Goal: Information Seeking & Learning: Learn about a topic

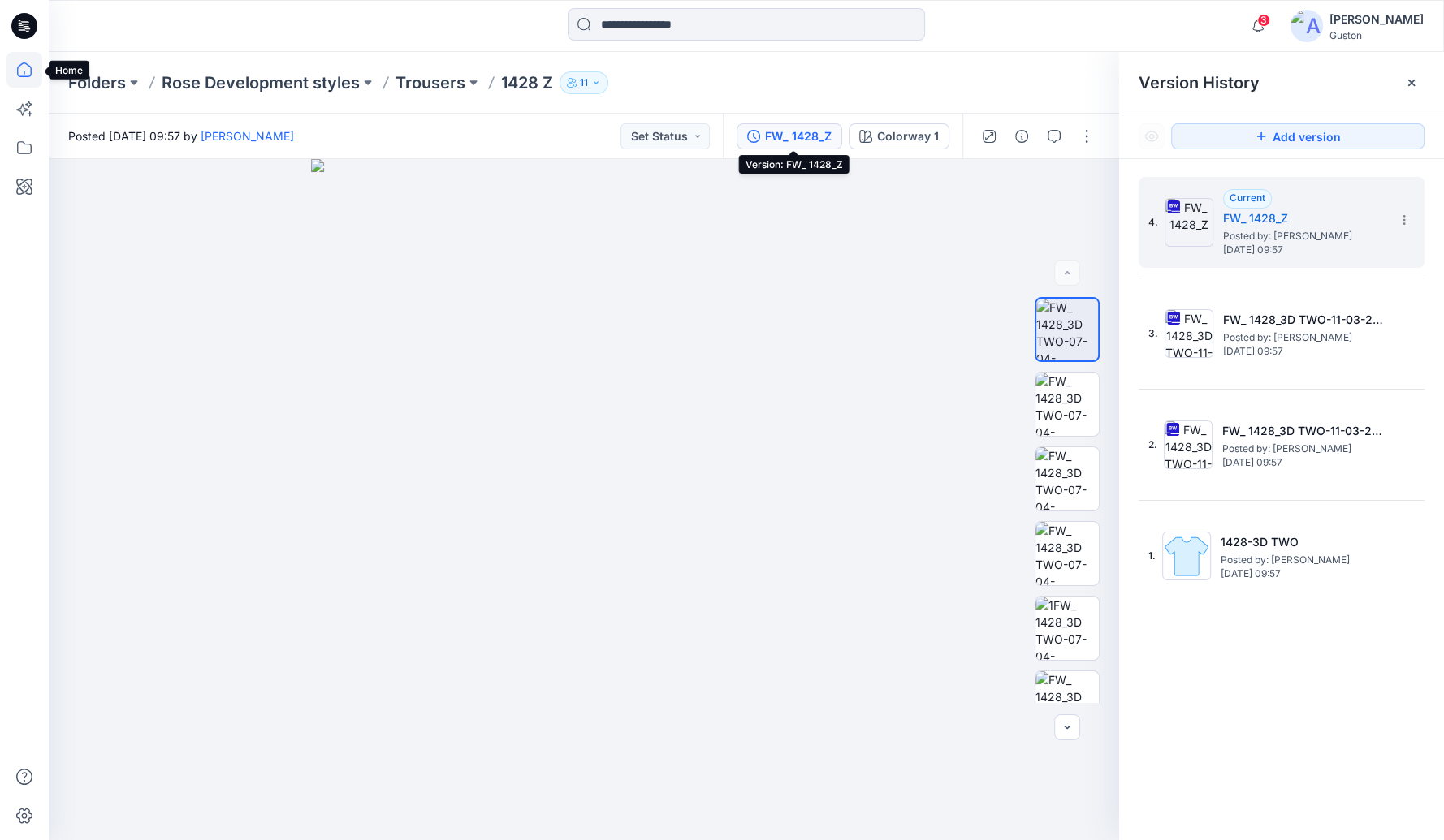
click at [27, 65] on icon at bounding box center [24, 70] width 36 height 36
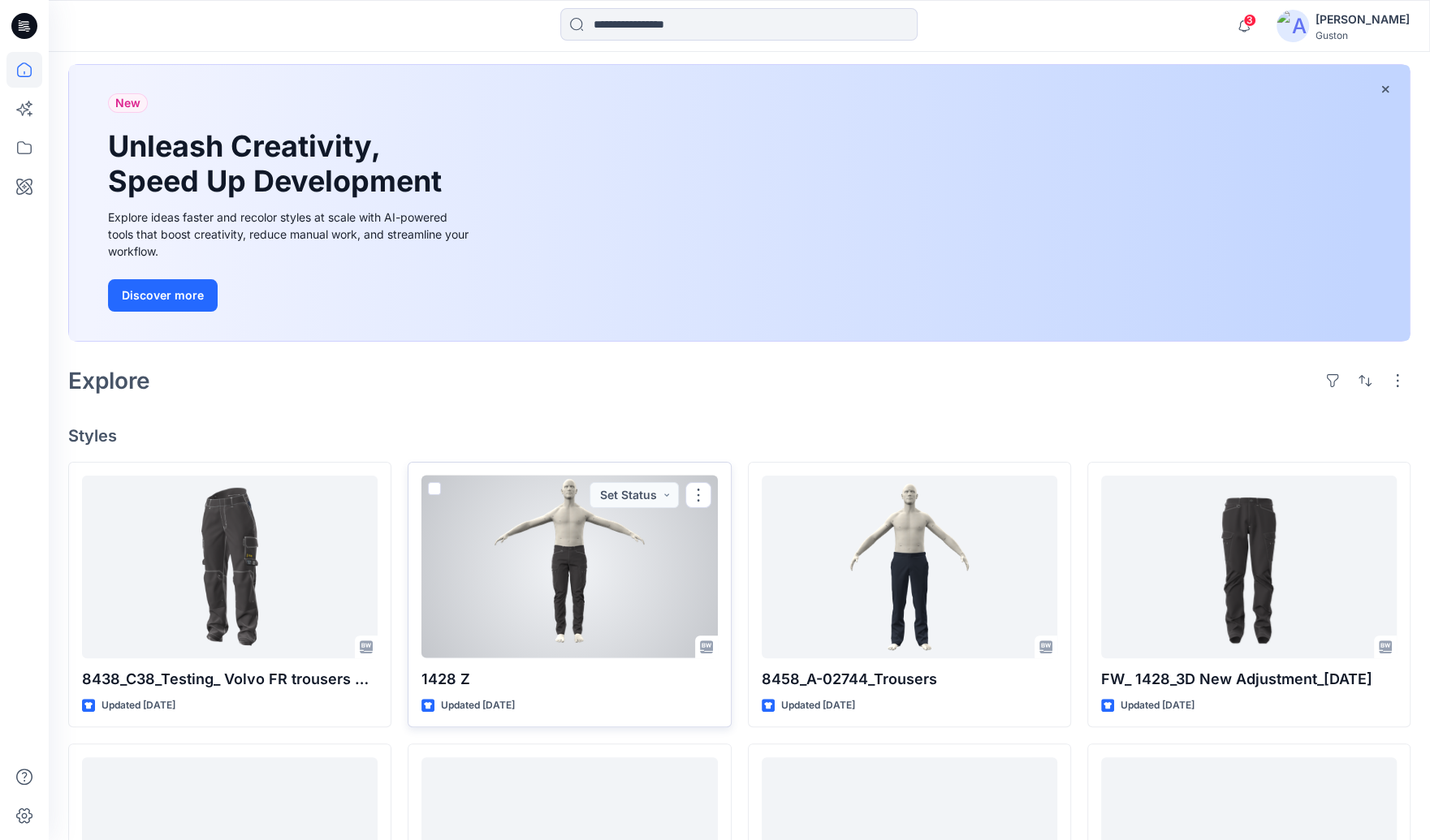
scroll to position [180, 0]
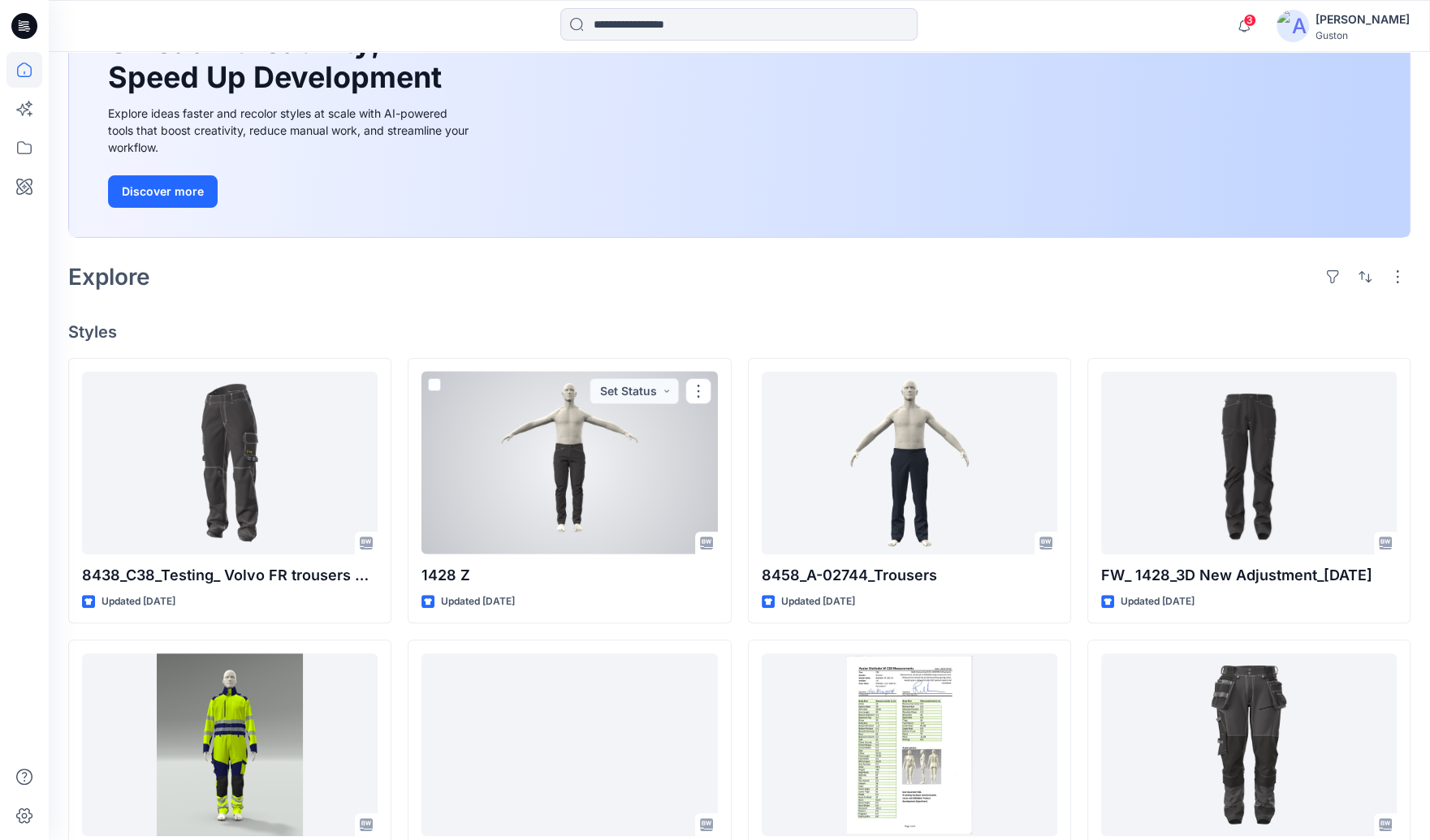
click at [582, 483] on div at bounding box center [569, 463] width 296 height 183
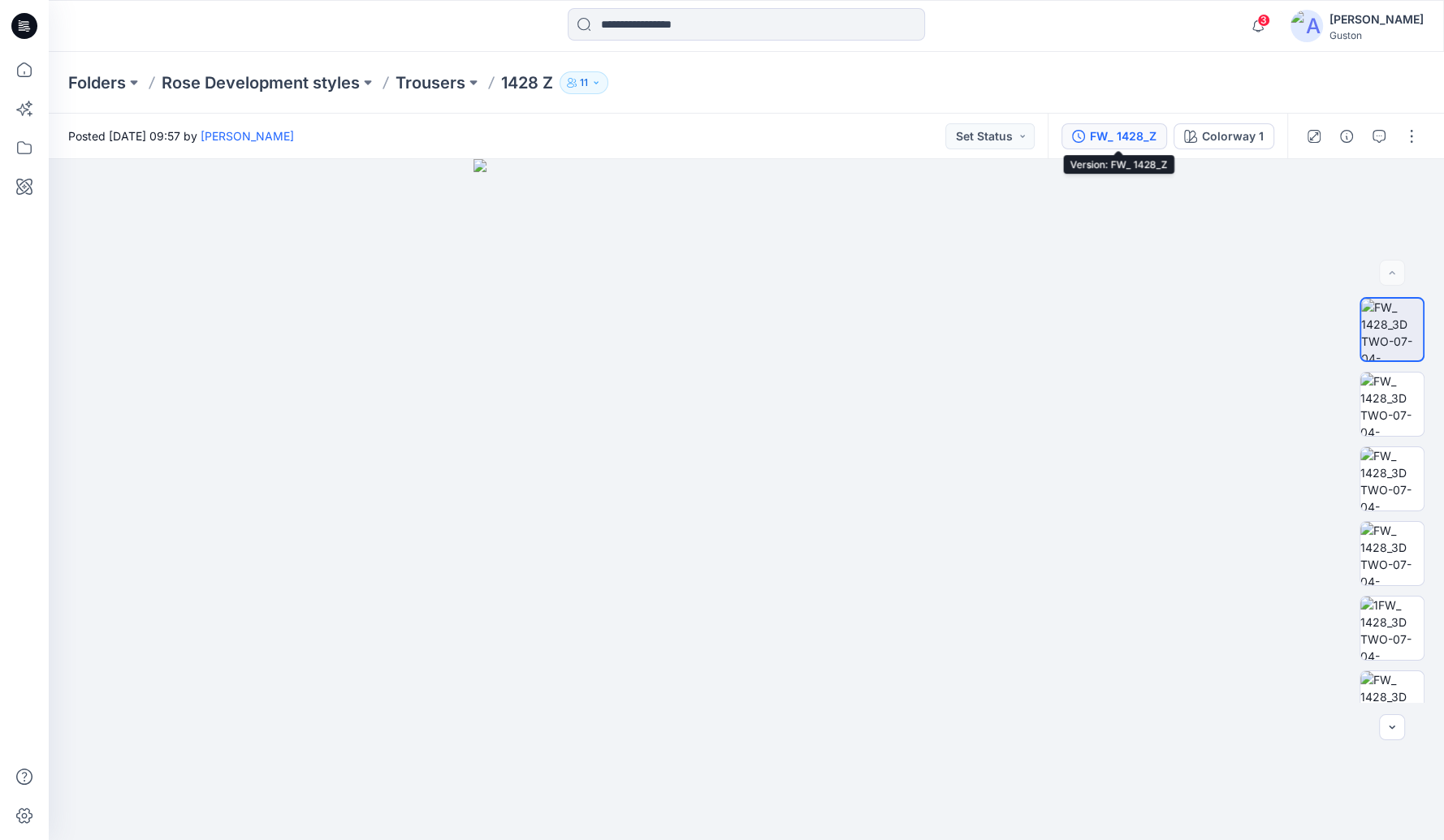
click at [1117, 135] on div "FW_ 1428_Z" at bounding box center [1124, 136] width 66 height 18
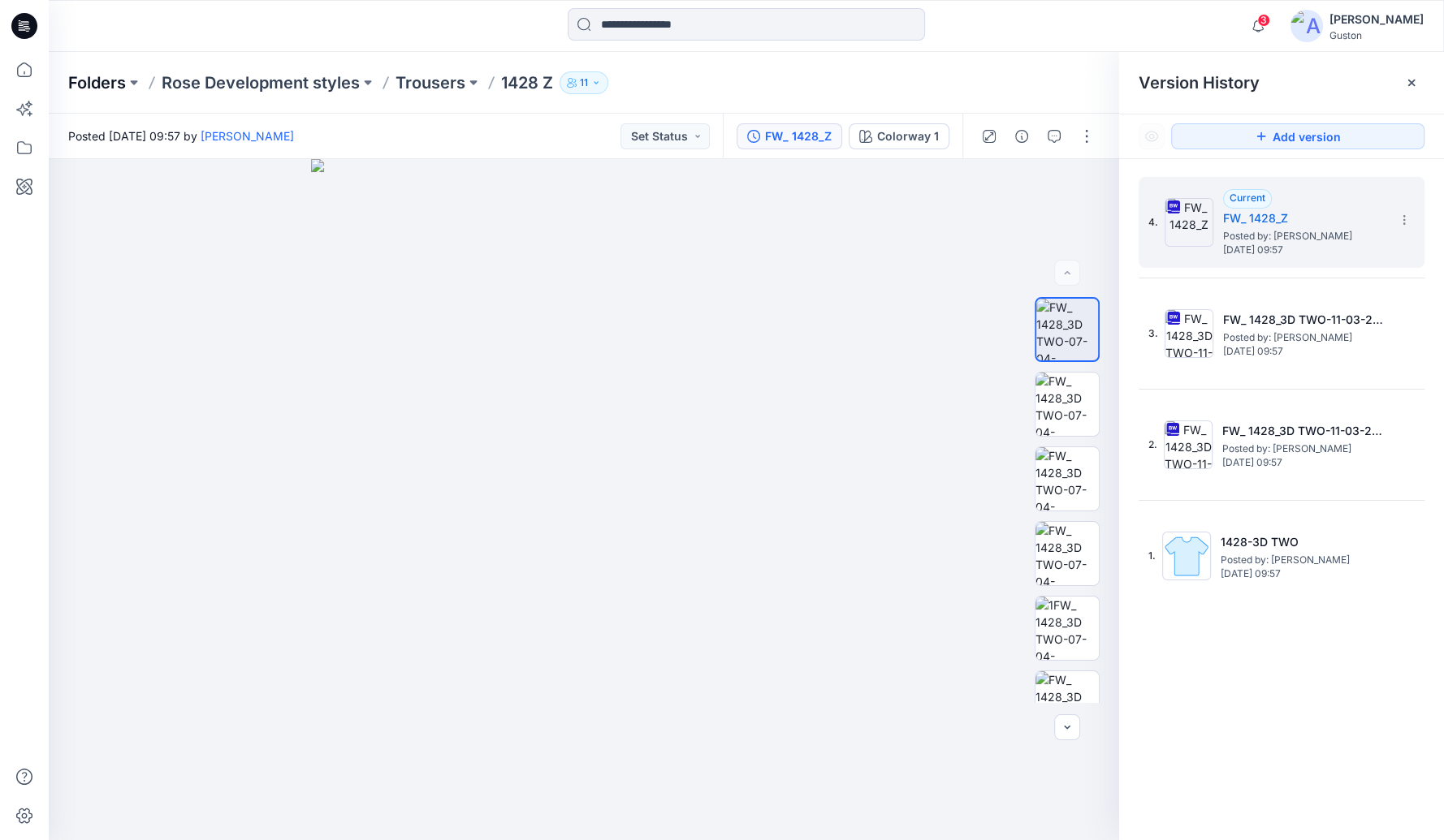
click at [107, 81] on p "Folders" at bounding box center [97, 82] width 57 height 22
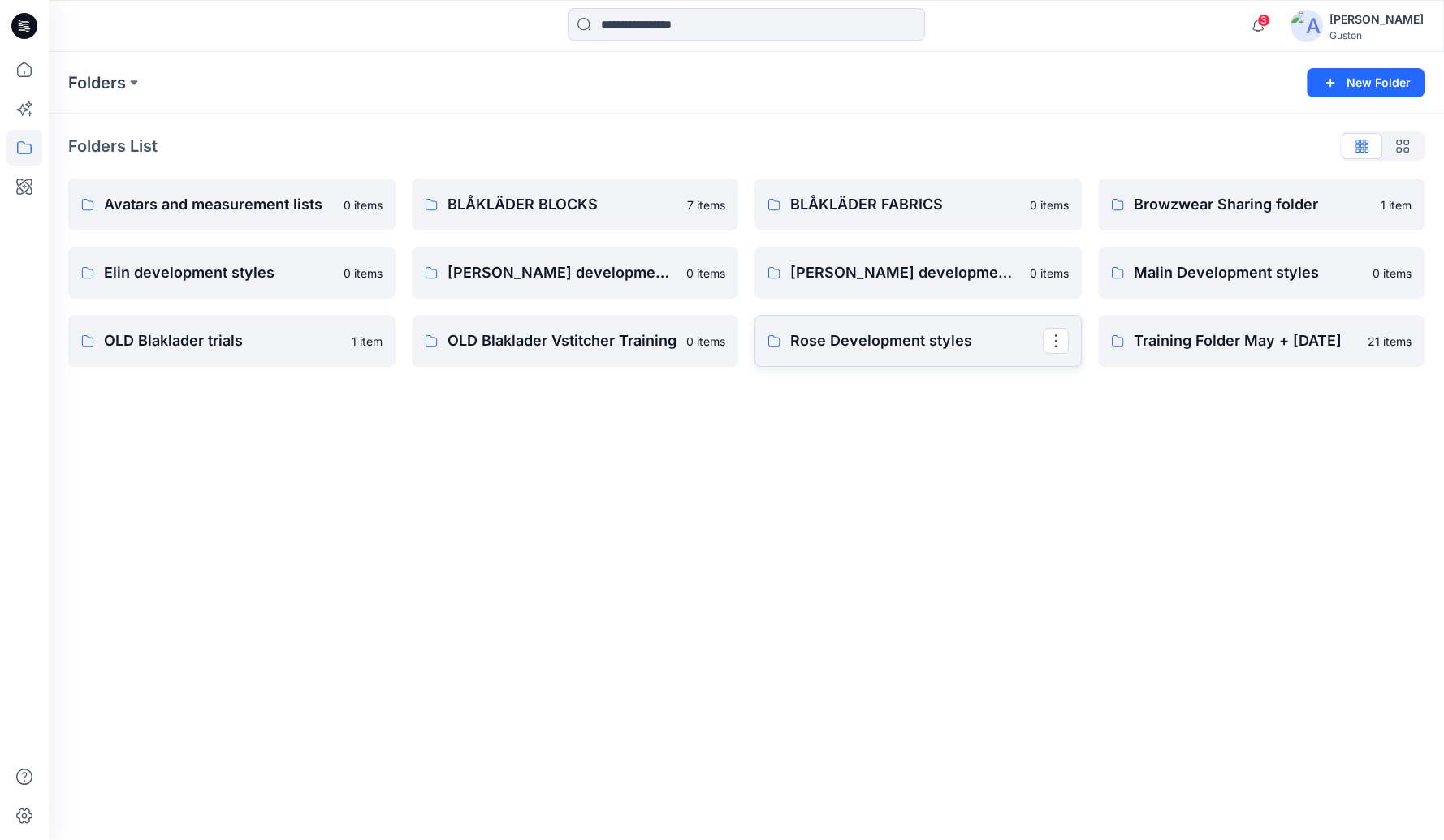
click at [918, 347] on p "Rose Development styles" at bounding box center [917, 341] width 253 height 22
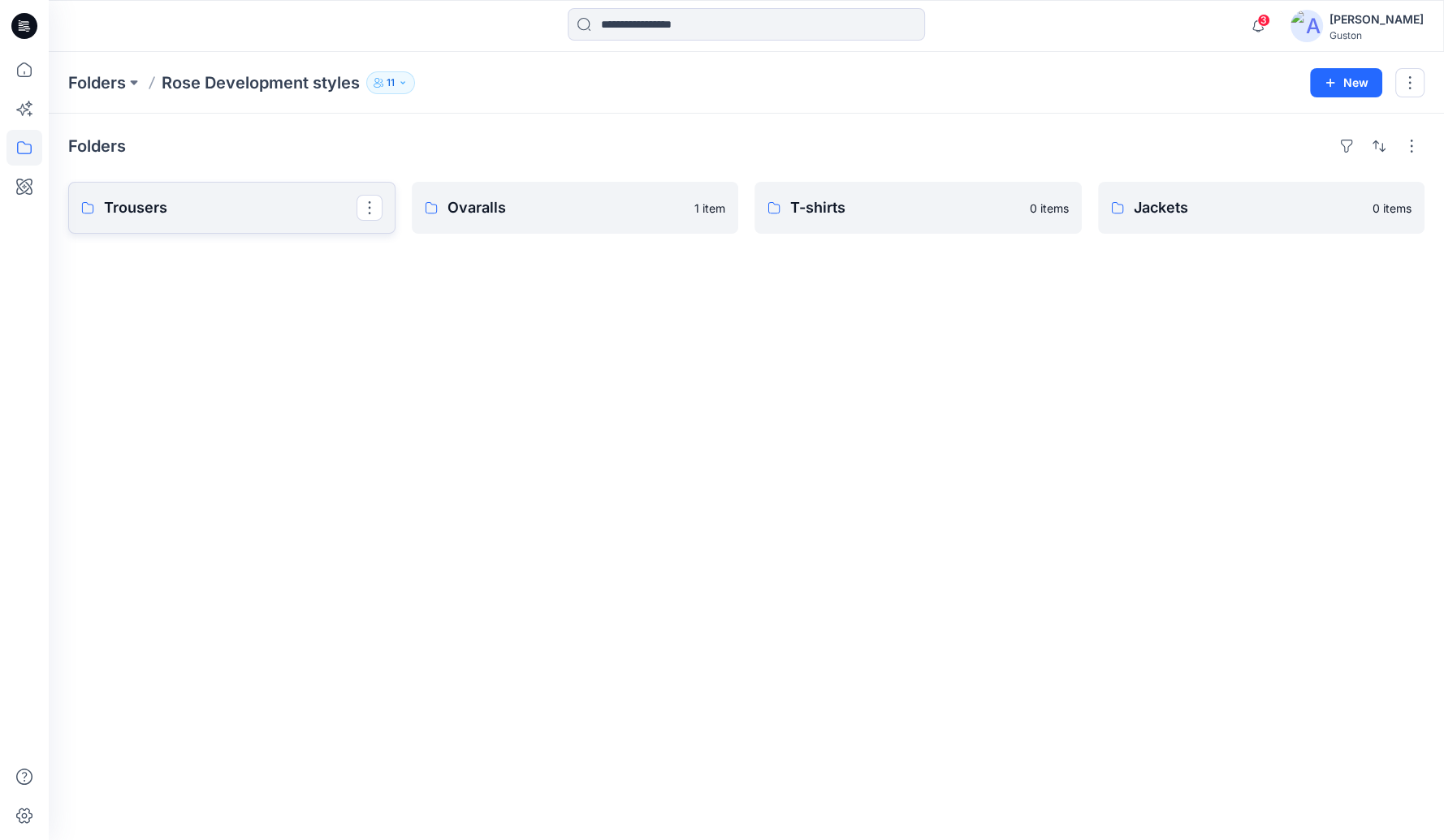
click at [277, 220] on link "Trousers" at bounding box center [231, 208] width 327 height 52
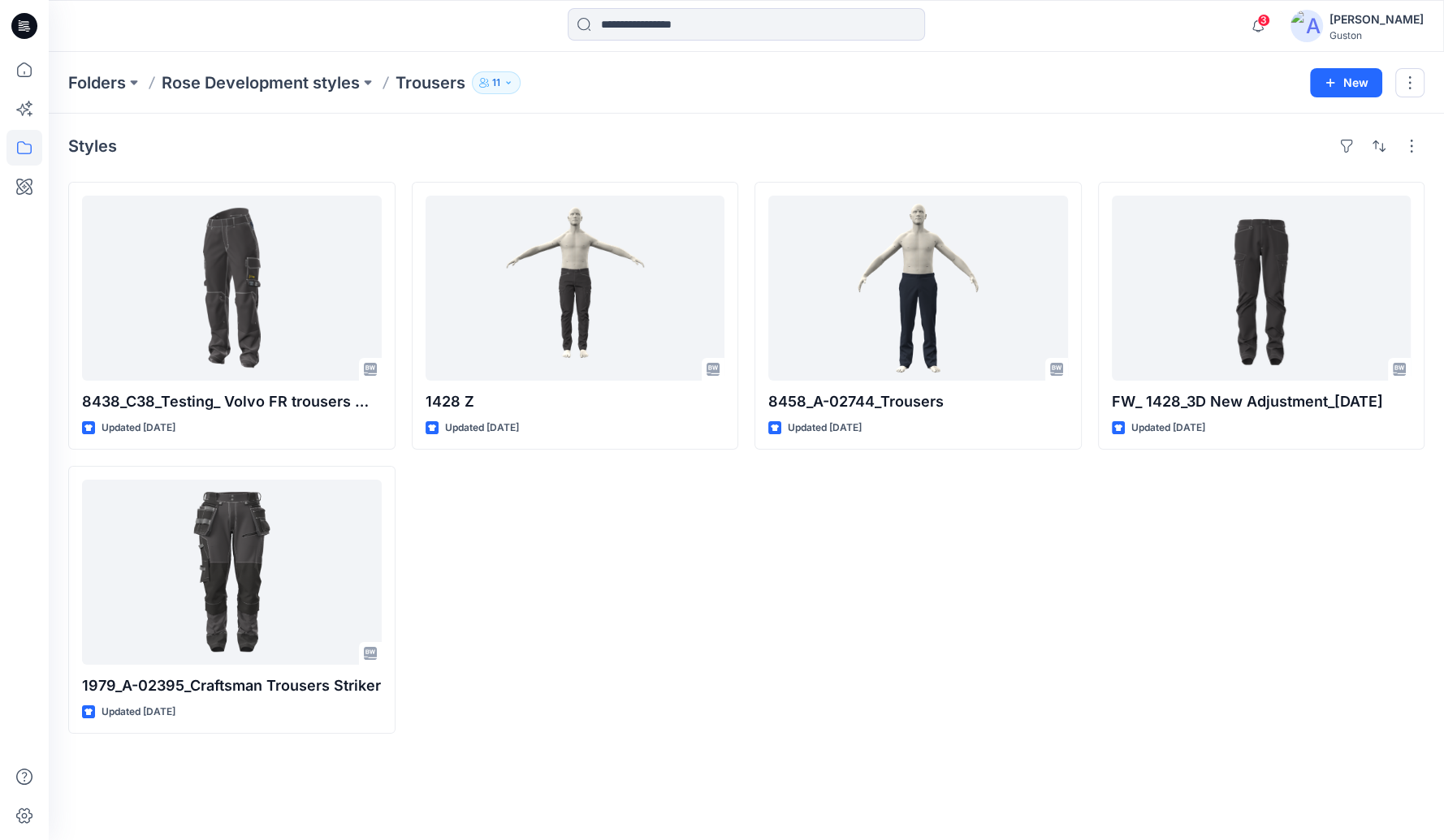
click at [1375, 36] on div "Guston" at bounding box center [1377, 36] width 94 height 13
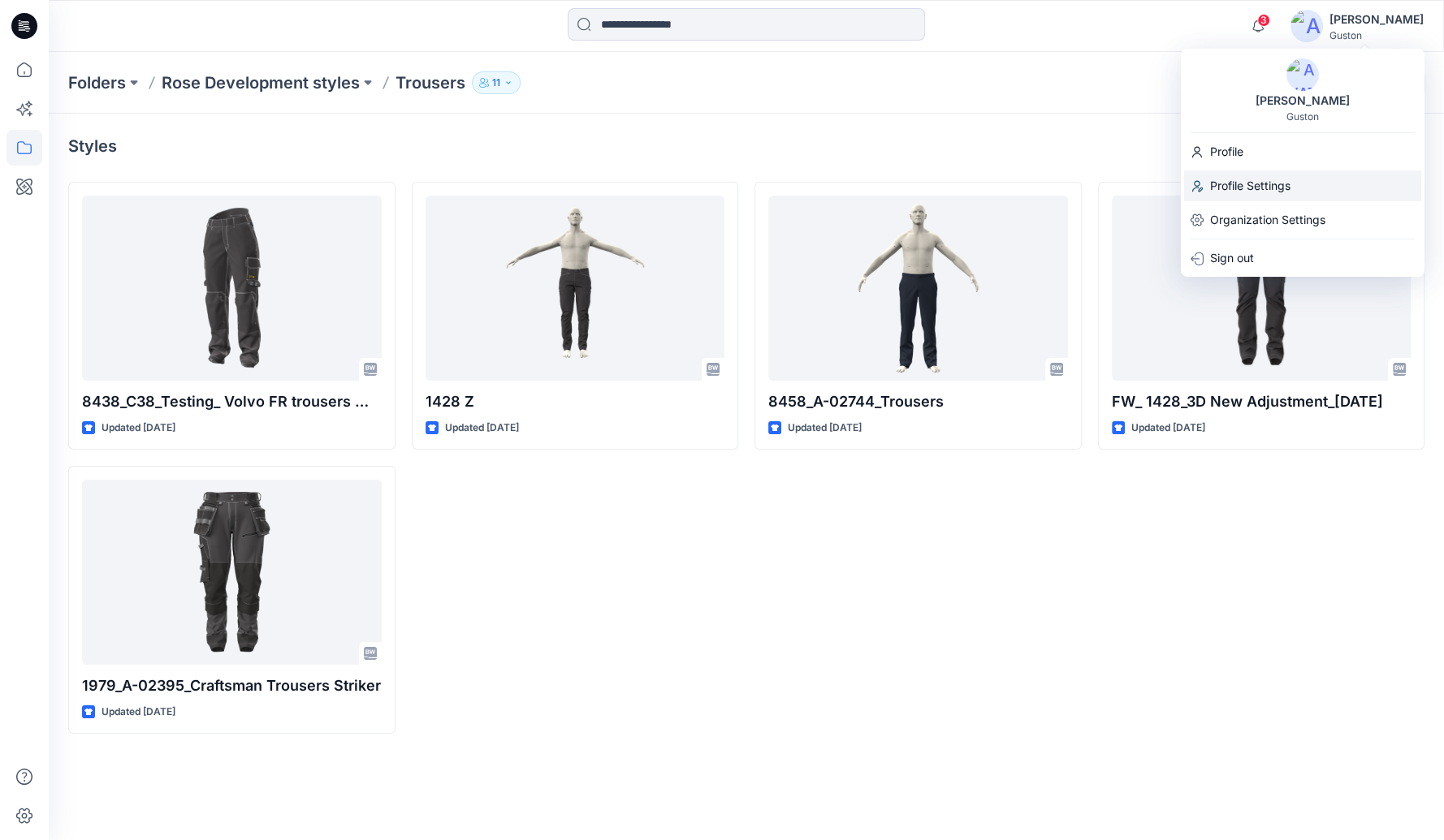
click at [1288, 188] on p "Profile Settings" at bounding box center [1251, 186] width 81 height 30
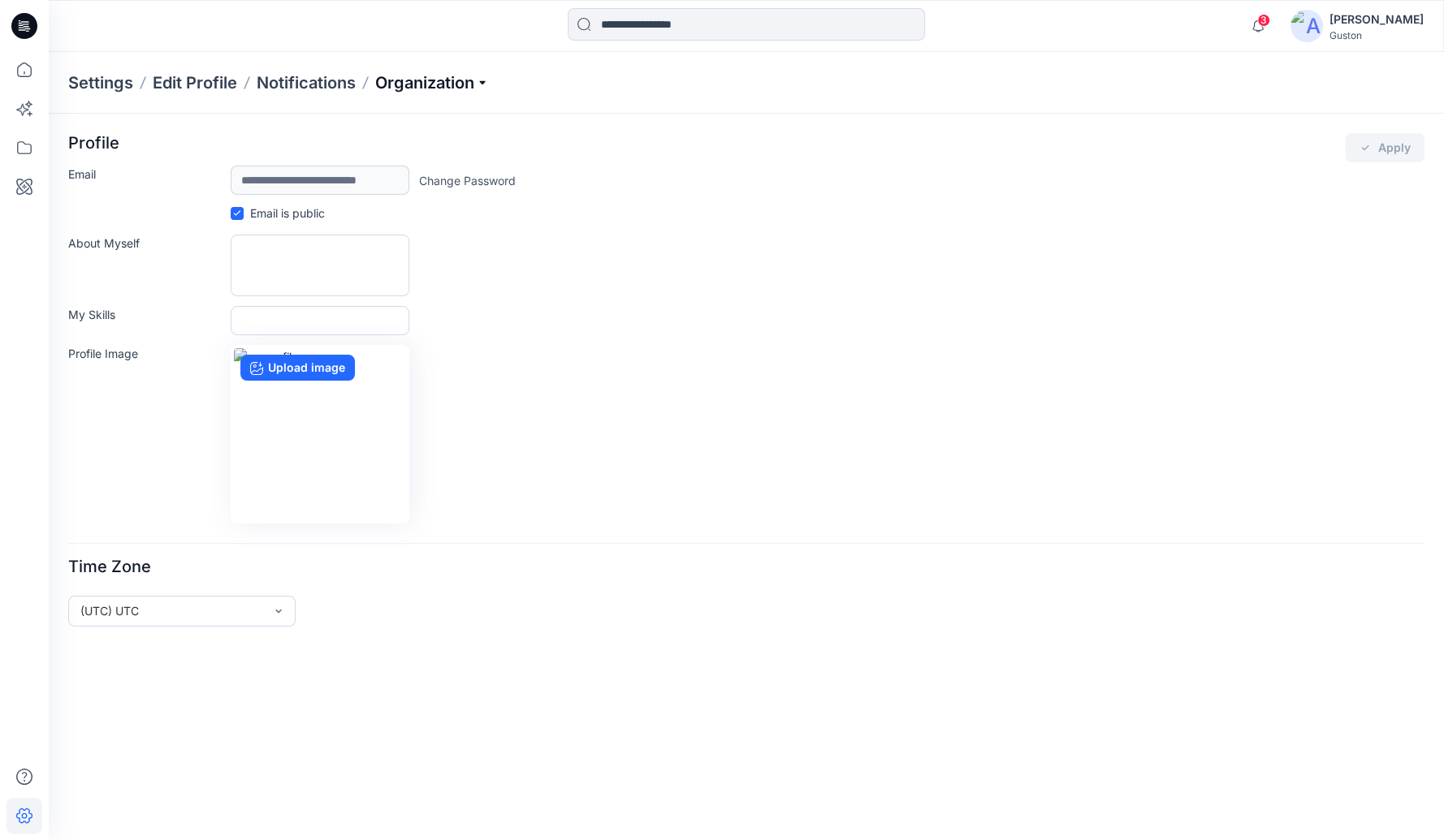
click at [471, 82] on p "Organization" at bounding box center [431, 82] width 114 height 22
click at [1368, 19] on div "[PERSON_NAME]" at bounding box center [1377, 20] width 94 height 20
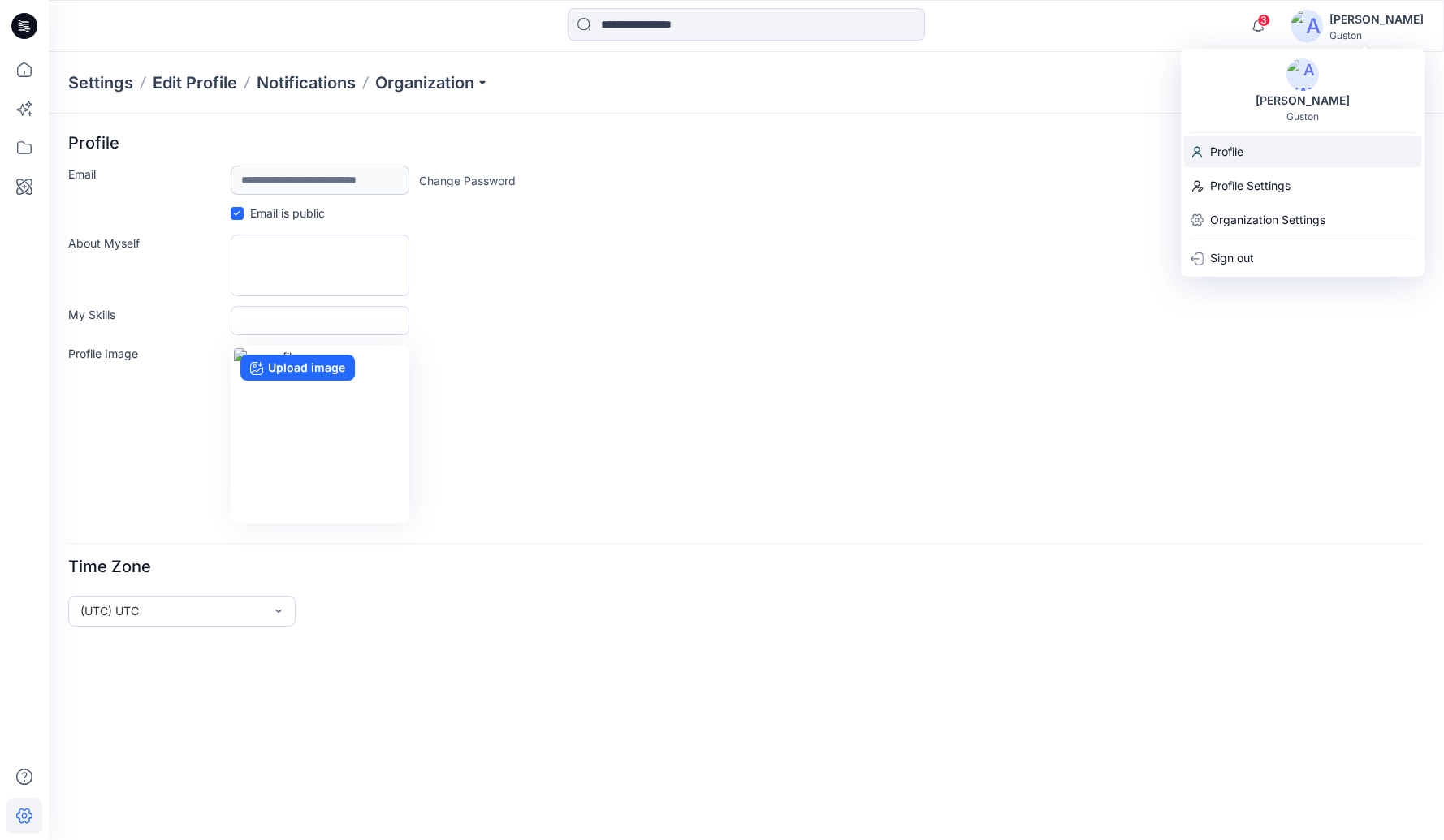
click at [1257, 154] on div "Profile" at bounding box center [1303, 152] width 237 height 30
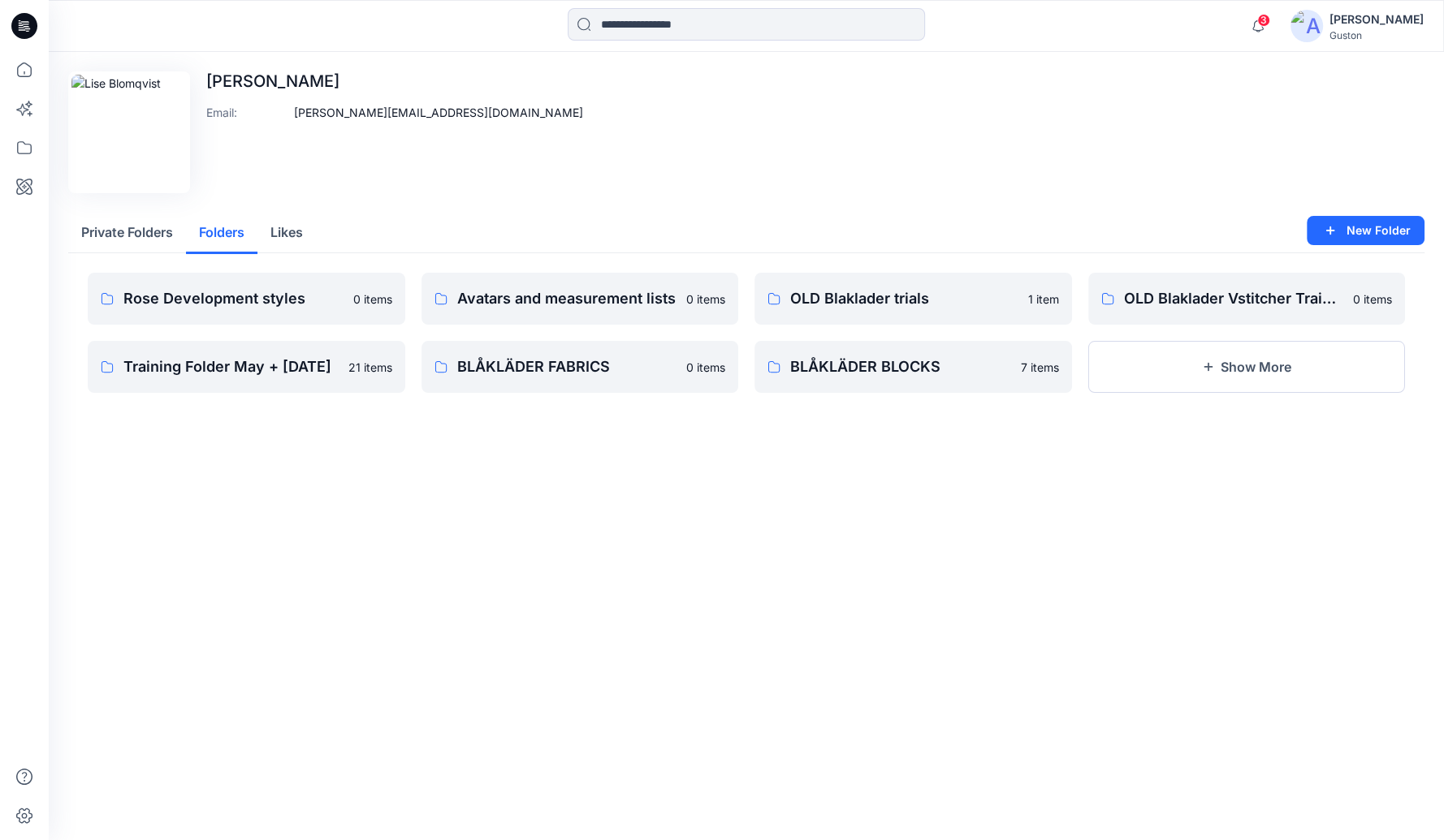
click at [221, 231] on button "Folders" at bounding box center [222, 233] width 72 height 41
click at [289, 237] on button "Likes" at bounding box center [286, 233] width 58 height 41
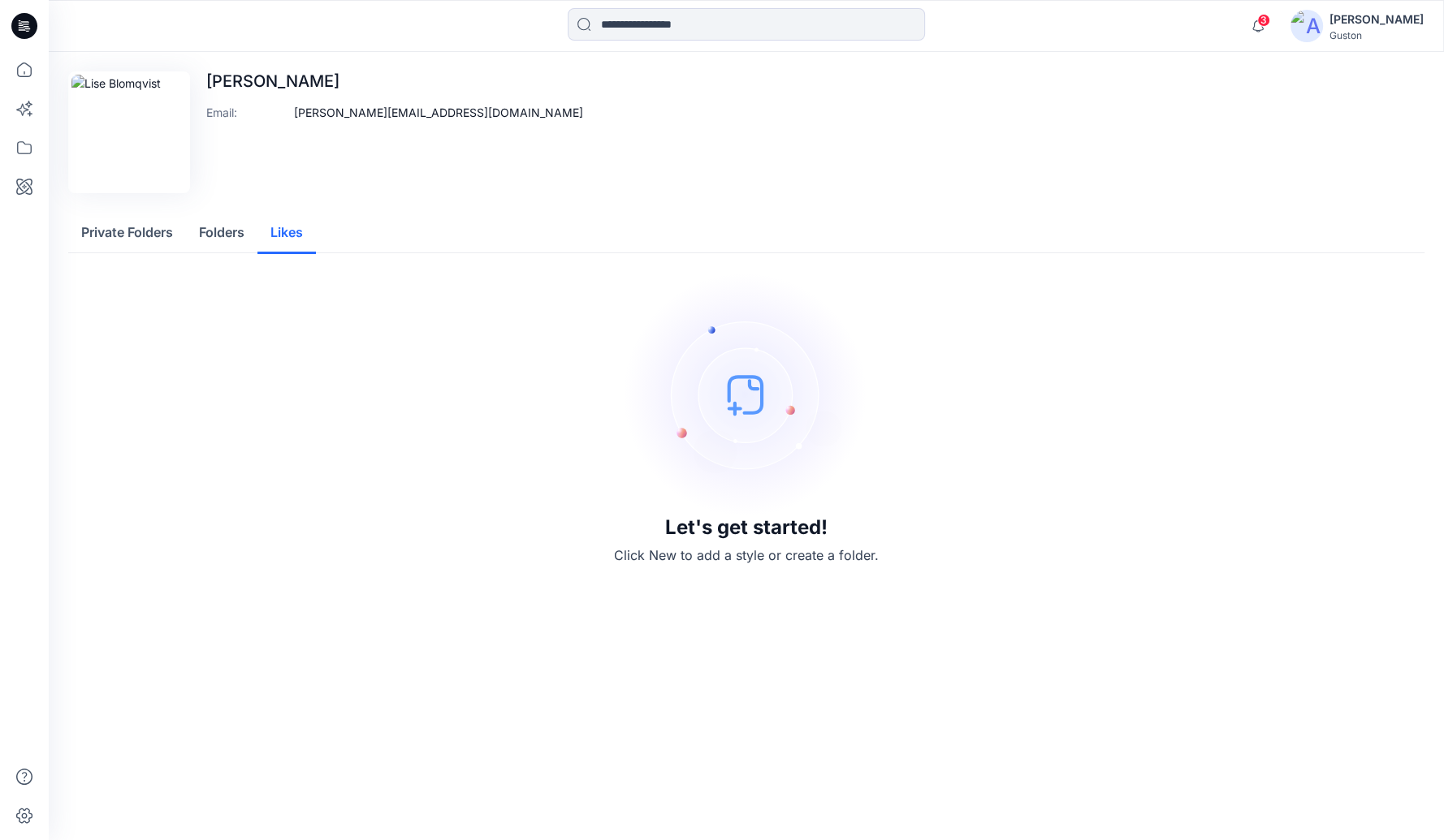
click at [215, 238] on button "Folders" at bounding box center [222, 233] width 72 height 41
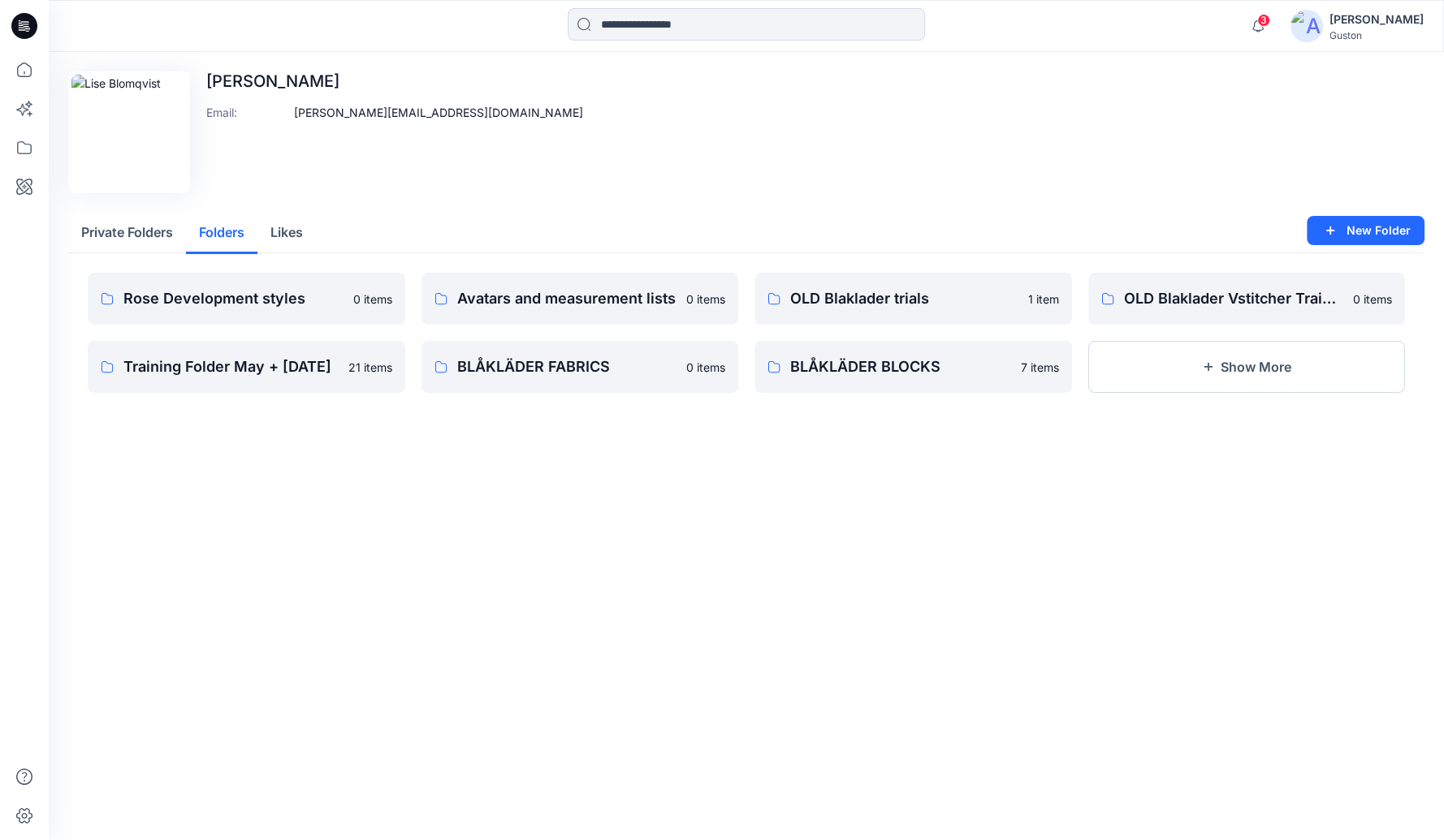
click at [134, 238] on button "Private Folders" at bounding box center [126, 233] width 117 height 41
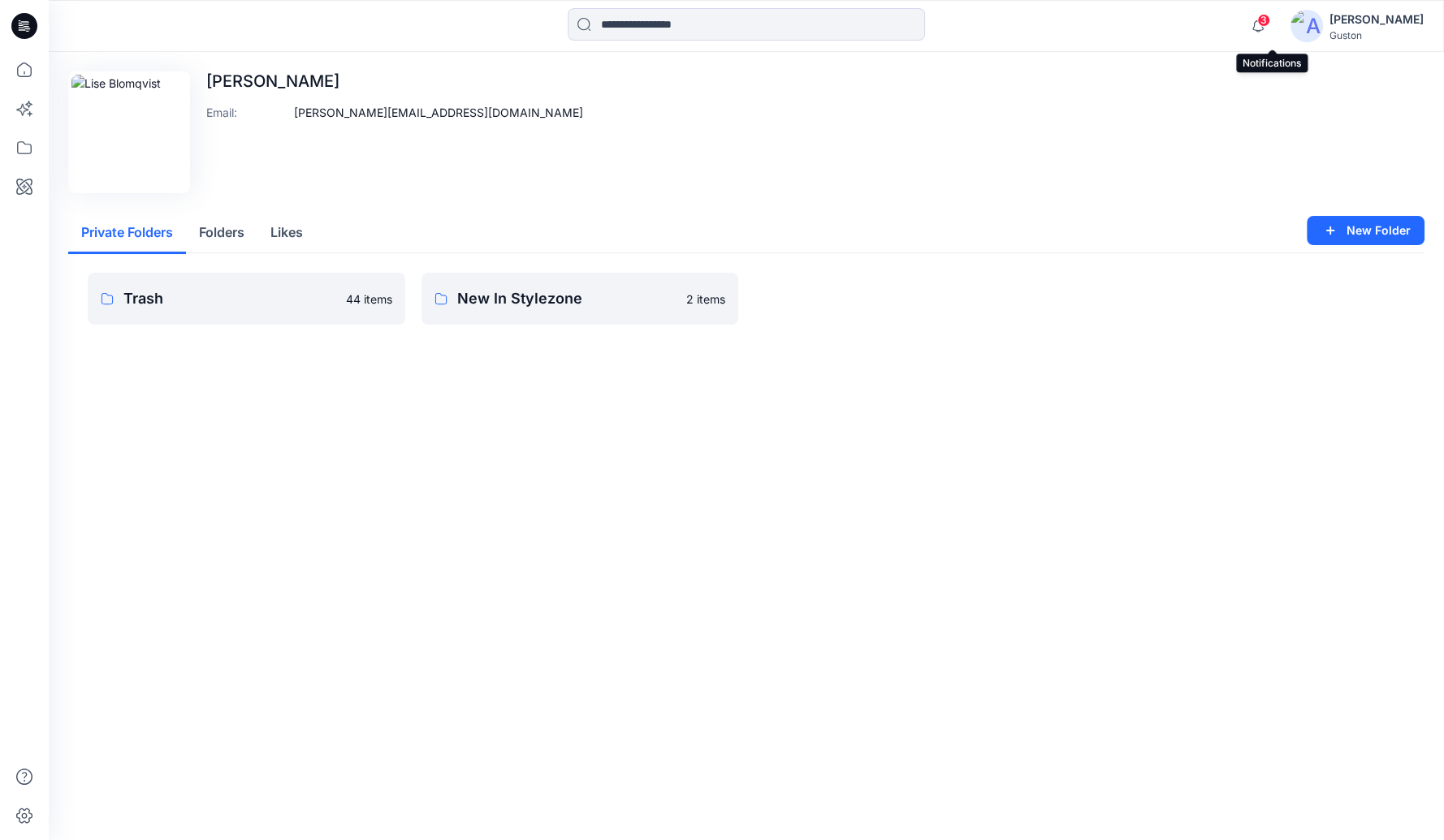
click at [1271, 20] on span "3" at bounding box center [1264, 20] width 13 height 13
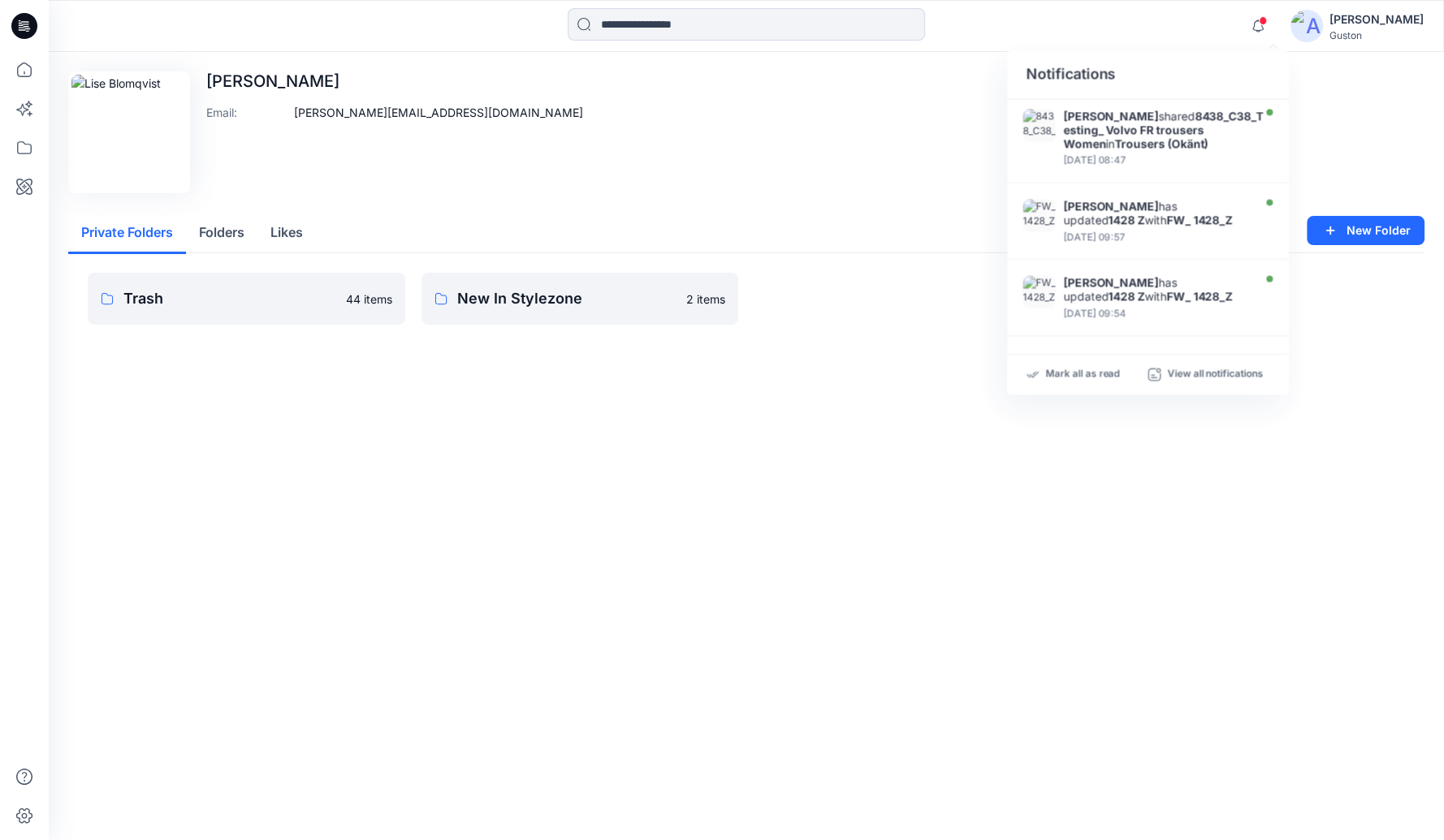
click at [1339, 27] on div "[PERSON_NAME] Blomqvist [PERSON_NAME]" at bounding box center [1357, 26] width 134 height 32
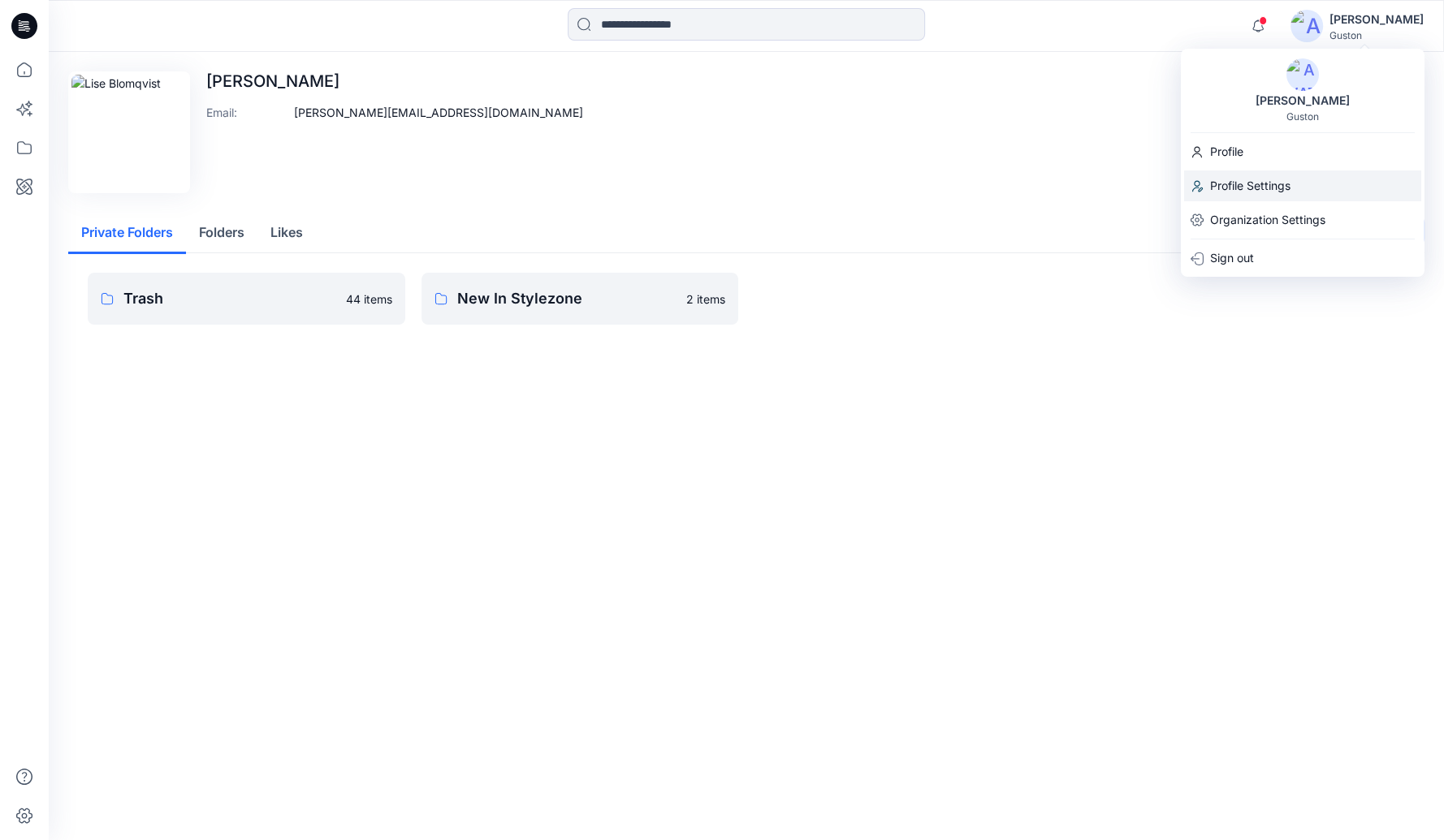
click at [1285, 191] on p "Profile Settings" at bounding box center [1251, 186] width 81 height 30
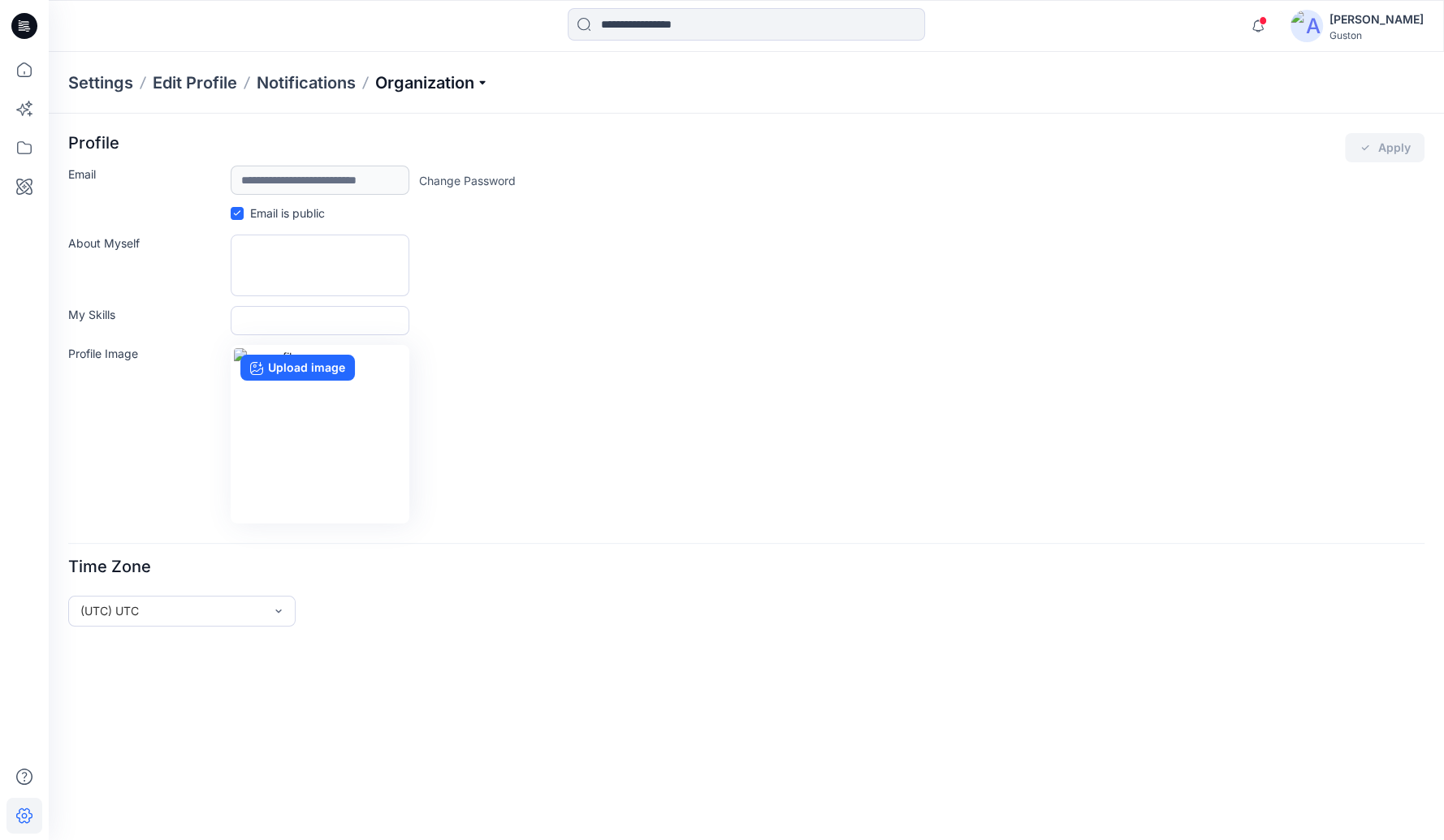
click at [477, 85] on p "Organization" at bounding box center [431, 82] width 114 height 22
click at [708, 639] on div "**********" at bounding box center [746, 380] width 1396 height 533
click at [441, 80] on p "Organization" at bounding box center [431, 82] width 114 height 22
click at [300, 80] on p "Notifications" at bounding box center [306, 82] width 100 height 22
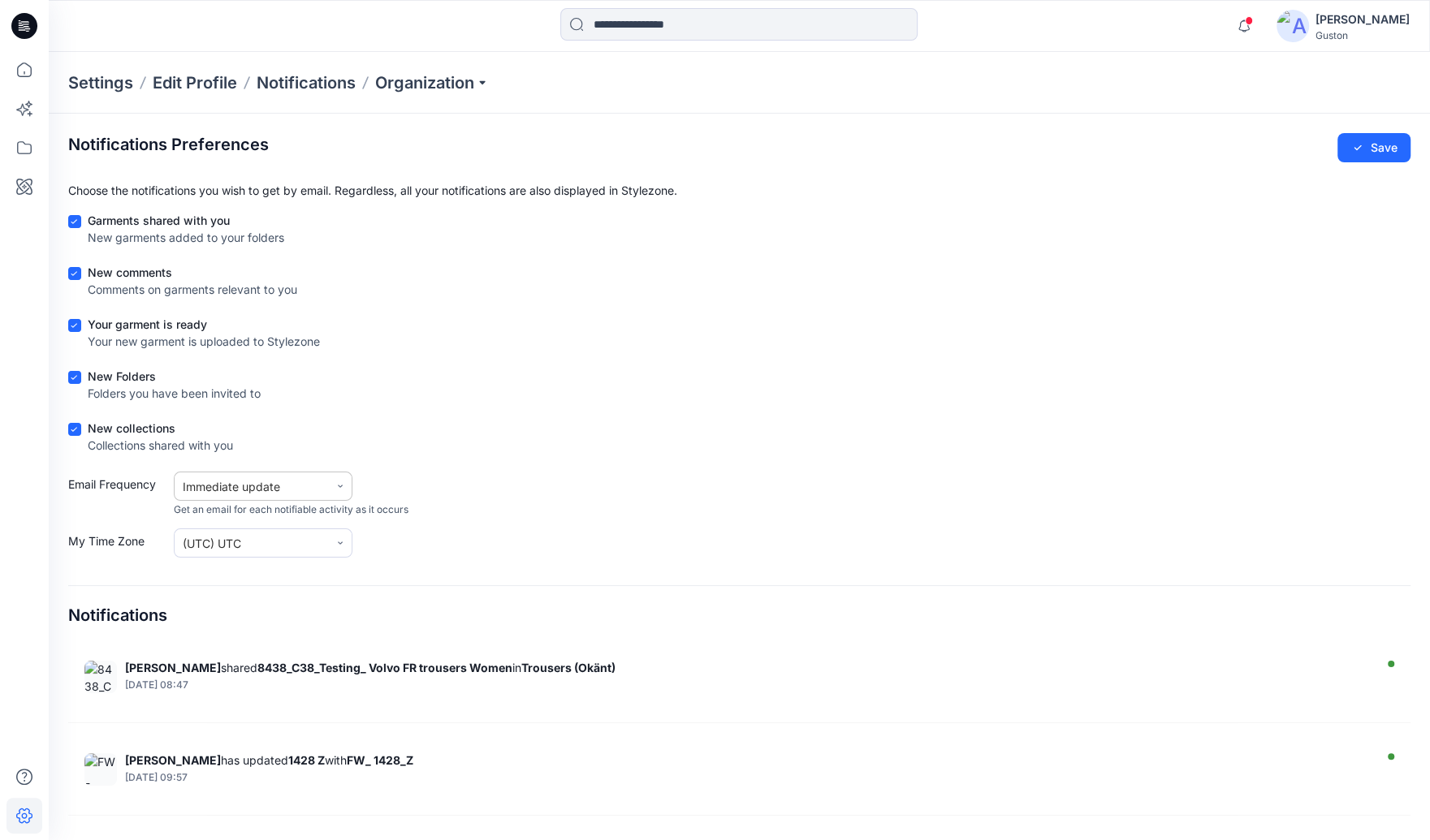
click at [342, 490] on icon at bounding box center [340, 486] width 10 height 10
click at [516, 481] on div "Email Frequency 2 results available. Use Up and Down to choose options, press E…" at bounding box center [739, 494] width 1342 height 46
click at [21, 68] on icon at bounding box center [24, 70] width 36 height 36
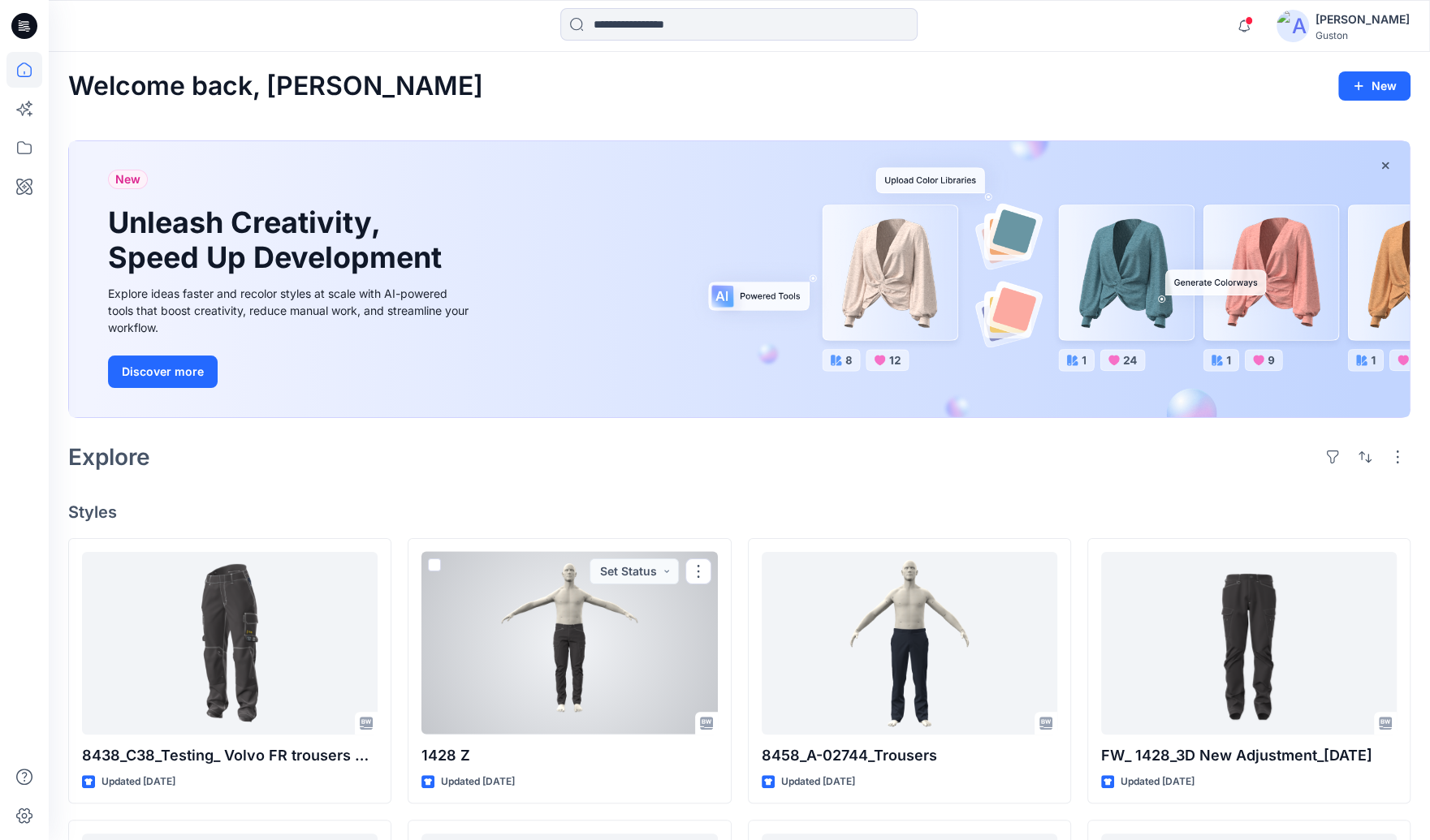
click at [565, 665] on div at bounding box center [569, 644] width 296 height 183
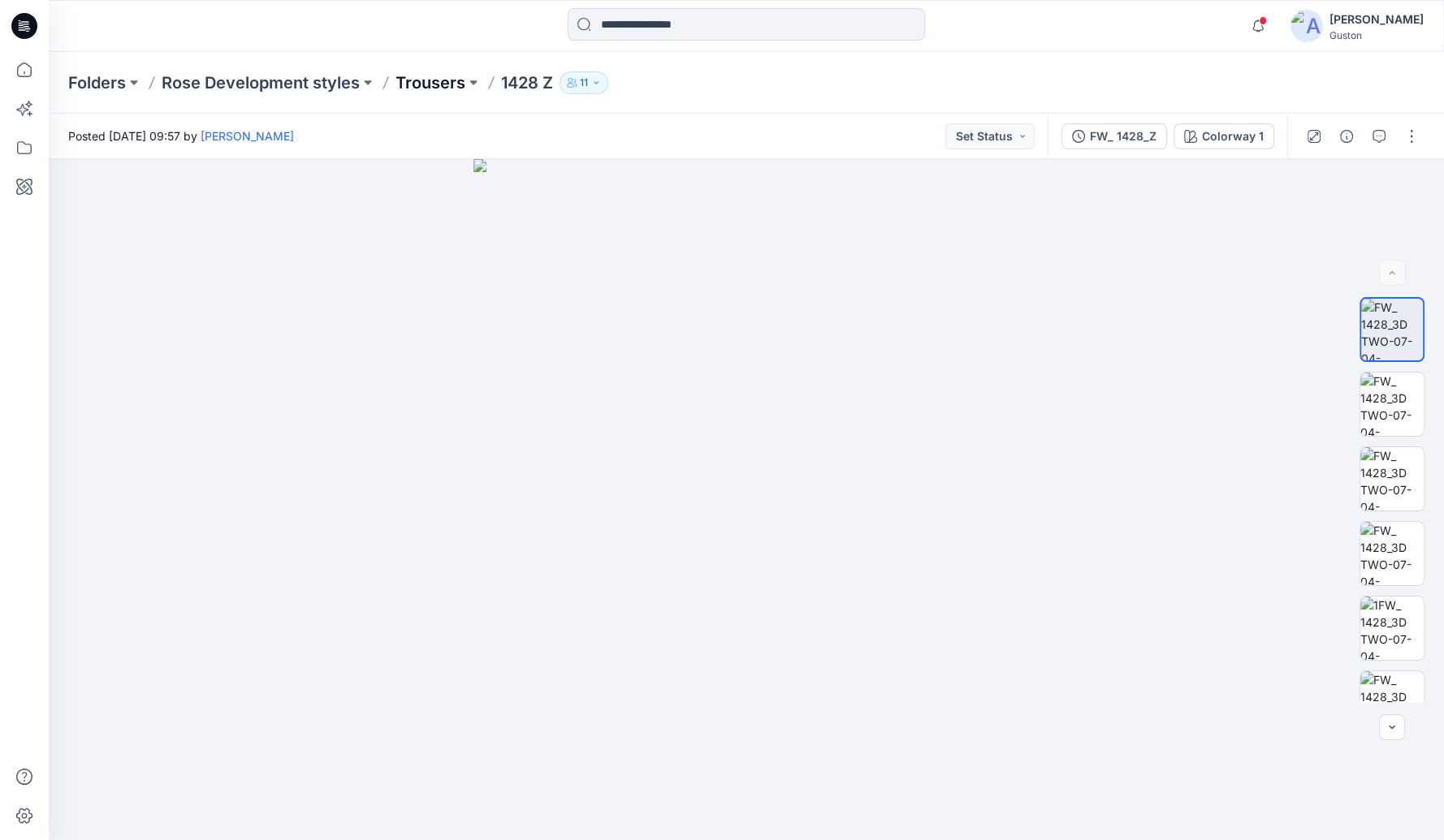
click at [435, 86] on p "Trousers" at bounding box center [431, 82] width 70 height 22
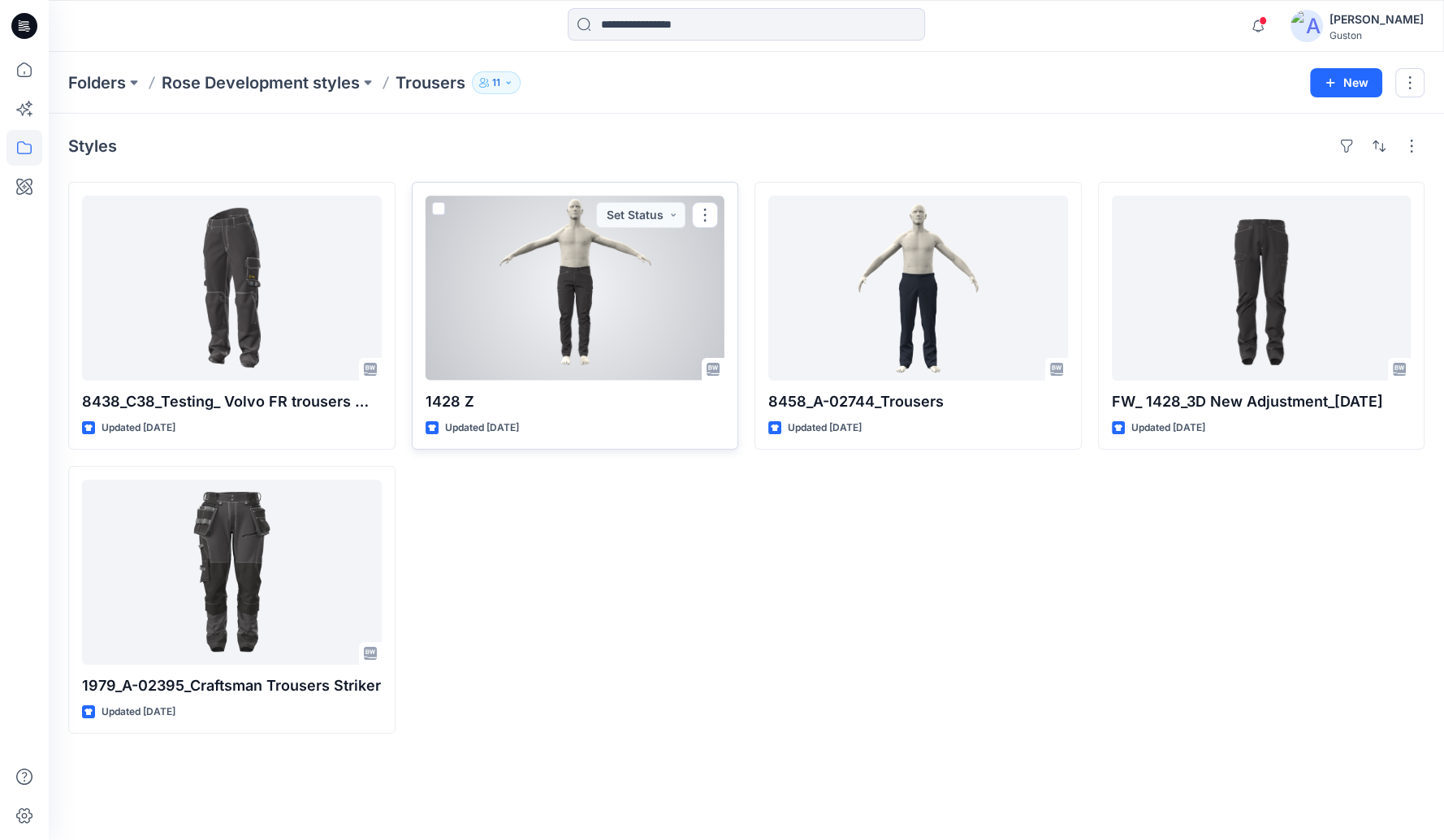
click at [595, 295] on div at bounding box center [576, 288] width 300 height 186
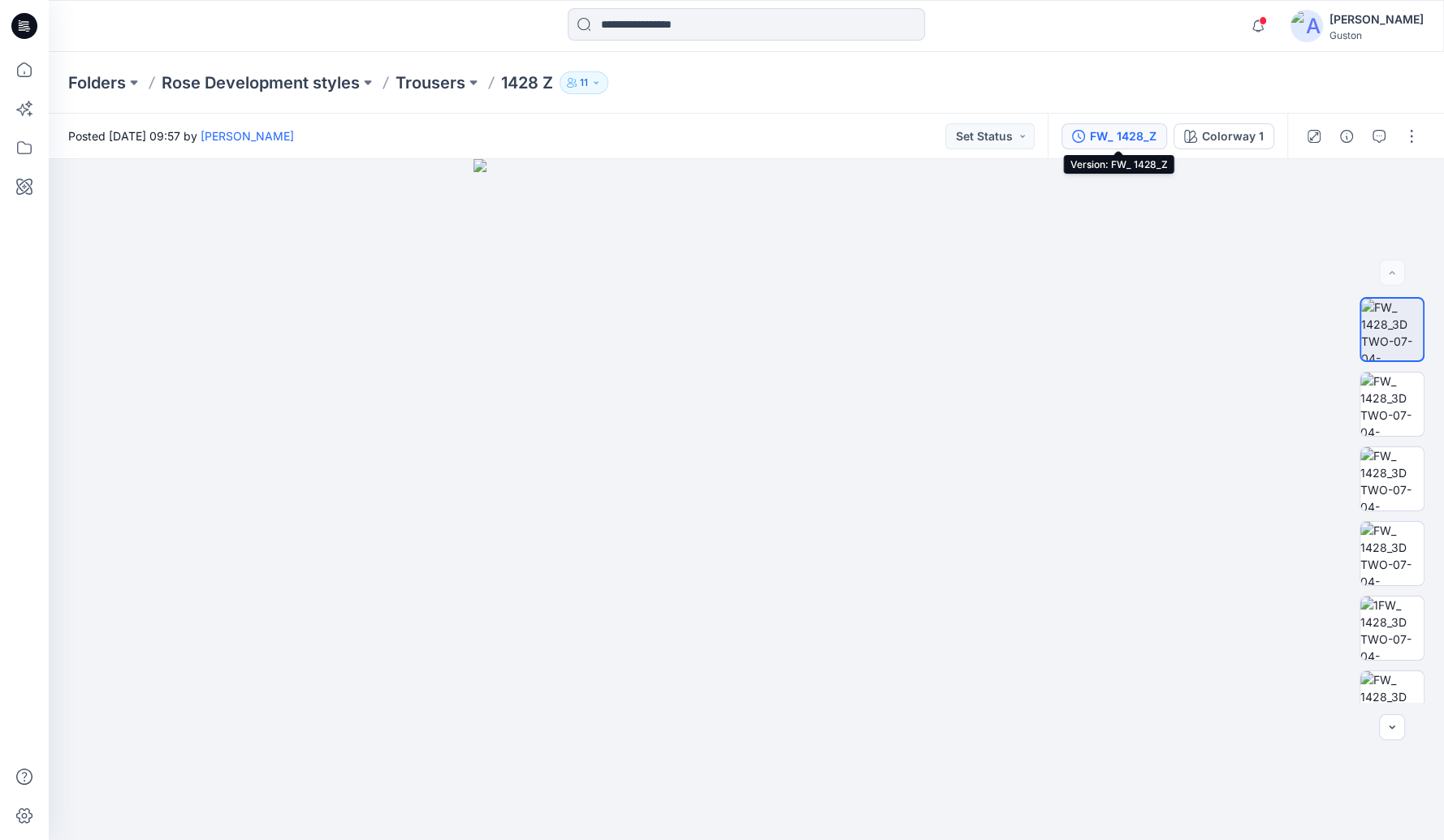
click at [1117, 137] on div "FW_ 1428_Z" at bounding box center [1124, 136] width 66 height 18
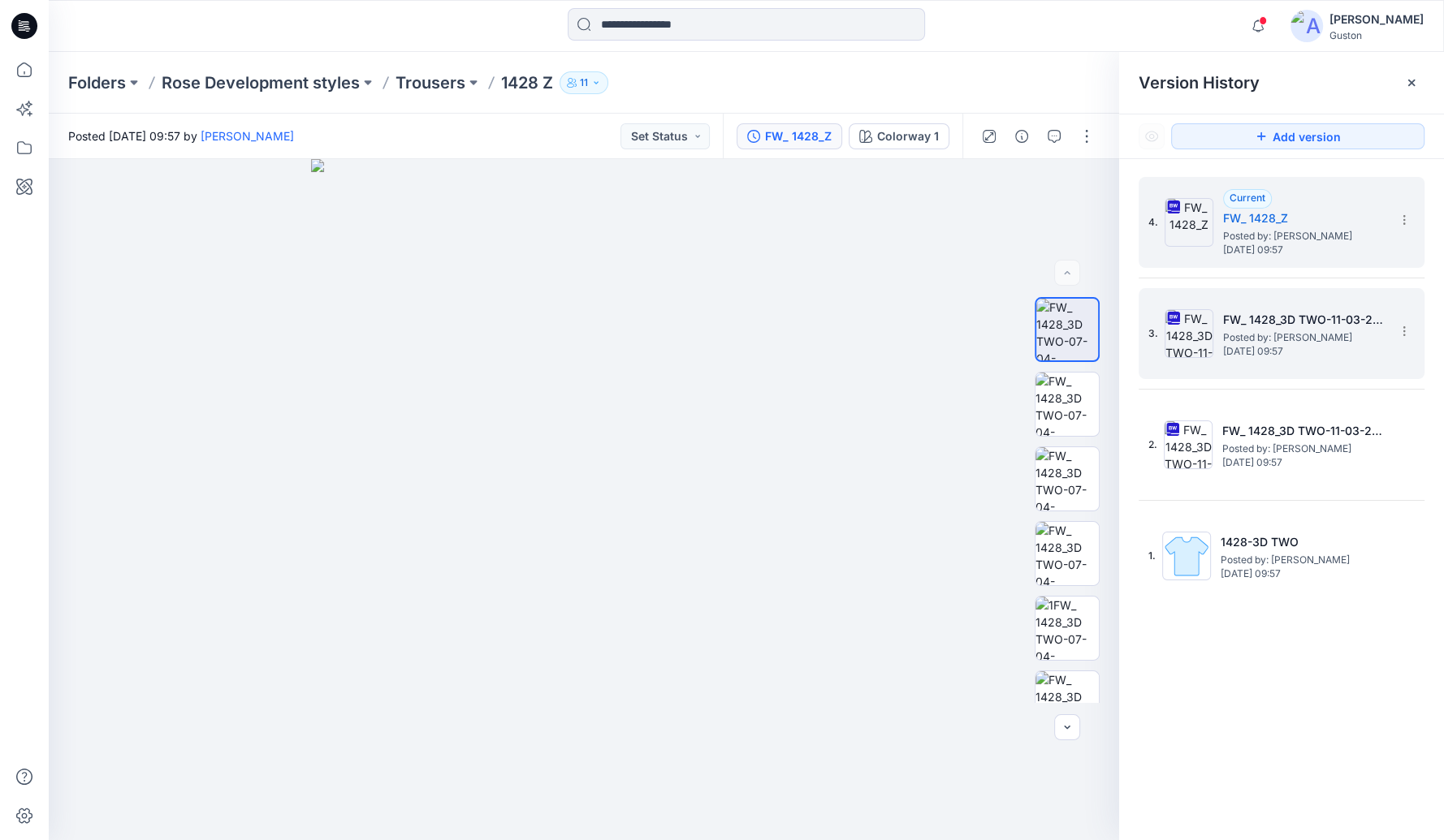
click at [1192, 323] on img at bounding box center [1189, 333] width 48 height 48
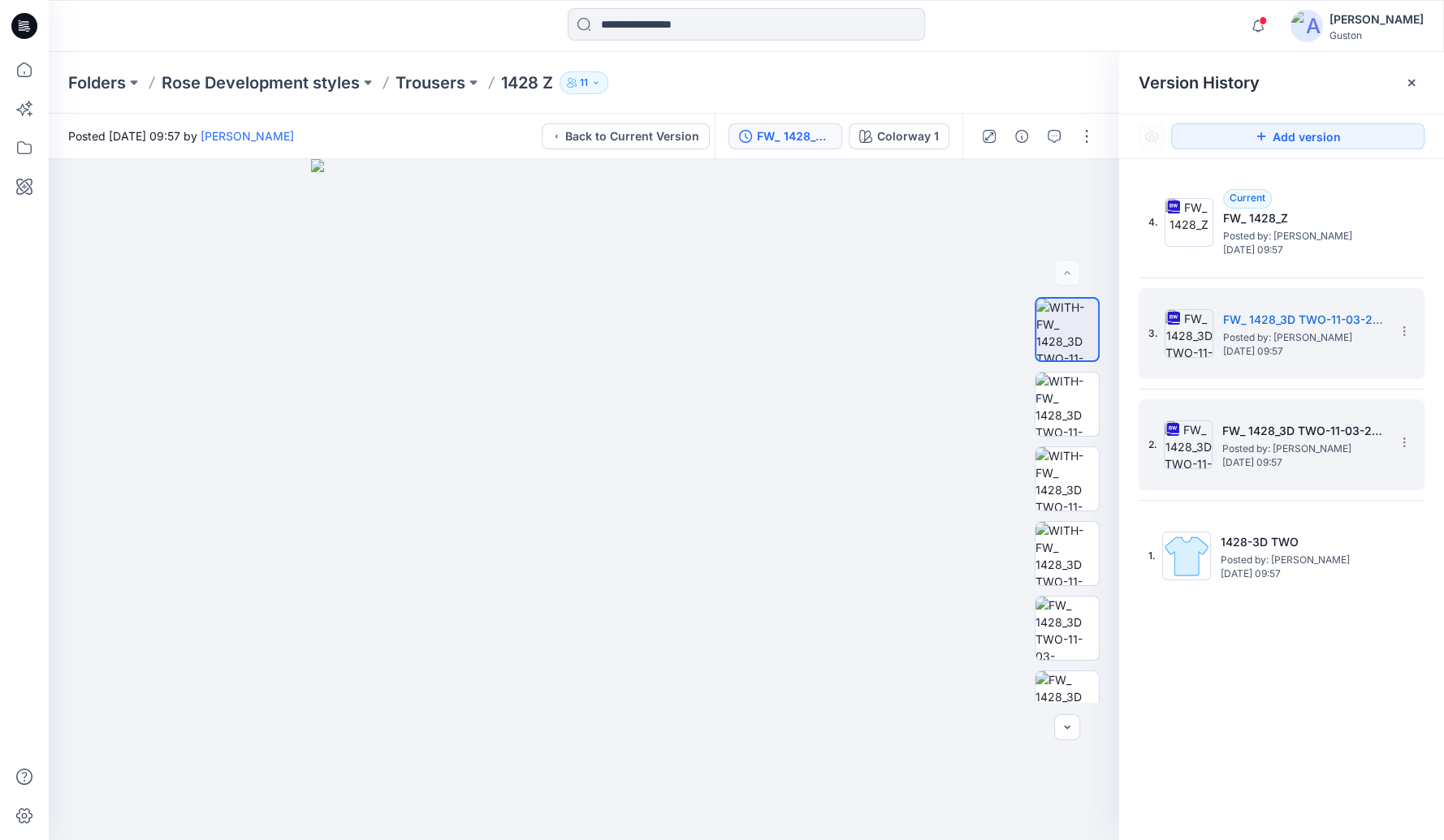
click at [1191, 444] on img at bounding box center [1188, 445] width 48 height 48
click at [1188, 325] on img at bounding box center [1189, 333] width 48 height 48
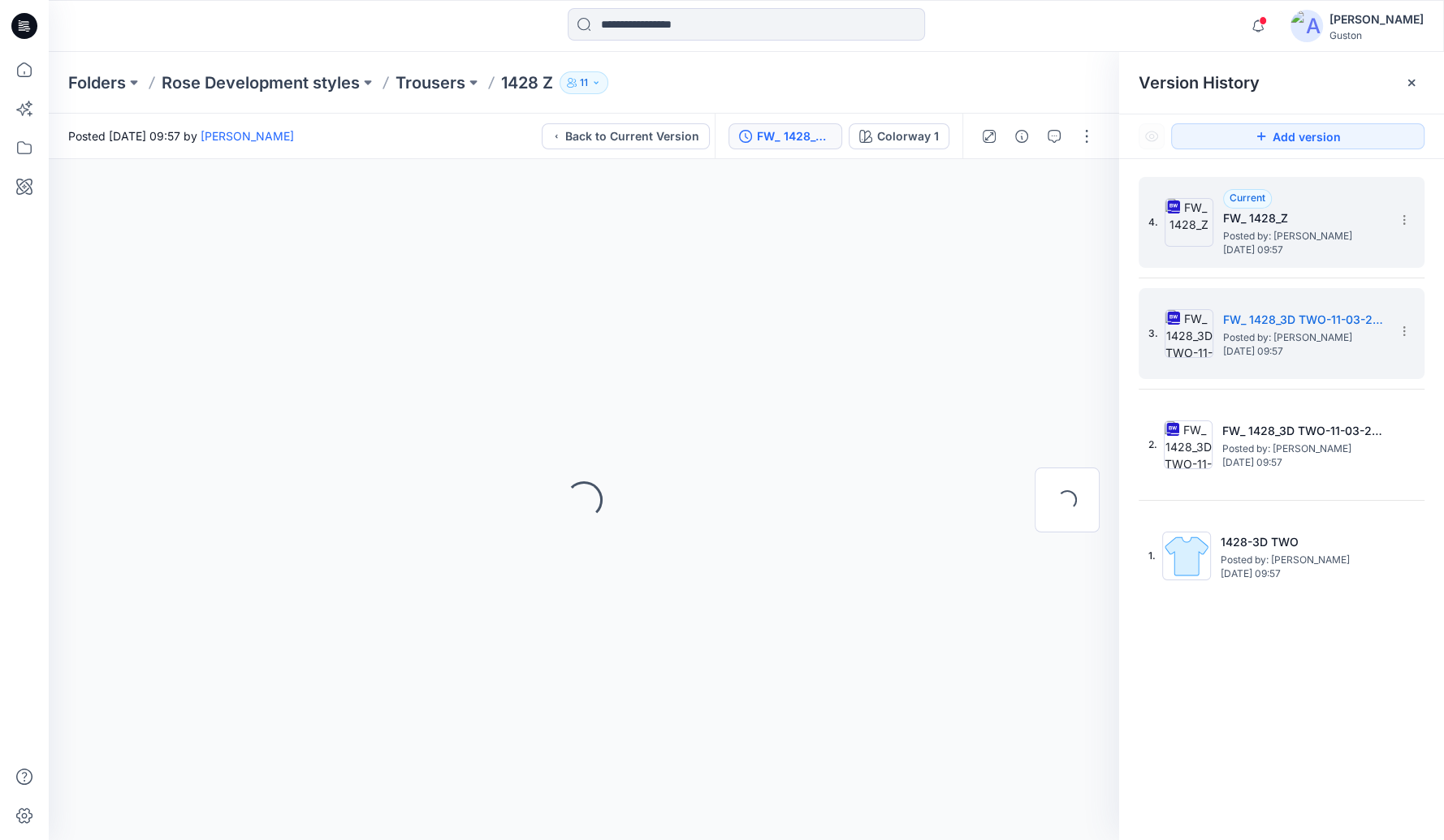
click at [1184, 226] on img at bounding box center [1189, 222] width 48 height 48
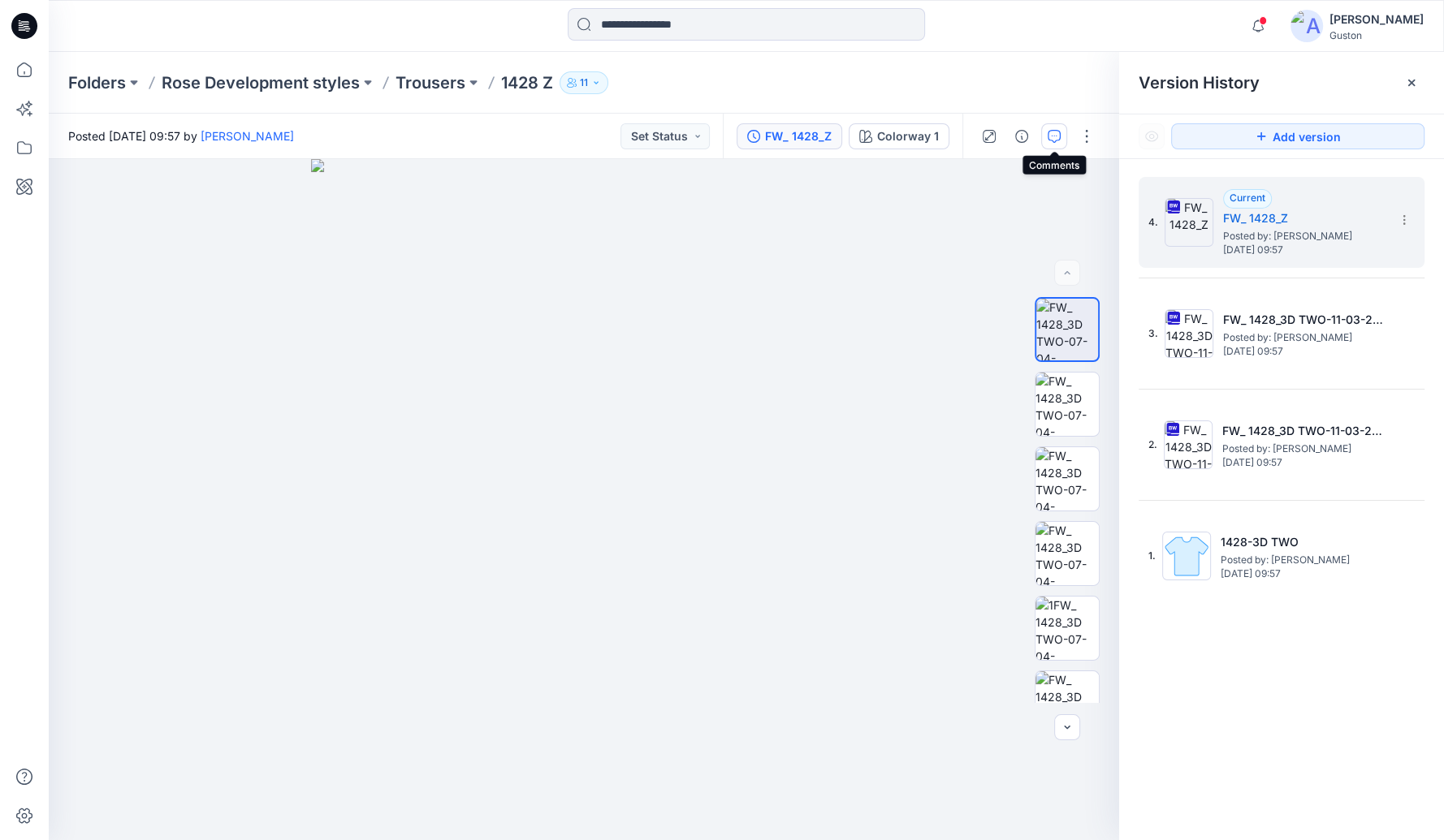
click at [1056, 138] on icon "button" at bounding box center [1054, 136] width 13 height 13
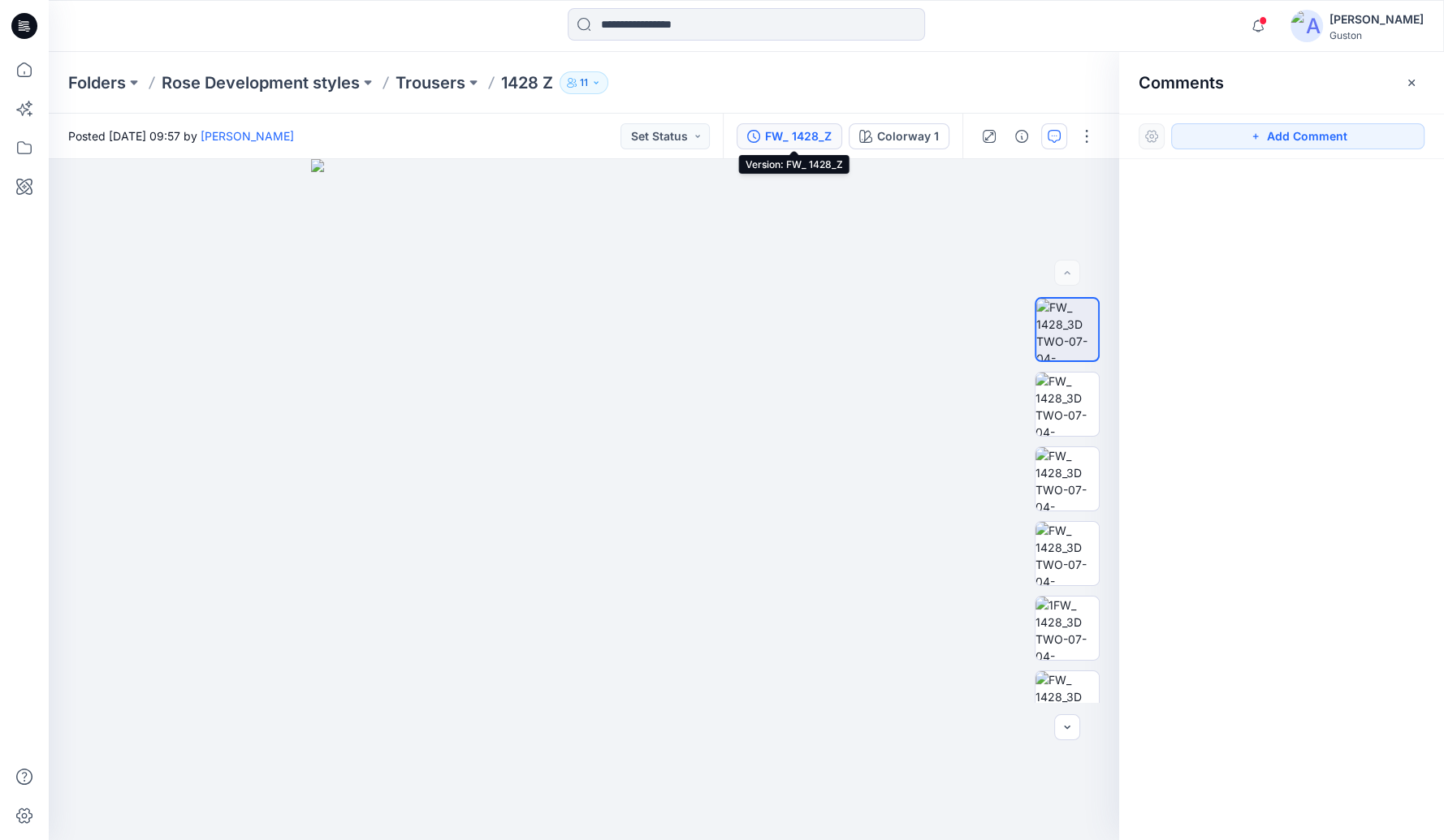
click at [818, 138] on div "FW_ 1428_Z" at bounding box center [798, 136] width 66 height 18
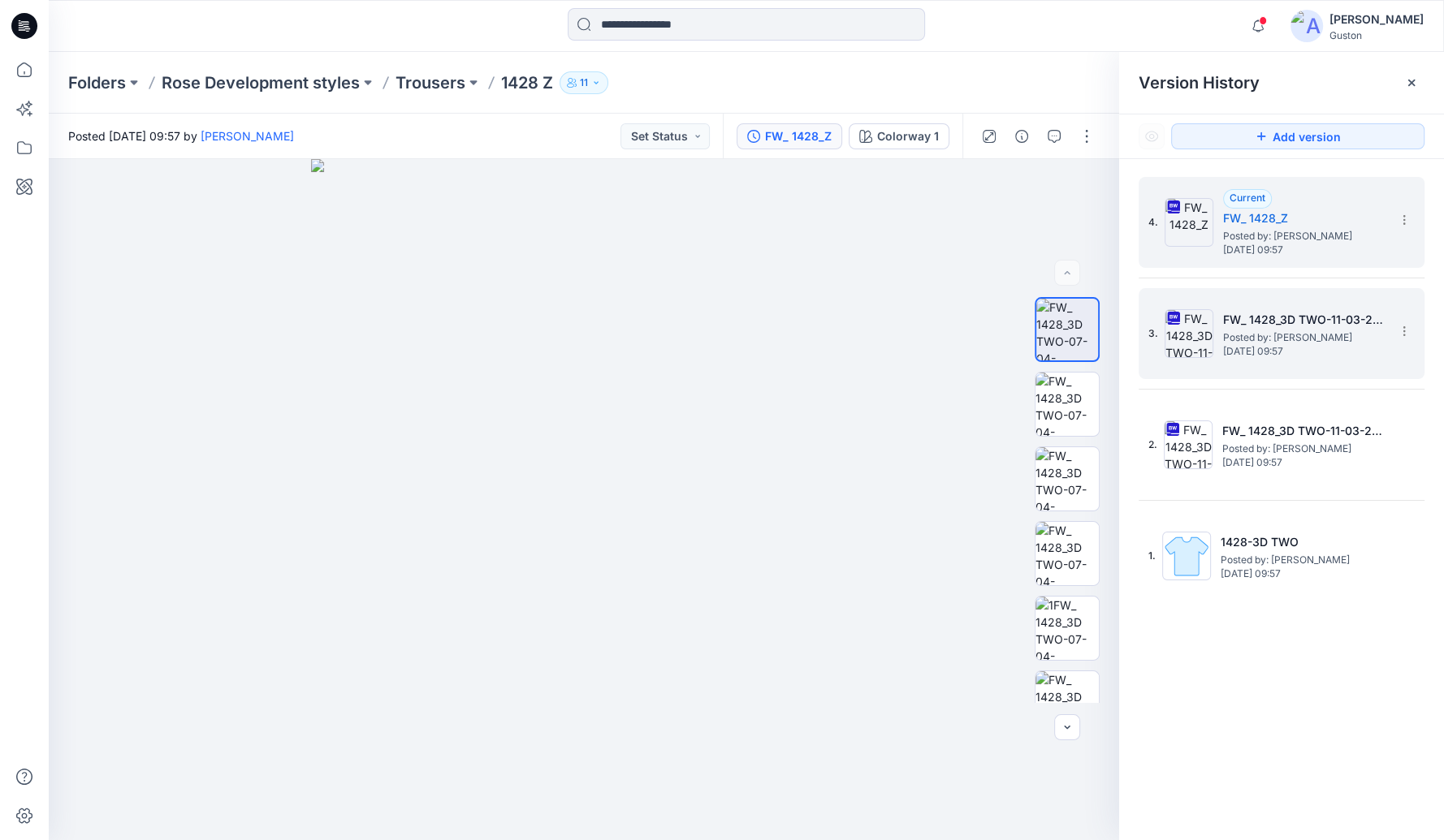
click at [1285, 322] on h5 "FW_ 1428_3D TWO-11-03-2025" at bounding box center [1304, 320] width 162 height 20
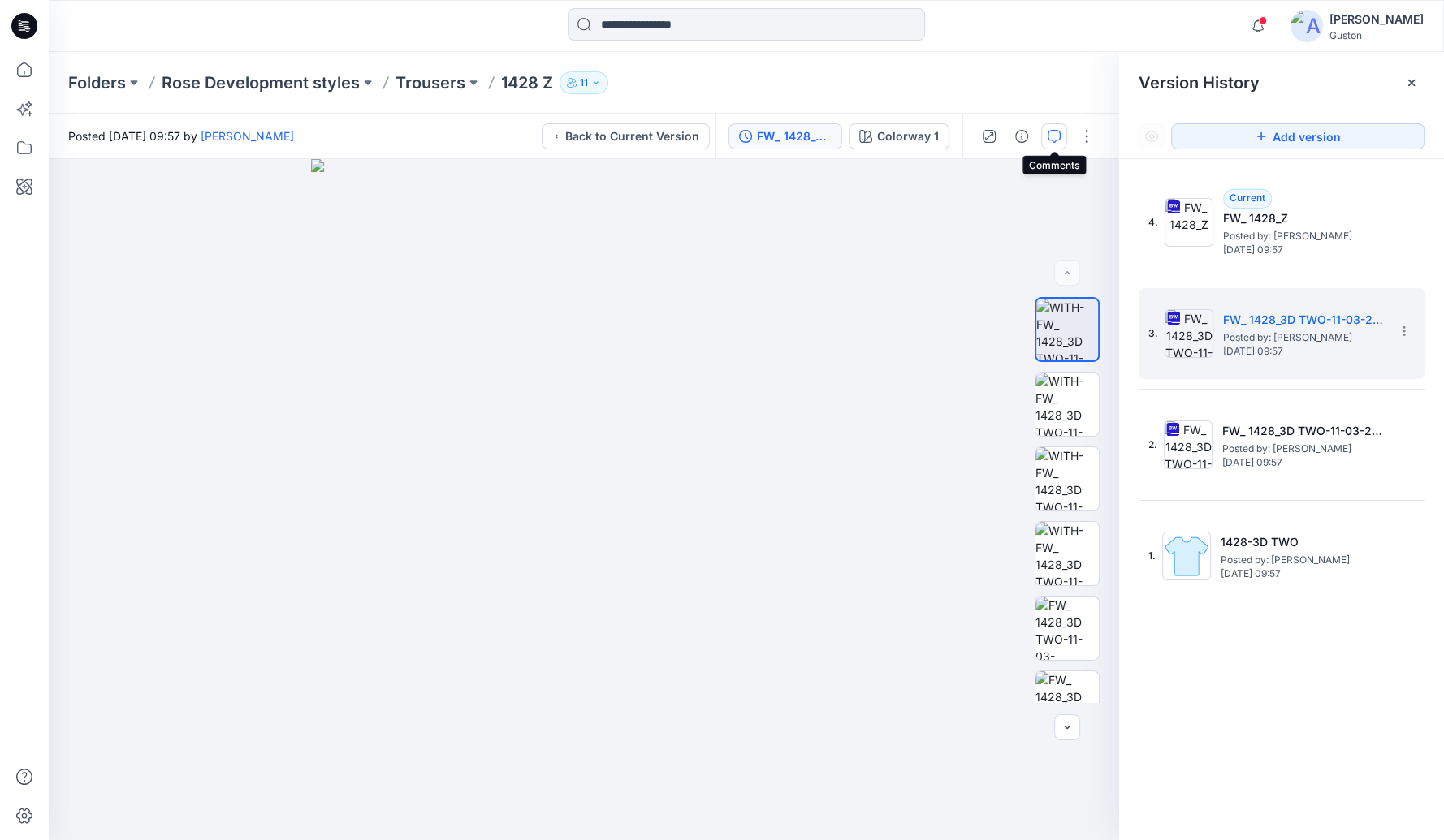
click at [1048, 138] on icon "button" at bounding box center [1054, 136] width 13 height 13
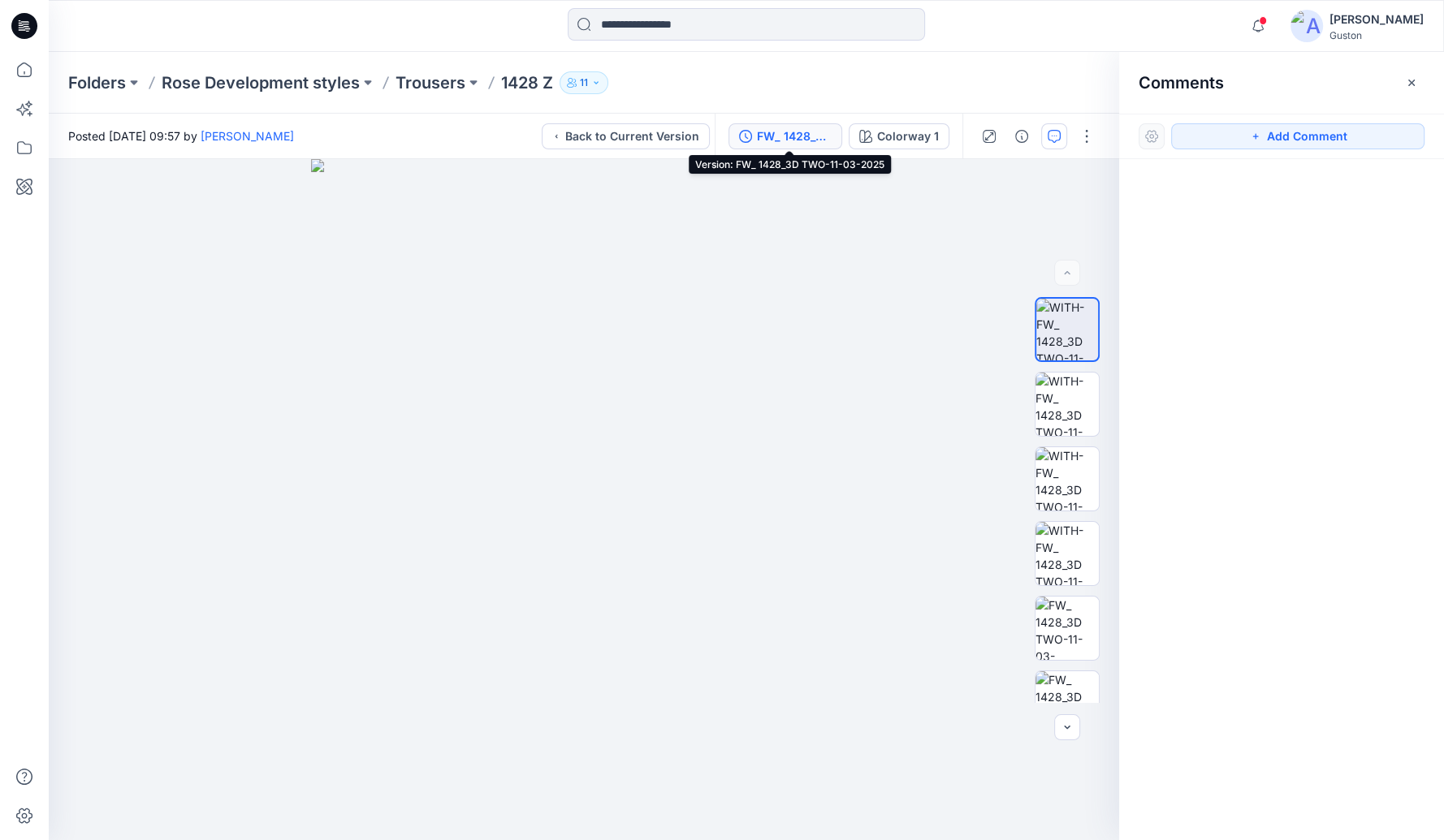
click at [789, 135] on div "FW_ 1428_3D TWO-11-03-2025" at bounding box center [794, 136] width 74 height 18
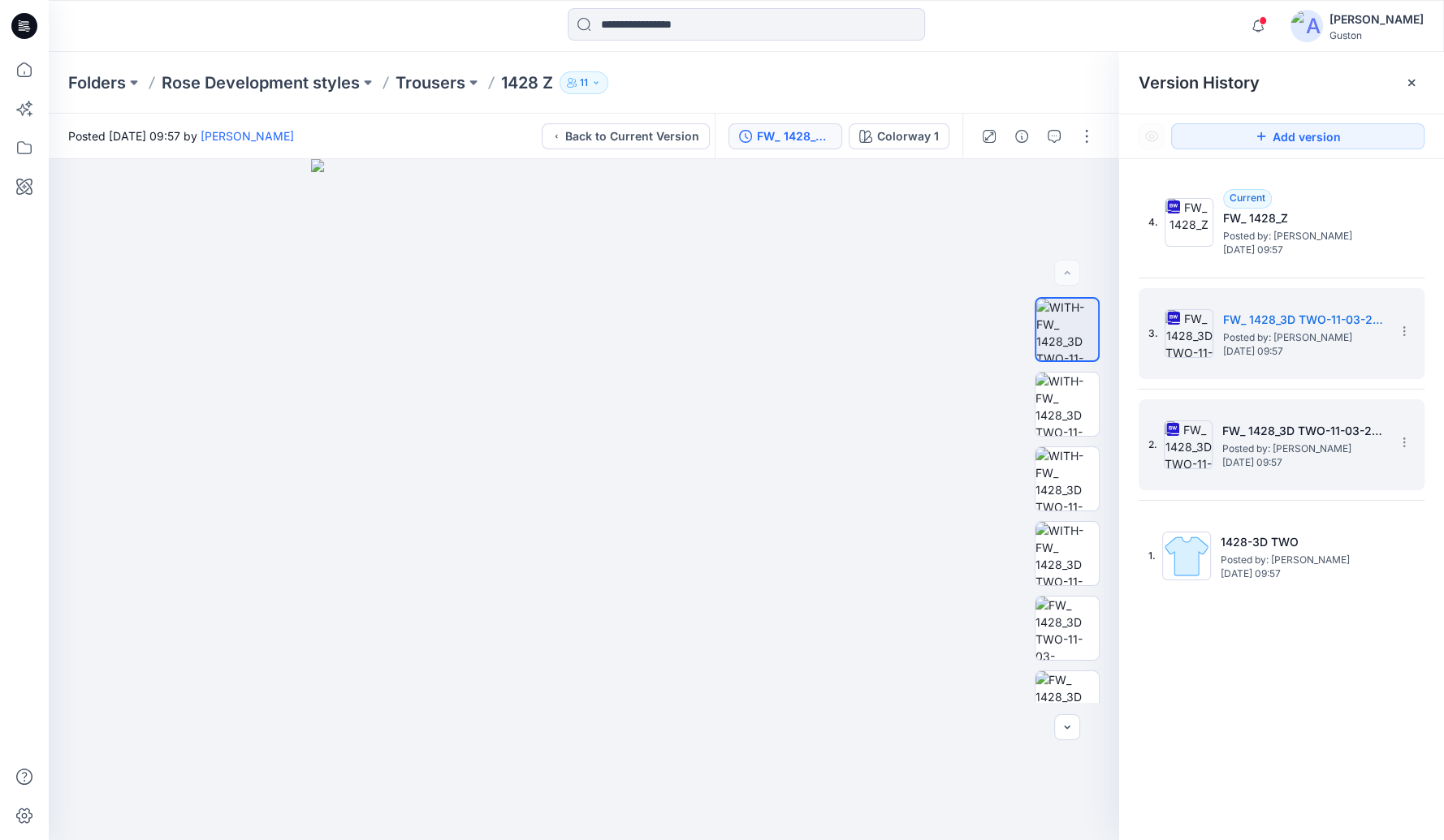
click at [1232, 437] on h5 "FW_ 1428_3D TWO-11-03-2025" at bounding box center [1303, 431] width 162 height 20
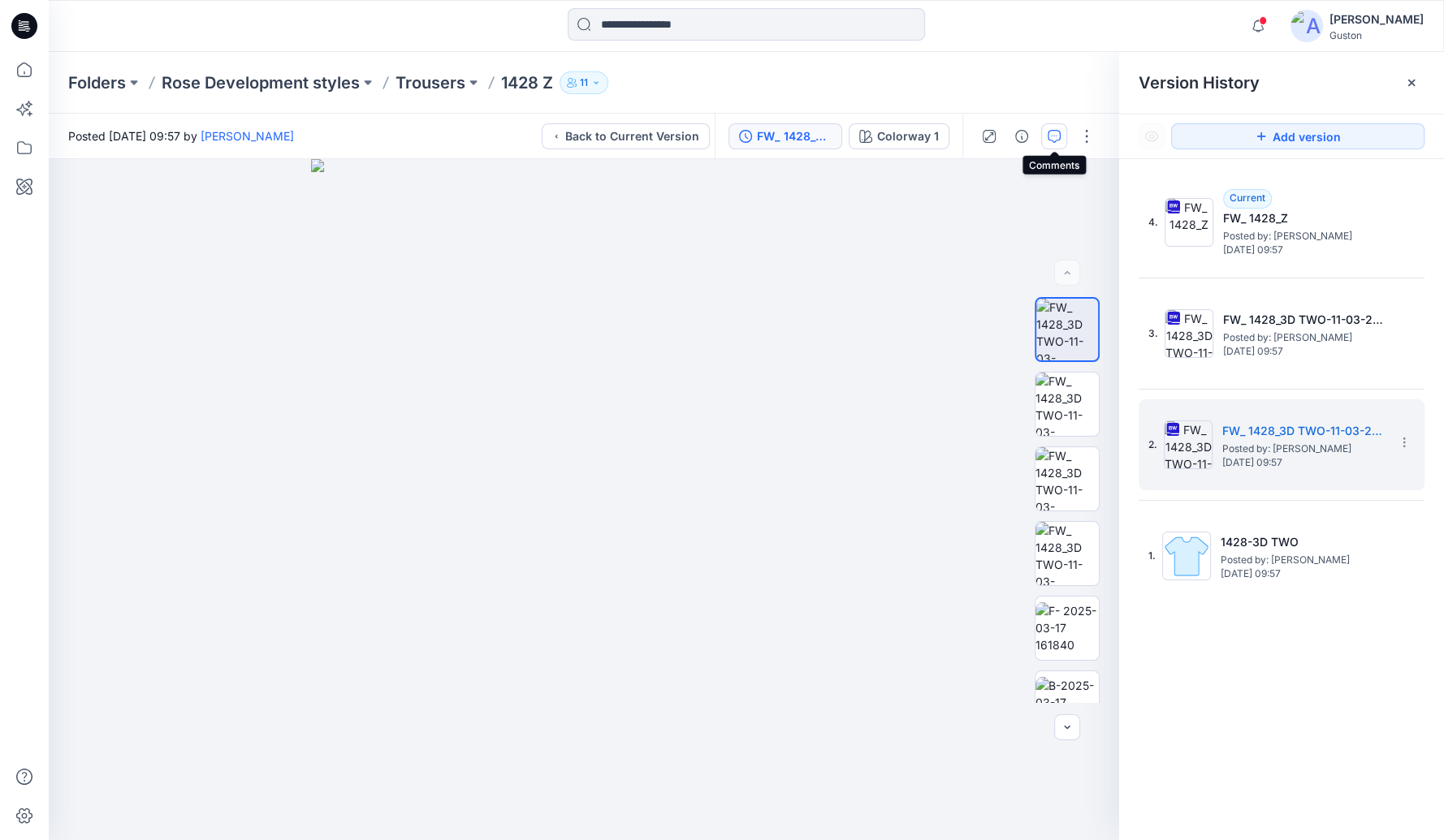
click at [1056, 141] on icon "button" at bounding box center [1054, 136] width 13 height 13
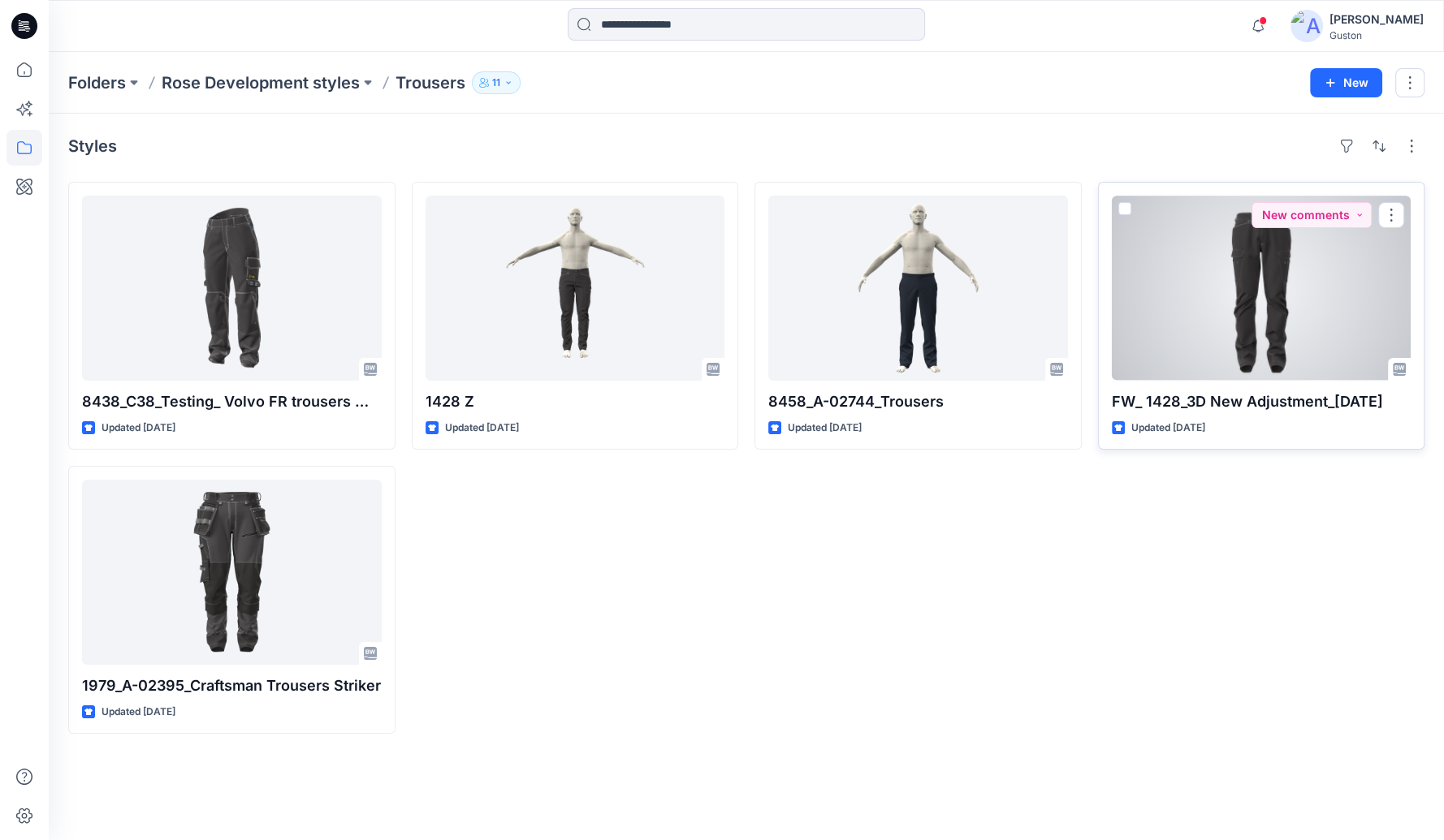
click at [1244, 338] on div at bounding box center [1262, 288] width 300 height 186
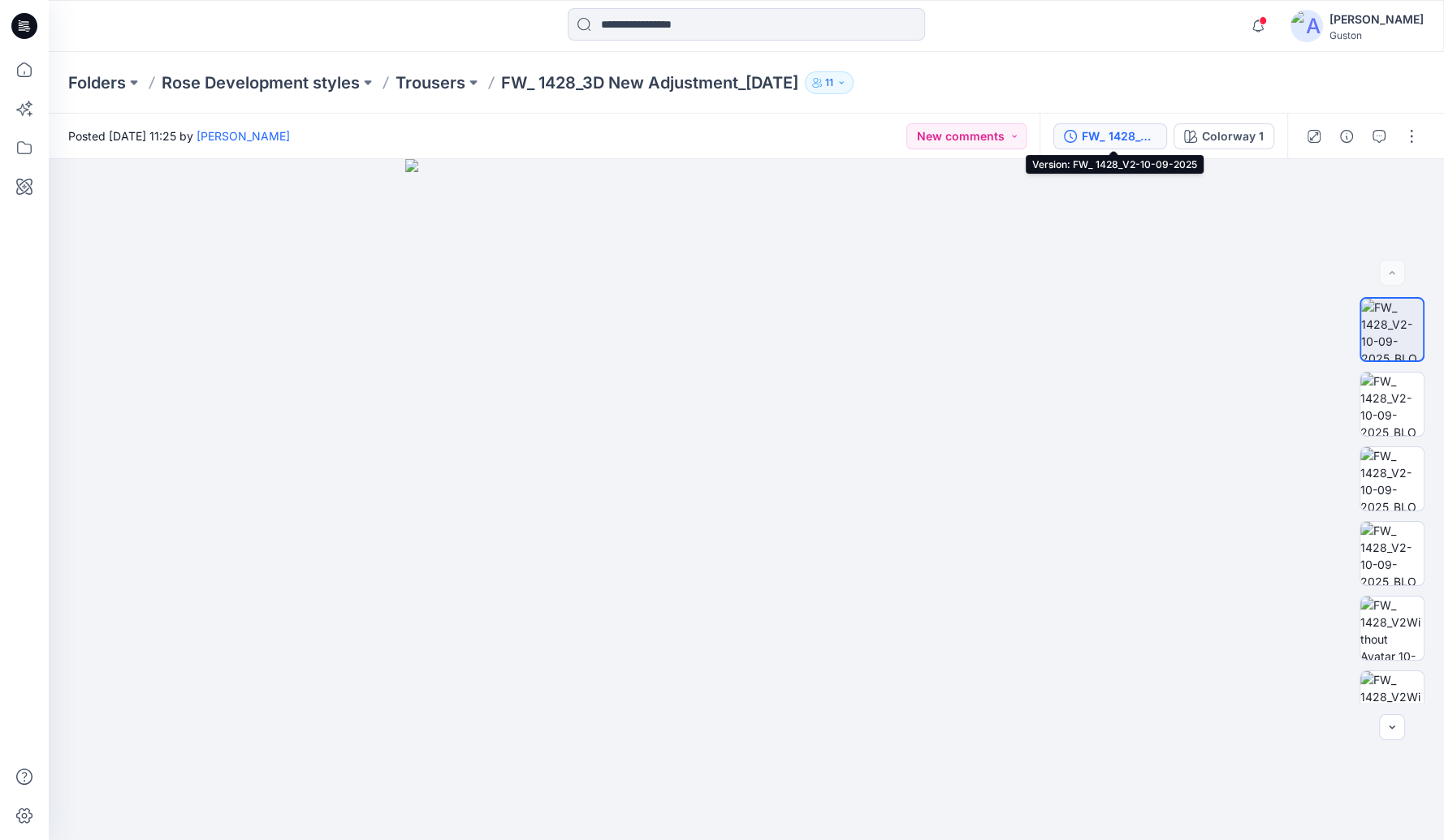
click at [1126, 137] on div "FW_ 1428_V2-10-09-2025" at bounding box center [1118, 136] width 74 height 18
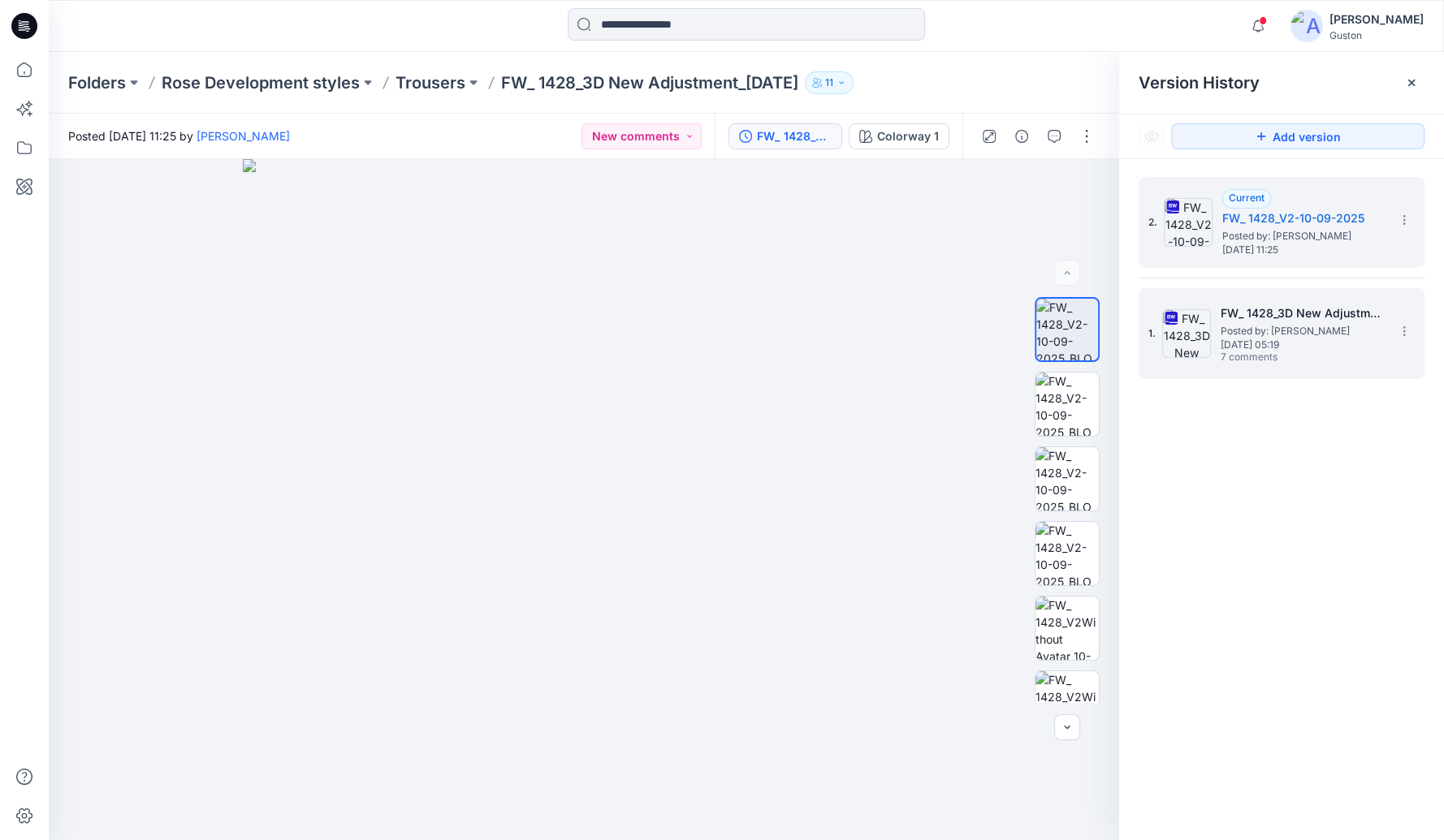
click at [1271, 340] on span "[DATE] 05:19" at bounding box center [1301, 345] width 162 height 12
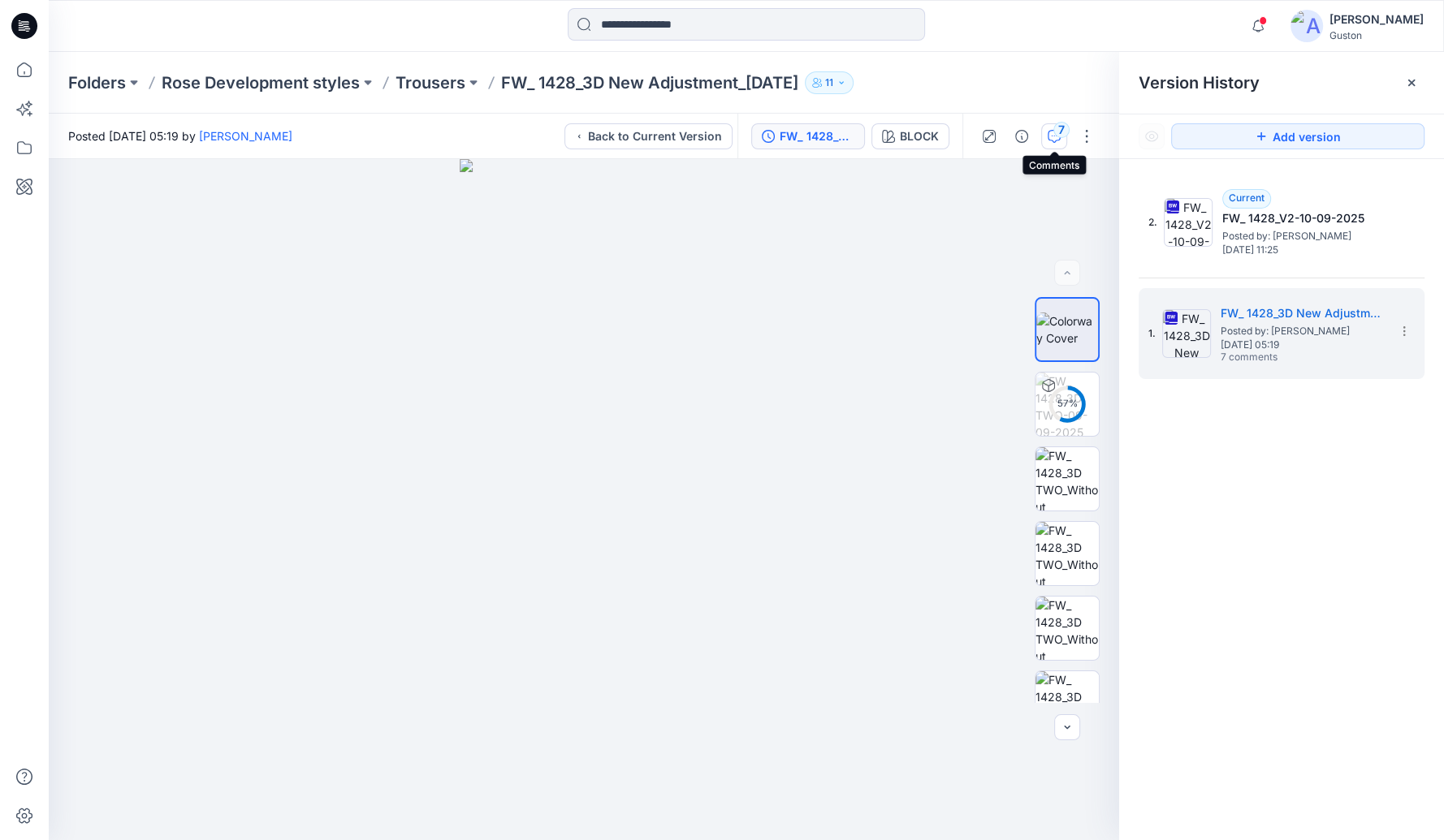
click at [1052, 135] on icon "button" at bounding box center [1055, 134] width 5 height 1
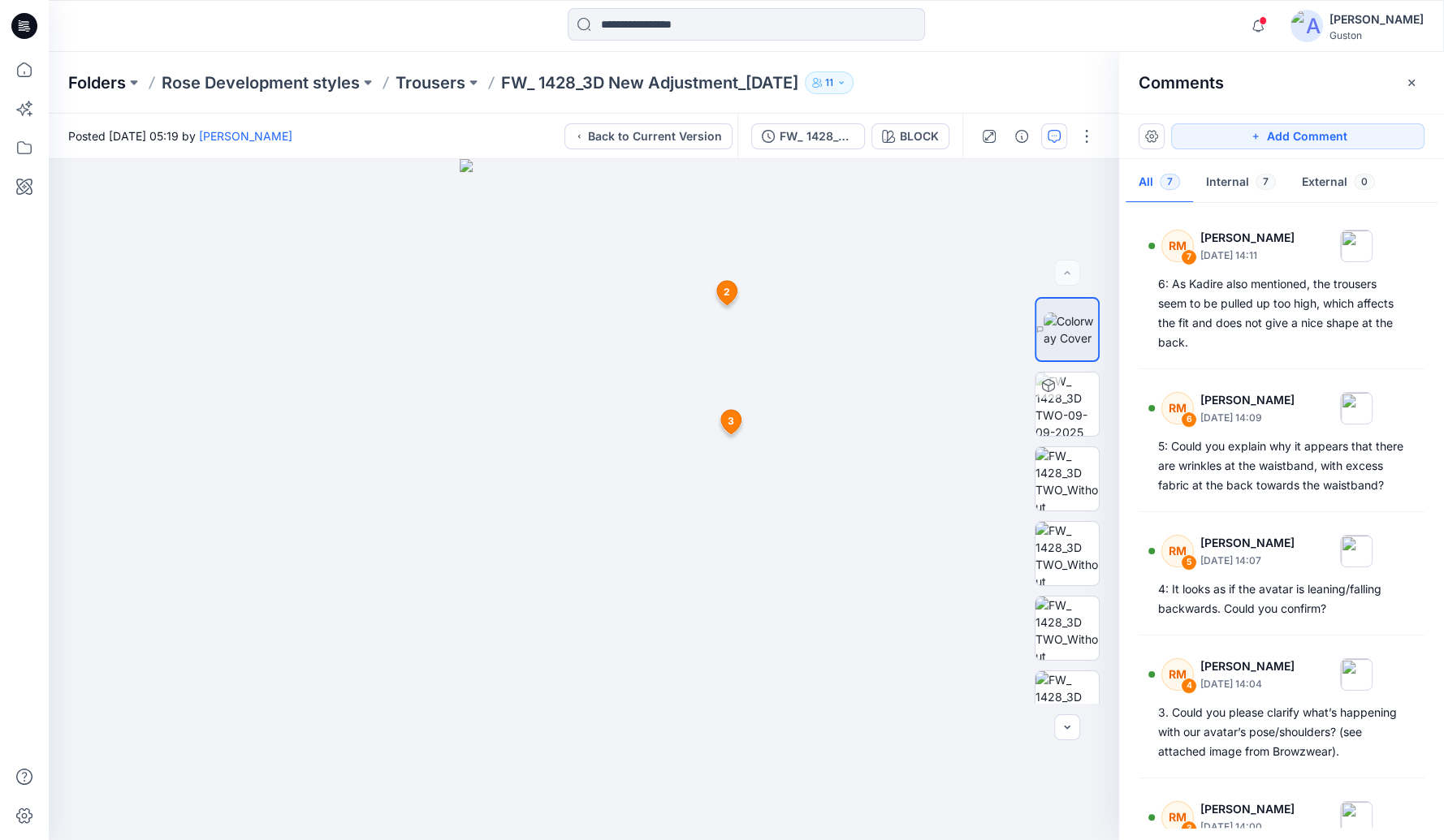
click at [98, 88] on p "Folders" at bounding box center [97, 82] width 57 height 22
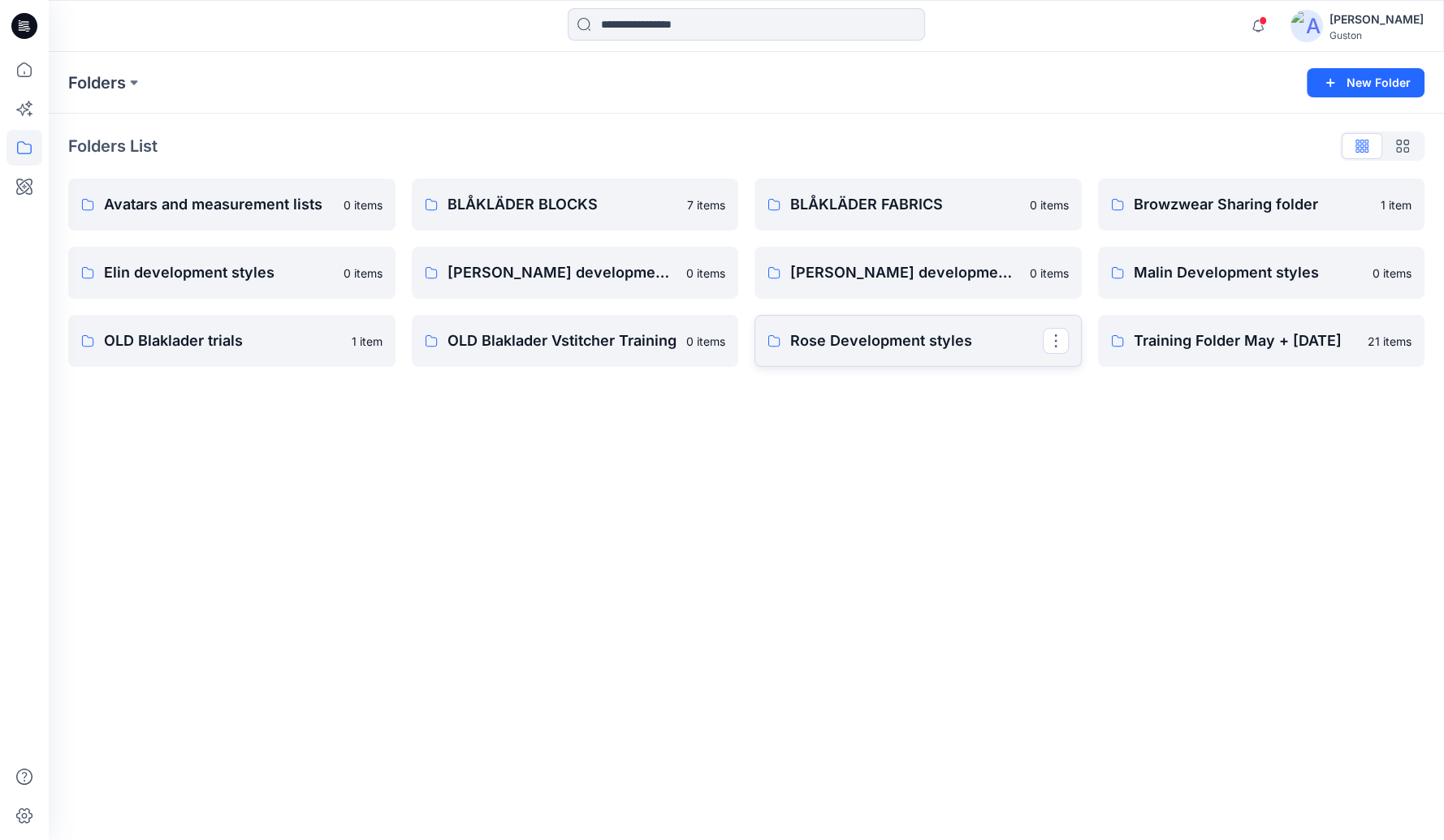
click at [847, 343] on p "Rose Development styles" at bounding box center [917, 341] width 253 height 22
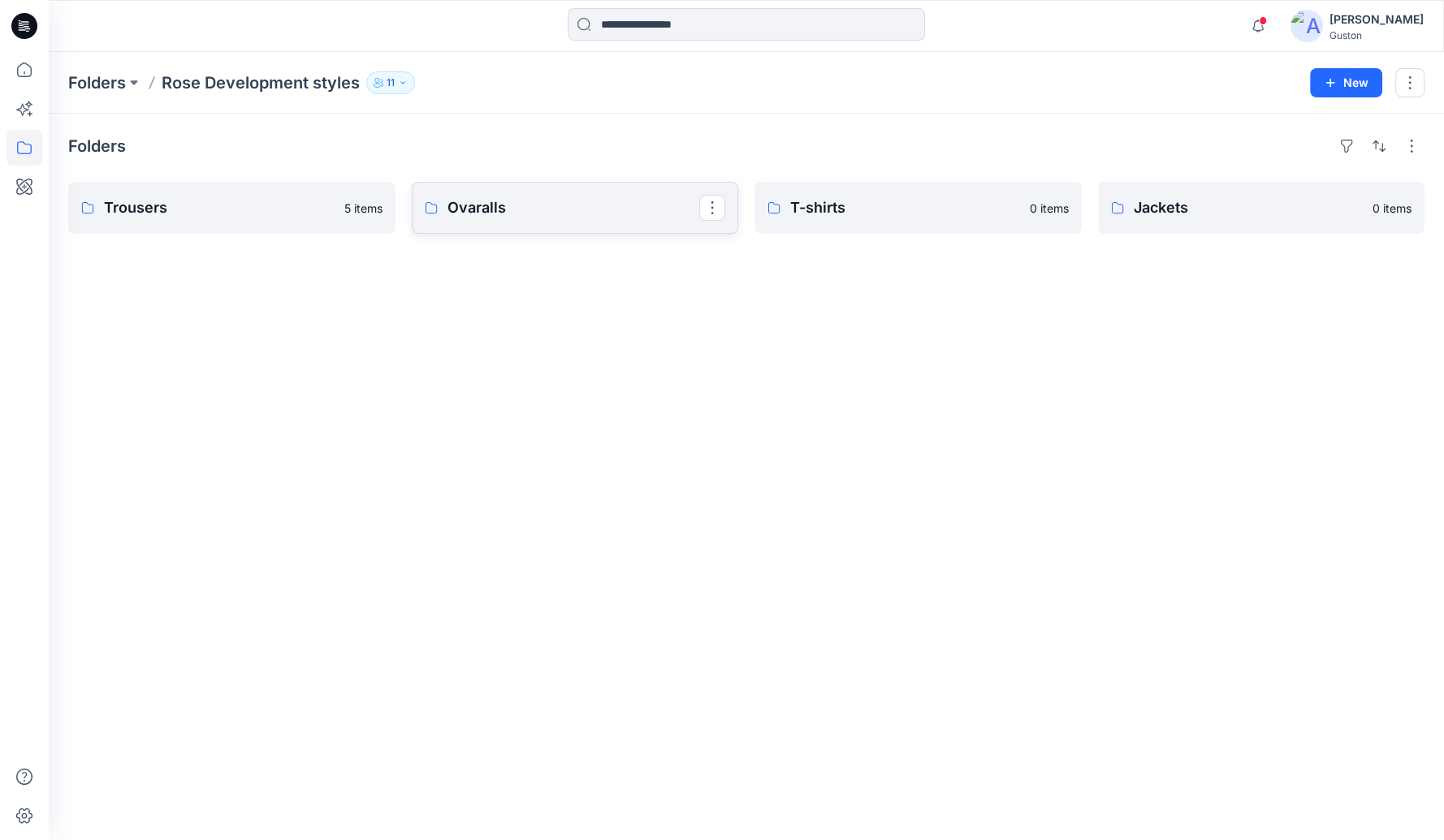
click at [508, 210] on p "Ovaralls" at bounding box center [574, 207] width 253 height 22
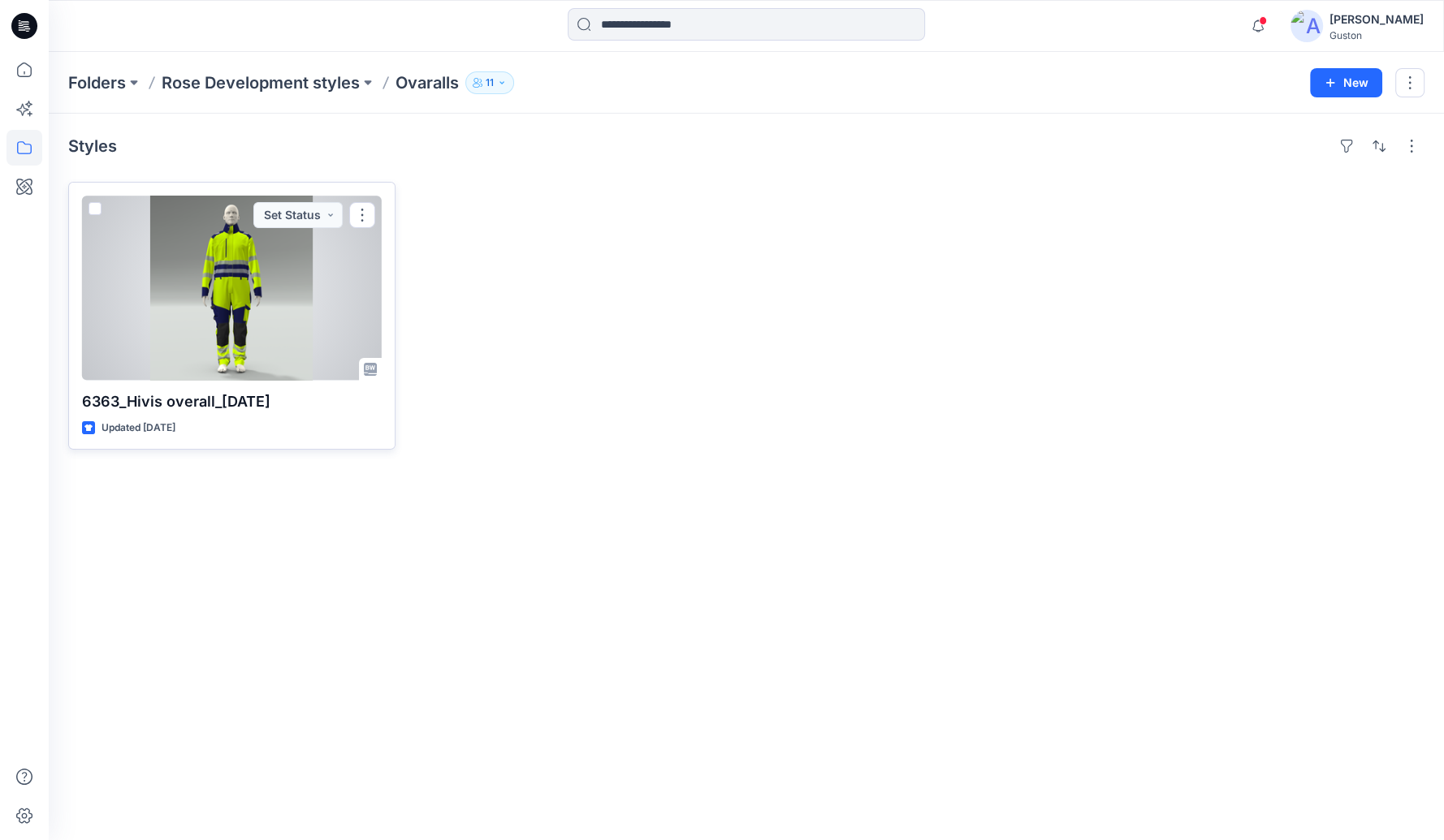
click at [237, 252] on div at bounding box center [231, 288] width 300 height 186
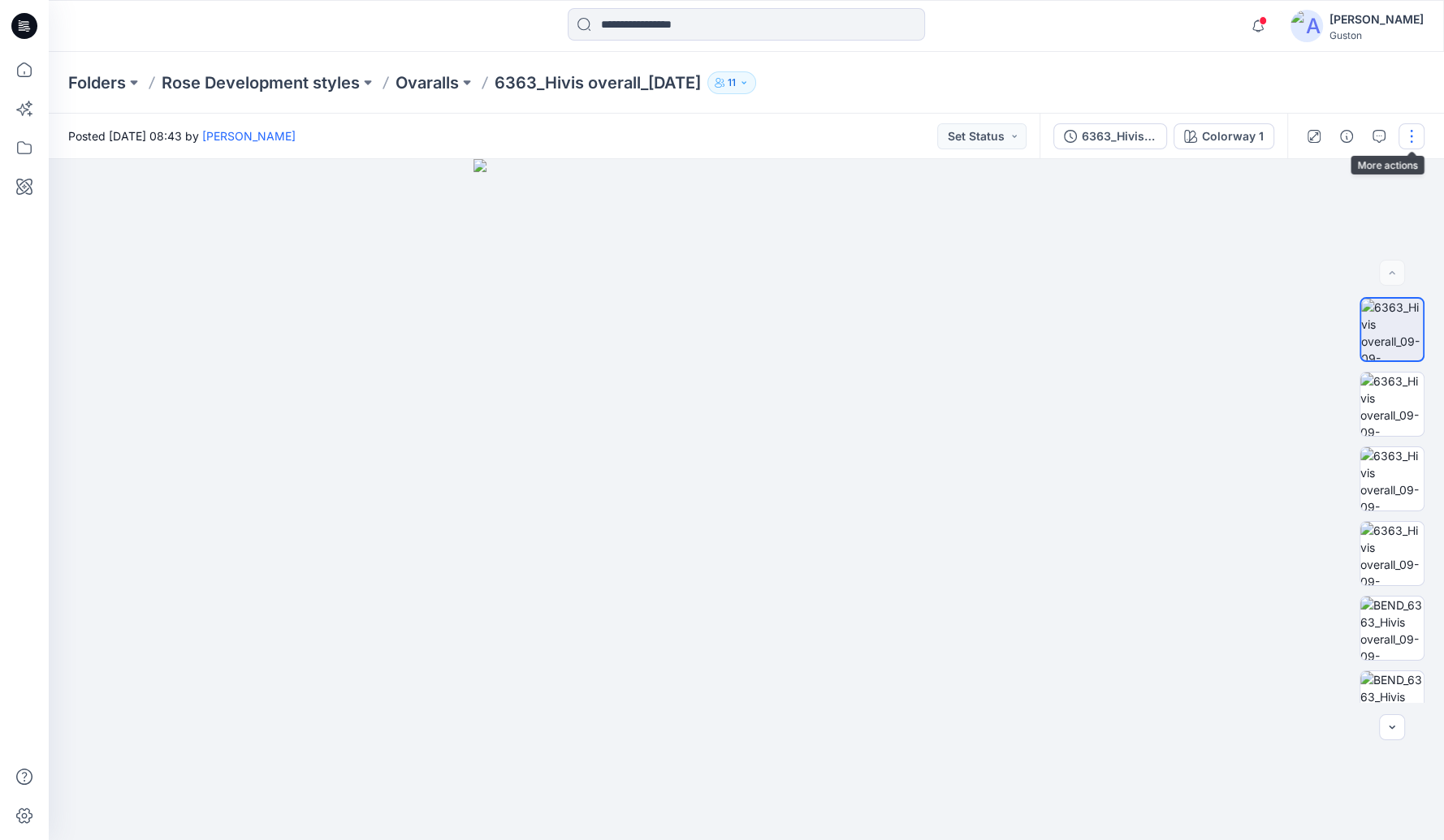
click at [1412, 134] on button "button" at bounding box center [1412, 136] width 26 height 26
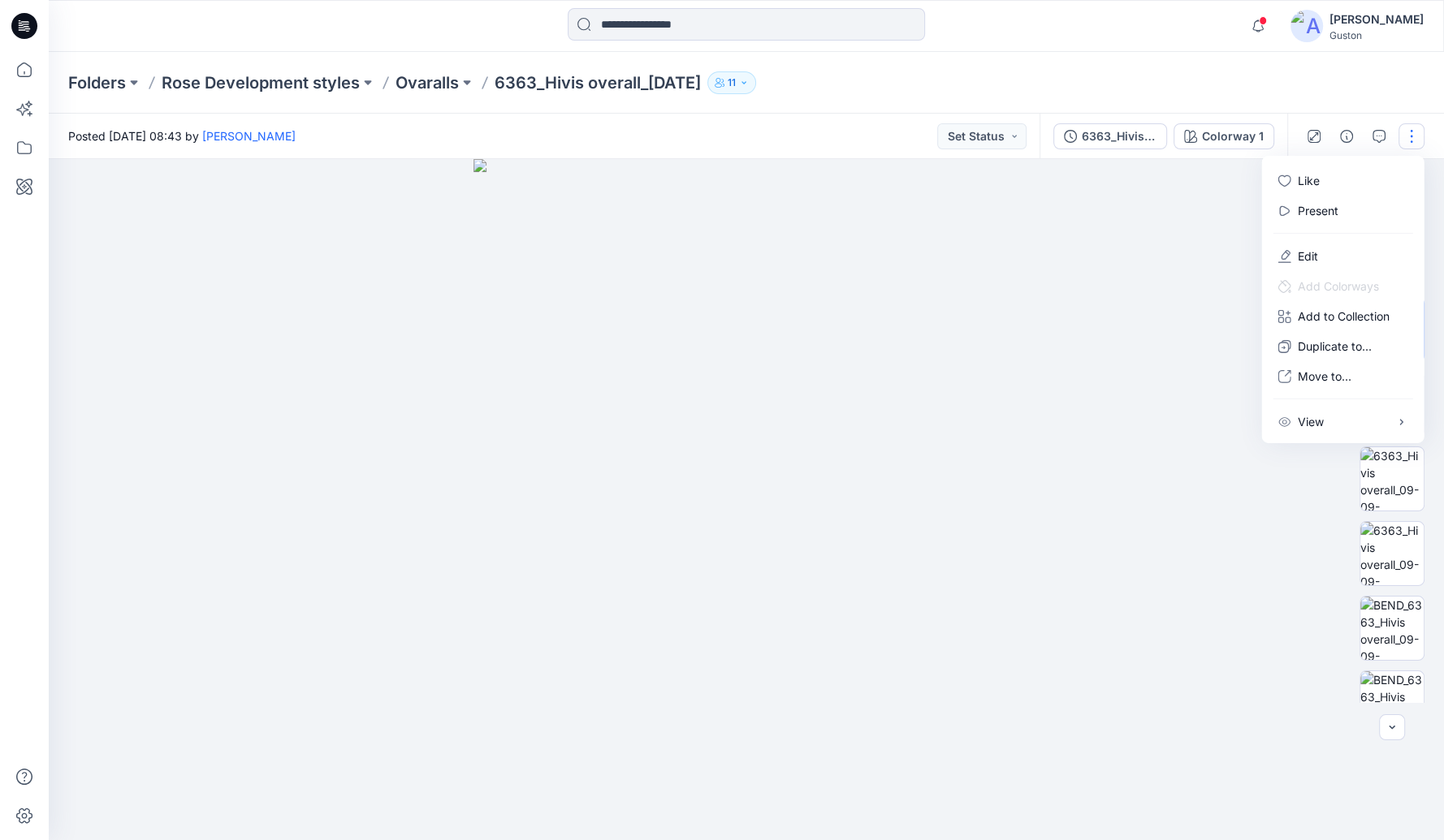
click at [884, 64] on div "Folders Rose Development styles Ovaralls 6363_Hivis overall_[DATE] 11" at bounding box center [746, 82] width 1396 height 62
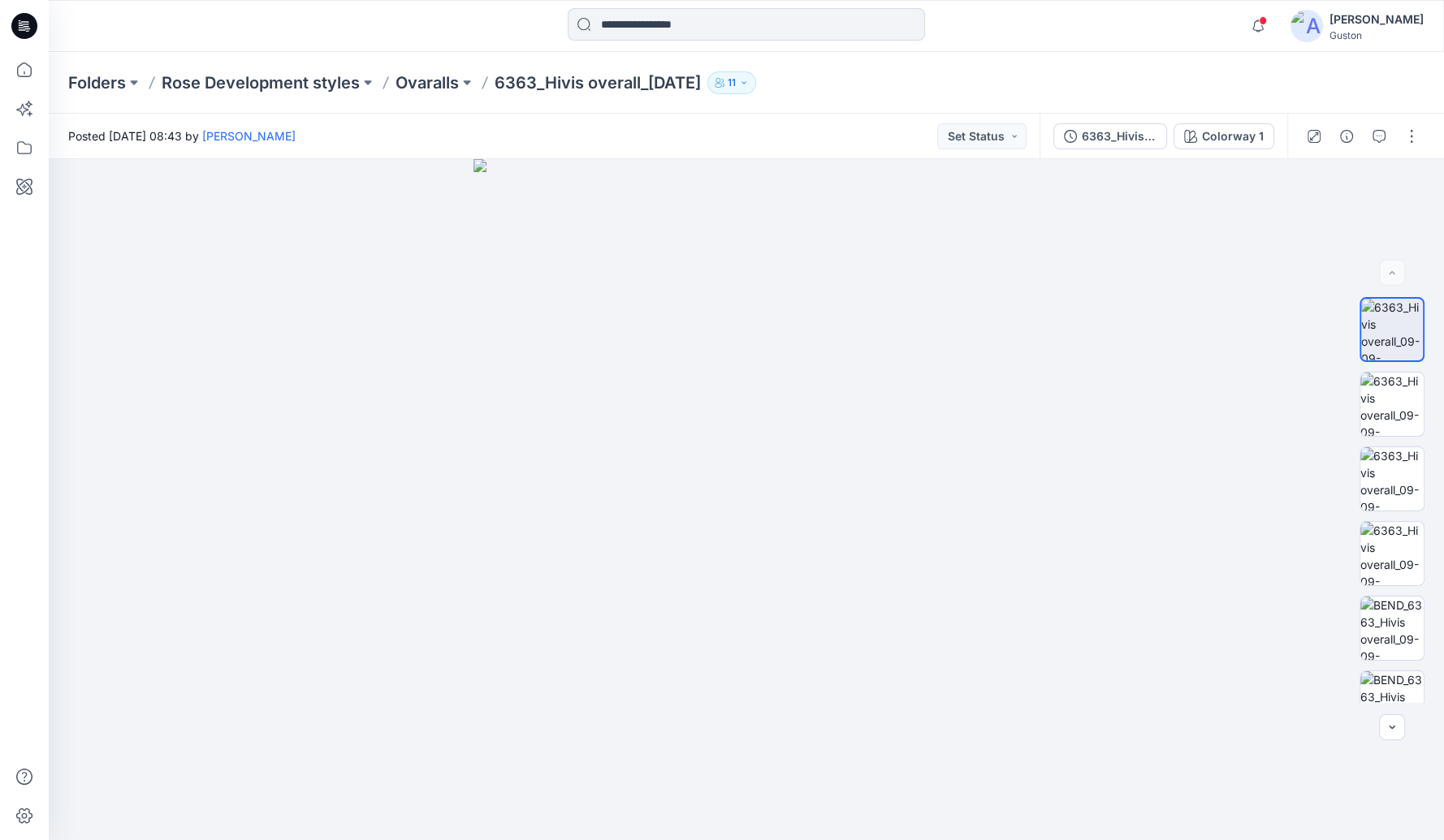
click at [749, 83] on icon "button" at bounding box center [744, 82] width 10 height 10
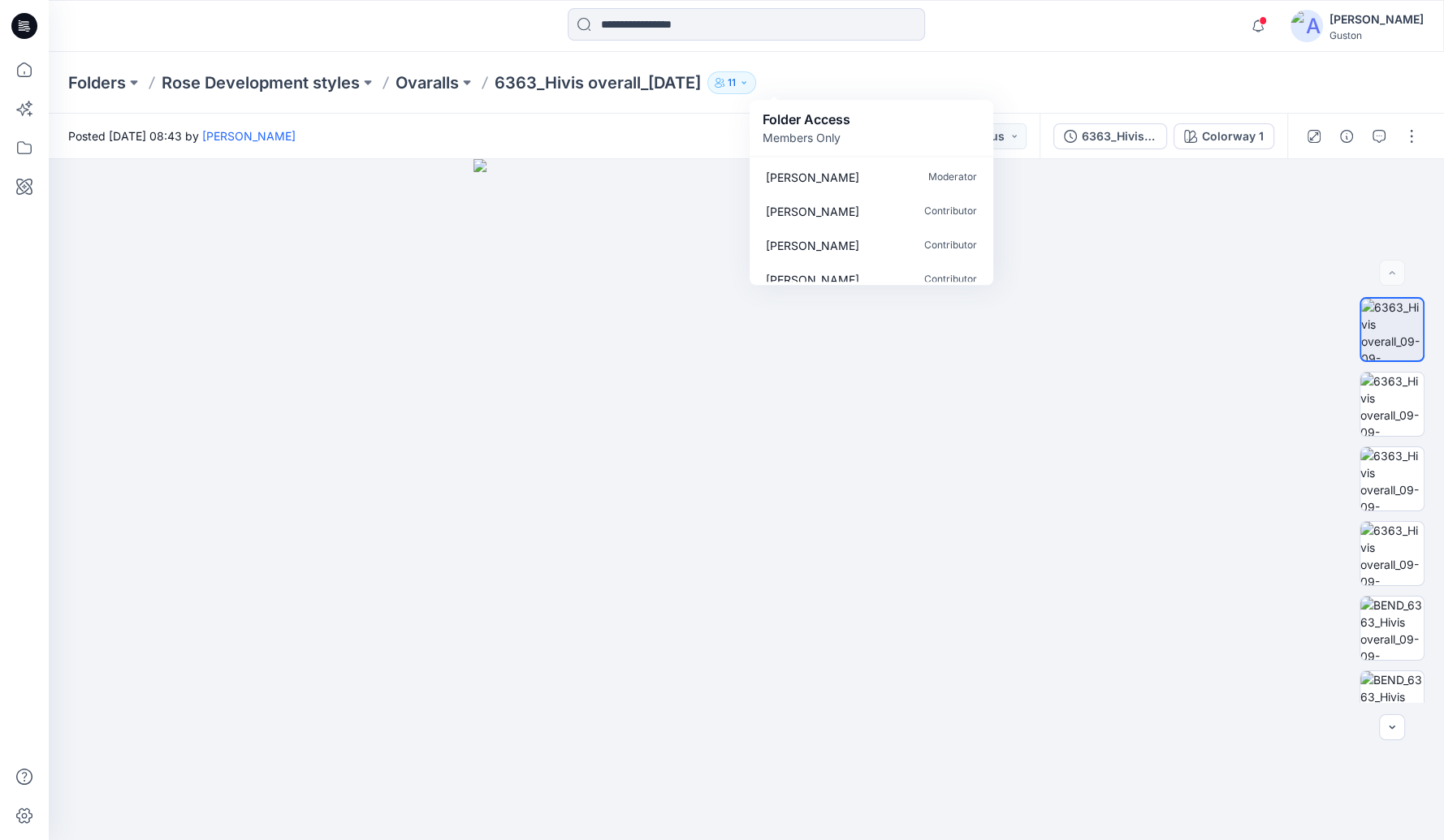
click at [1097, 58] on div "Folders Rose Development styles Ovaralls 6363_Hivis overall_[DATE] 11 Folder Ac…" at bounding box center [746, 82] width 1396 height 62
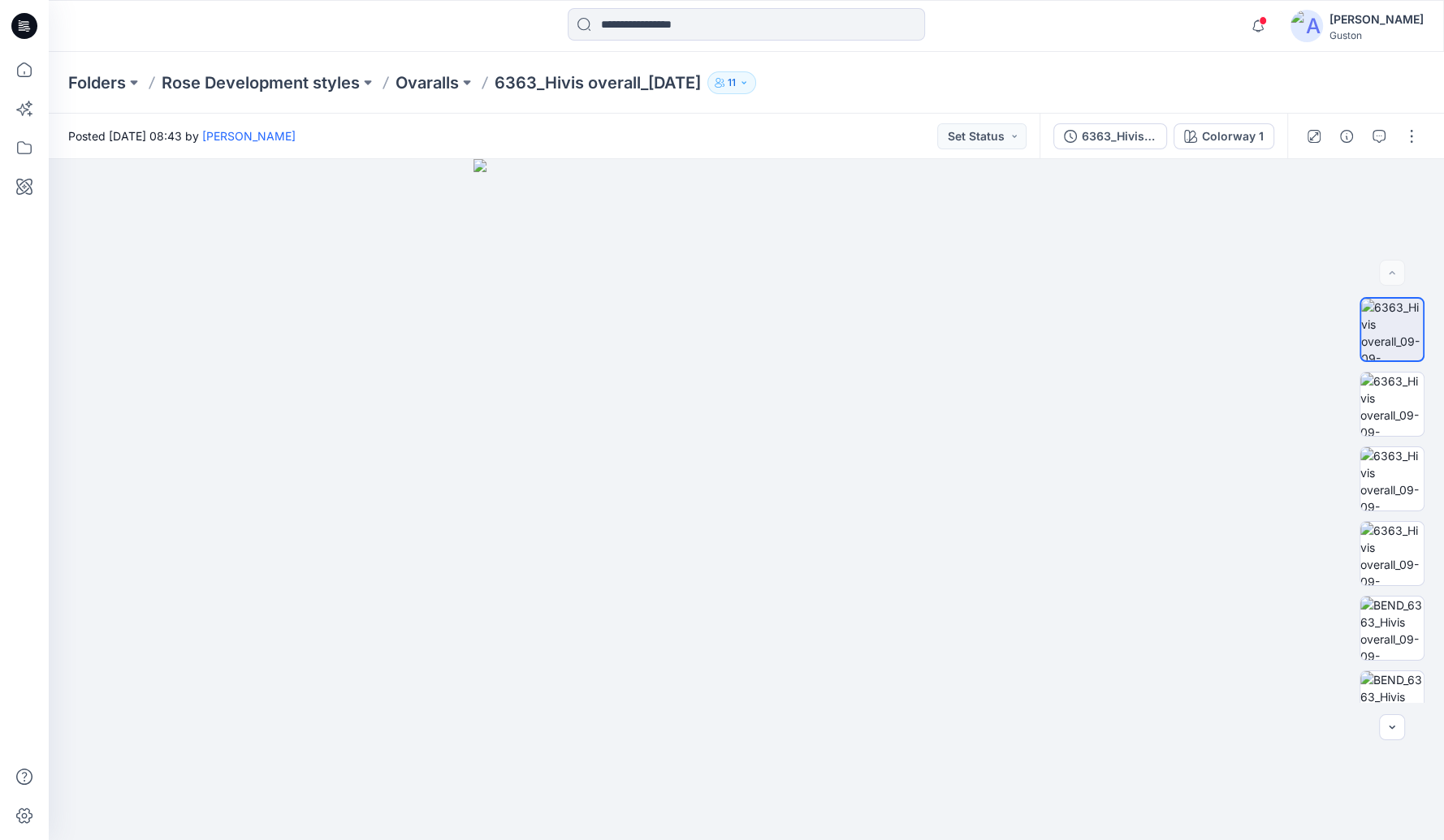
click at [749, 82] on icon "button" at bounding box center [744, 82] width 10 height 10
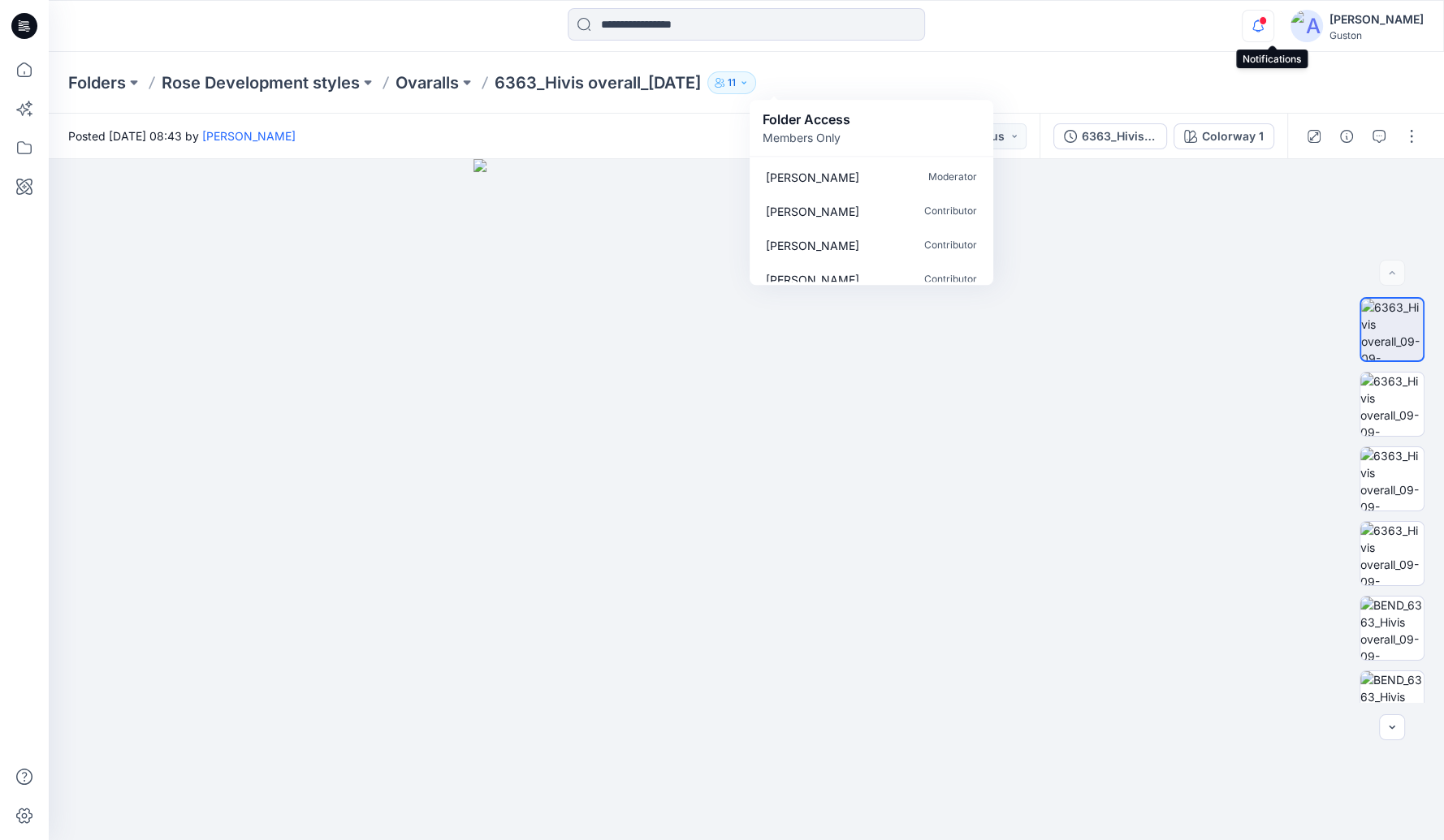
click at [1266, 26] on icon "button" at bounding box center [1258, 26] width 30 height 32
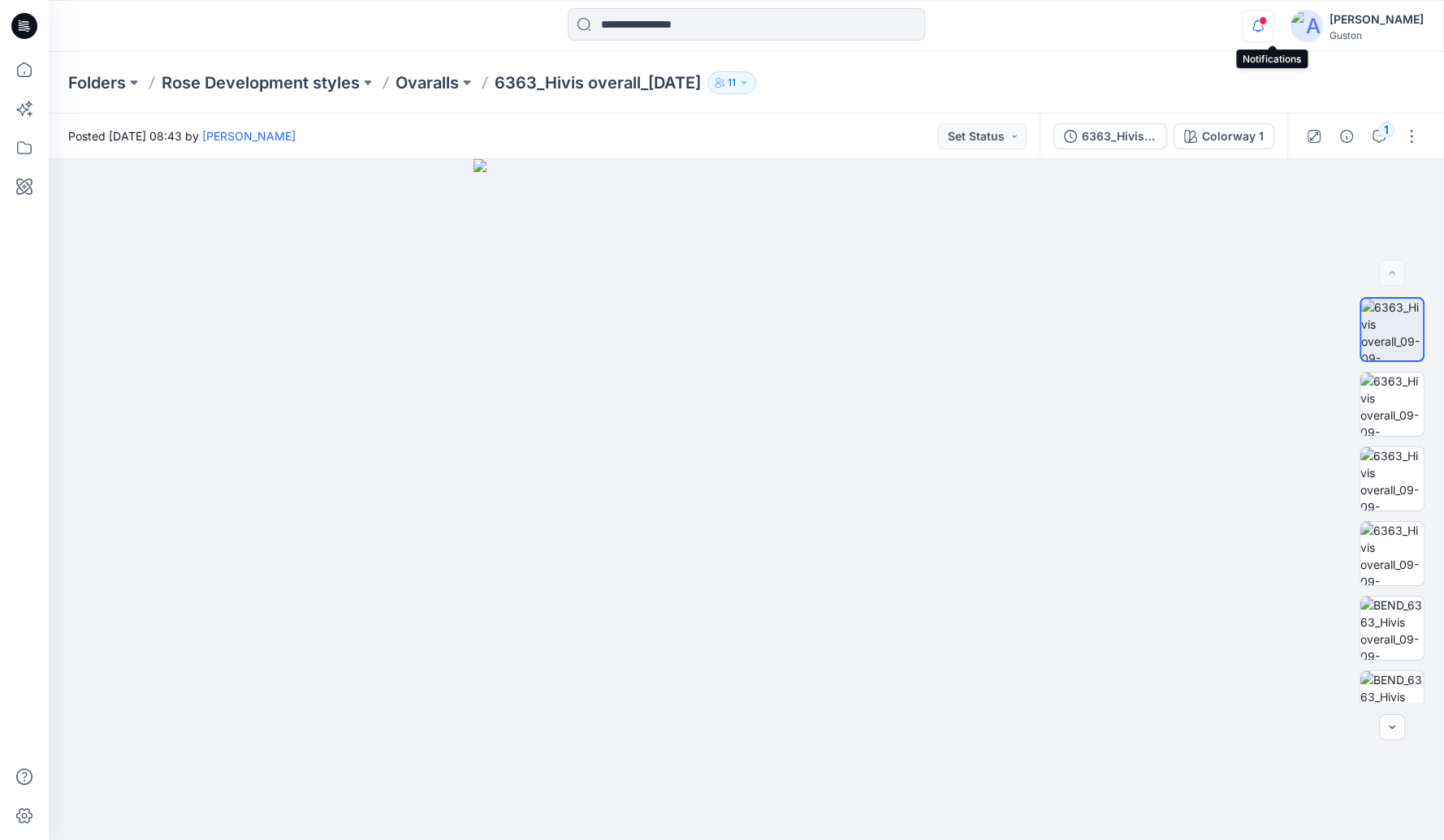
click at [1274, 29] on icon "button" at bounding box center [1258, 26] width 30 height 32
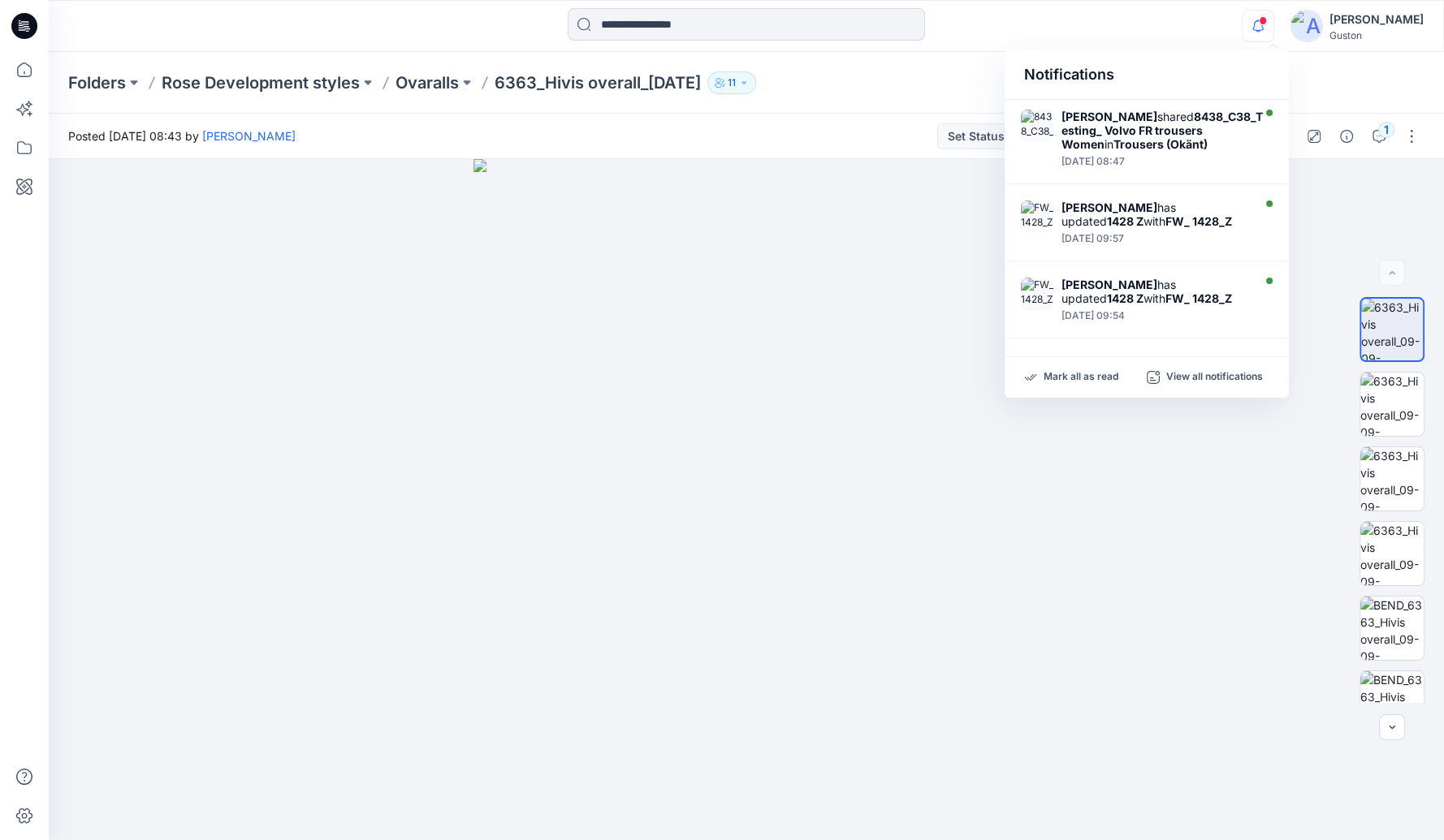
click at [1274, 27] on icon "button" at bounding box center [1258, 26] width 30 height 32
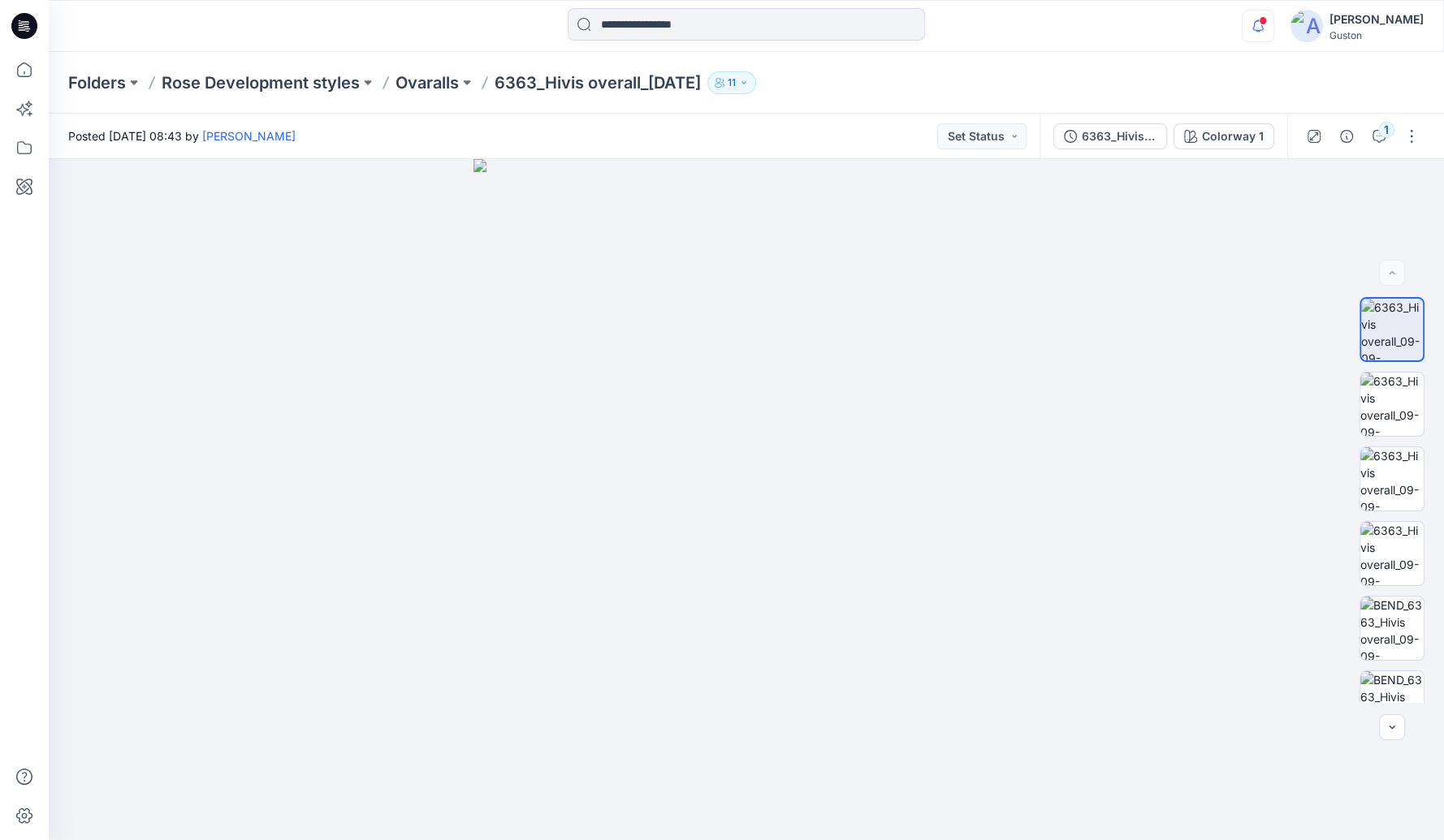
click at [1274, 27] on icon "button" at bounding box center [1258, 26] width 30 height 32
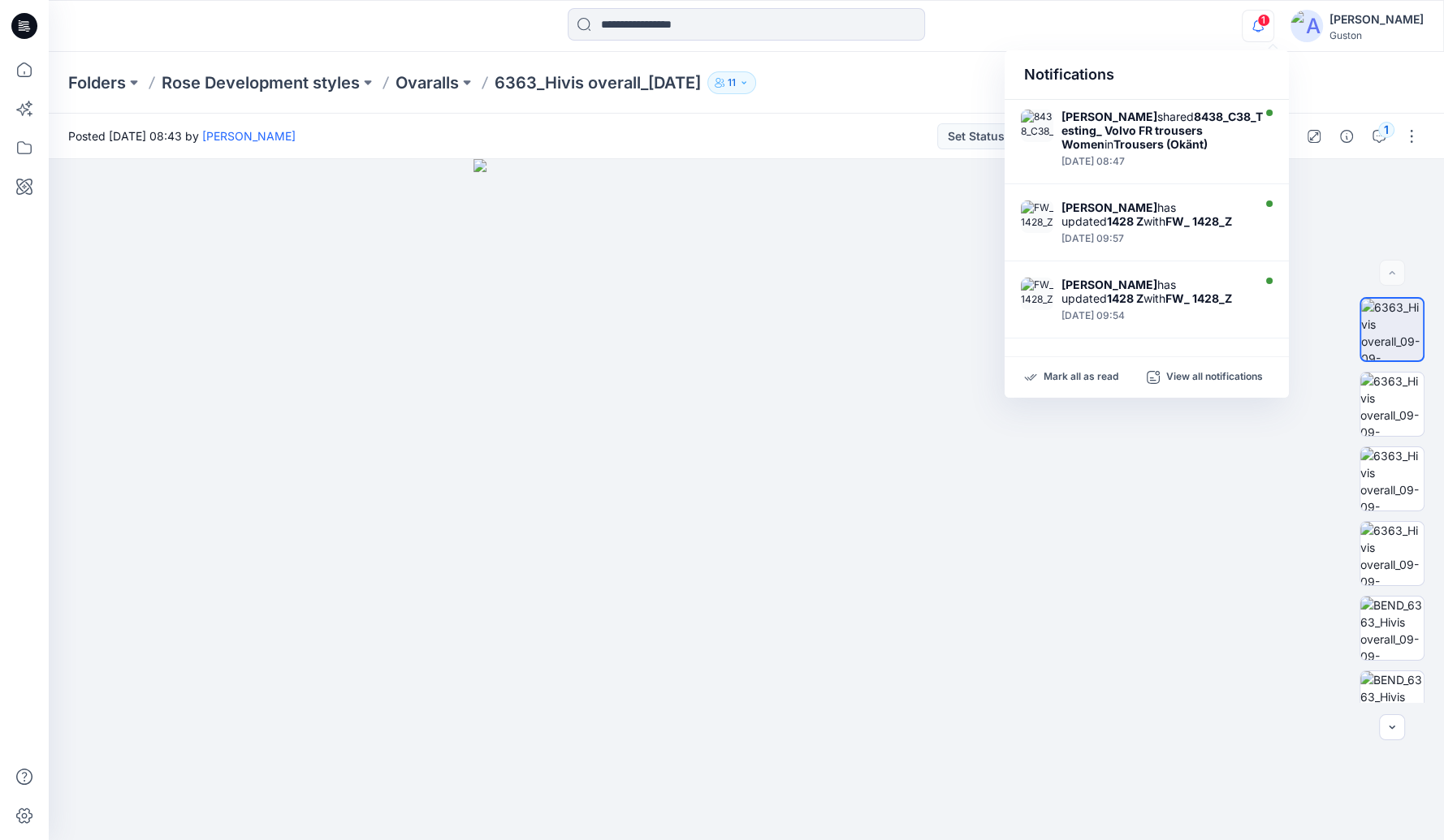
click at [1271, 20] on span "1" at bounding box center [1264, 20] width 13 height 13
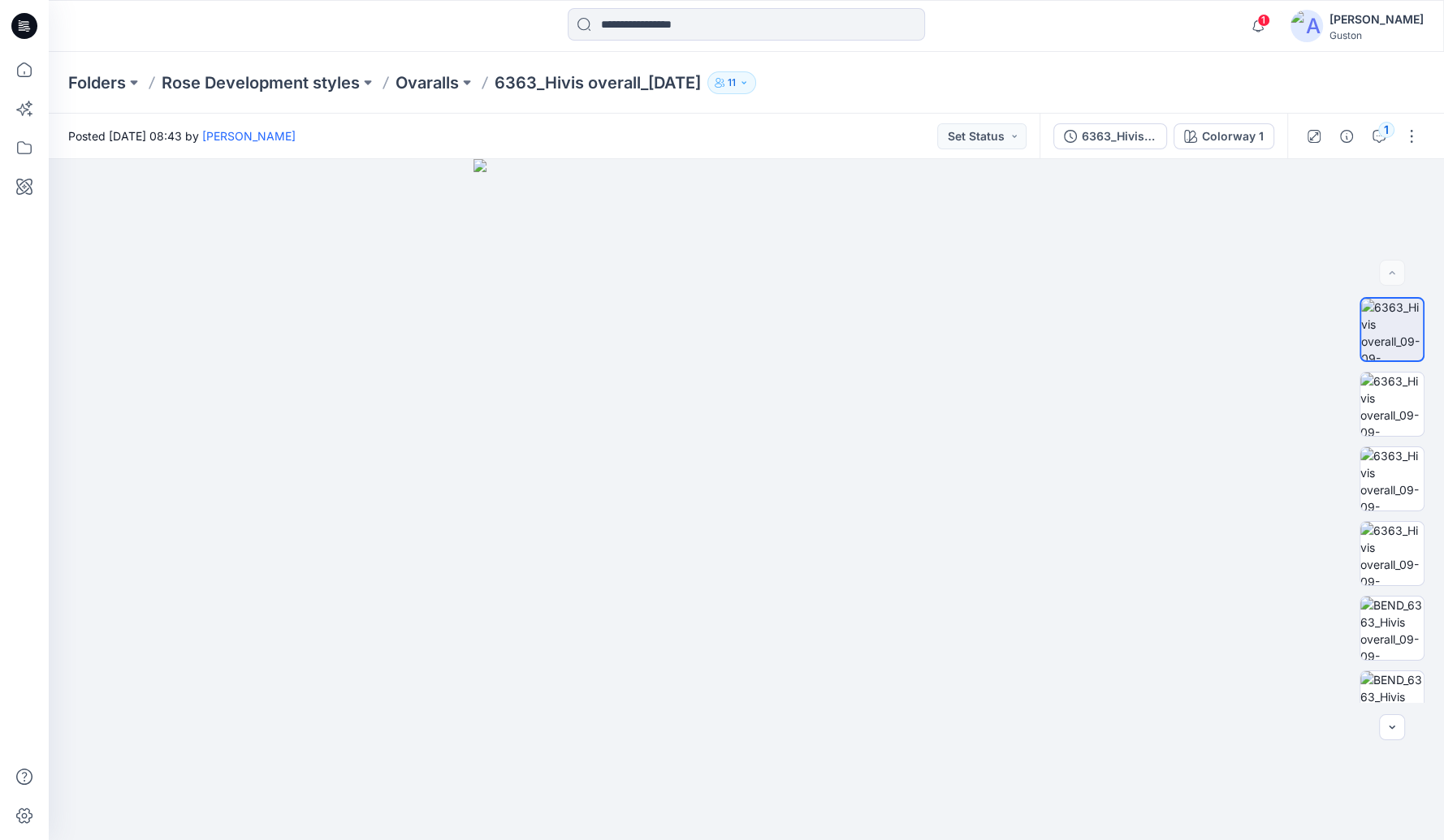
click at [1271, 20] on span "1" at bounding box center [1264, 20] width 13 height 13
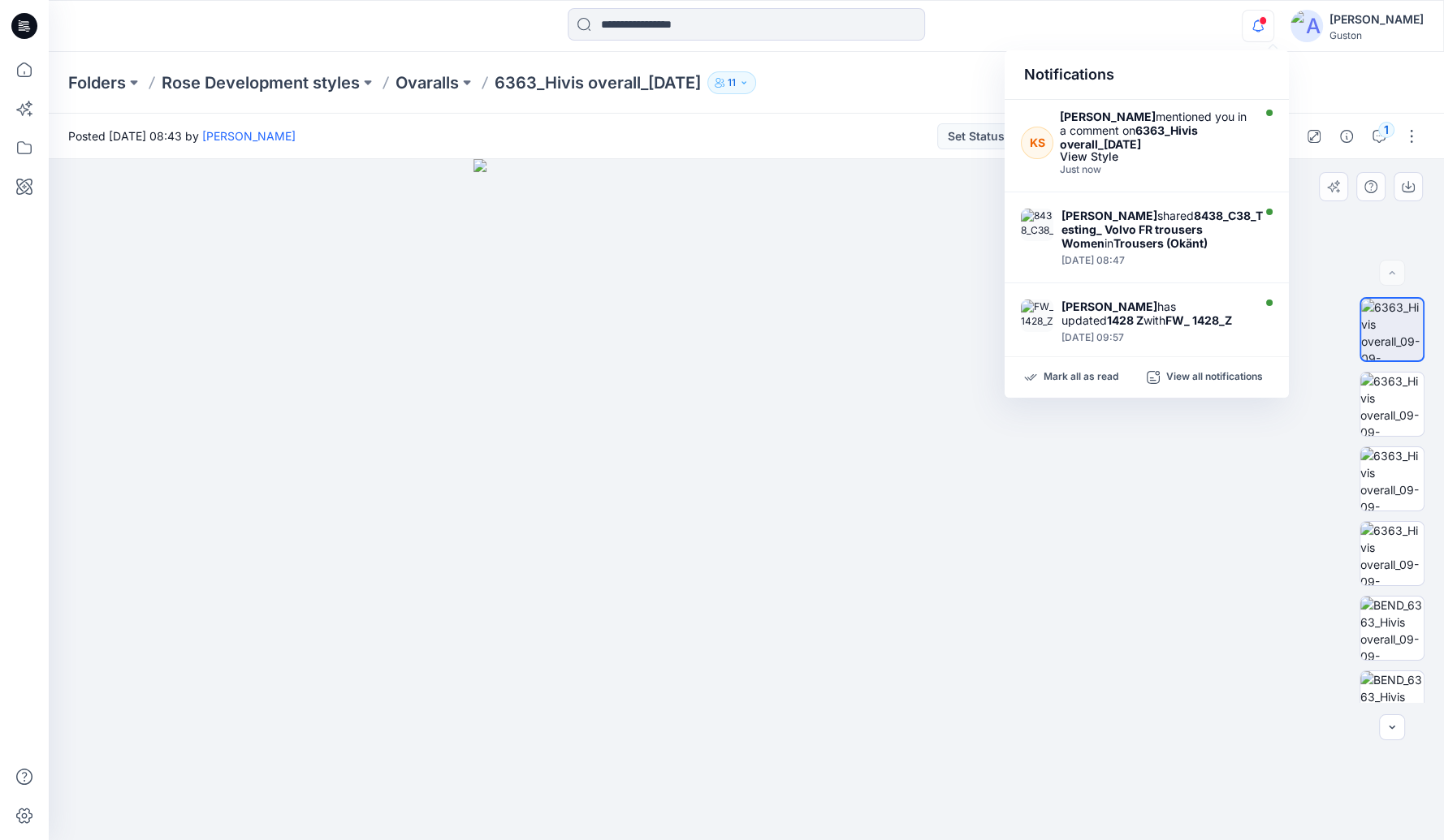
click at [1136, 581] on div at bounding box center [746, 500] width 1396 height 682
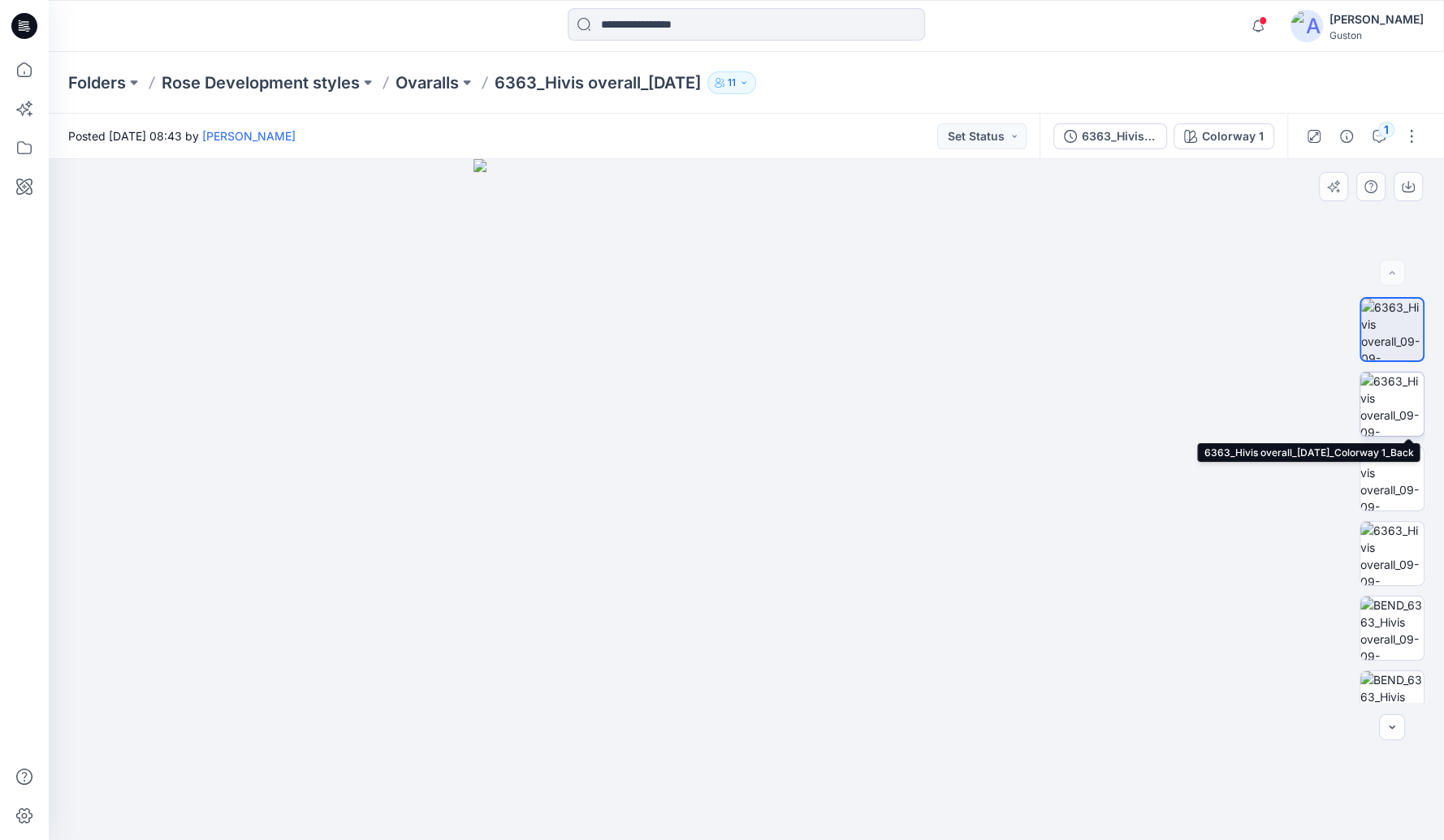
click at [1391, 402] on img at bounding box center [1392, 404] width 64 height 64
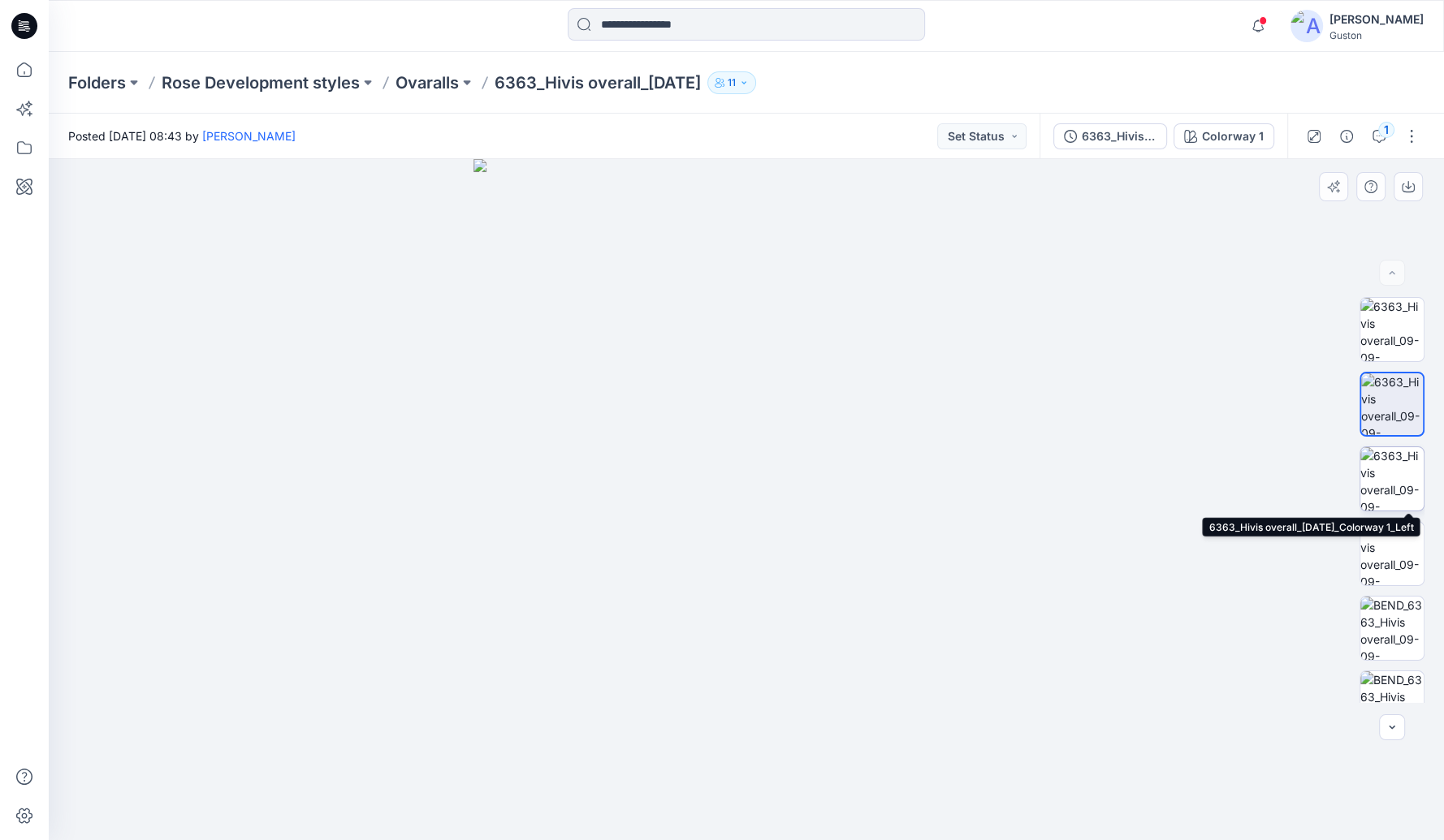
drag, startPoint x: 1387, startPoint y: 479, endPoint x: 1387, endPoint y: 488, distance: 9.0
click at [1387, 481] on img at bounding box center [1392, 479] width 64 height 64
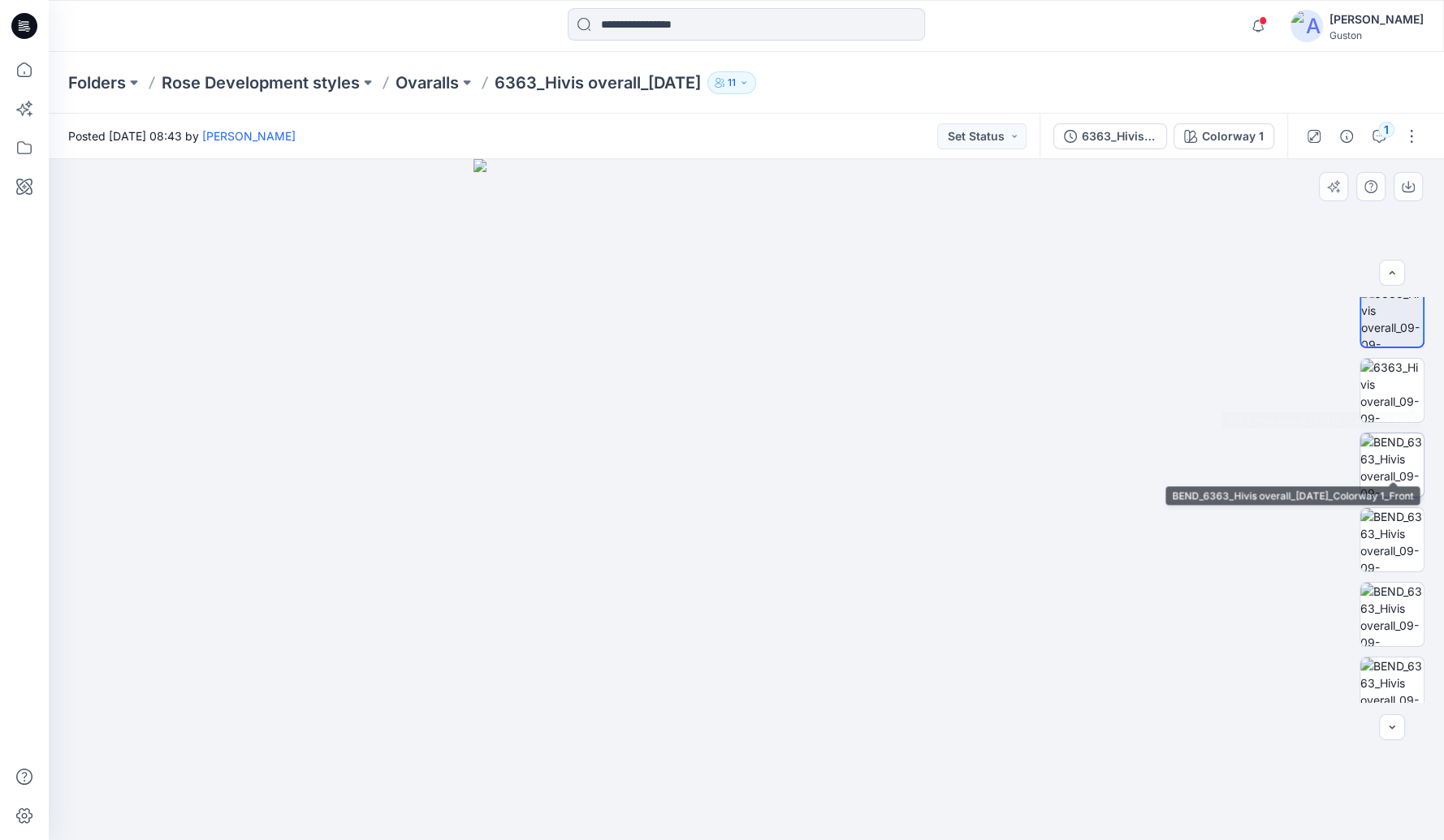
scroll to position [180, 0]
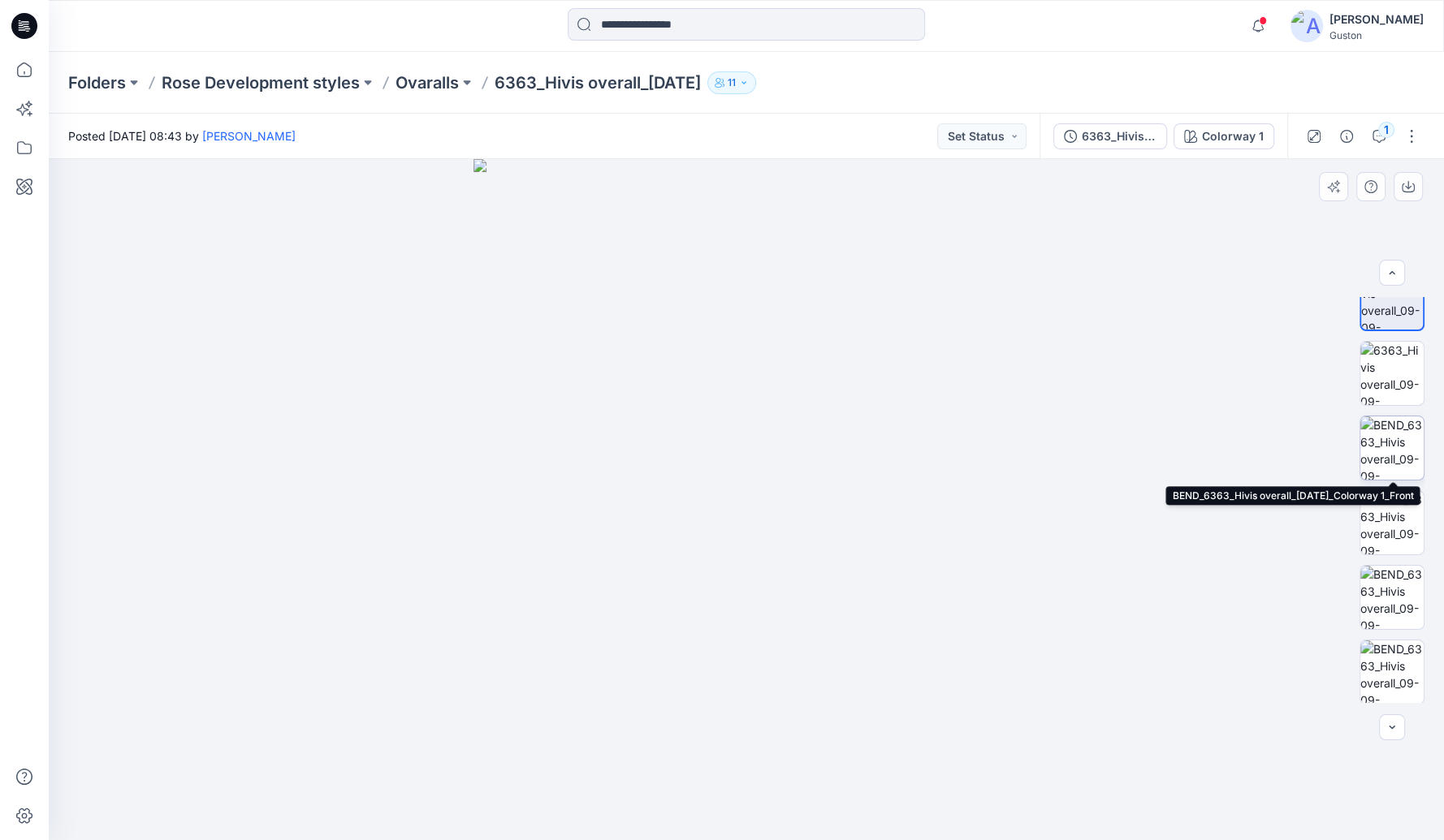
click at [1383, 437] on img at bounding box center [1392, 448] width 64 height 64
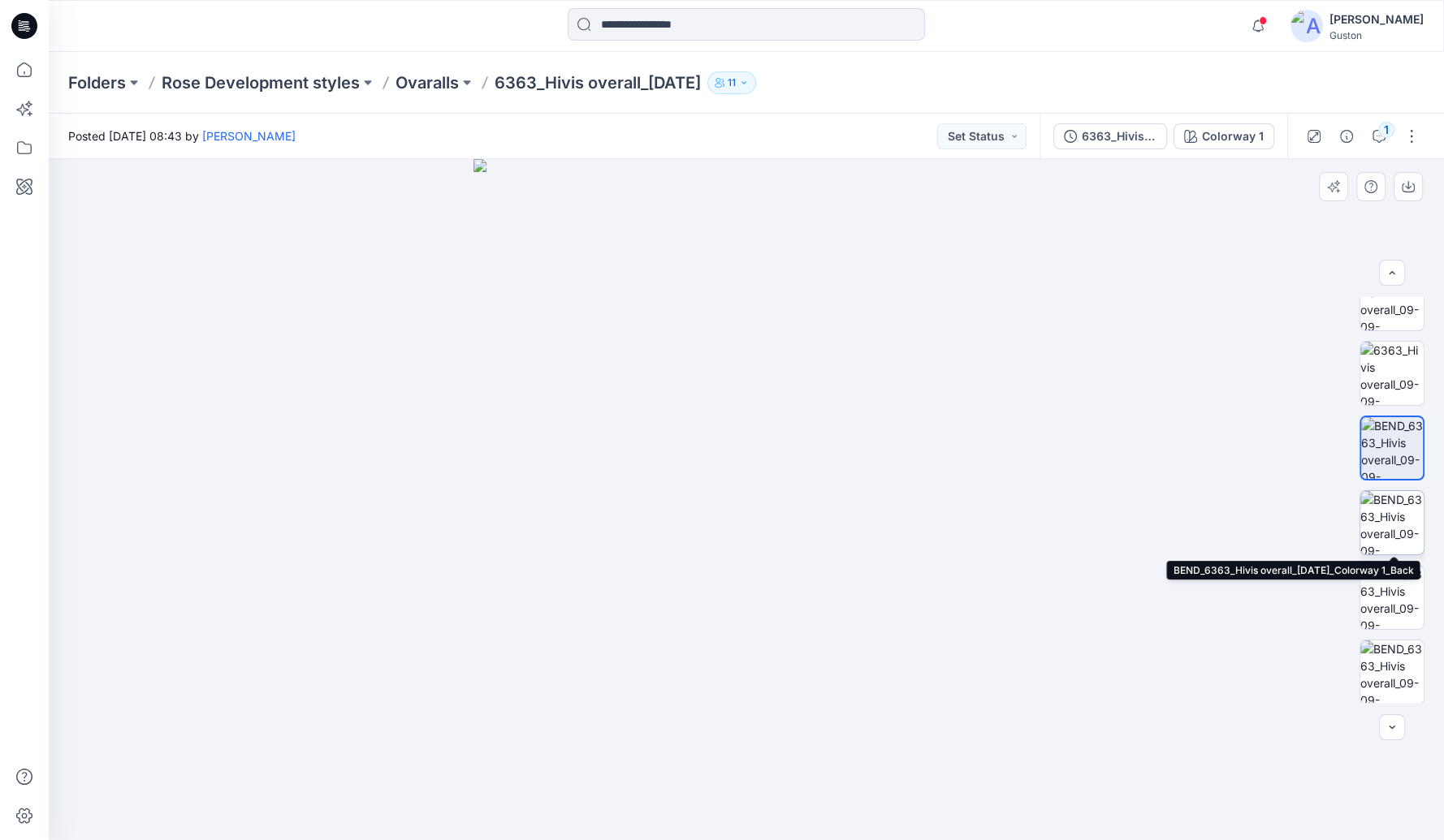
click at [1394, 515] on img at bounding box center [1392, 523] width 64 height 64
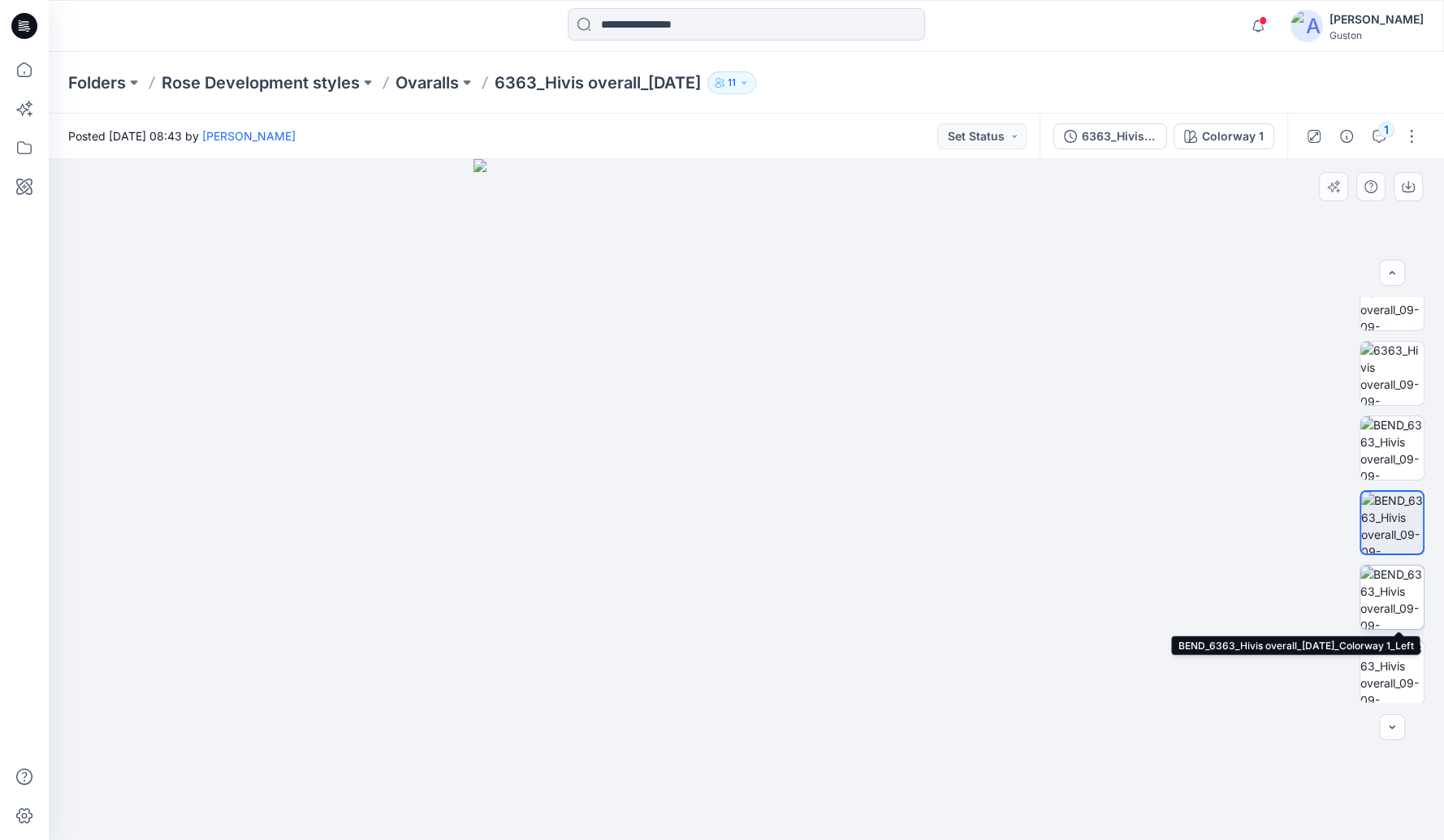
click at [1385, 595] on img at bounding box center [1392, 597] width 64 height 64
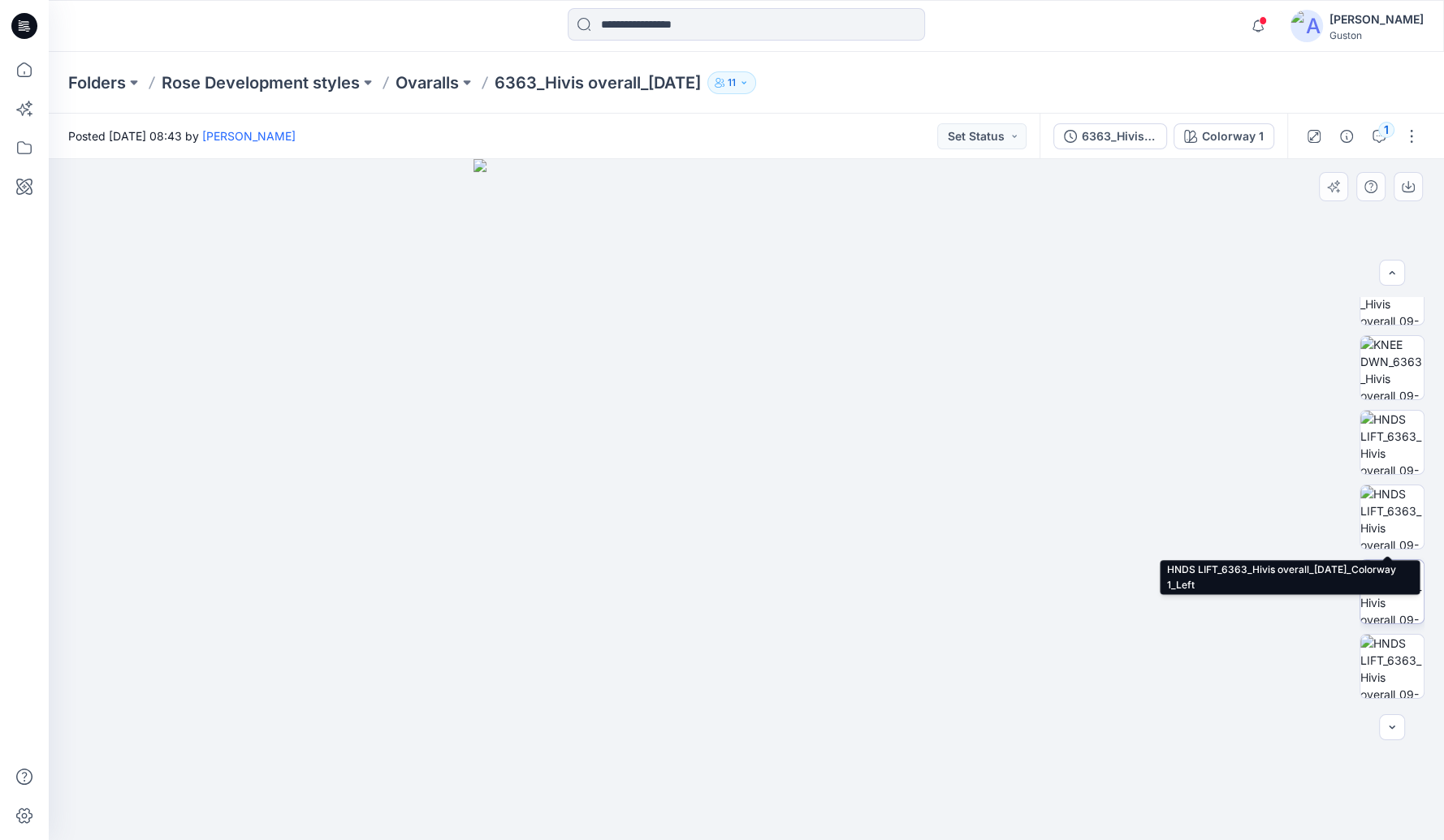
scroll to position [763, 0]
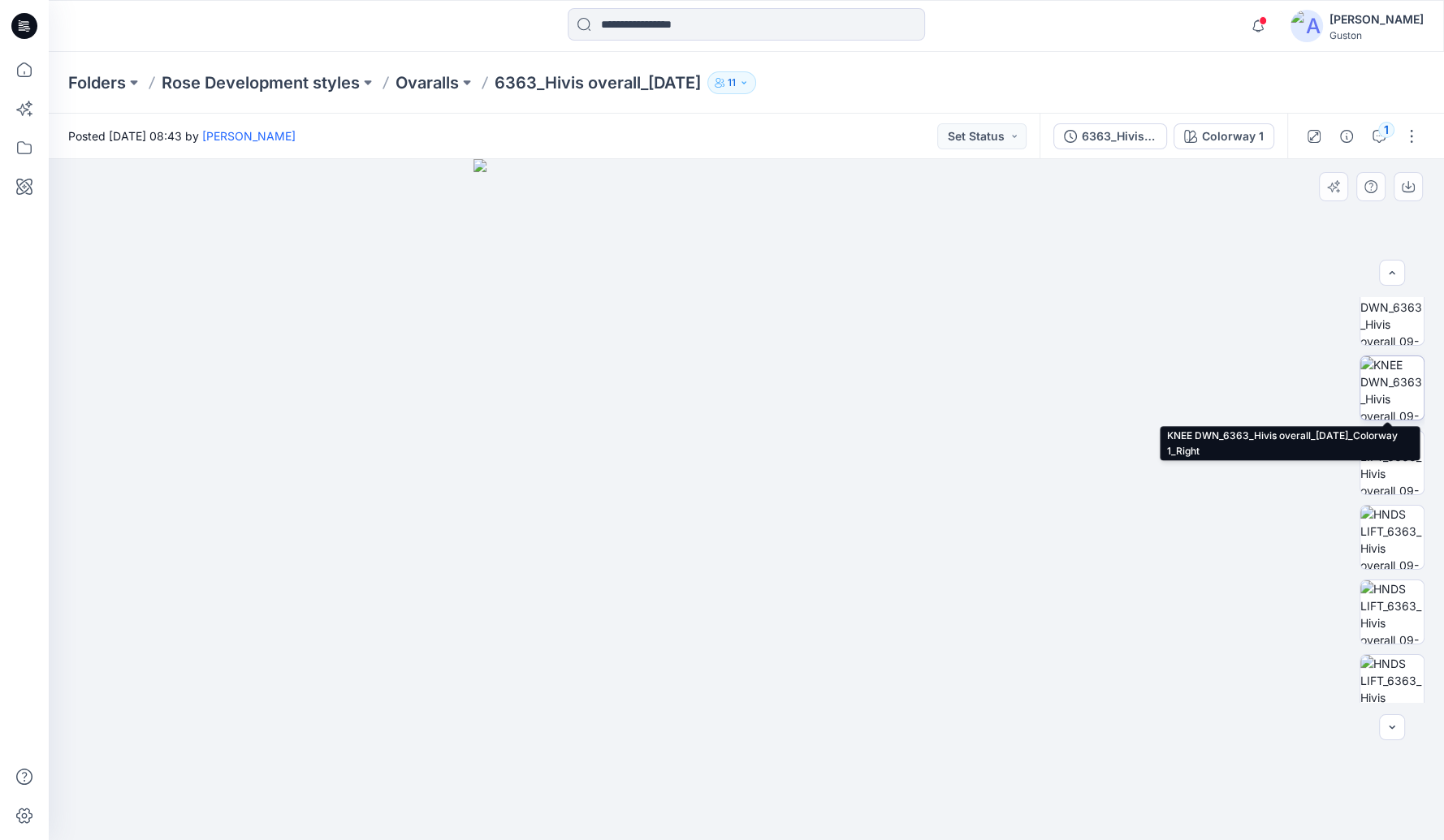
click at [1375, 373] on img at bounding box center [1392, 388] width 64 height 64
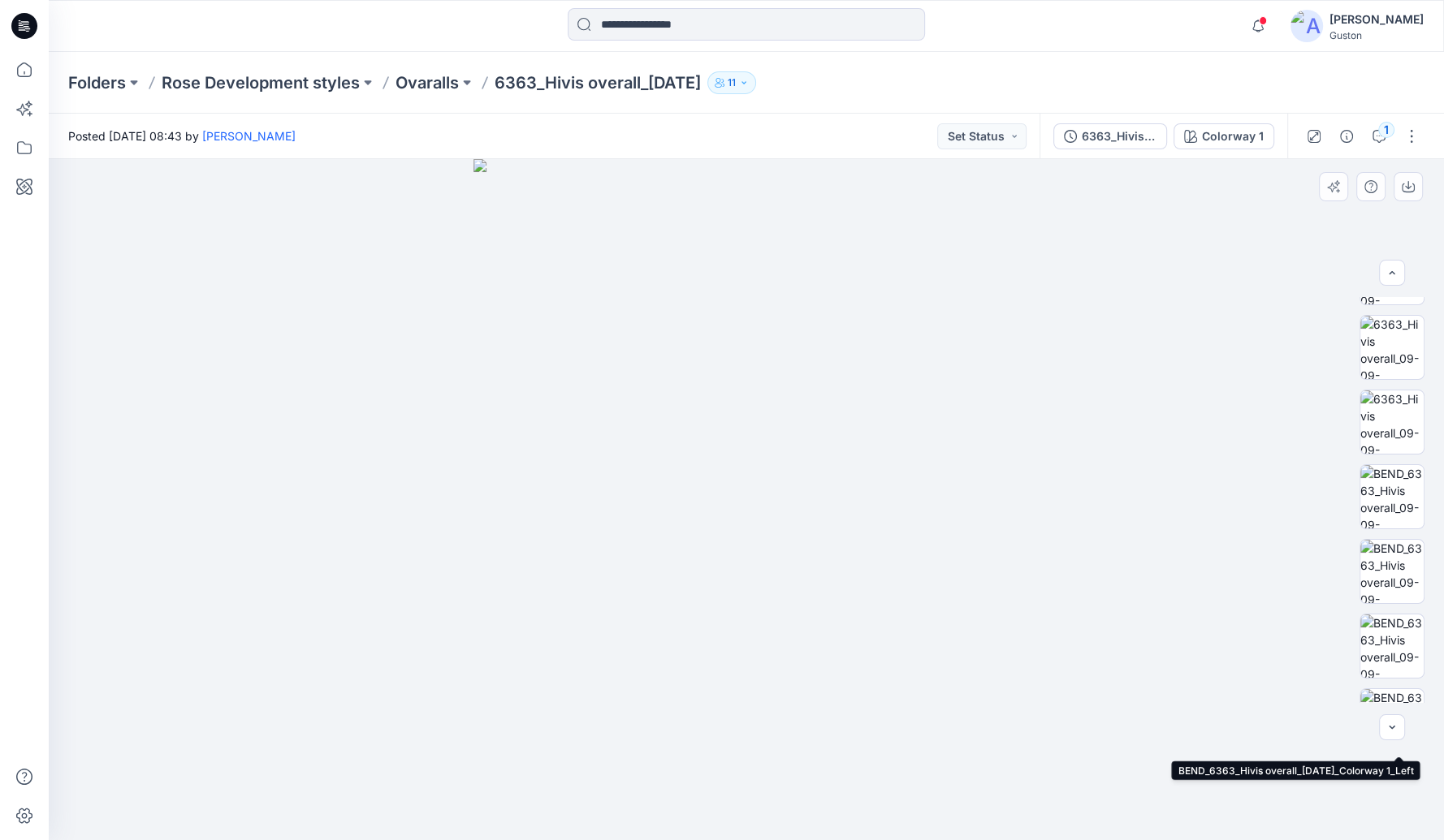
scroll to position [0, 0]
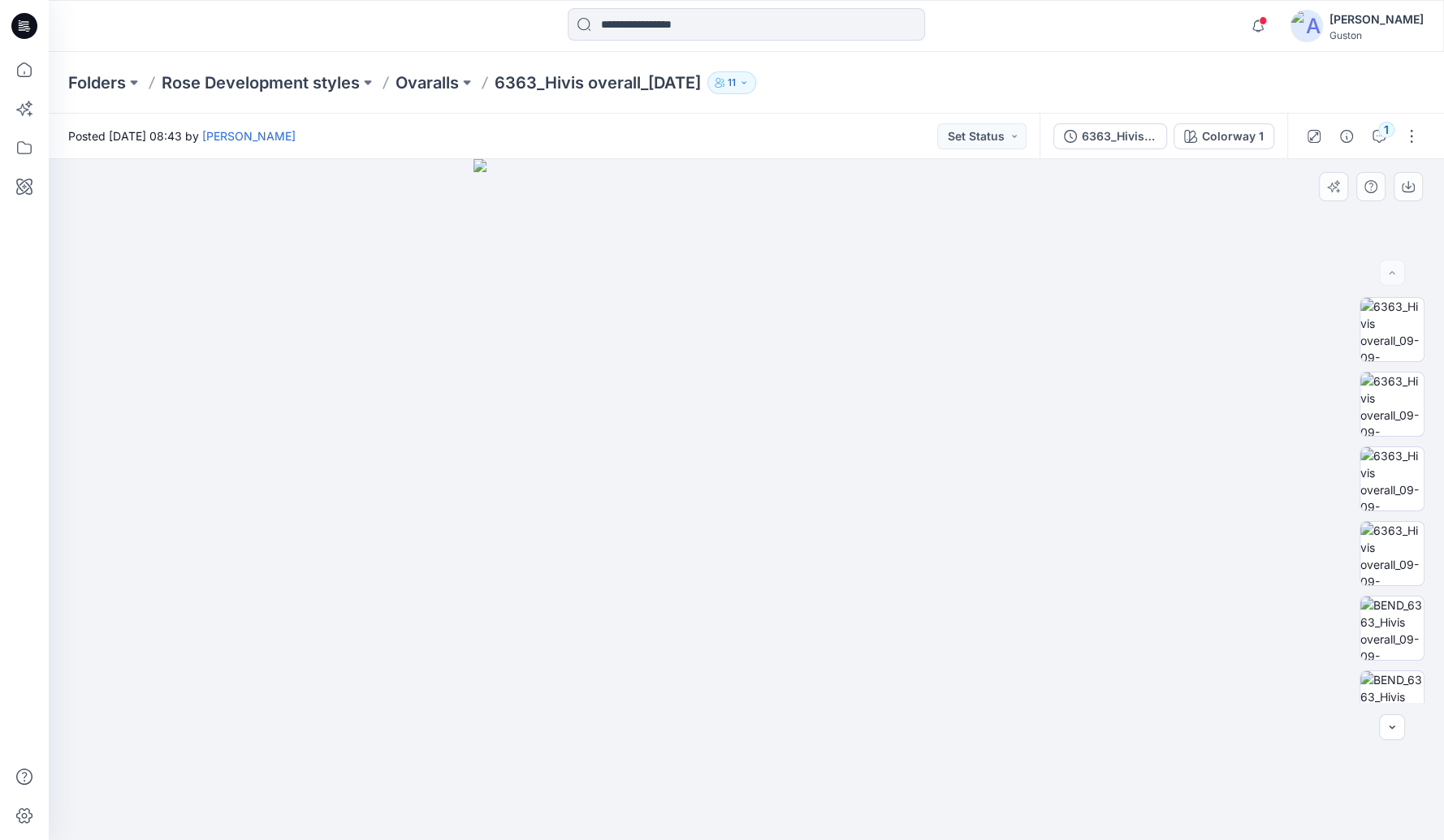
click at [1193, 544] on div at bounding box center [746, 500] width 1396 height 682
click at [450, 82] on p "Ovaralls" at bounding box center [427, 82] width 64 height 22
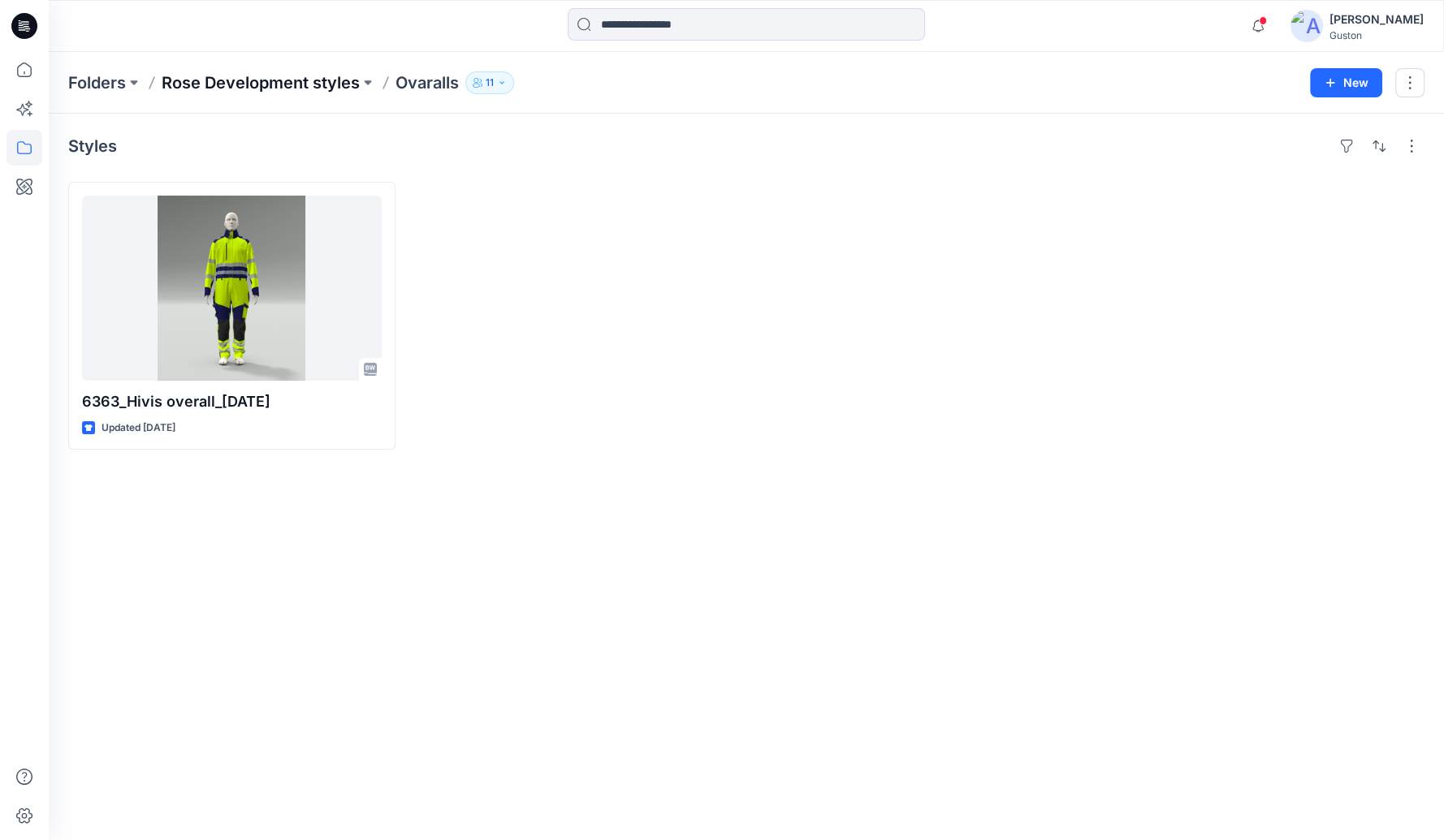
click at [340, 84] on p "Rose Development styles" at bounding box center [260, 82] width 198 height 22
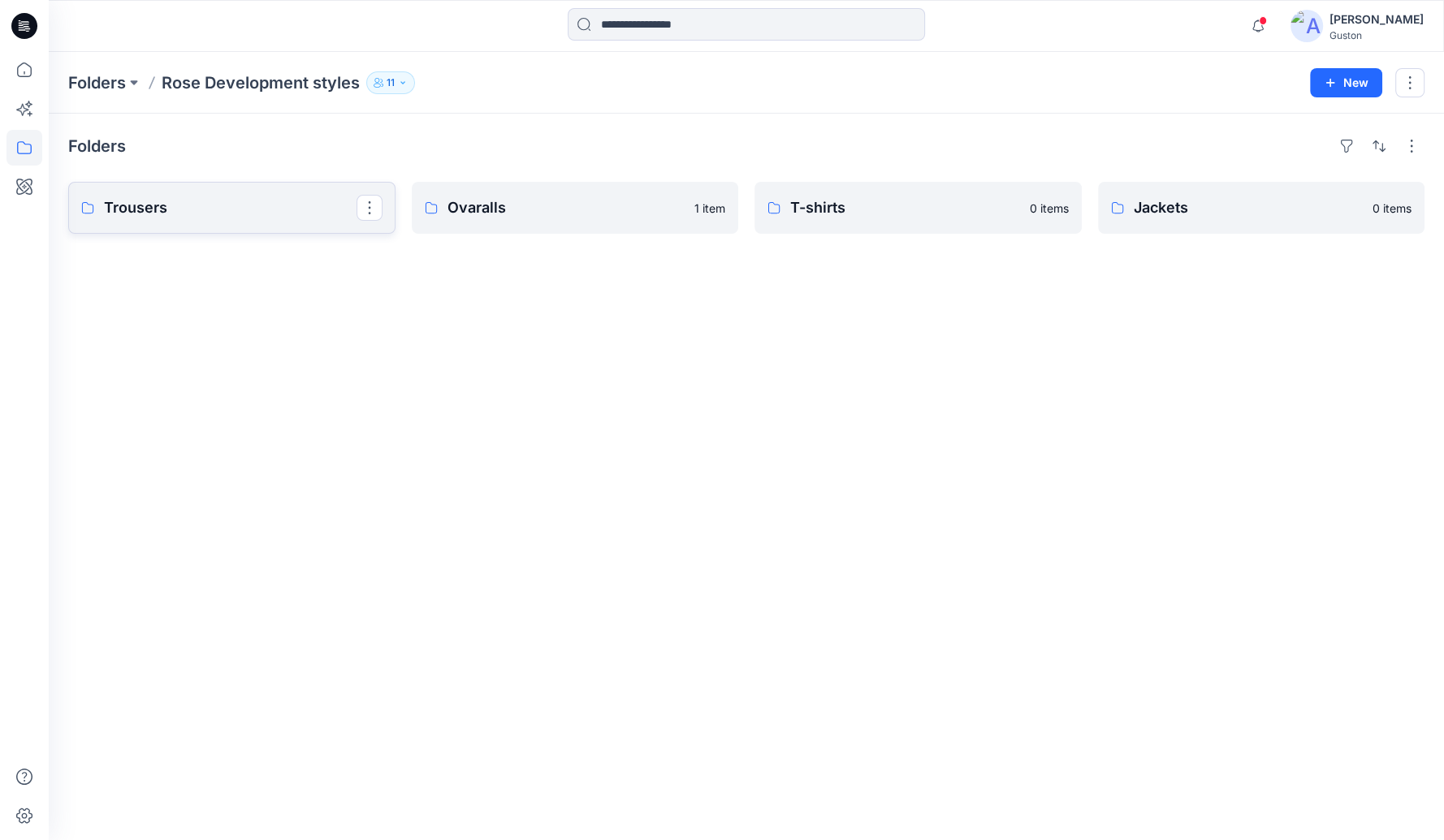
click at [228, 212] on p "Trousers" at bounding box center [231, 207] width 253 height 22
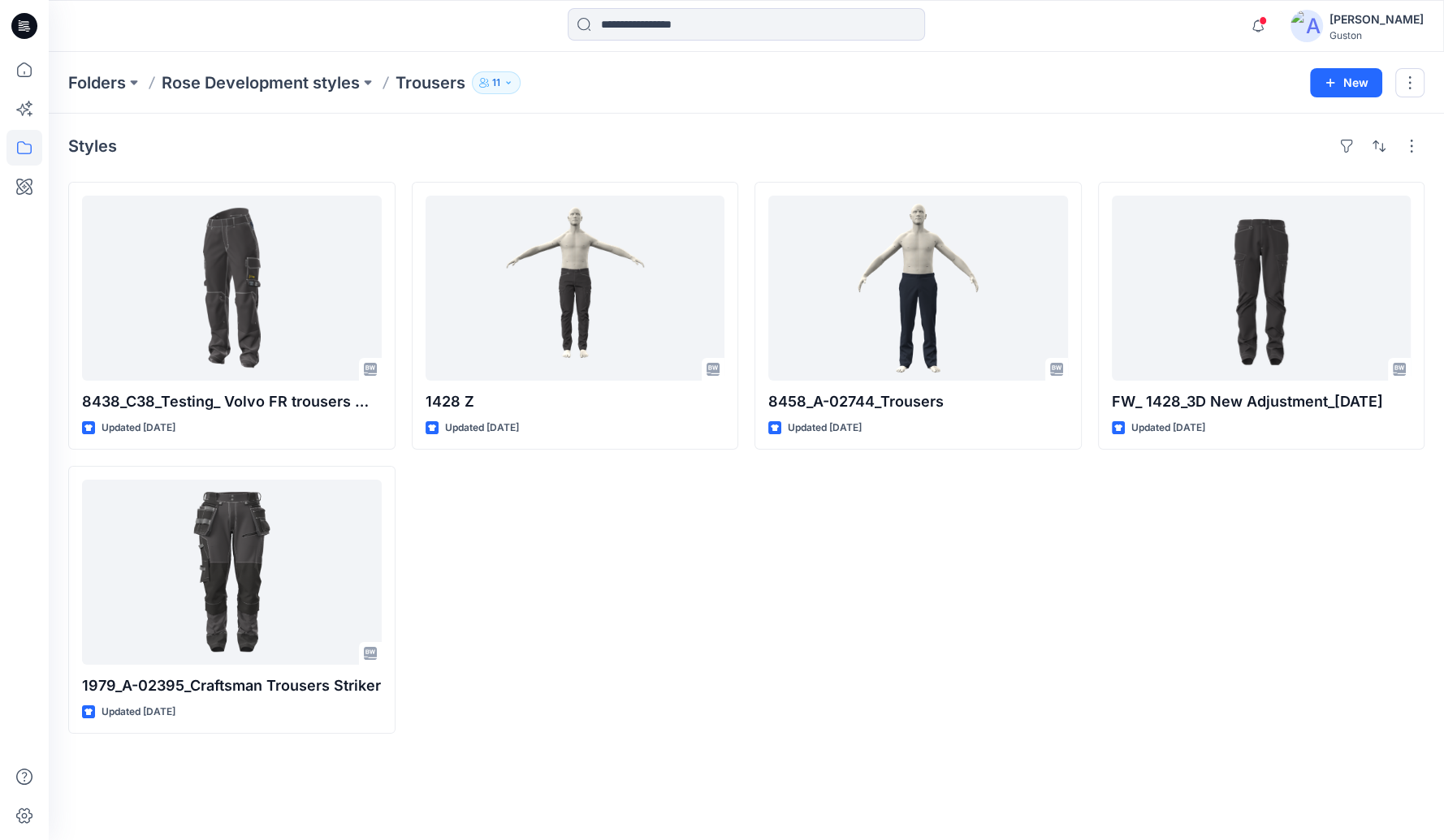
click at [350, 82] on p "Rose Development styles" at bounding box center [260, 82] width 198 height 22
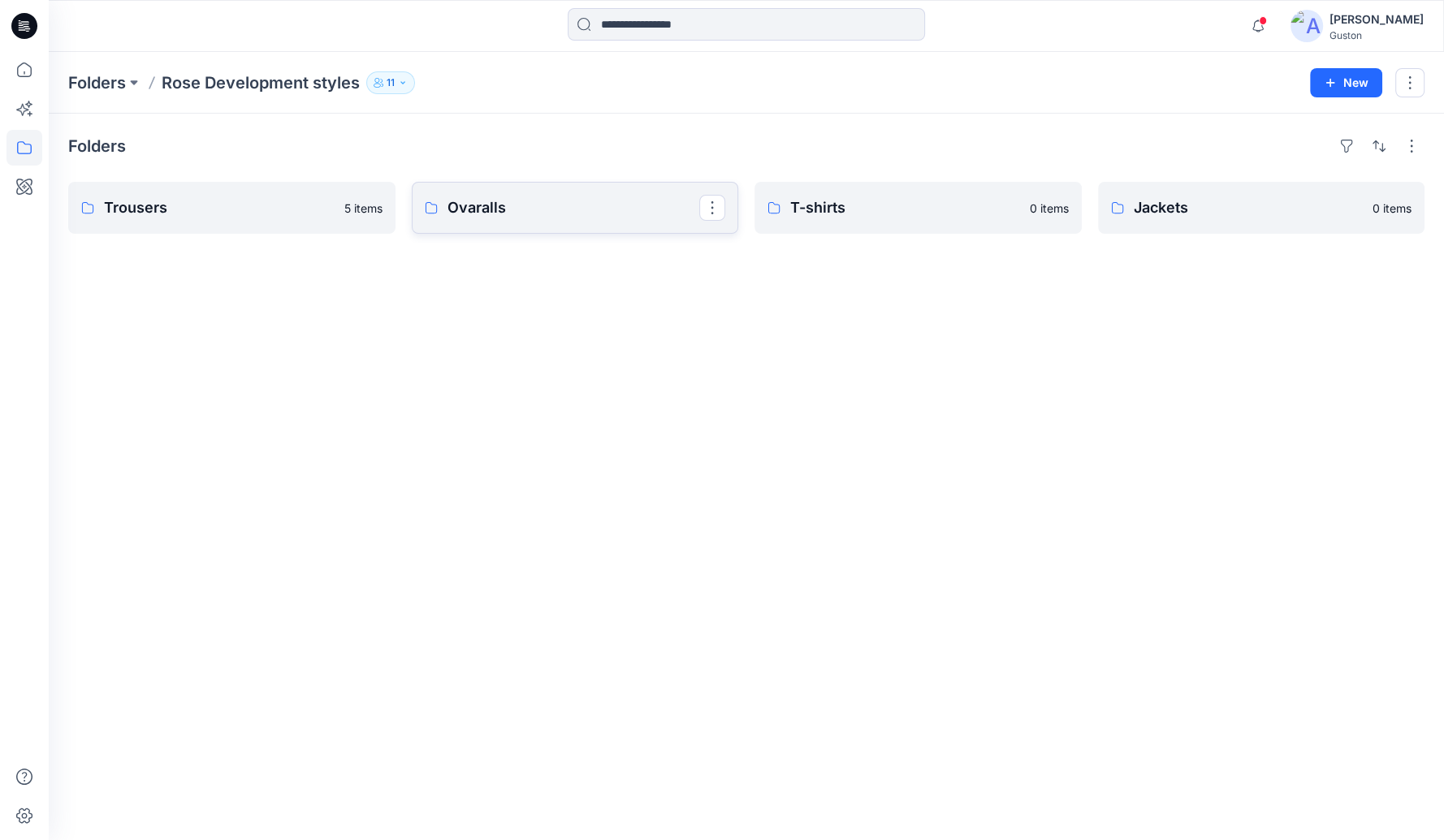
click at [522, 209] on p "Ovaralls" at bounding box center [574, 207] width 253 height 22
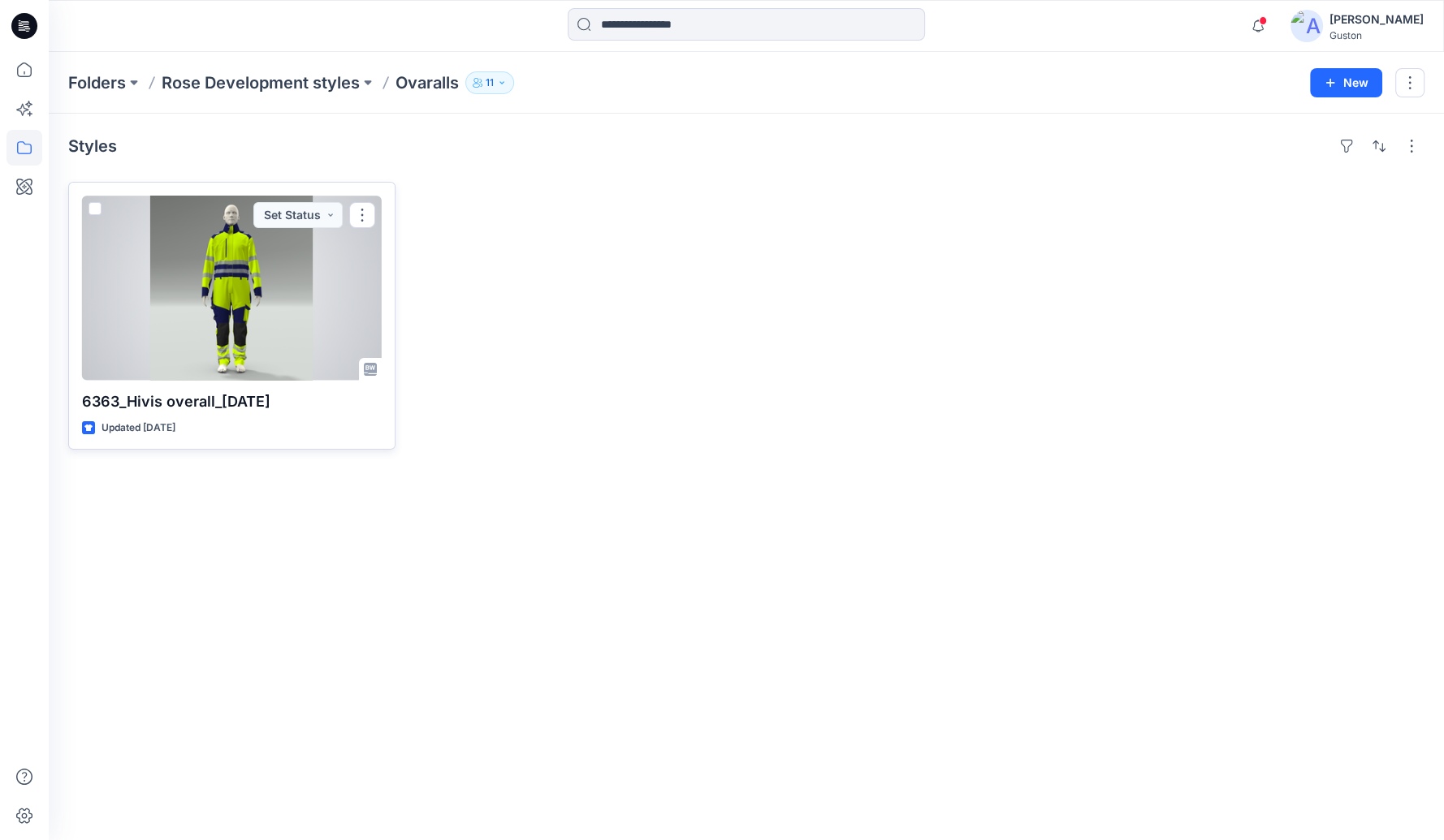
click at [245, 281] on div at bounding box center [231, 288] width 300 height 186
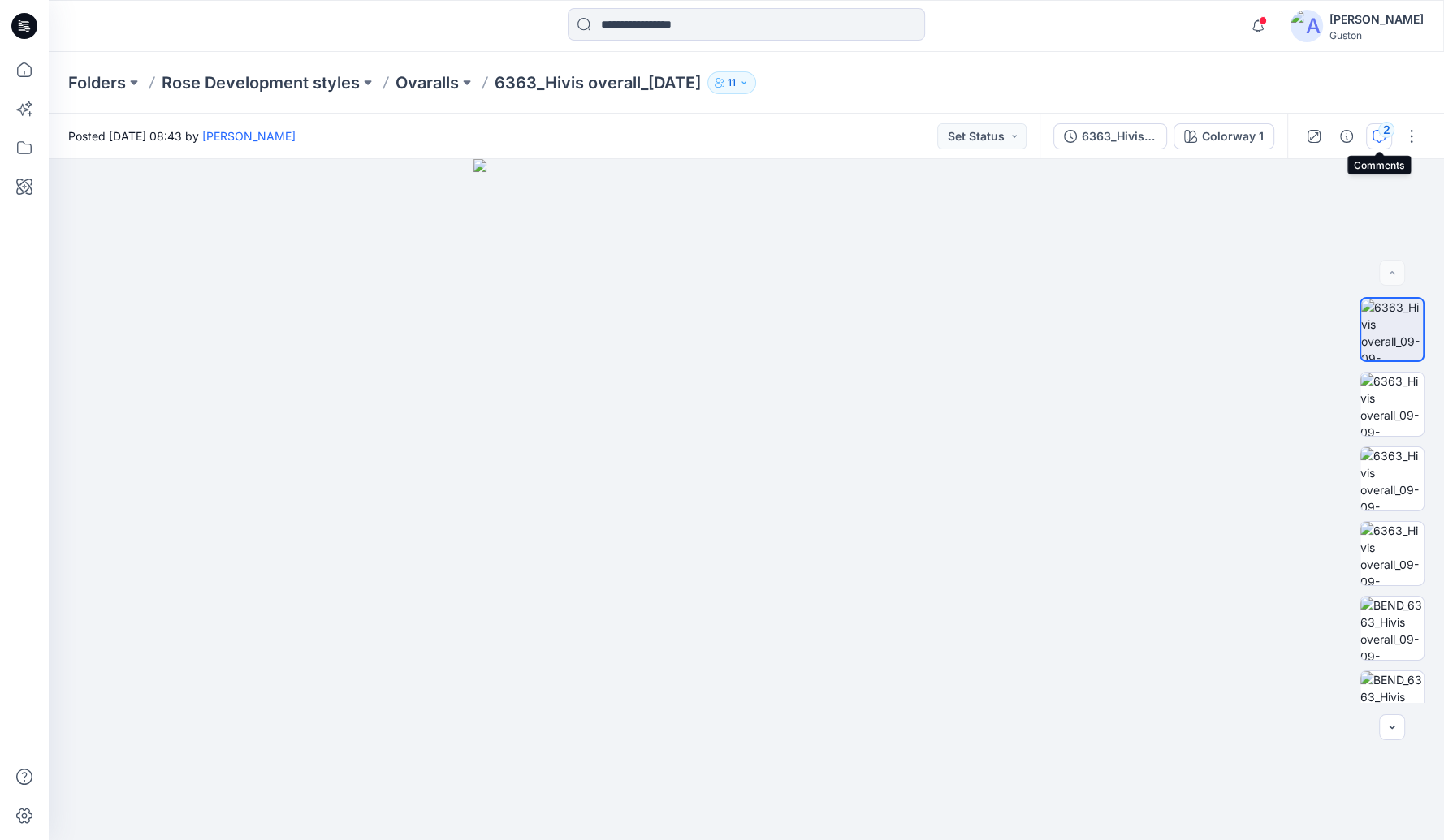
click at [1377, 134] on icon "button" at bounding box center [1379, 136] width 13 height 13
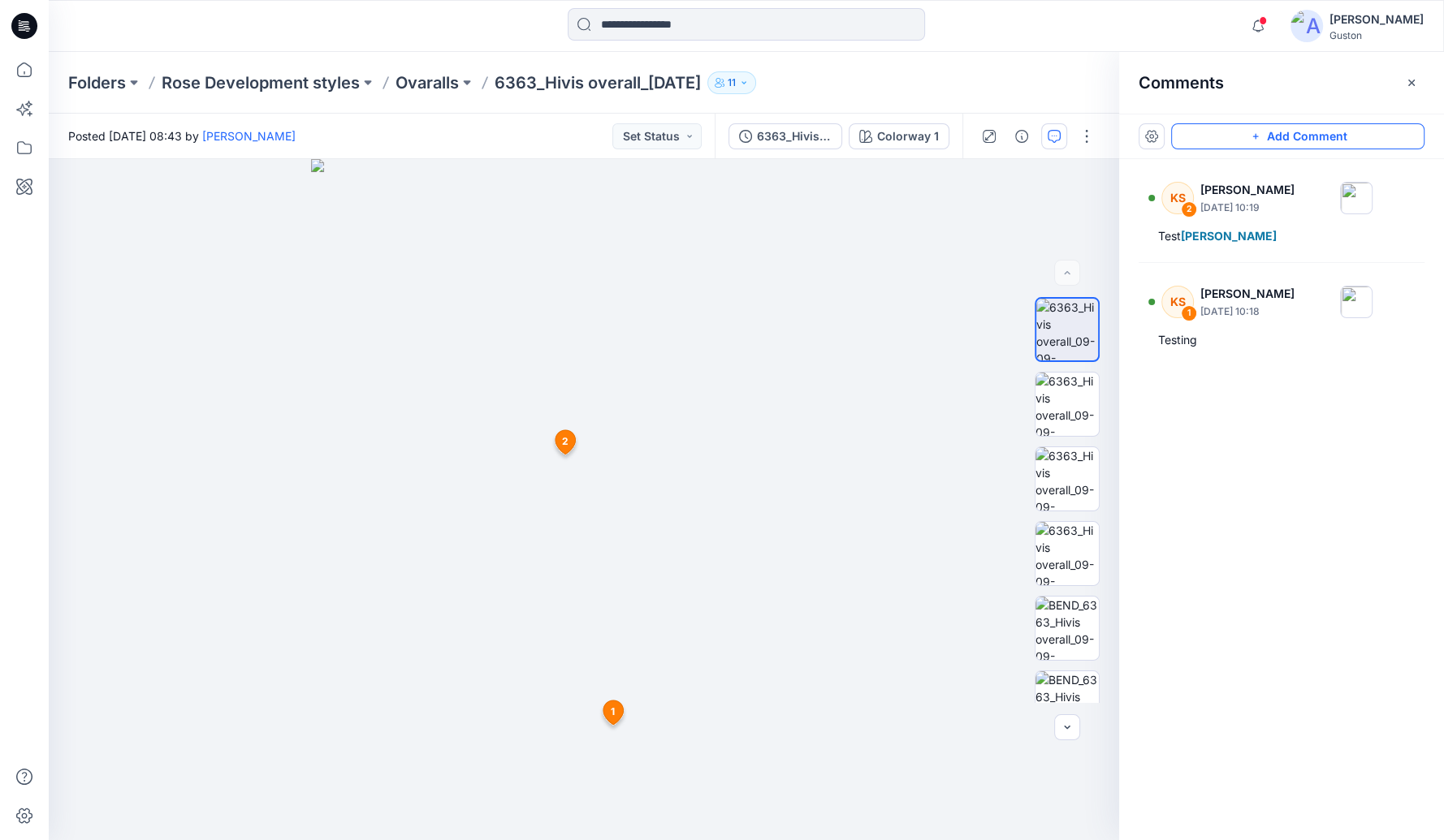
click at [1299, 136] on button "Add Comment" at bounding box center [1298, 136] width 254 height 26
click at [596, 363] on div "3 1 KS Kristin Sommar September 23, 2025 10:18 Testing Reply 2 KS Kristin Somma…" at bounding box center [584, 500] width 1071 height 681
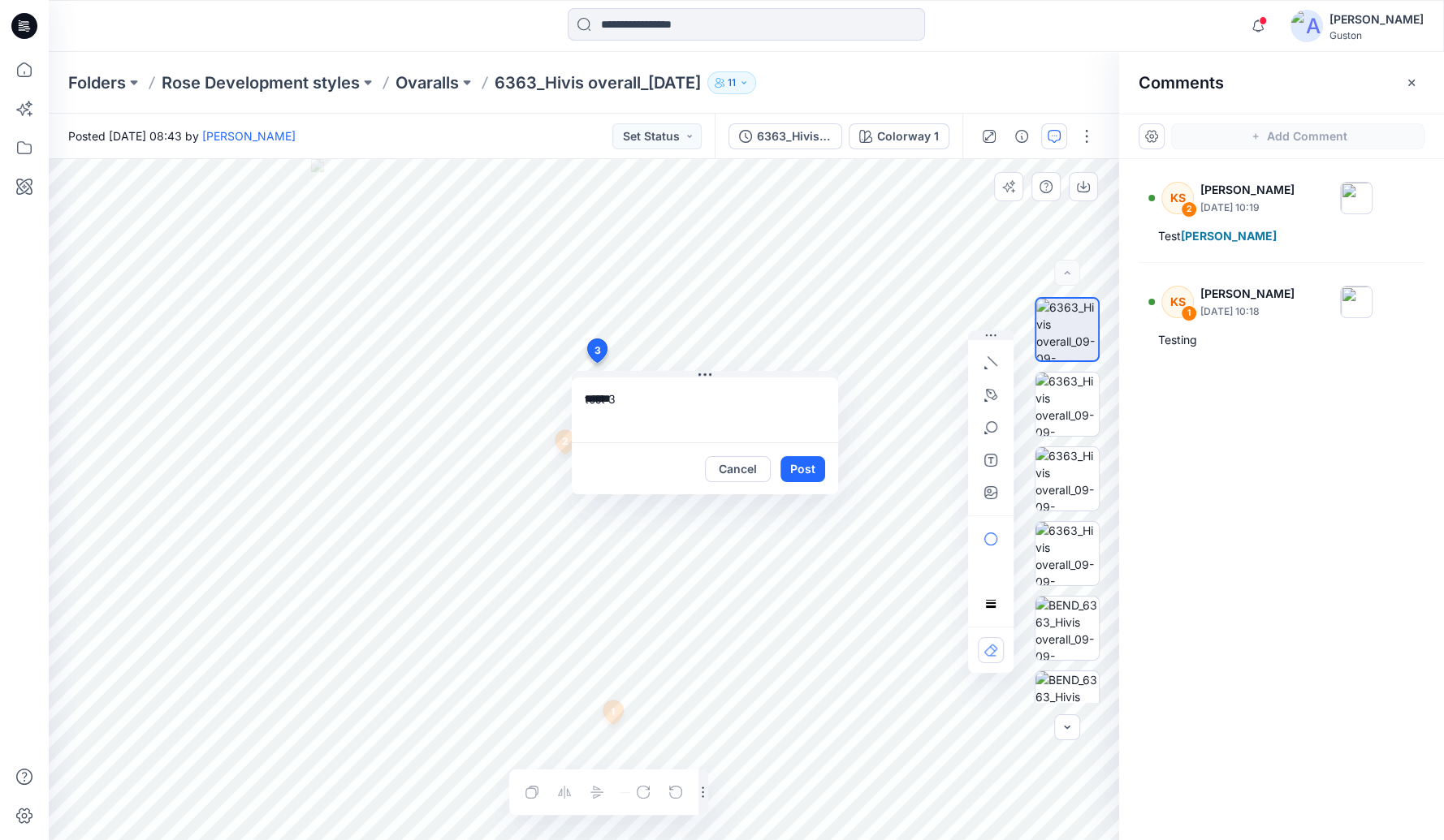
type textarea "******"
drag, startPoint x: 993, startPoint y: 334, endPoint x: 422, endPoint y: 253, distance: 576.7
click at [422, 253] on icon "button" at bounding box center [419, 258] width 13 height 11
click at [424, 418] on icon "button" at bounding box center [419, 415] width 13 height 13
type input"] "**********"
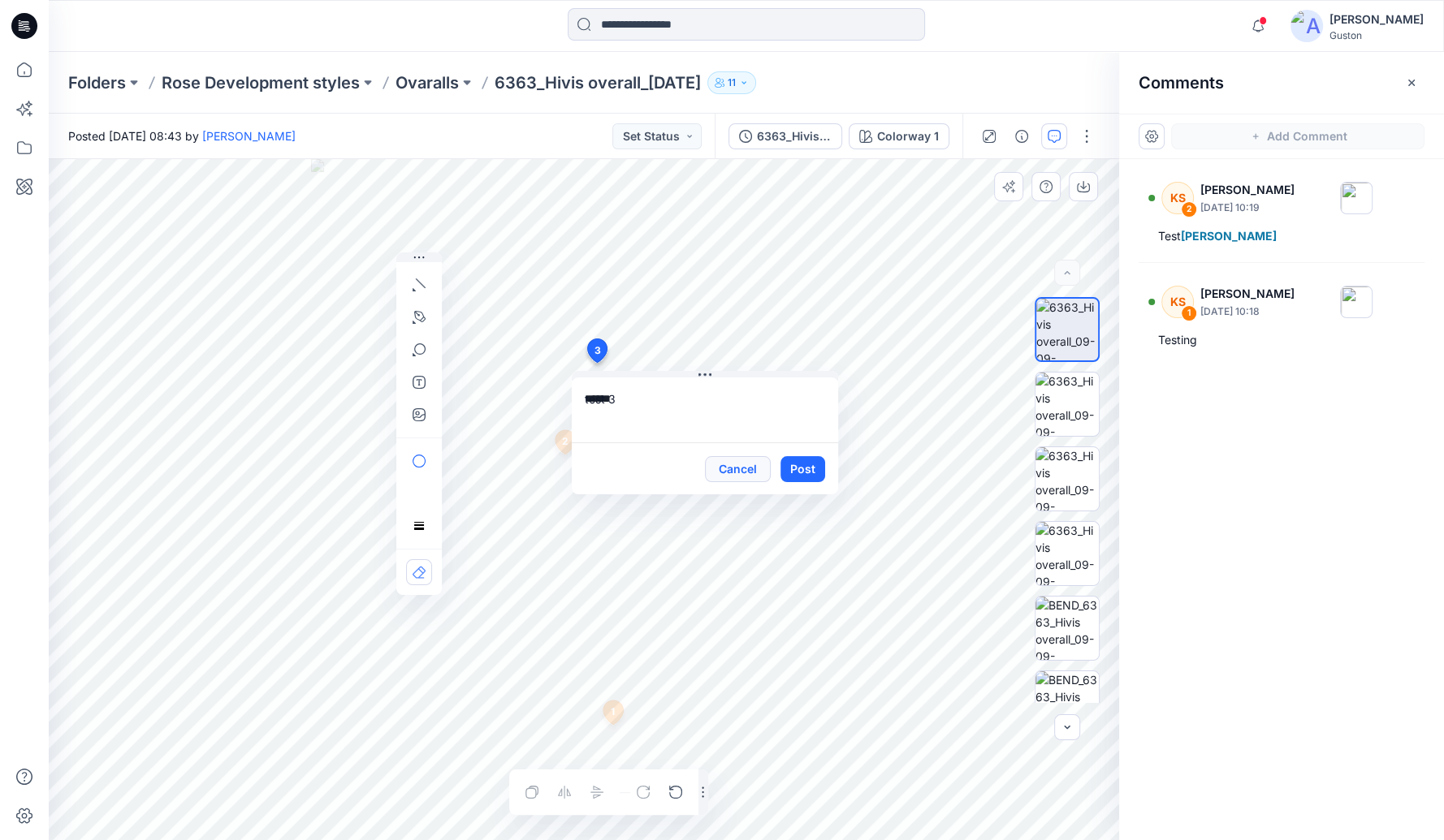
click at [738, 475] on button "Cancel" at bounding box center [737, 469] width 65 height 26
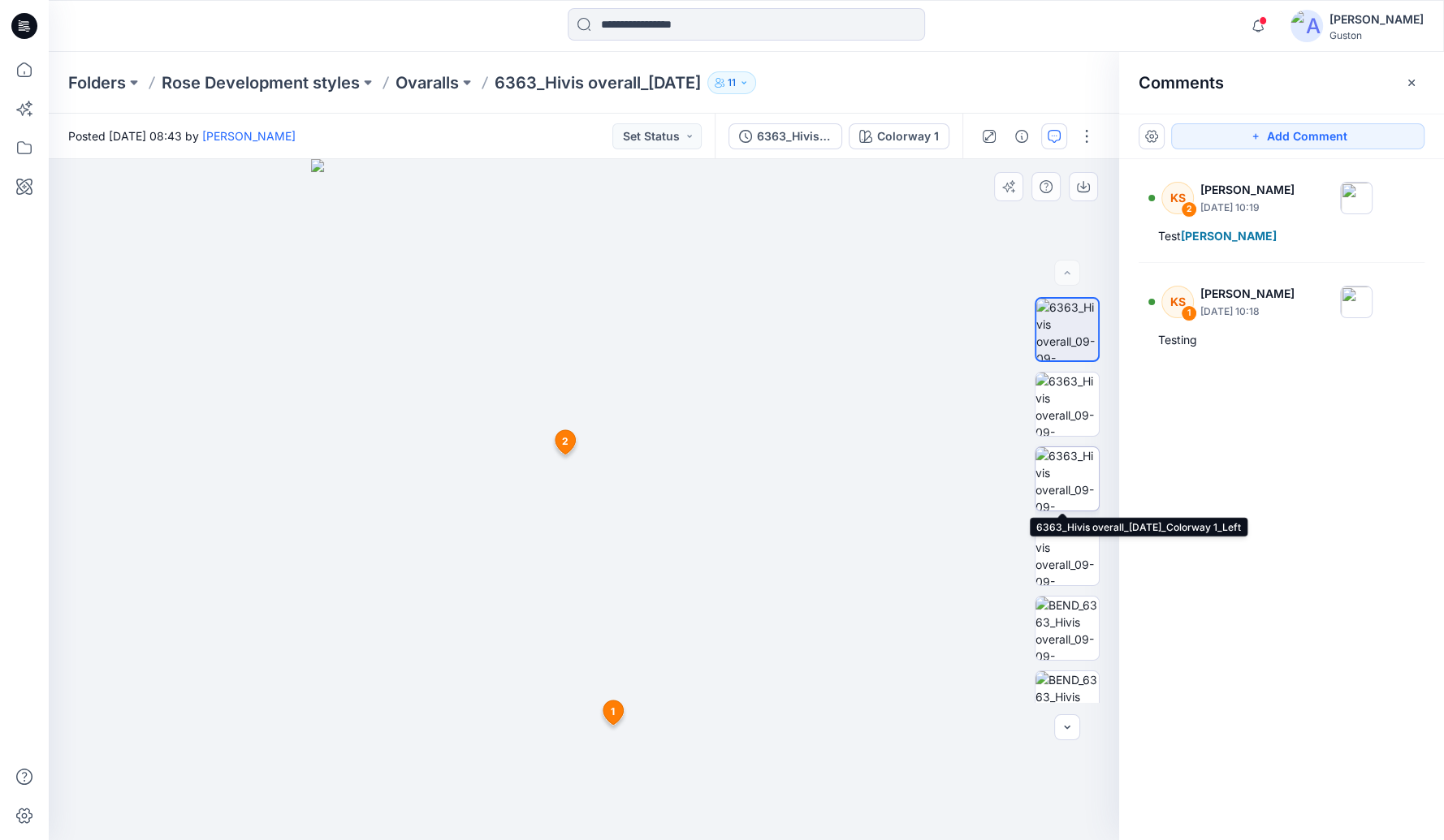
click at [1060, 468] on img at bounding box center [1067, 479] width 64 height 64
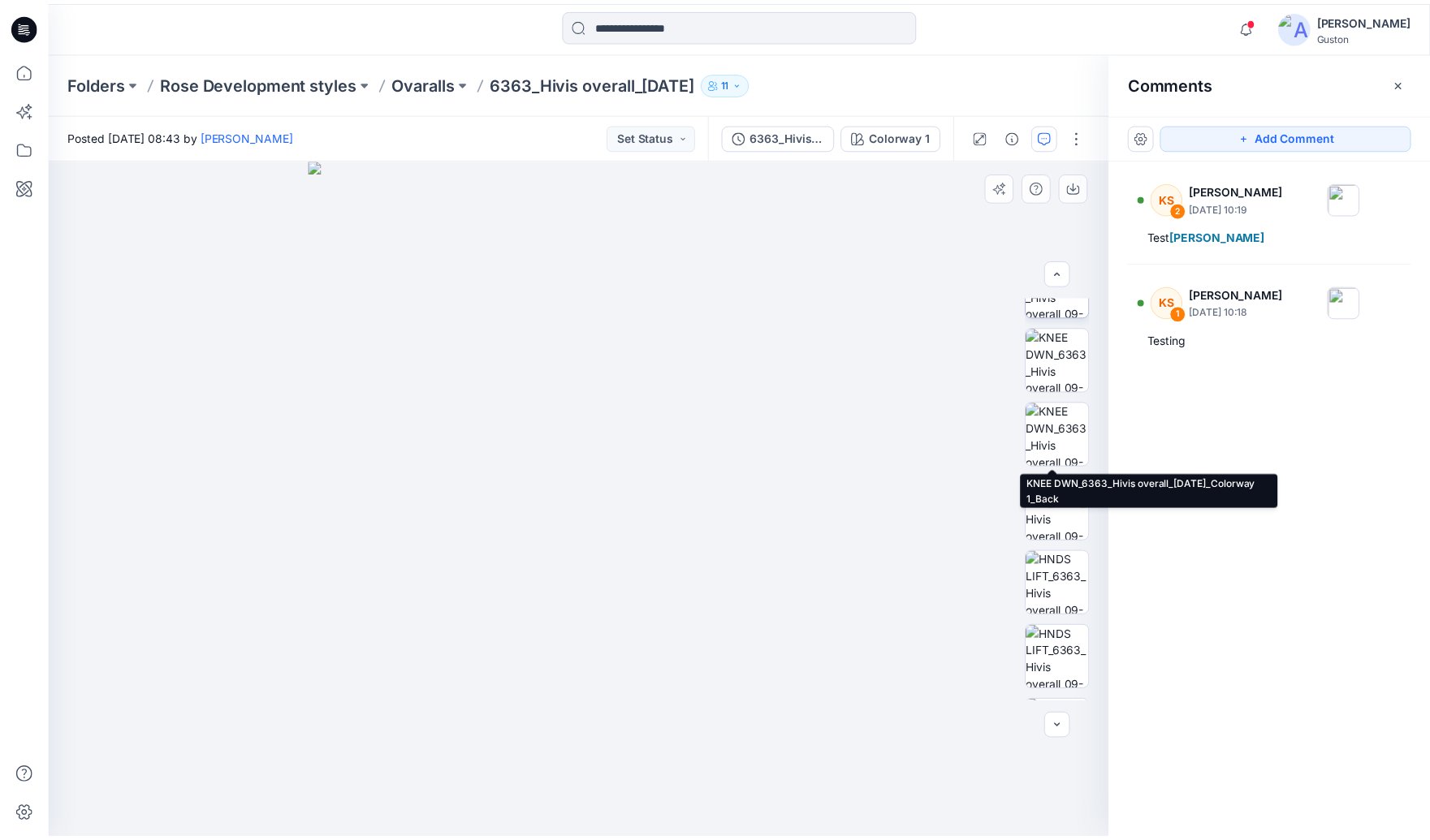
scroll to position [853, 0]
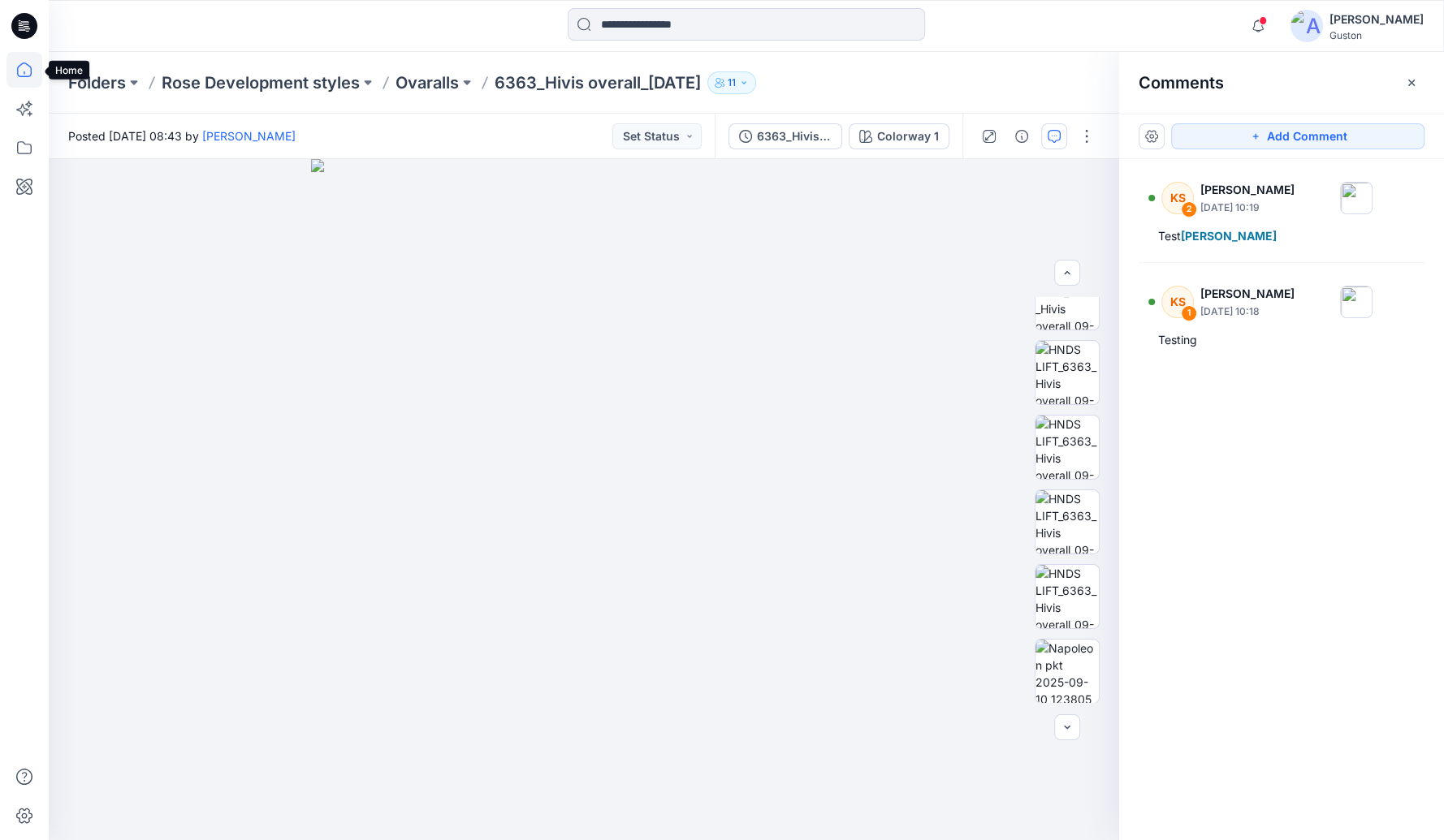
click at [28, 74] on icon at bounding box center [24, 70] width 36 height 36
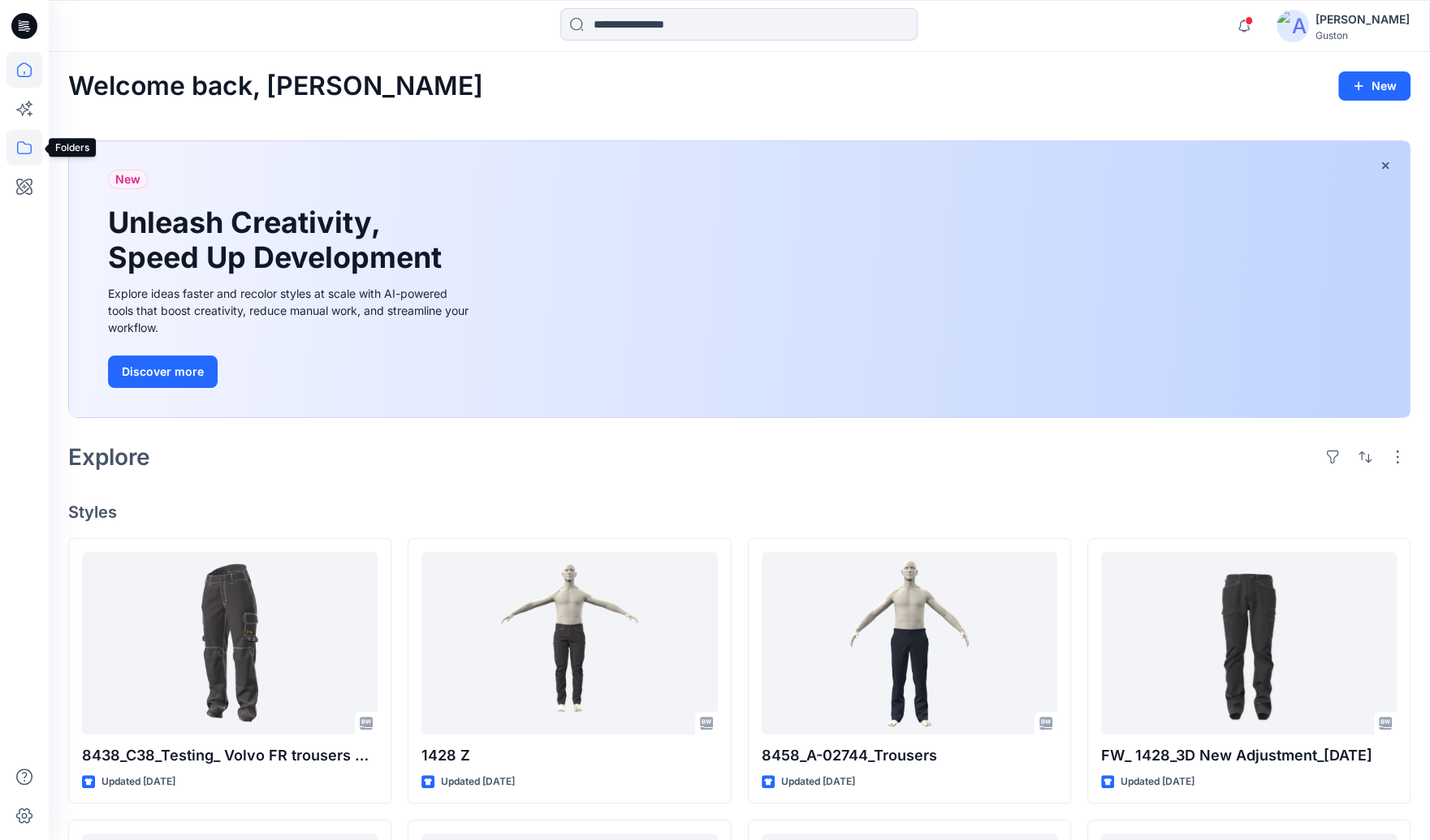
click at [25, 144] on icon at bounding box center [24, 148] width 36 height 36
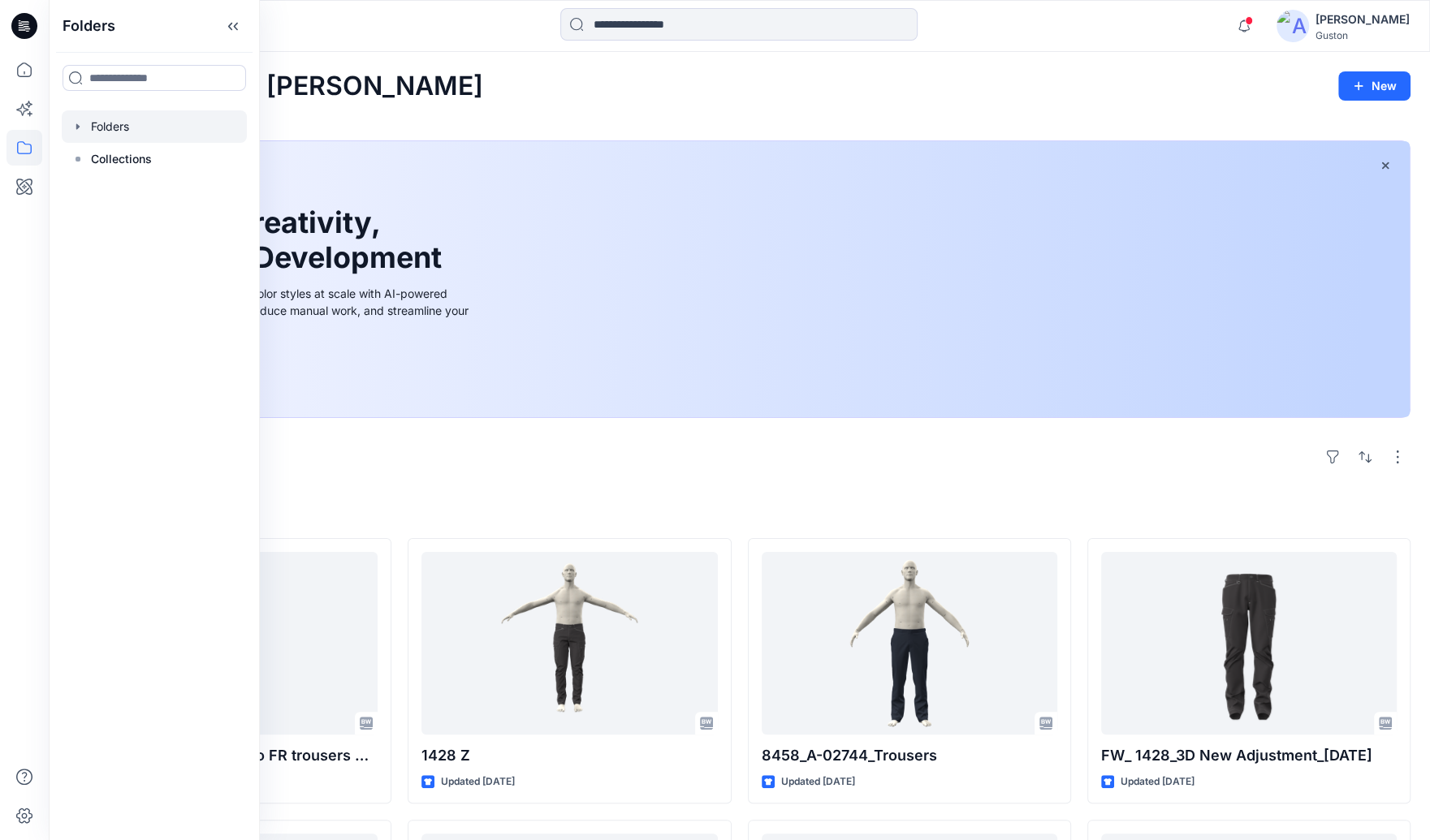
click at [127, 119] on div at bounding box center [154, 126] width 186 height 32
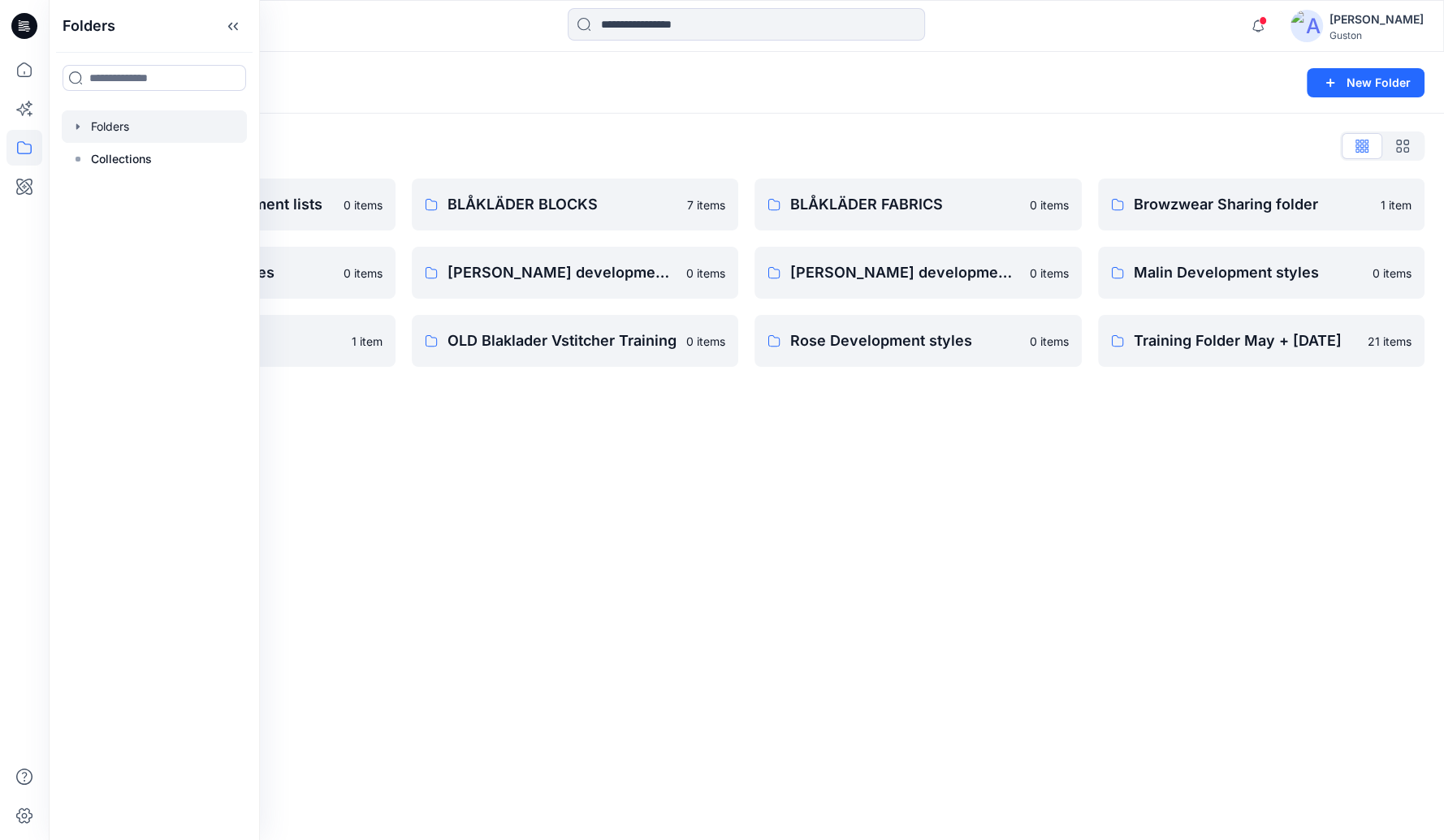
click at [907, 452] on div "Folders New Folder Folders List Avatars and measurement lists 0 items Elin deve…" at bounding box center [746, 446] width 1396 height 788
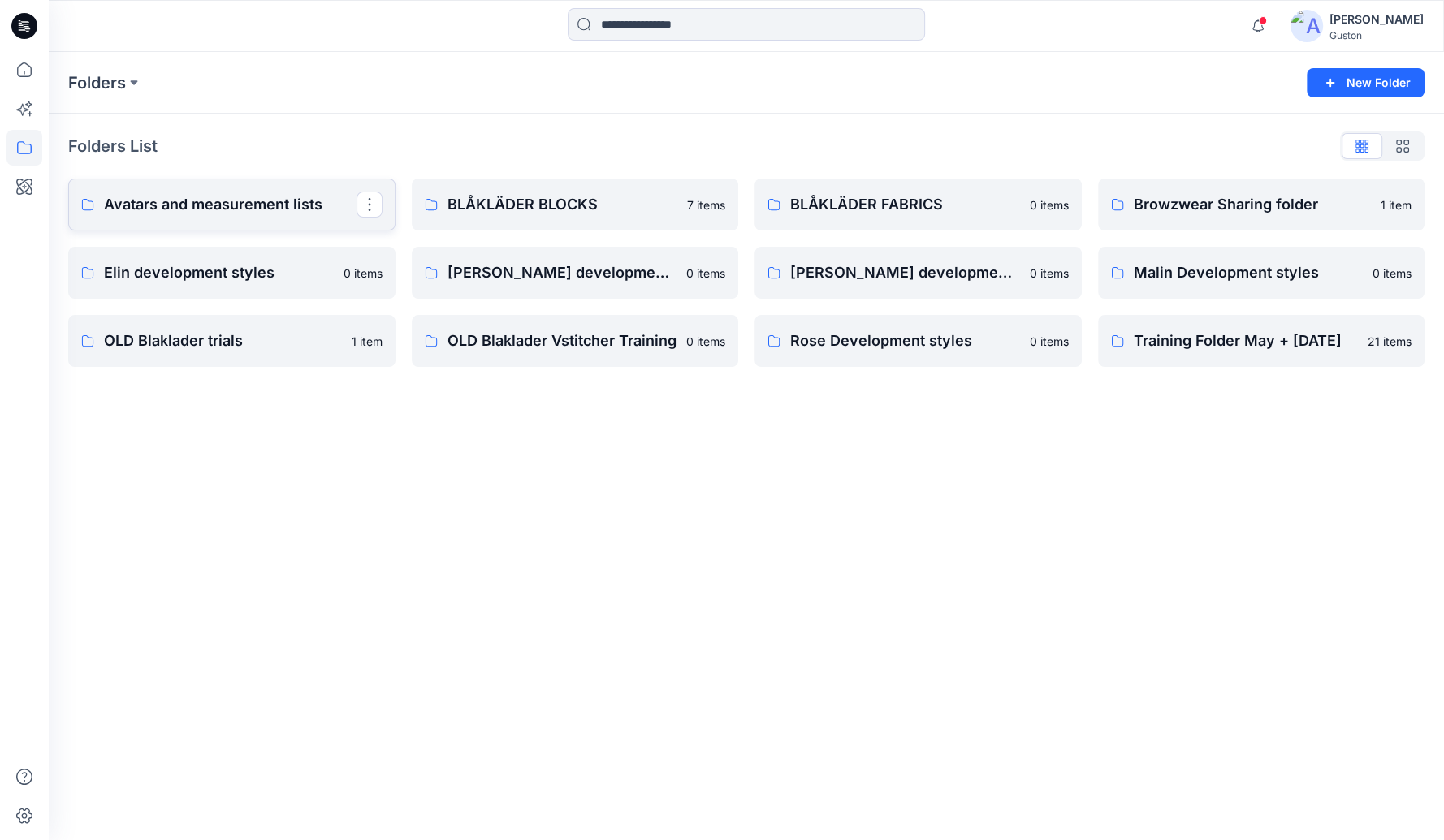
click at [184, 203] on p "Avatars and measurement lists" at bounding box center [231, 204] width 253 height 22
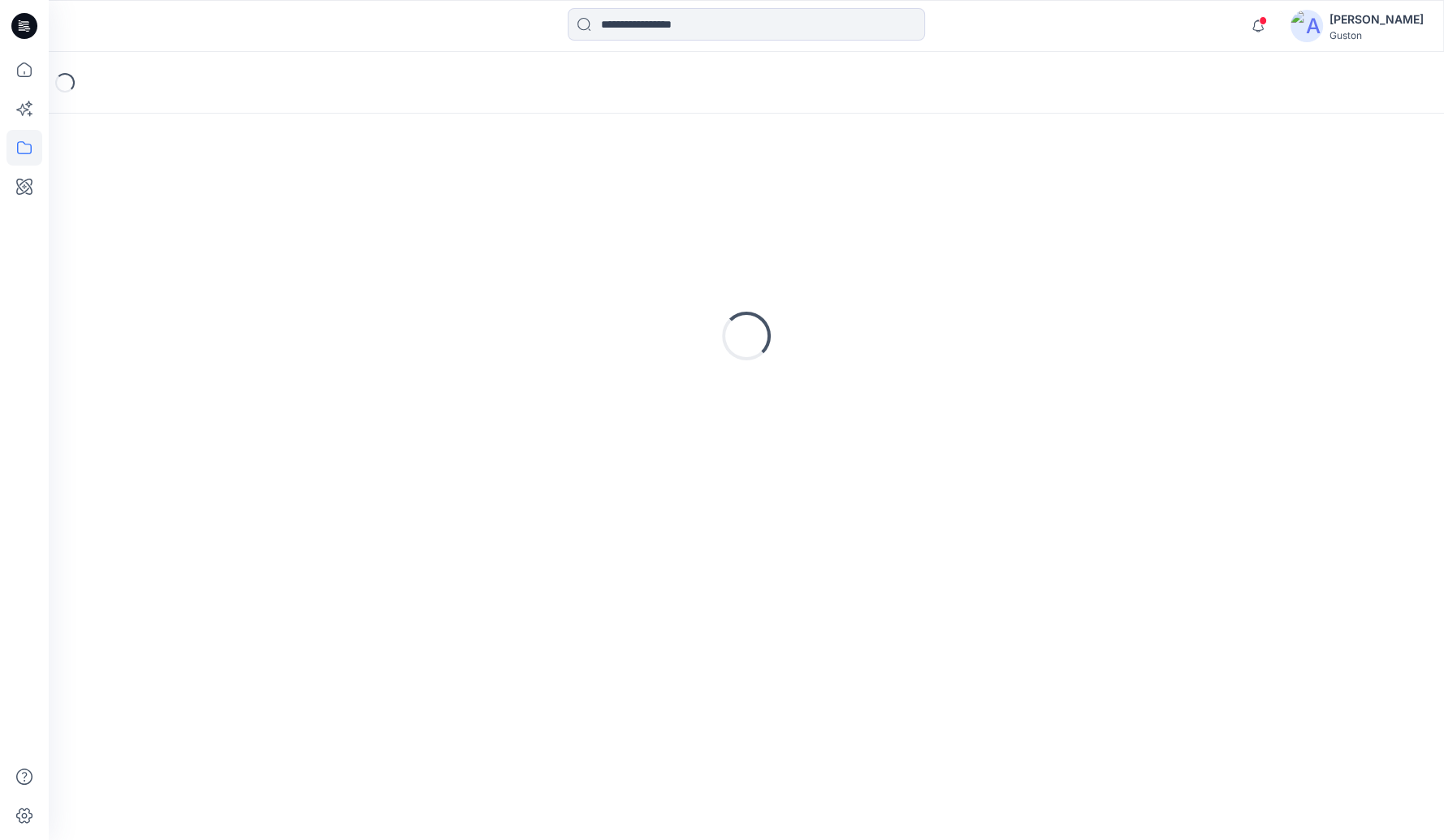
click at [185, 203] on div "Loading..." at bounding box center [746, 336] width 1357 height 406
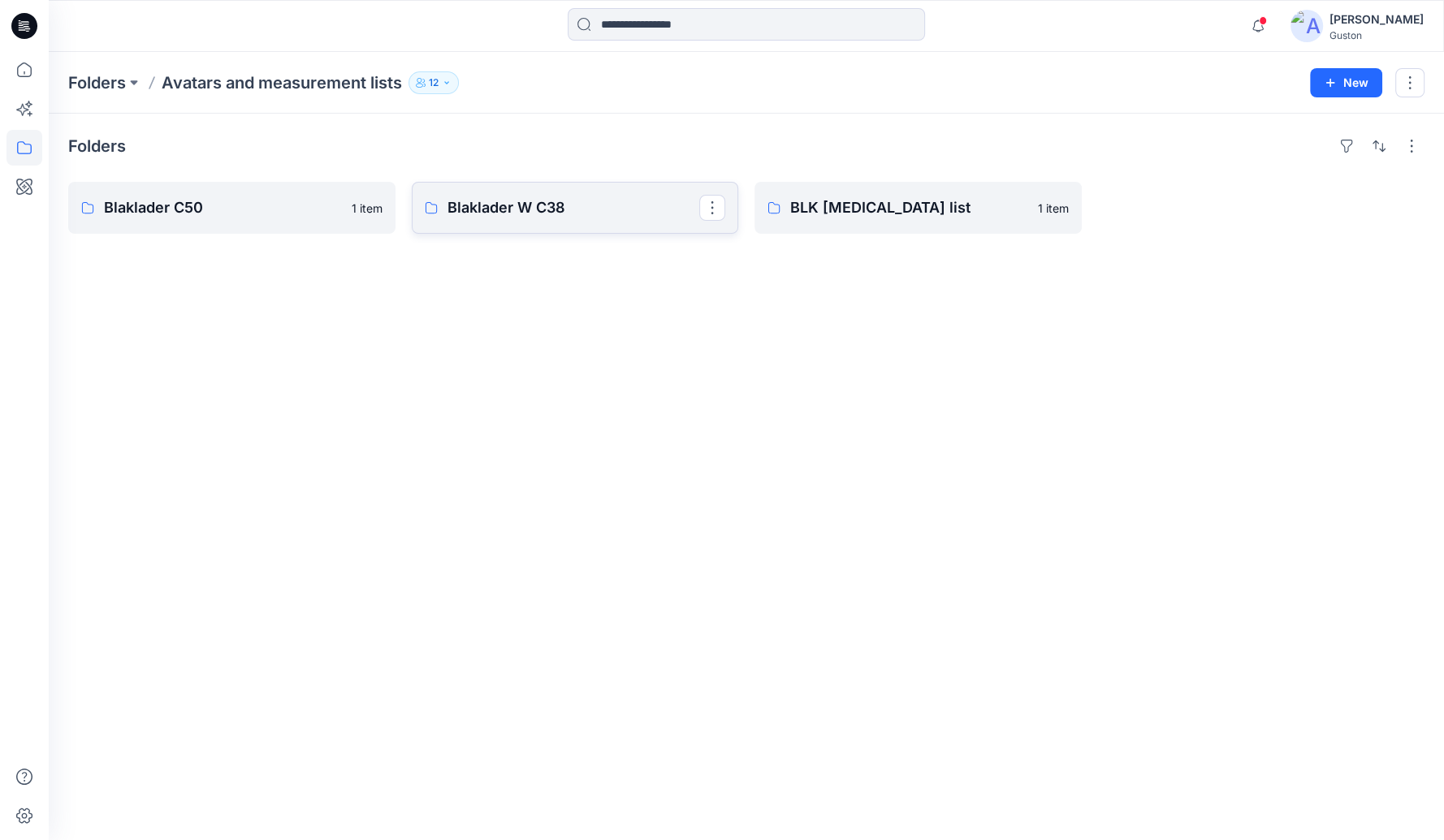
click at [596, 218] on p "Blaklader W C38" at bounding box center [574, 207] width 253 height 22
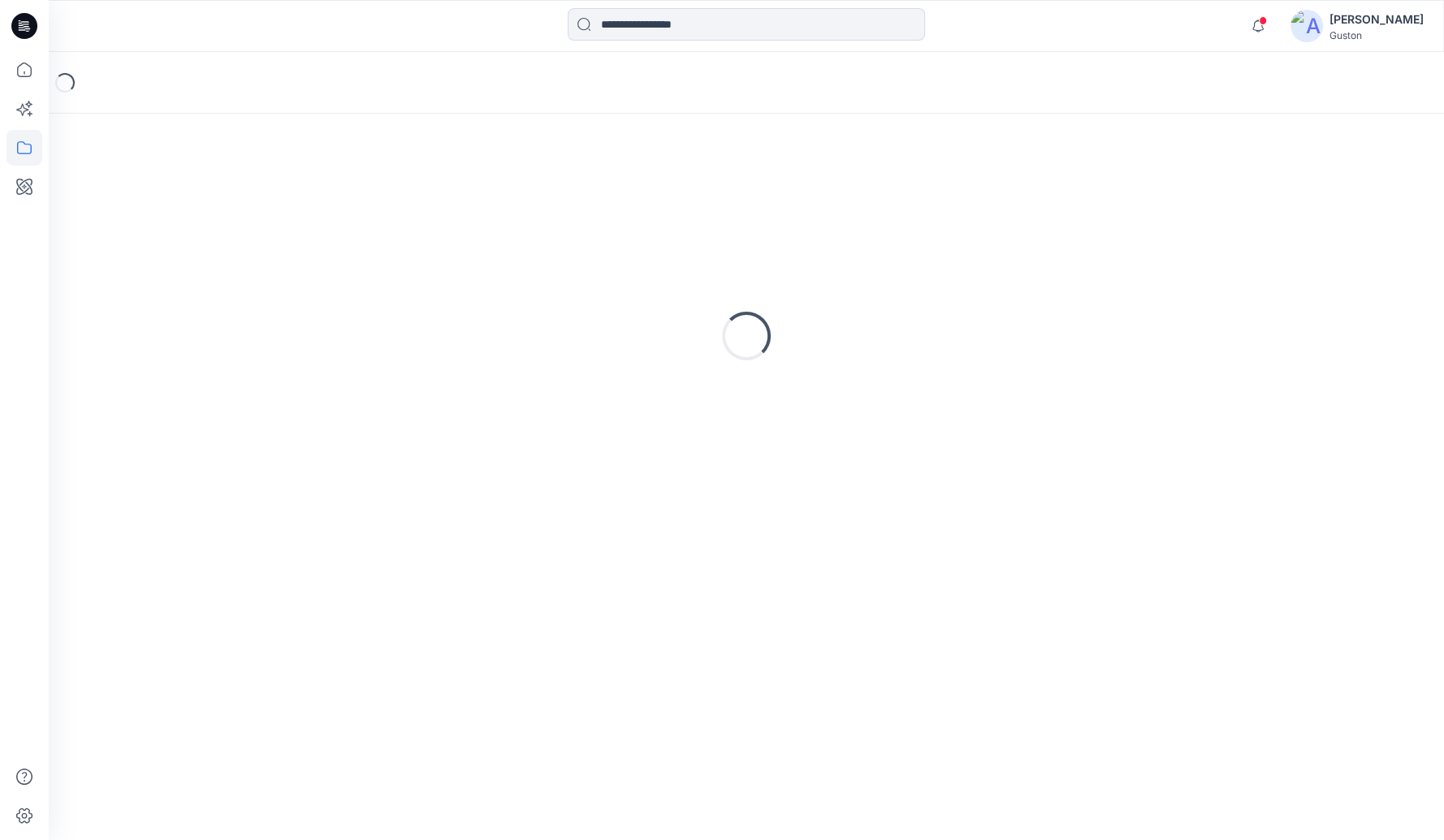
click at [596, 218] on div "Loading..." at bounding box center [746, 336] width 1357 height 406
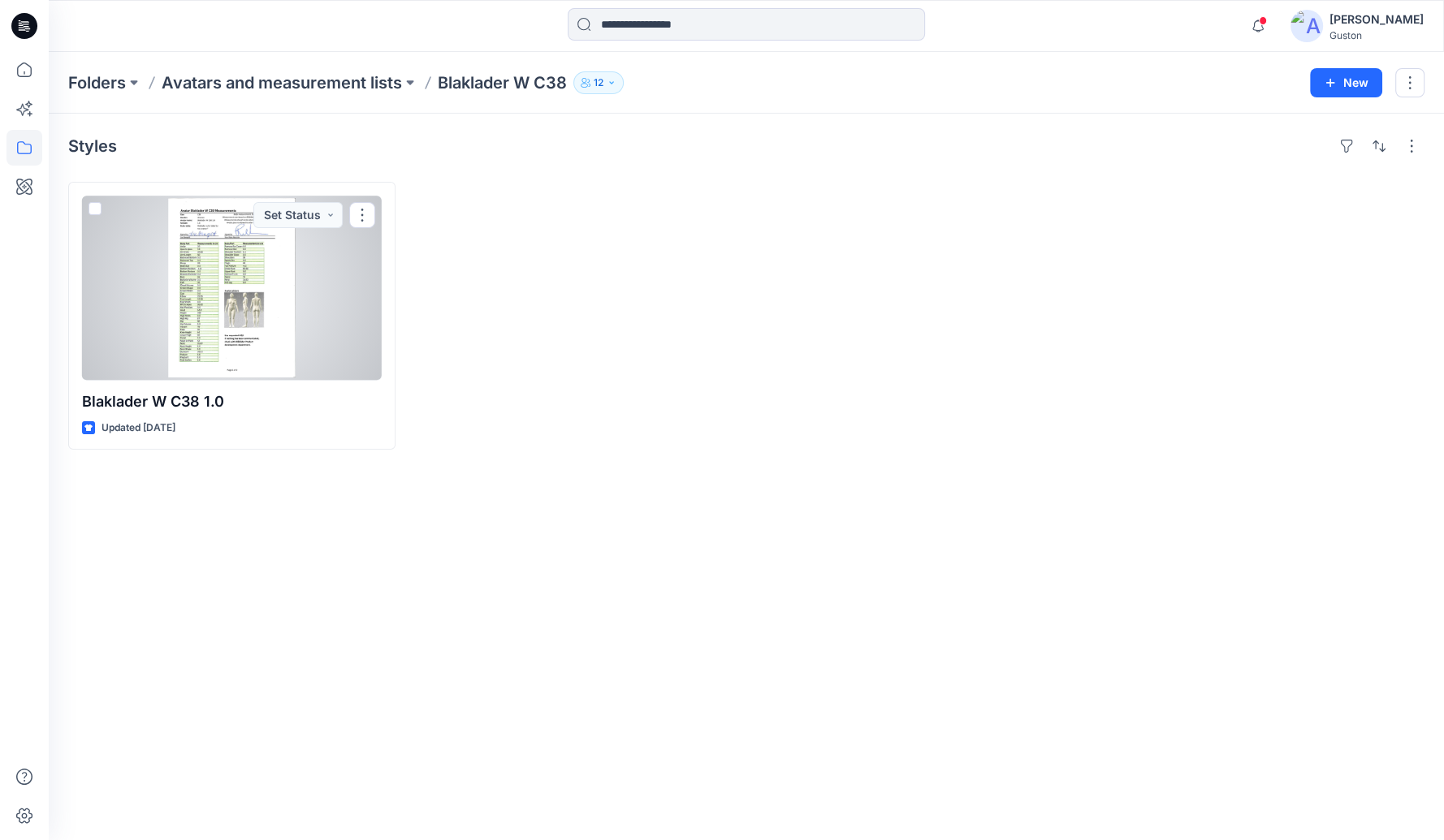
click at [253, 293] on div at bounding box center [231, 288] width 300 height 186
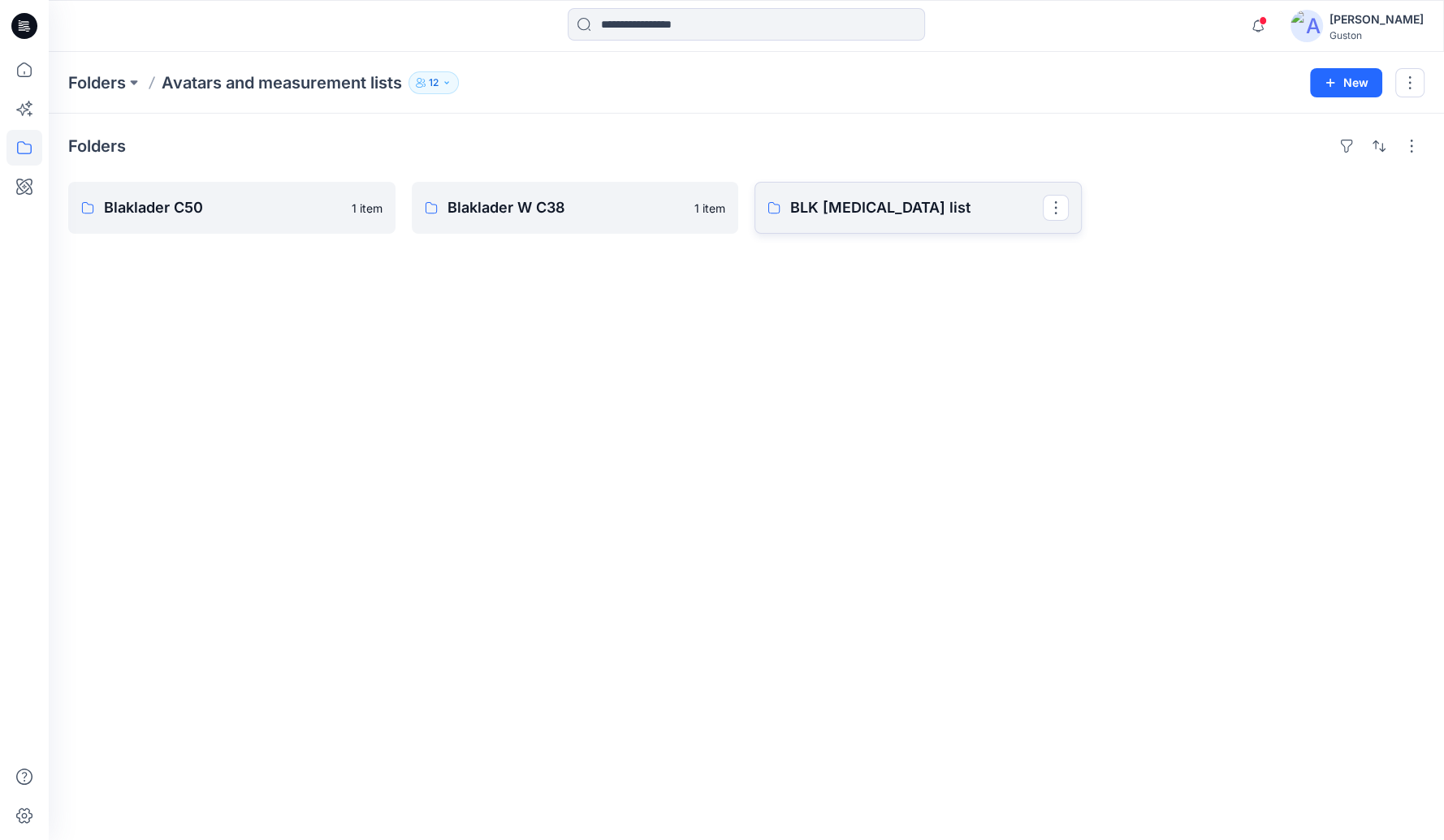
click at [972, 203] on p "BLK body measurement list" at bounding box center [917, 207] width 253 height 22
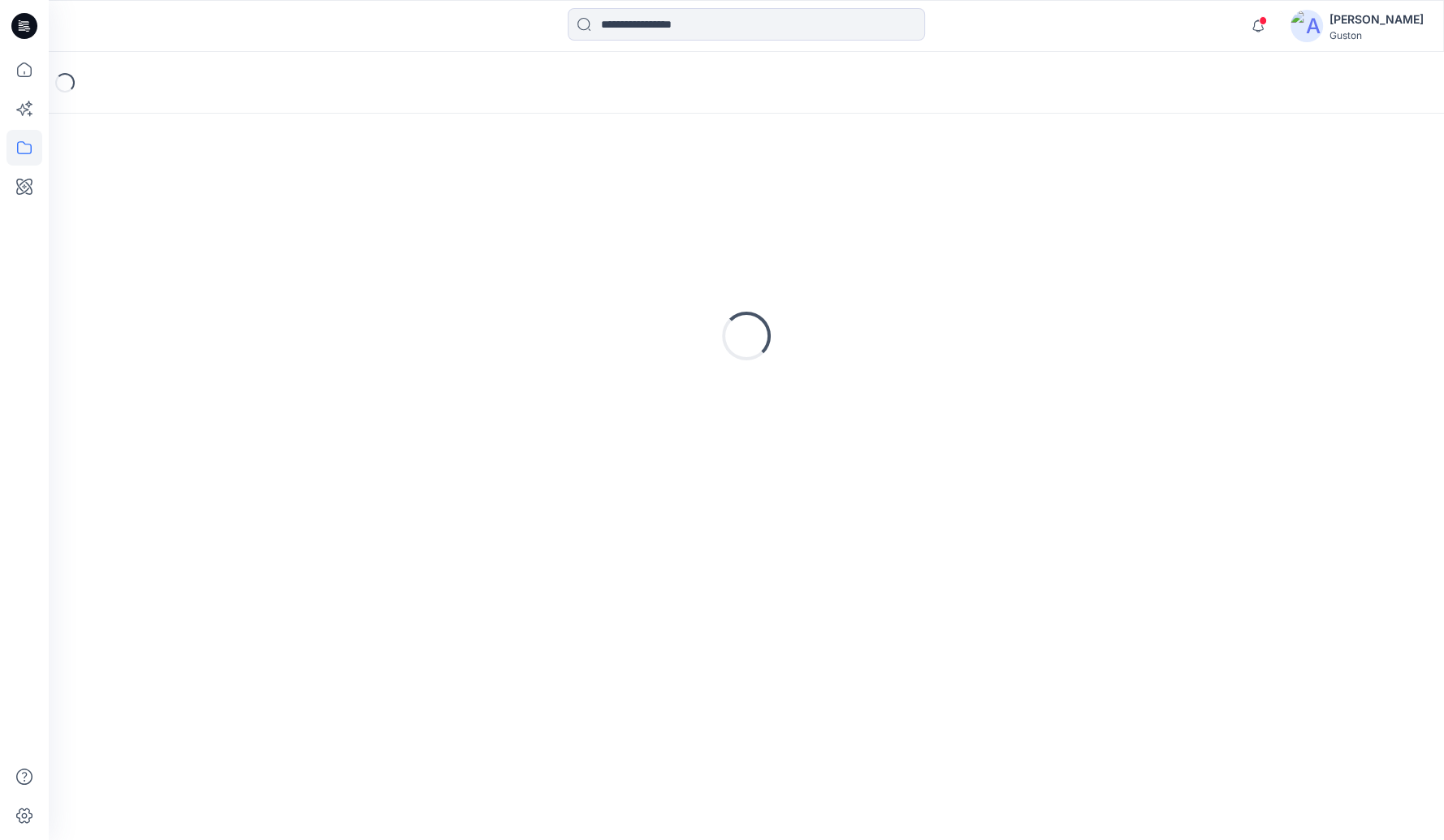
click at [972, 203] on div "Loading..." at bounding box center [746, 336] width 1357 height 406
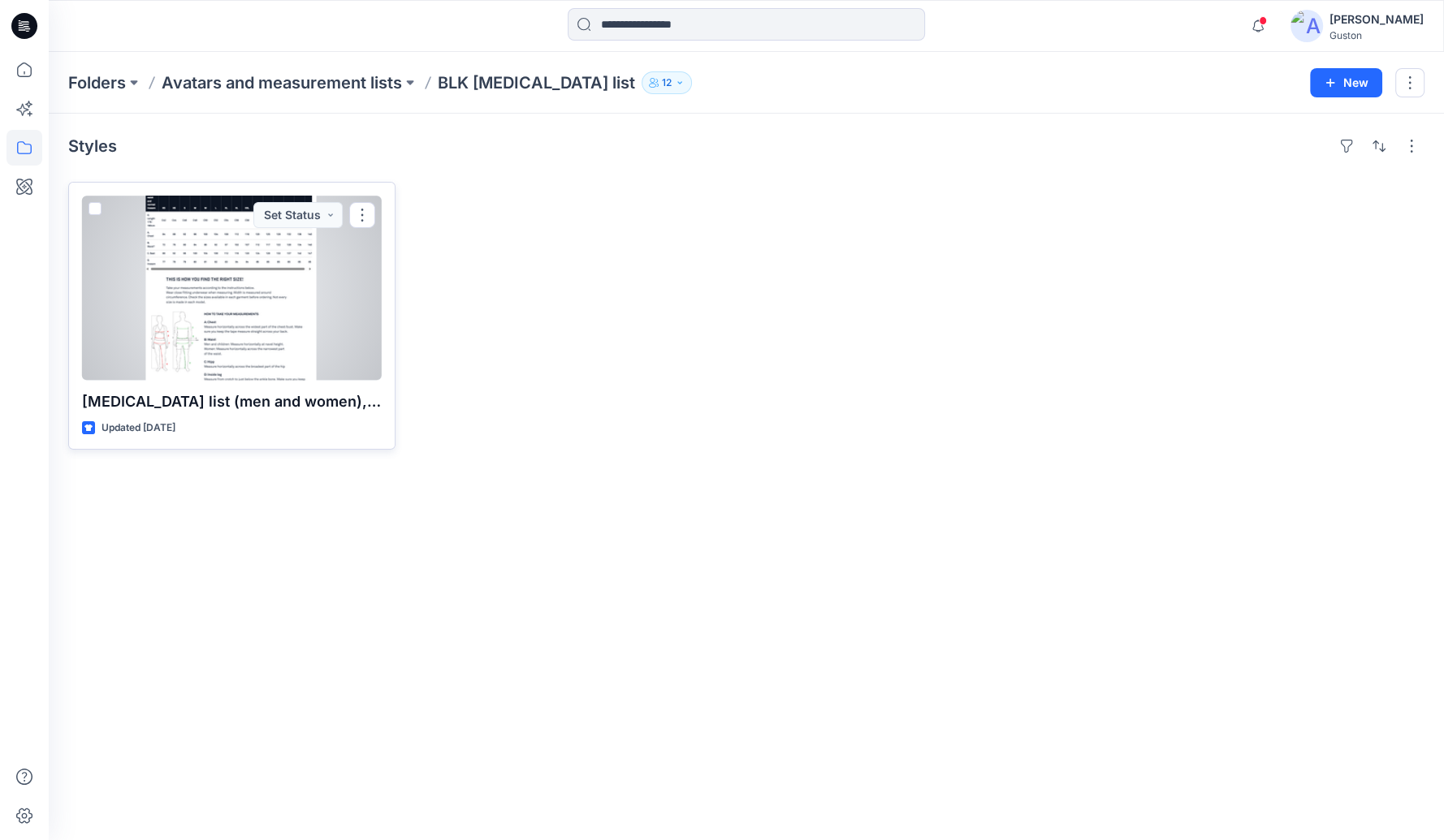
click at [265, 335] on div at bounding box center [231, 288] width 300 height 186
click at [265, 335] on div "Folders Avatars and measurement lists BLK body measurement list 12 New Styles B…" at bounding box center [746, 446] width 1396 height 788
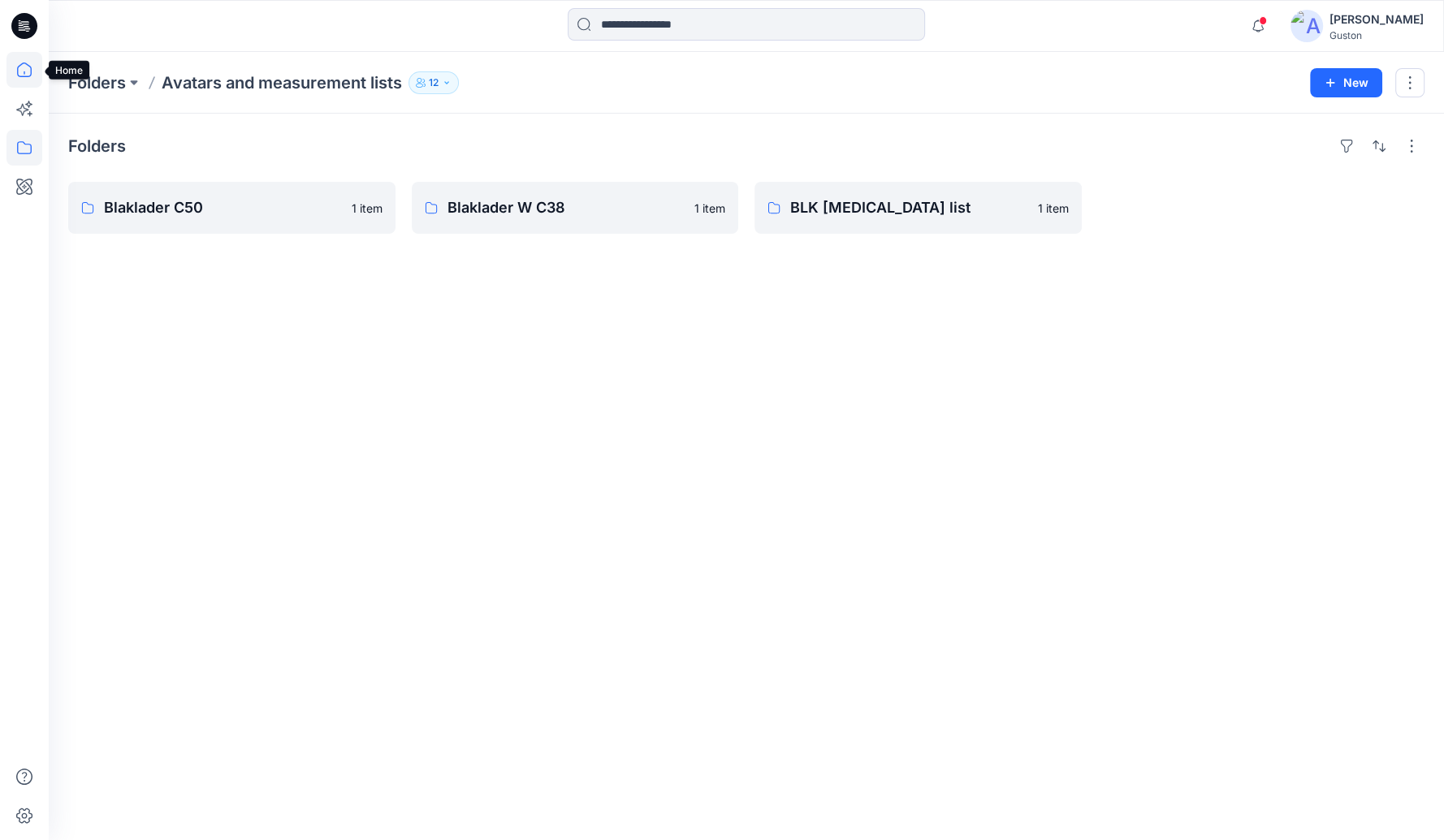
click at [30, 72] on icon at bounding box center [24, 70] width 36 height 36
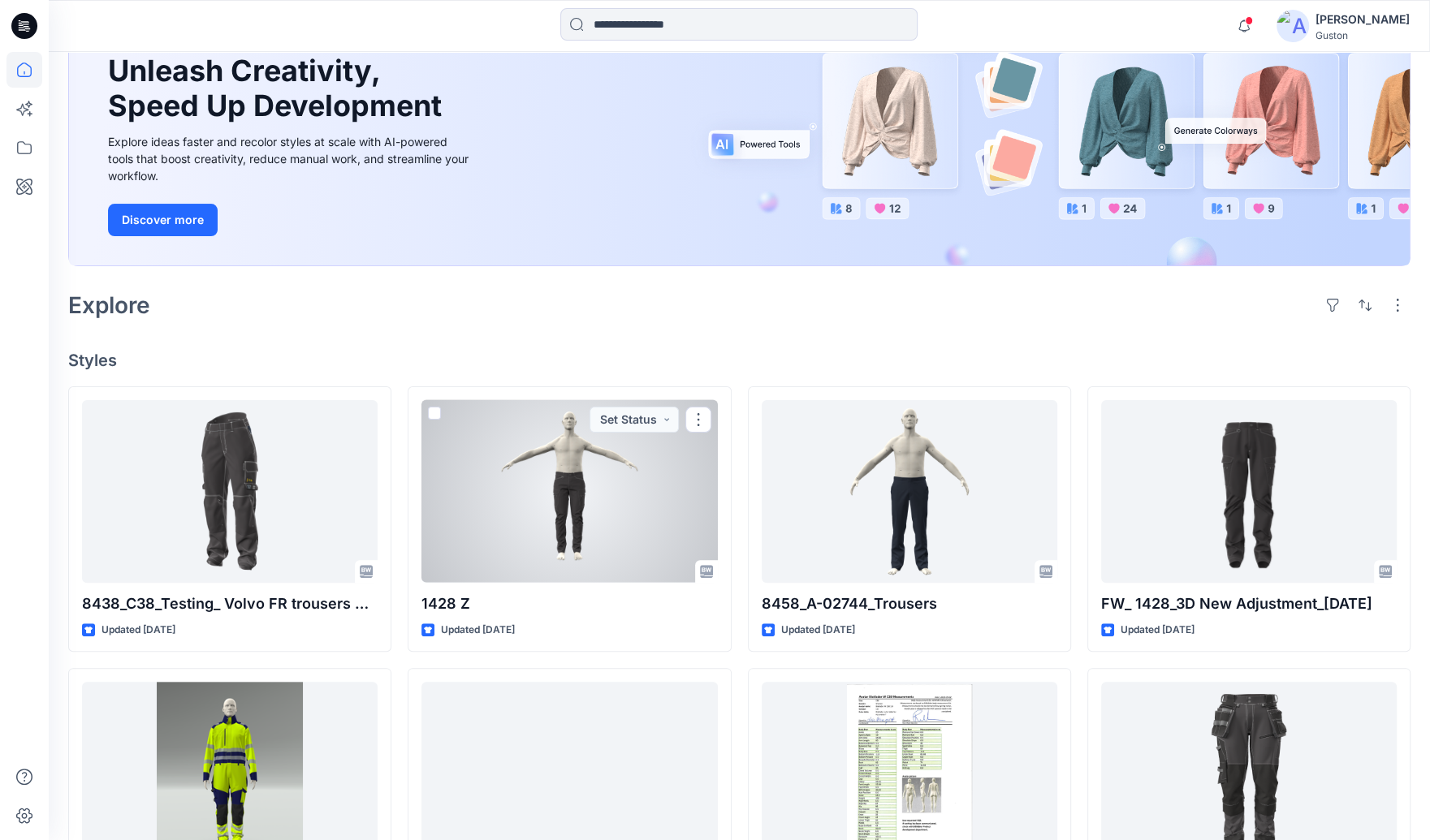
scroll to position [180, 0]
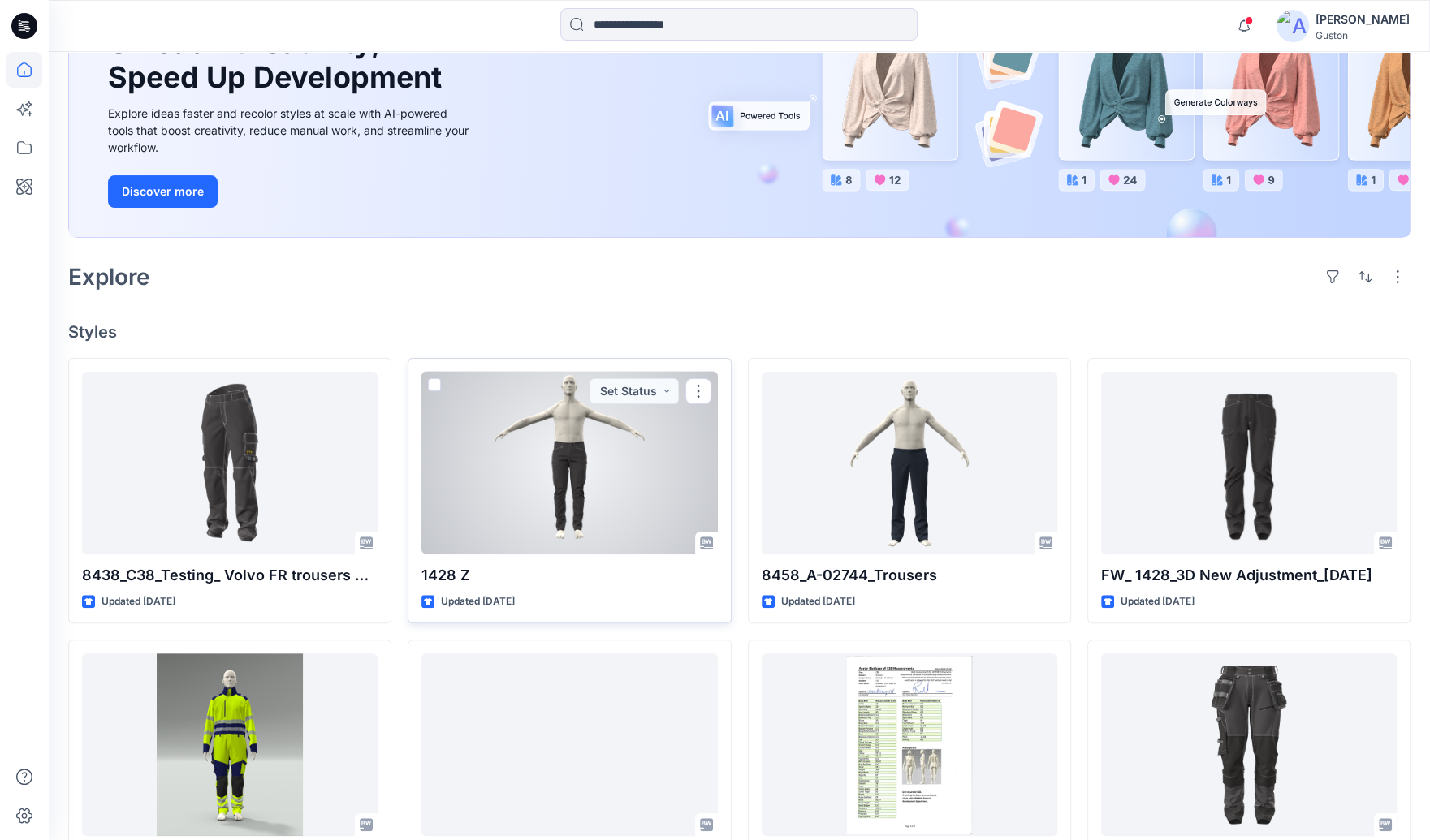
click at [576, 505] on div at bounding box center [569, 463] width 296 height 183
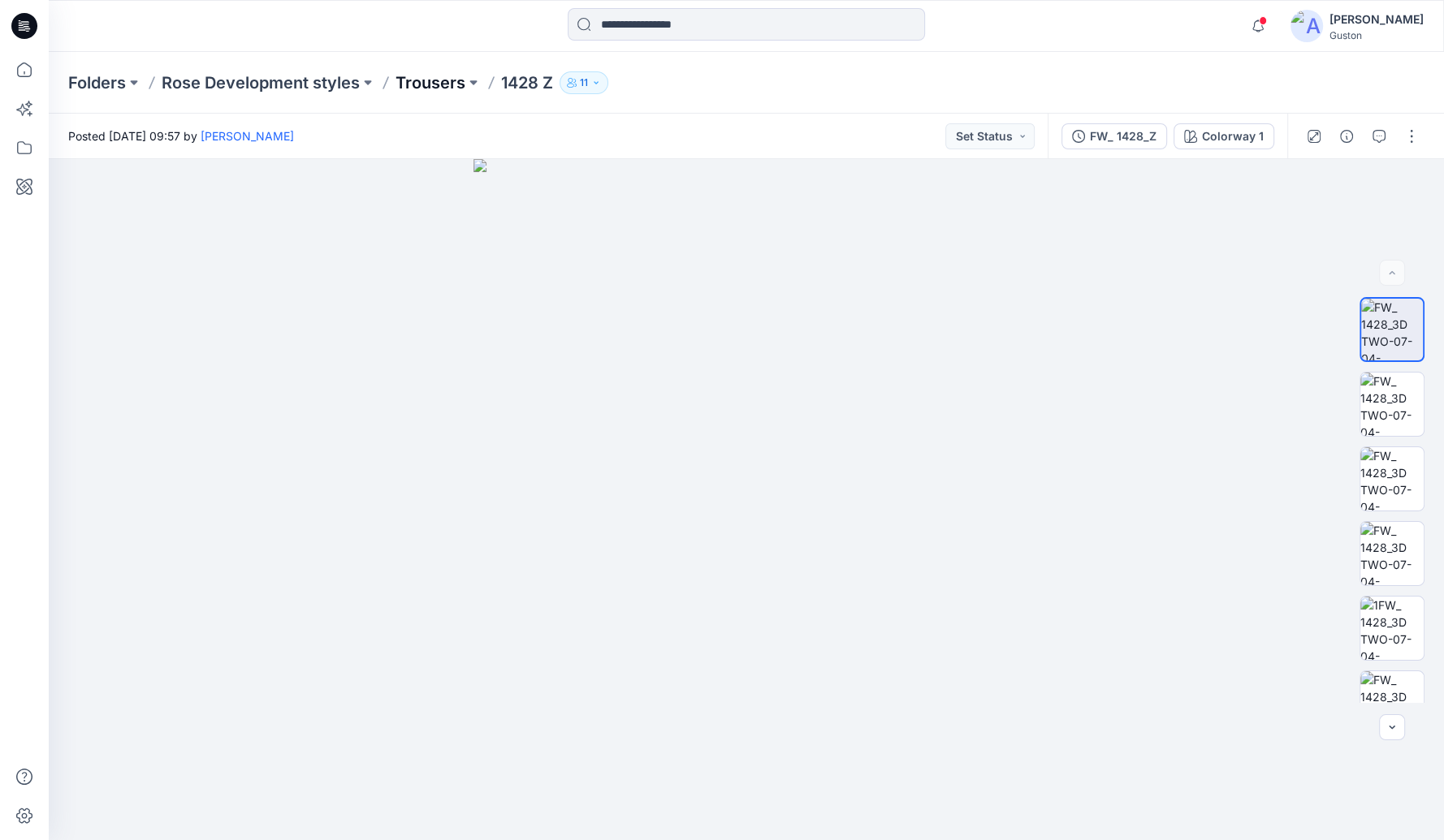
click at [439, 87] on p "Trousers" at bounding box center [431, 82] width 70 height 22
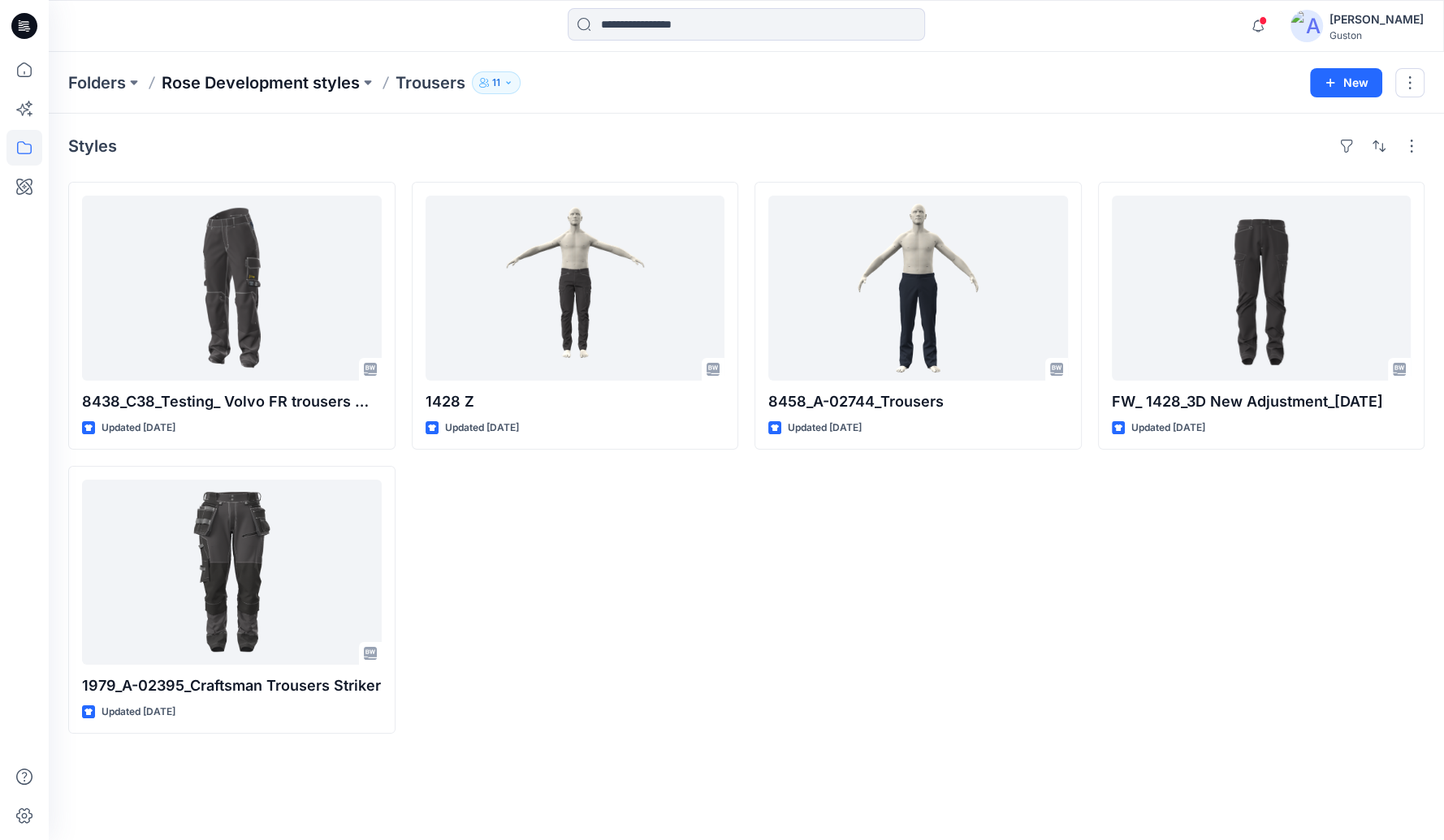
click at [348, 84] on p "Rose Development styles" at bounding box center [260, 82] width 198 height 22
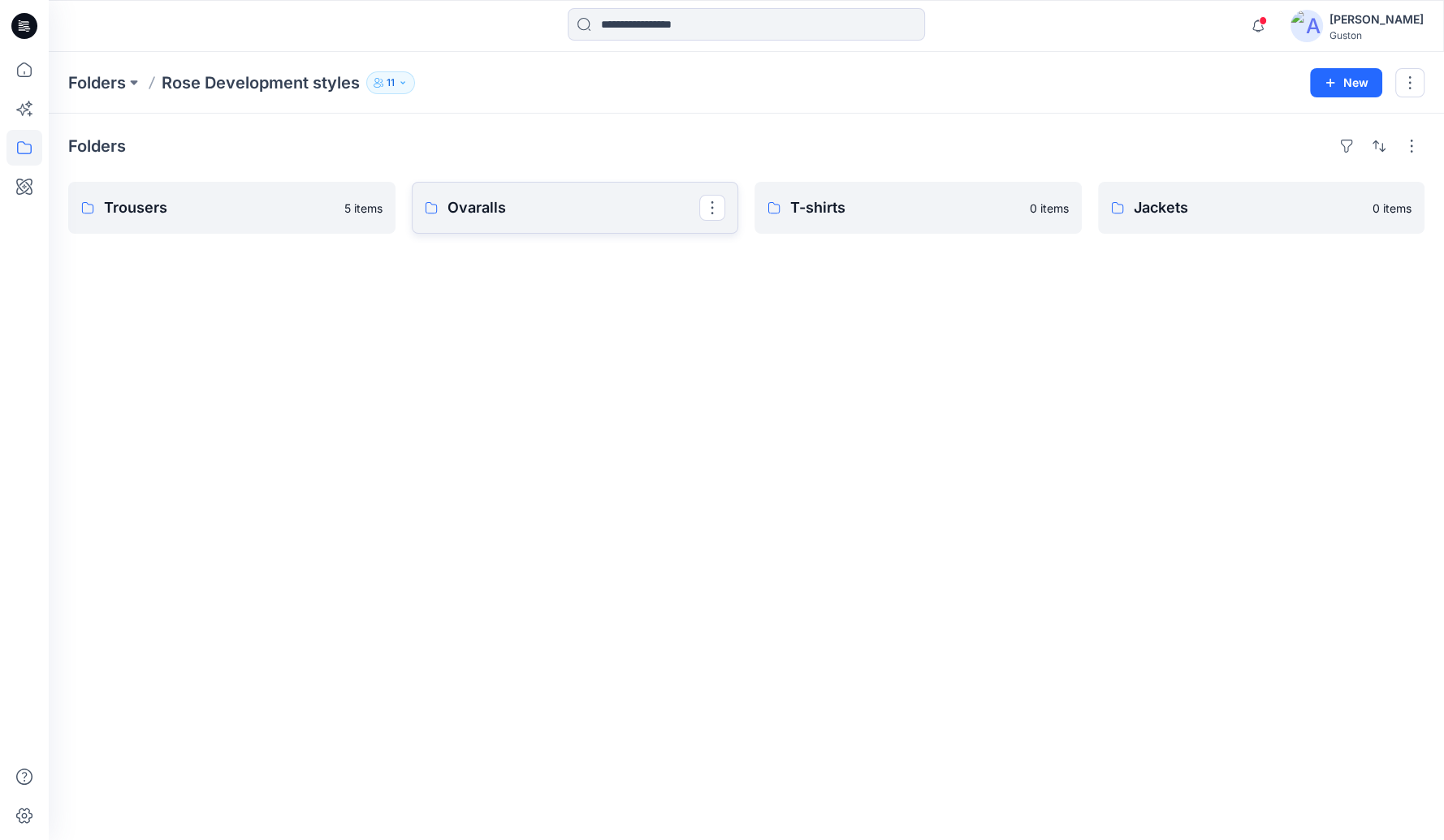
click at [619, 214] on p "Ovaralls" at bounding box center [574, 207] width 253 height 22
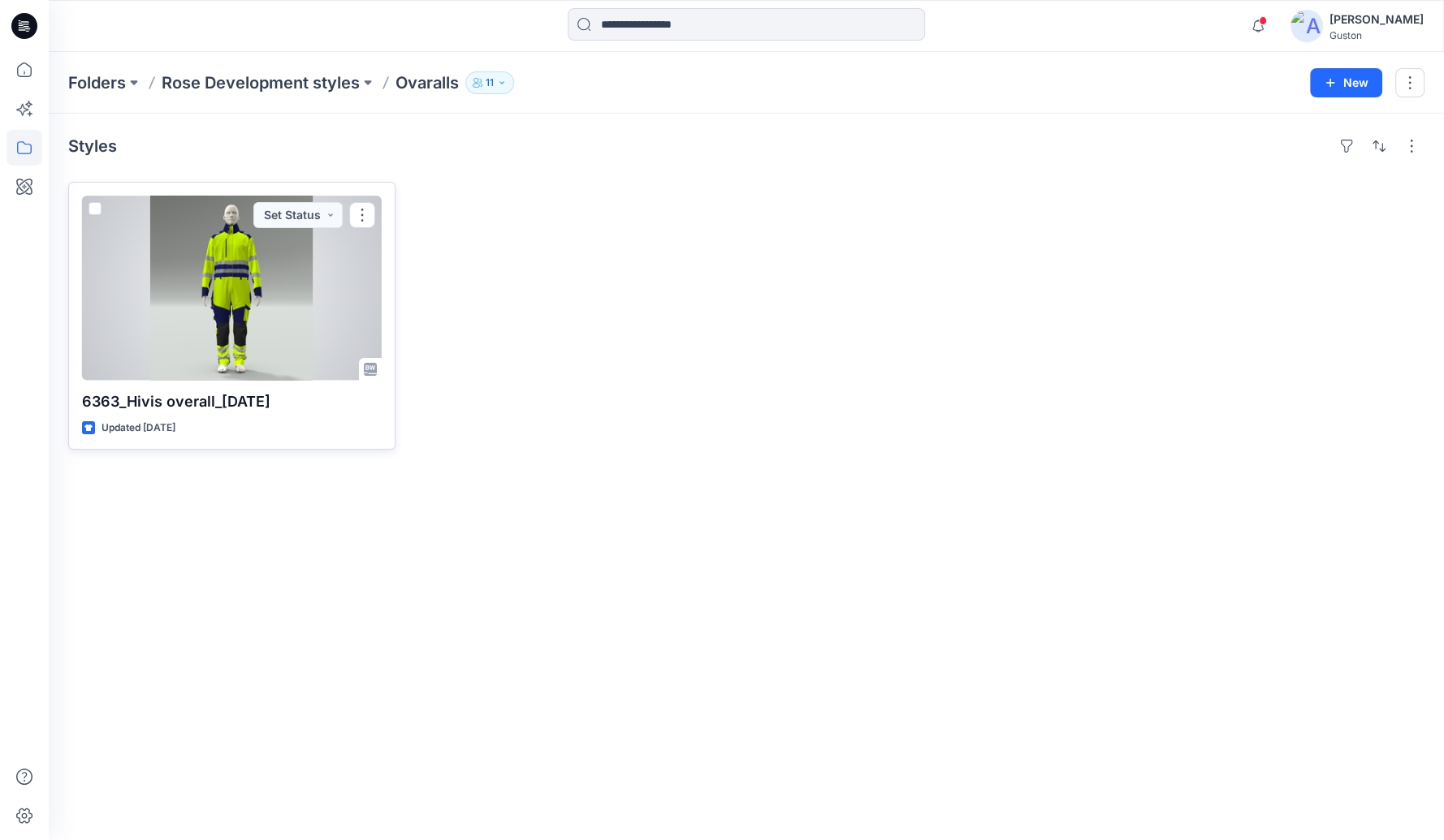
click at [255, 290] on div at bounding box center [231, 288] width 300 height 186
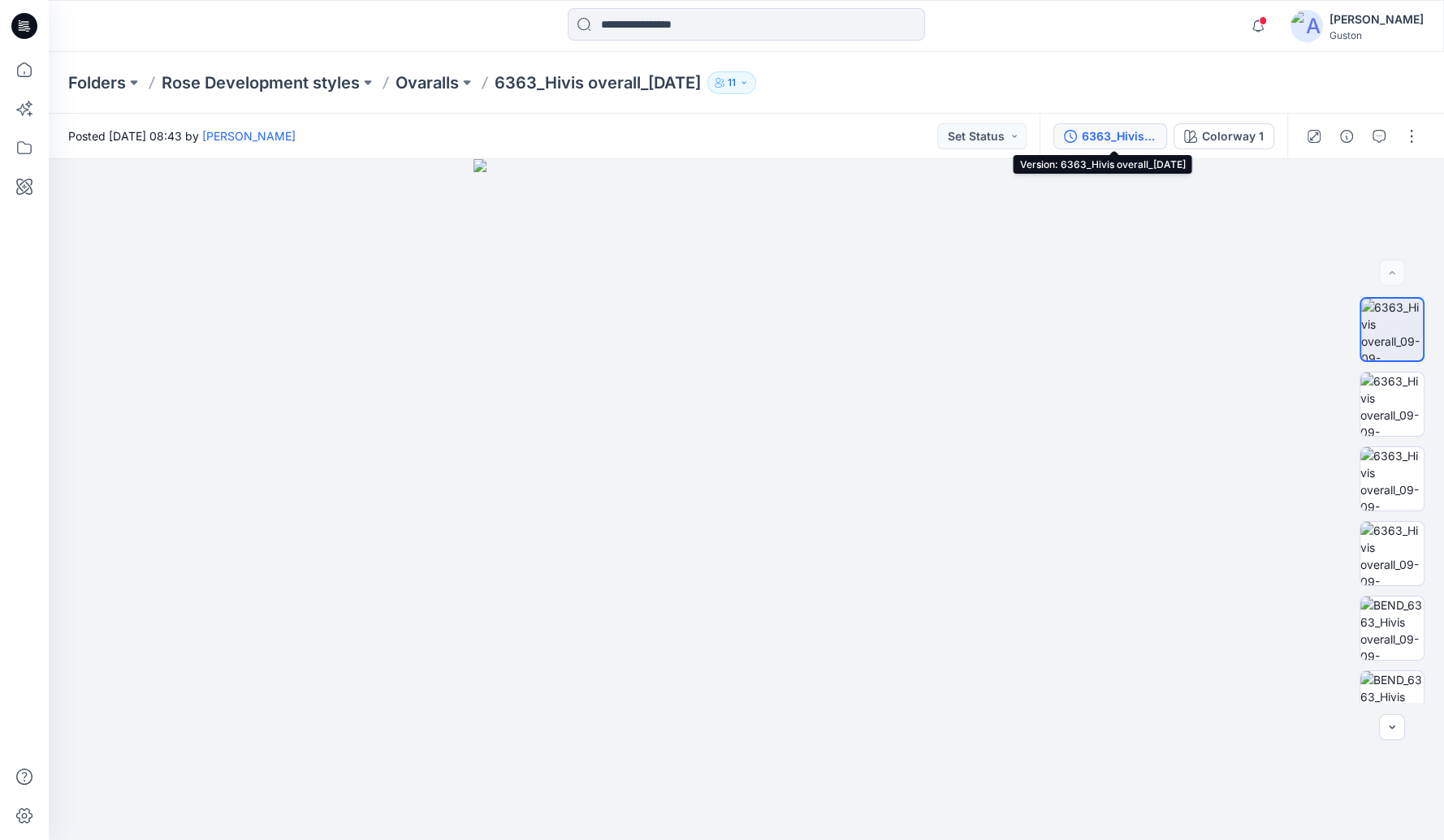
click at [1130, 141] on div "6363_Hivis overall_[DATE]" at bounding box center [1118, 136] width 74 height 18
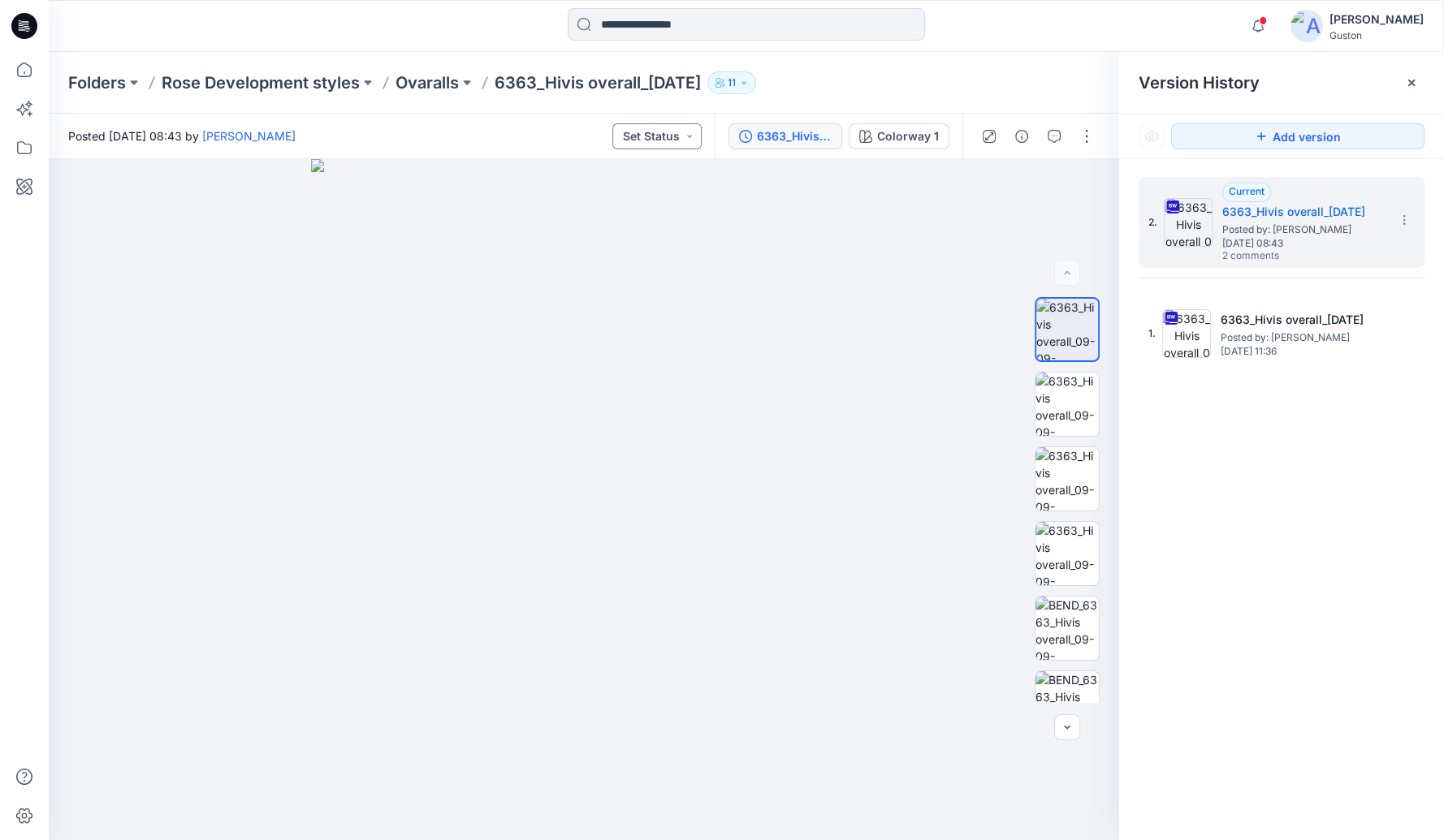
click at [695, 144] on button "Set Status" at bounding box center [657, 136] width 90 height 26
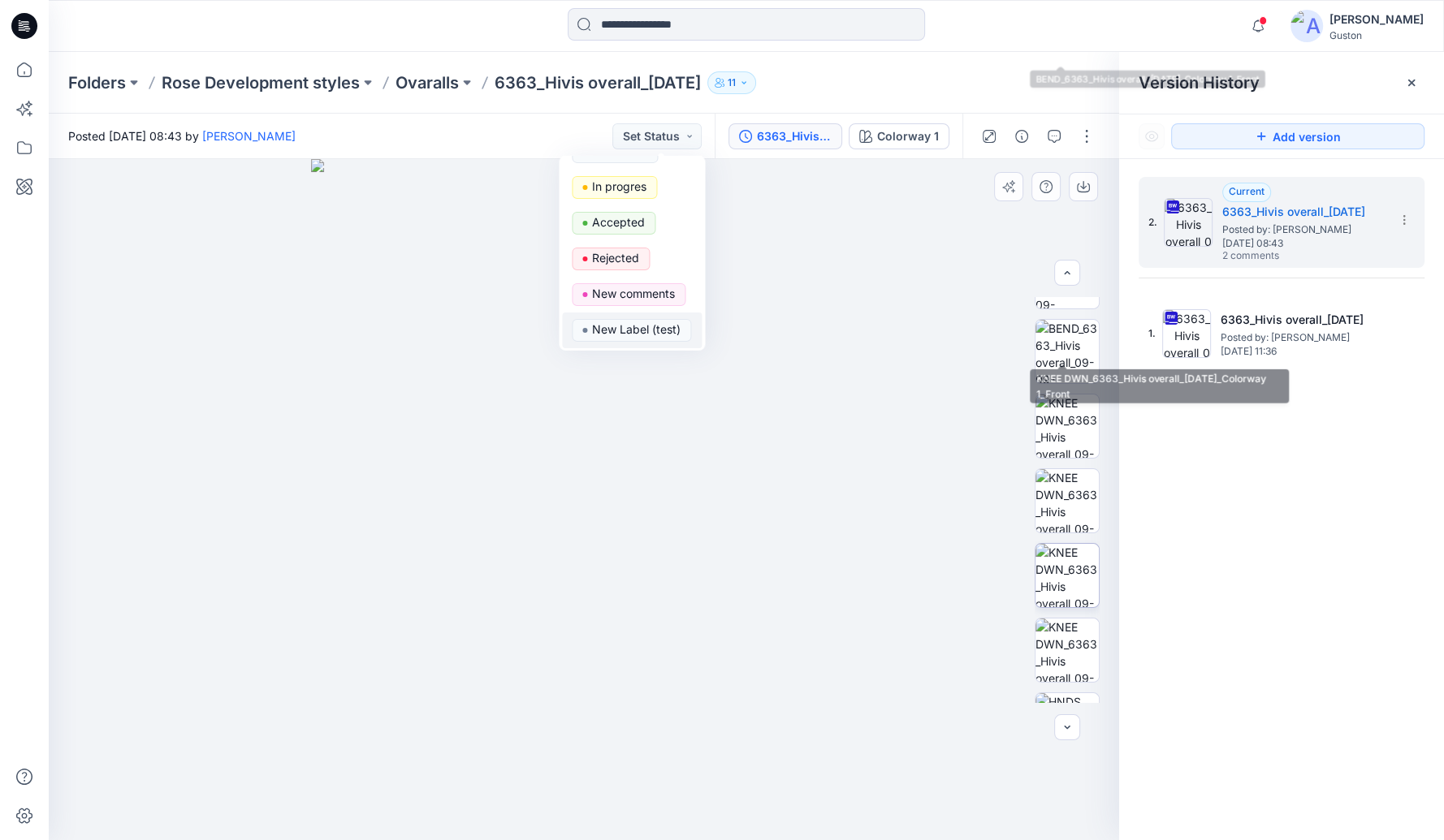
scroll to position [631, 0]
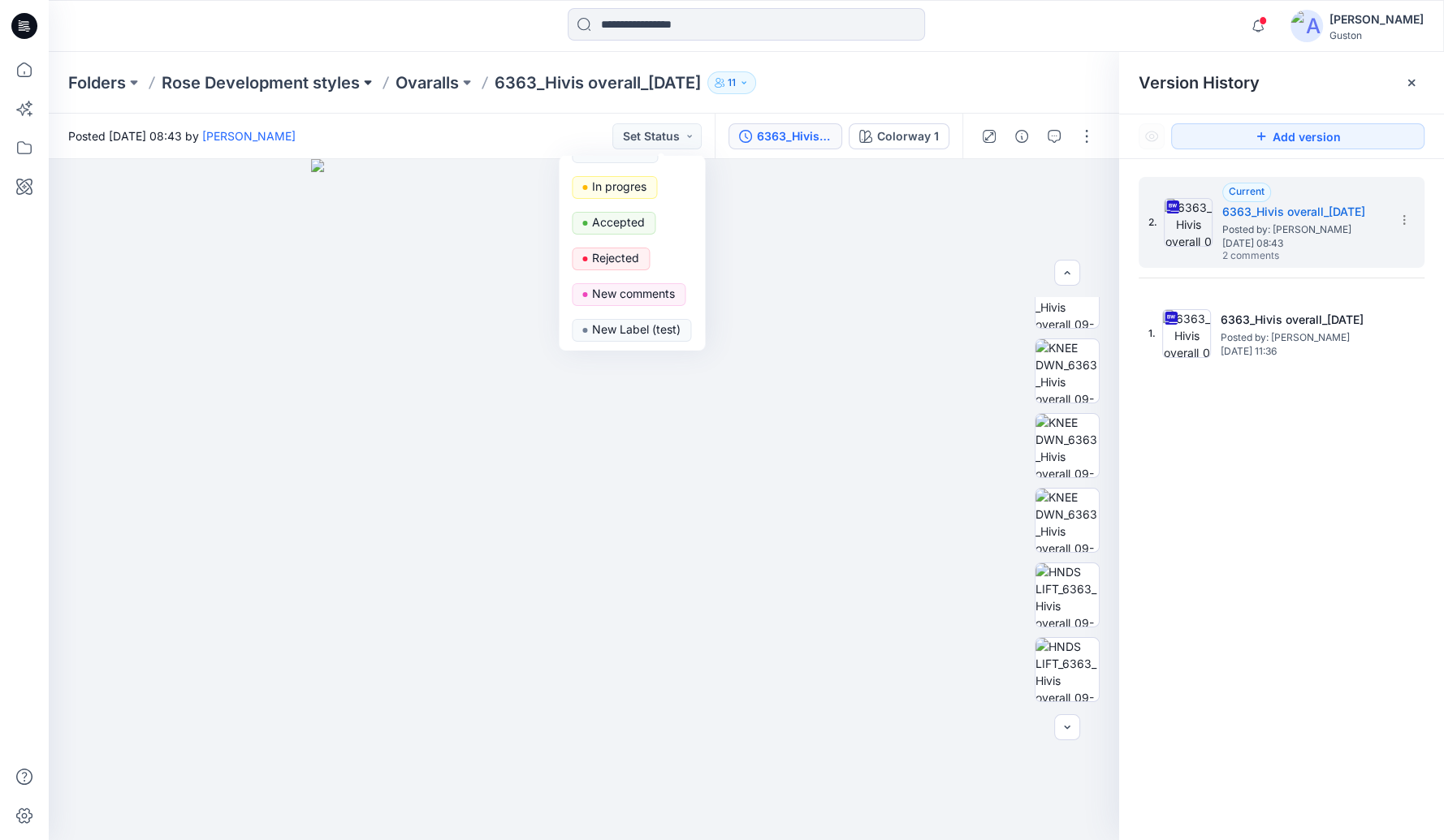
click at [363, 84] on button at bounding box center [368, 82] width 16 height 22
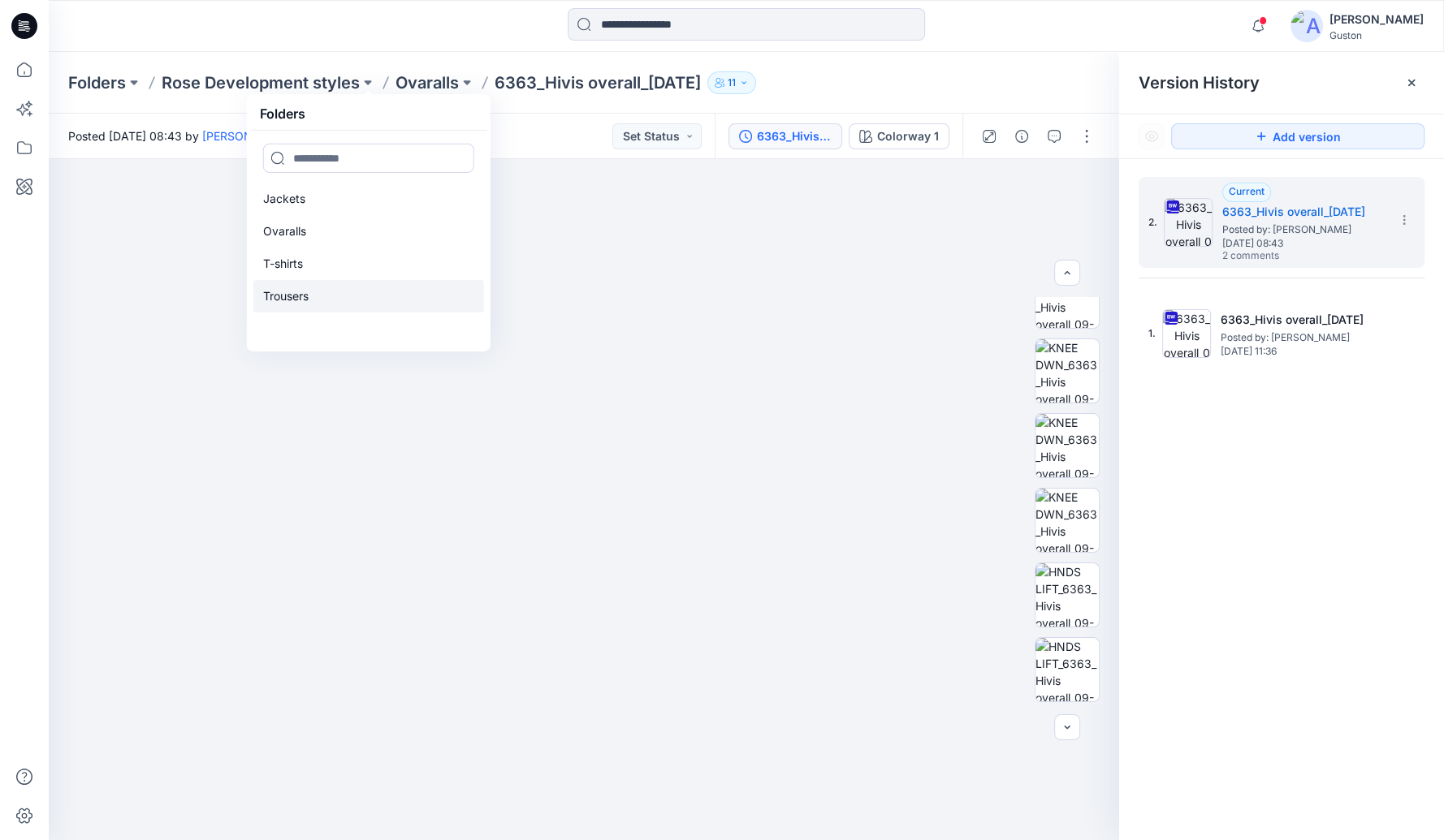
click at [299, 298] on p "Trousers" at bounding box center [285, 297] width 46 height 20
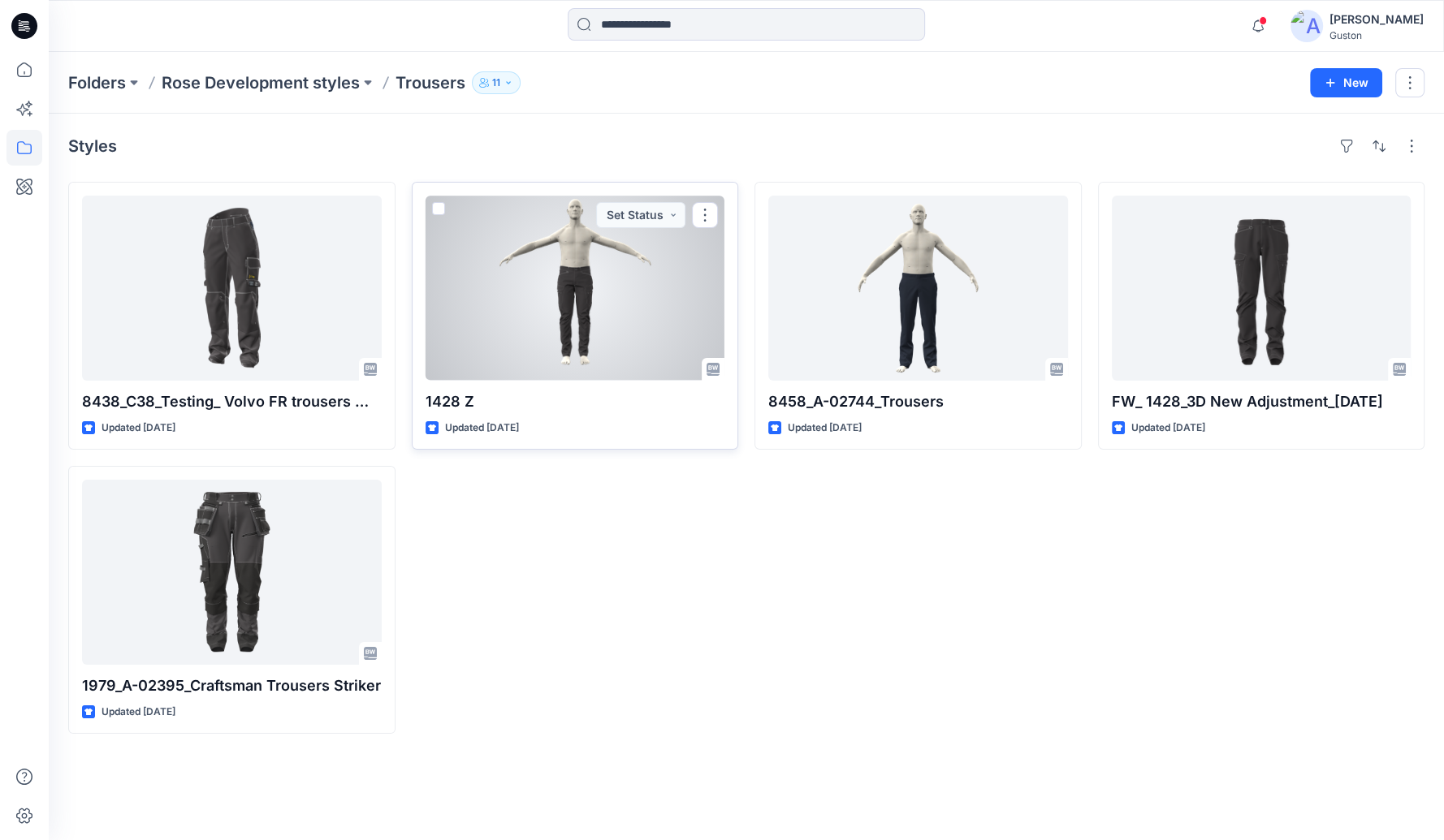
click at [596, 281] on div at bounding box center [576, 288] width 300 height 186
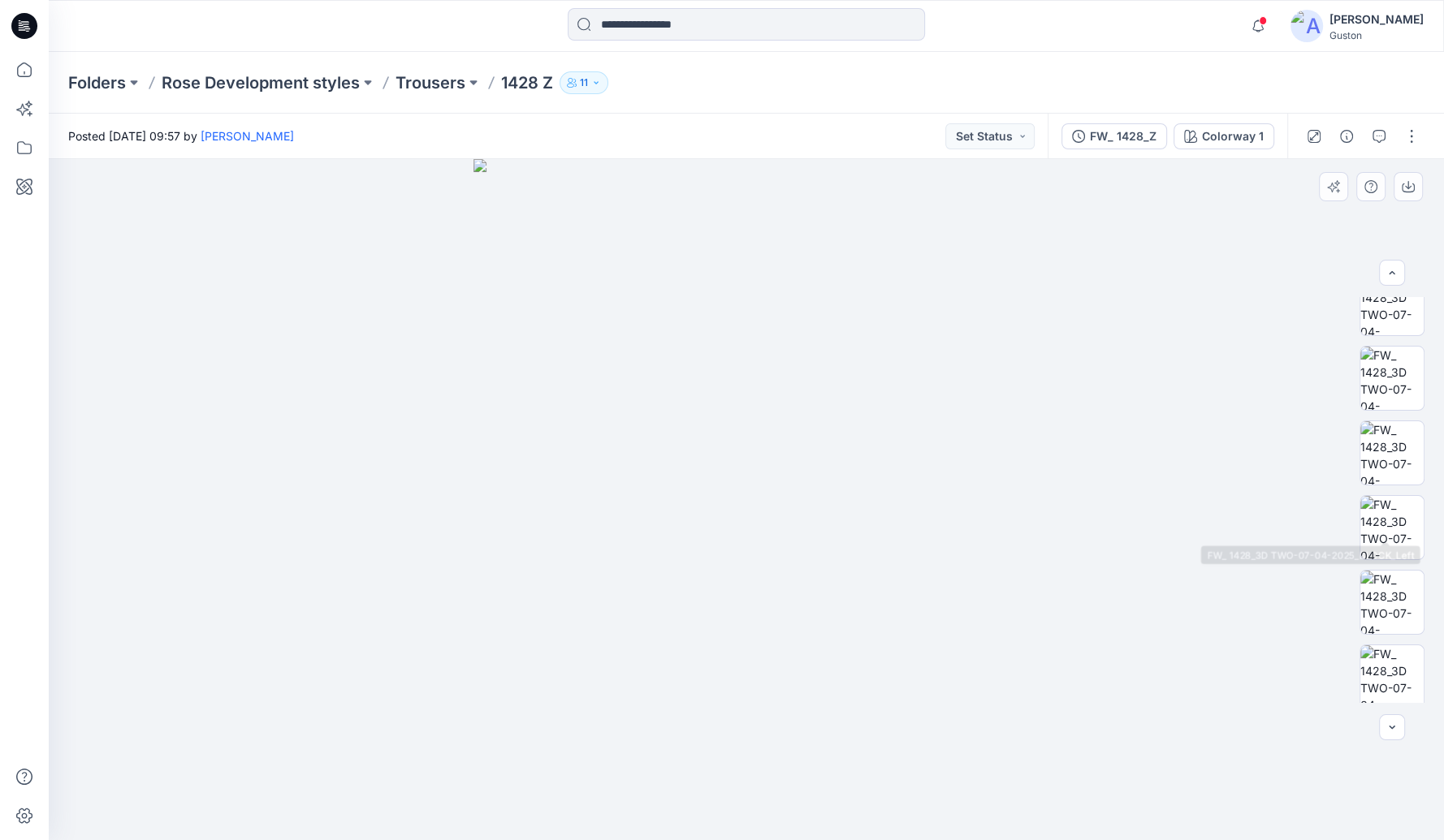
scroll to position [271, 0]
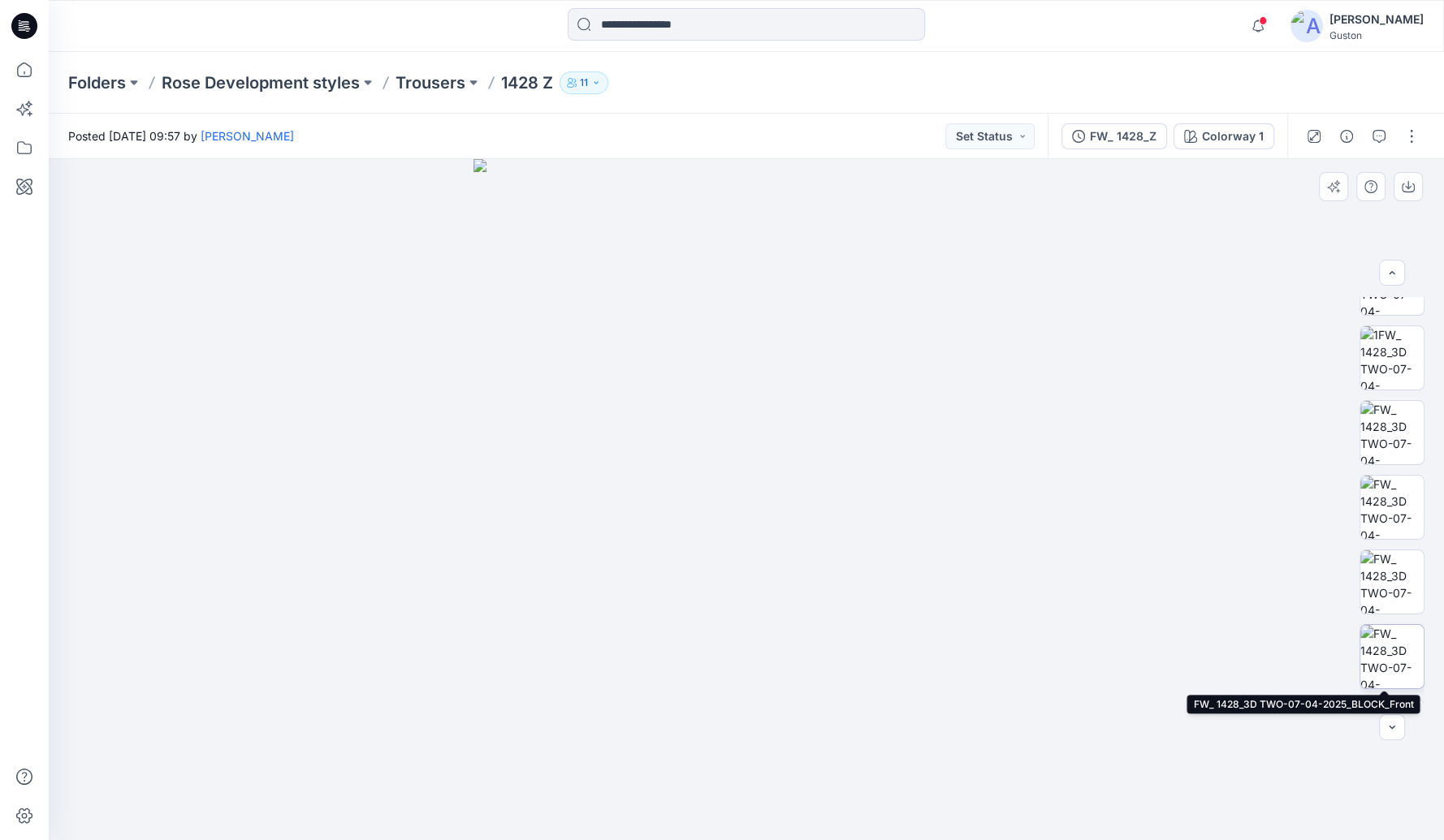
click at [1405, 651] on img at bounding box center [1392, 656] width 64 height 64
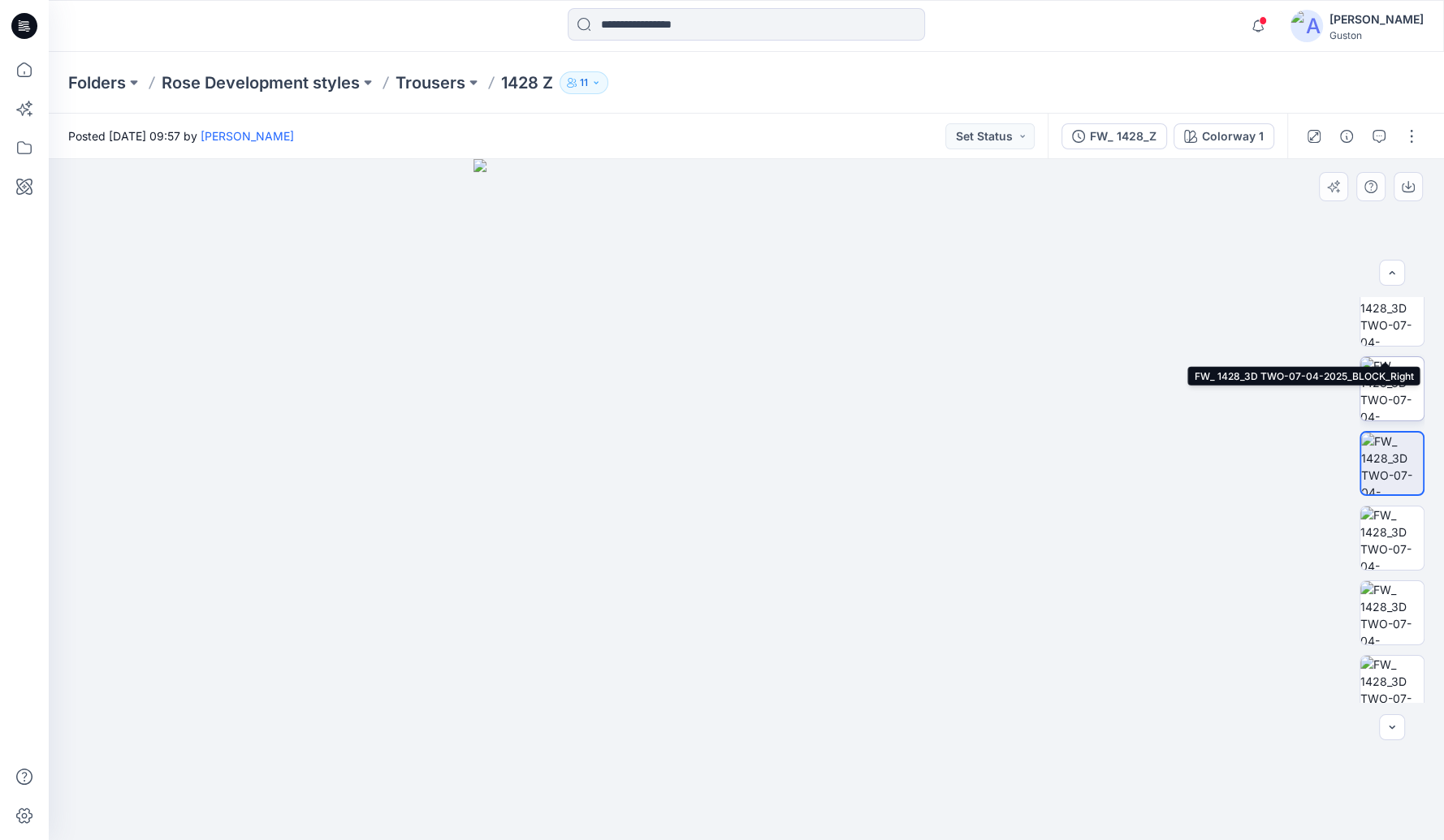
scroll to position [541, 0]
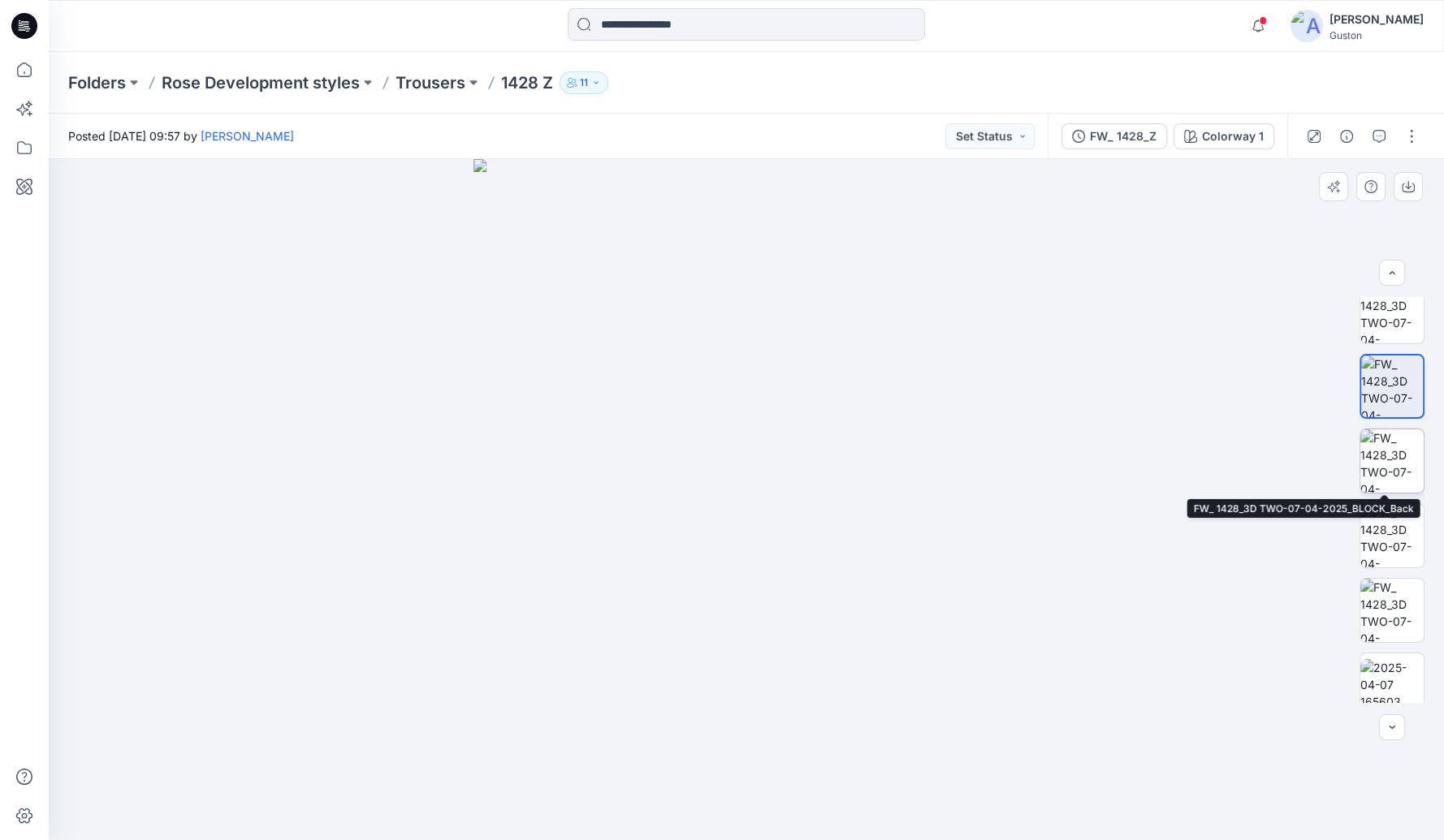
click at [1391, 477] on img at bounding box center [1392, 461] width 64 height 64
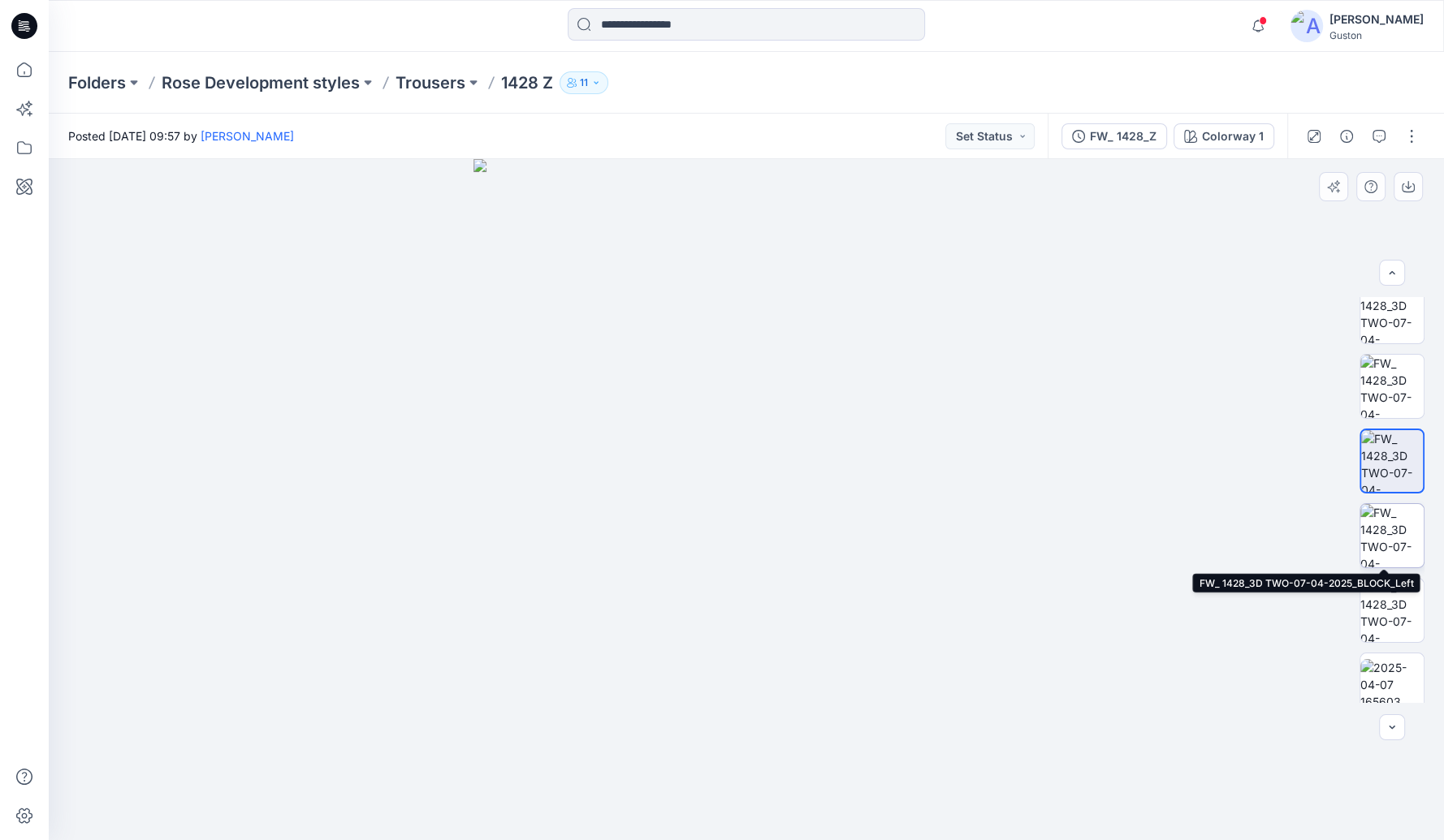
click at [1394, 538] on img at bounding box center [1392, 535] width 64 height 64
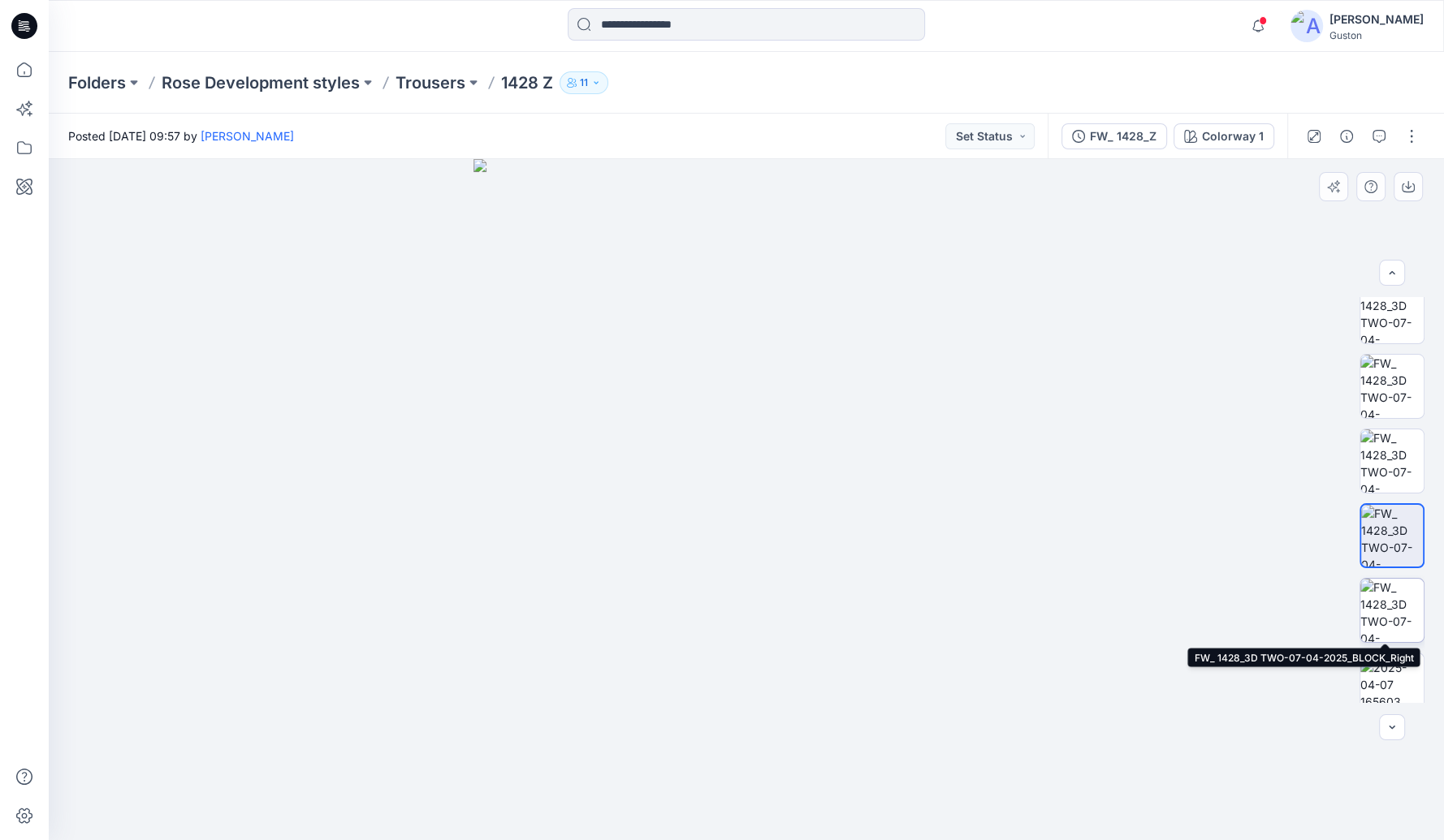
click at [1397, 609] on img at bounding box center [1392, 611] width 64 height 64
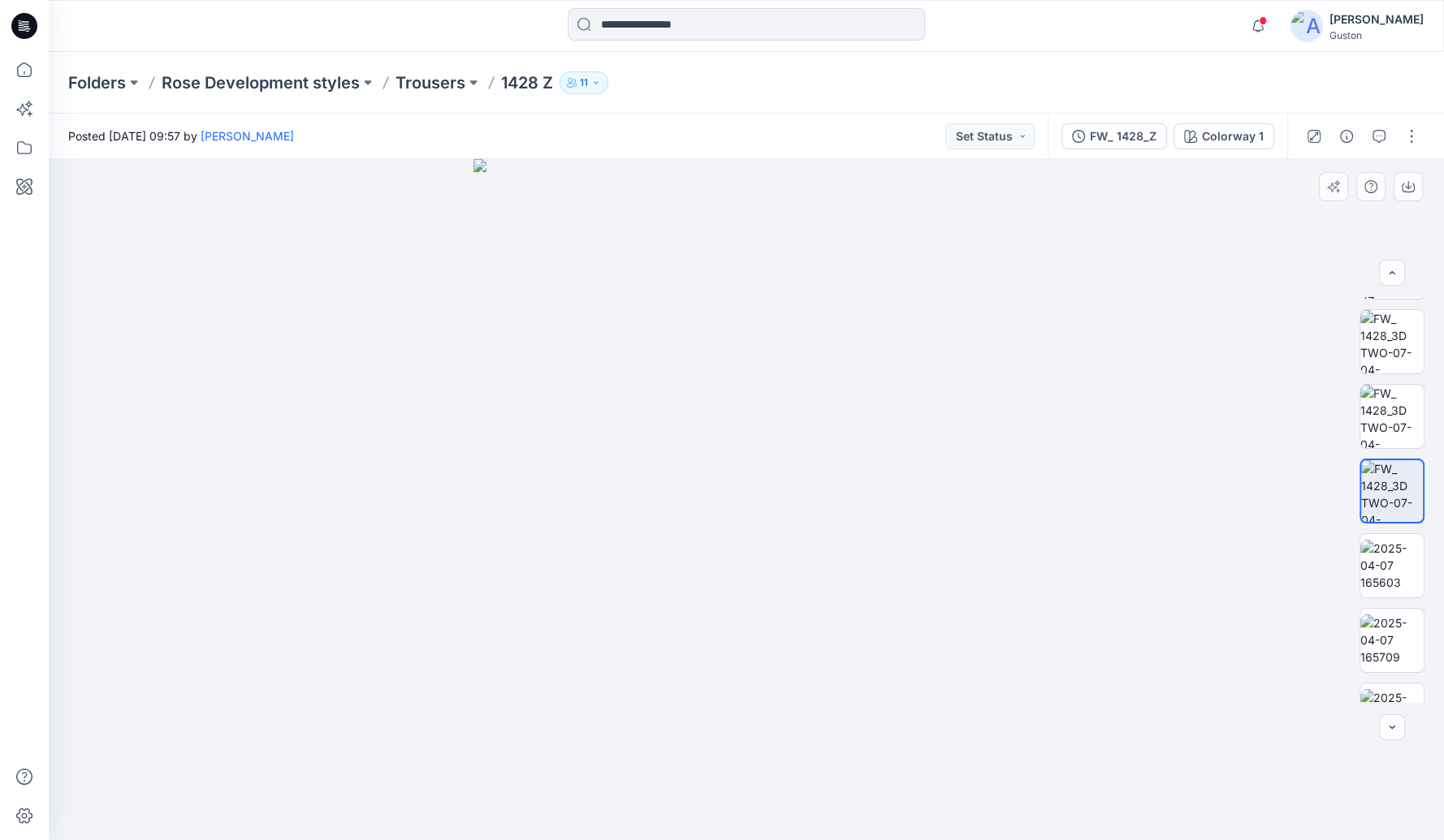
scroll to position [721, 0]
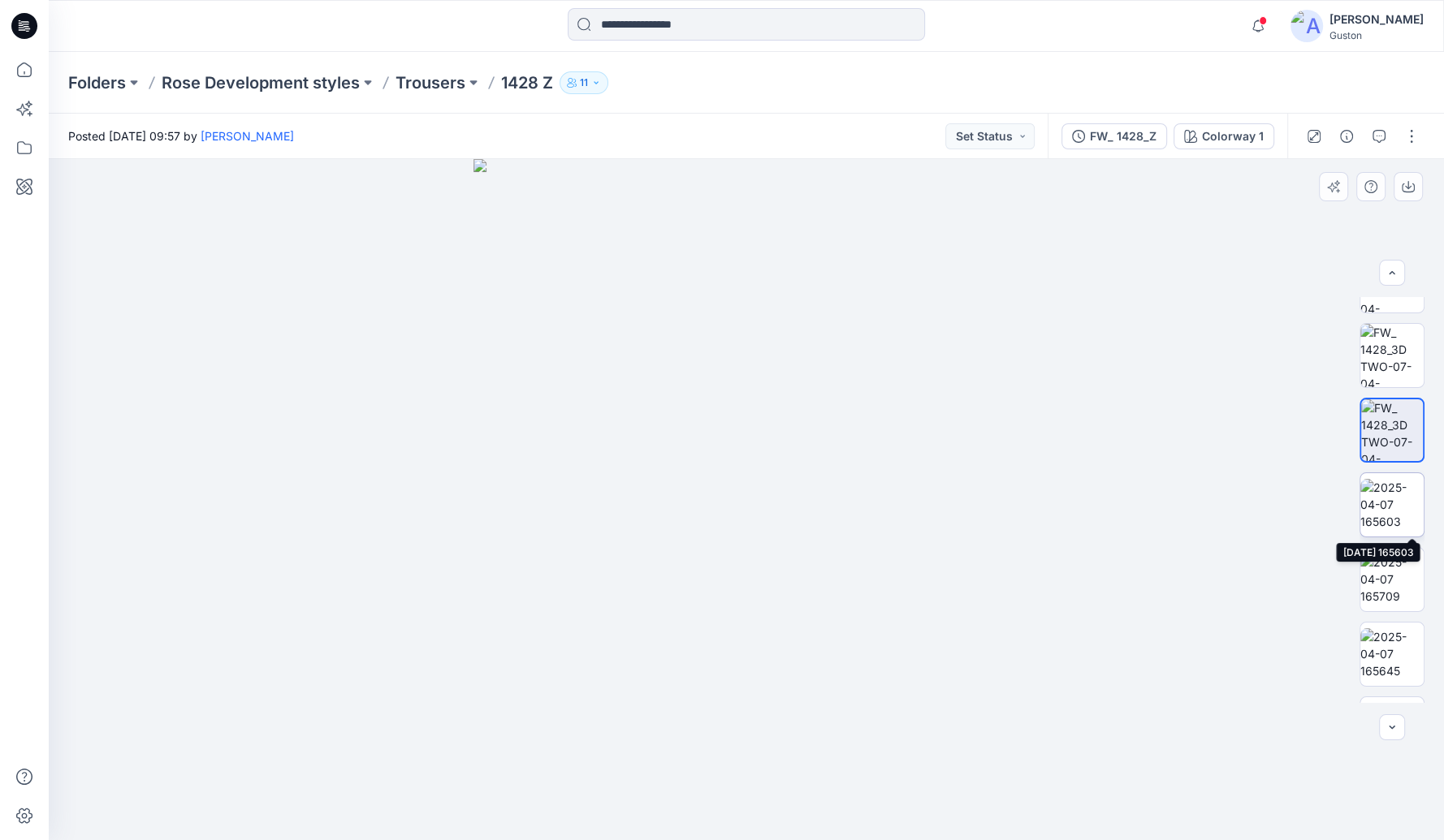
click at [1395, 522] on img at bounding box center [1392, 504] width 64 height 51
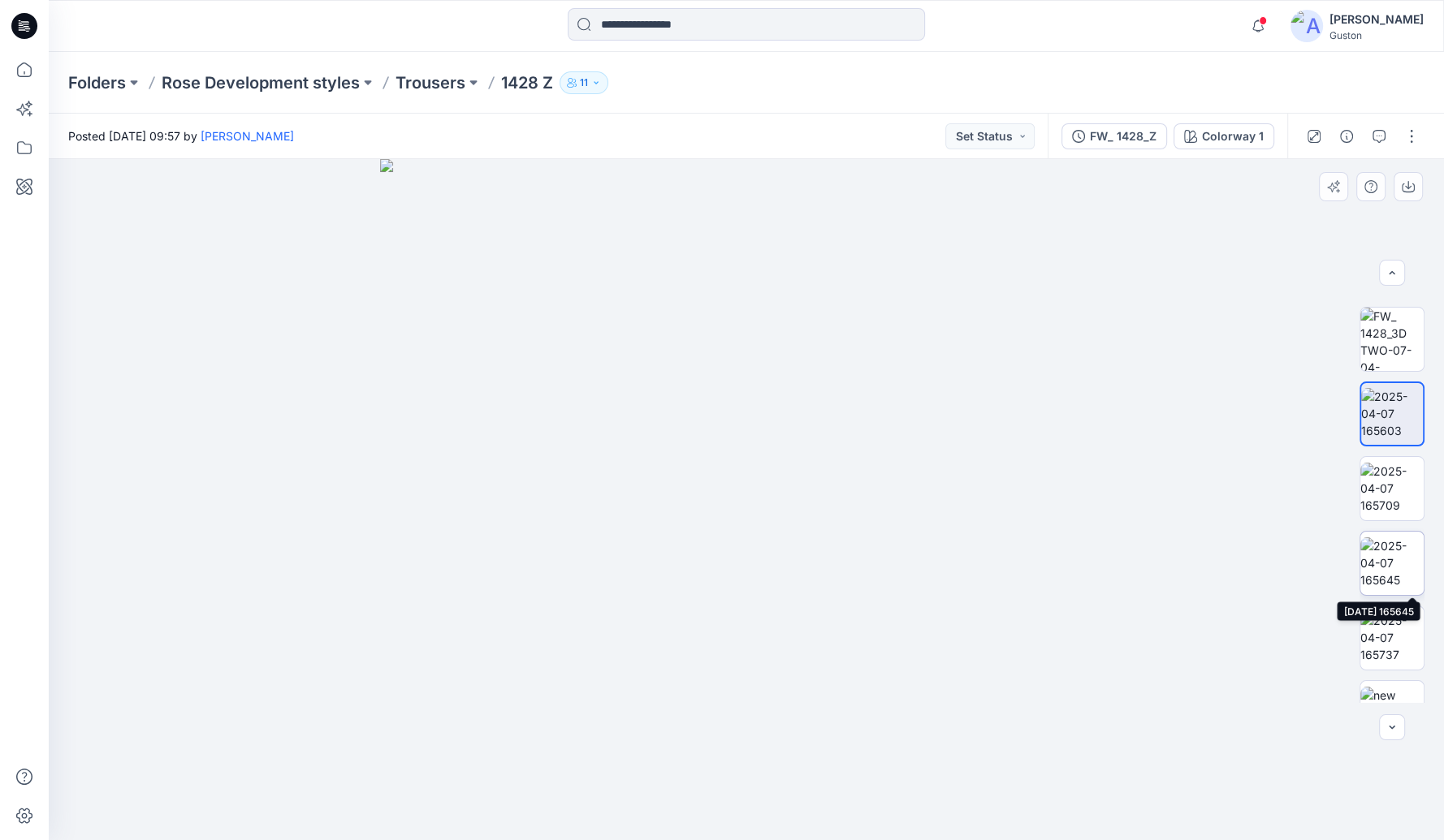
click at [1398, 549] on img at bounding box center [1392, 563] width 64 height 51
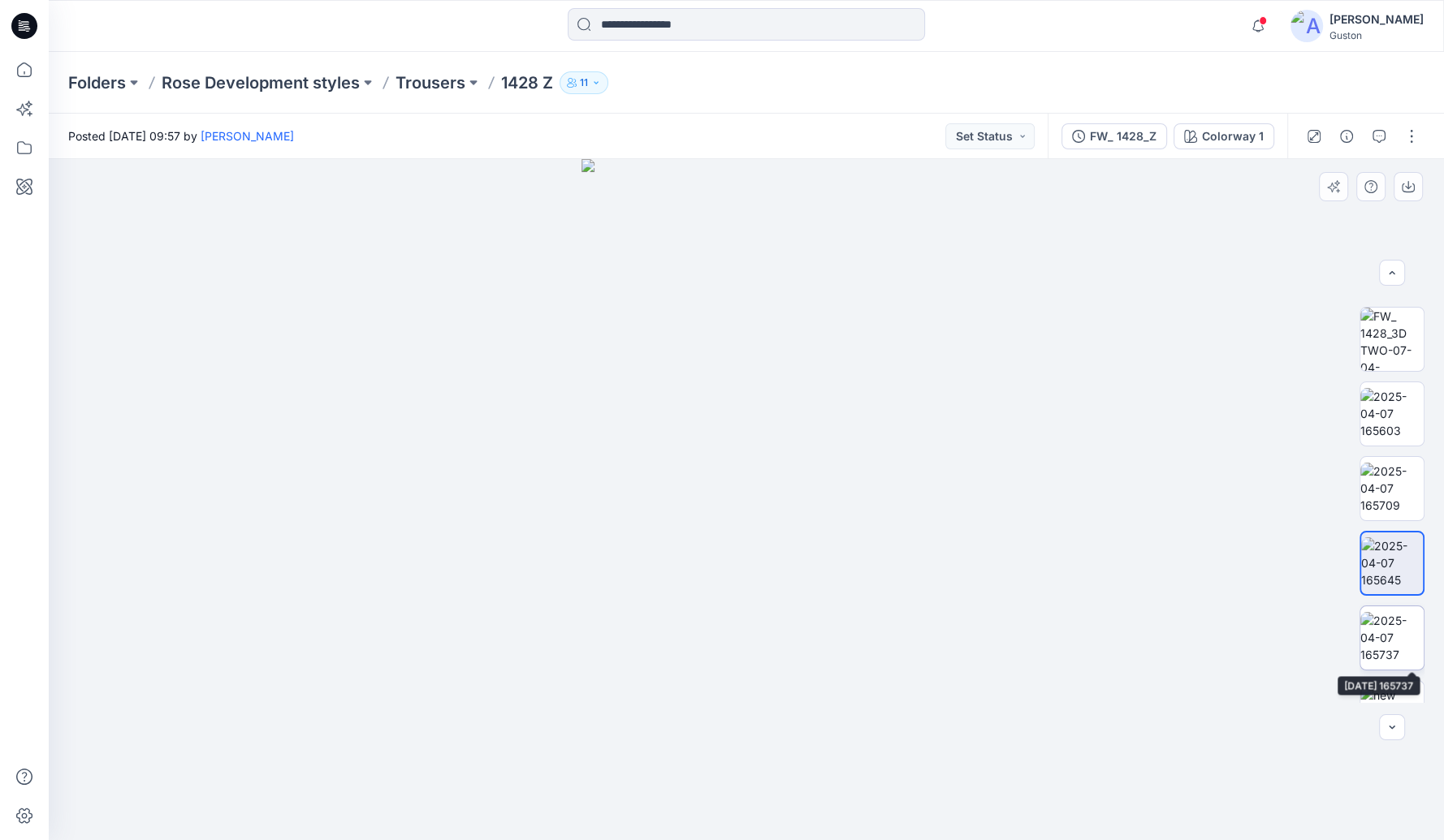
click at [1399, 633] on img at bounding box center [1392, 637] width 64 height 51
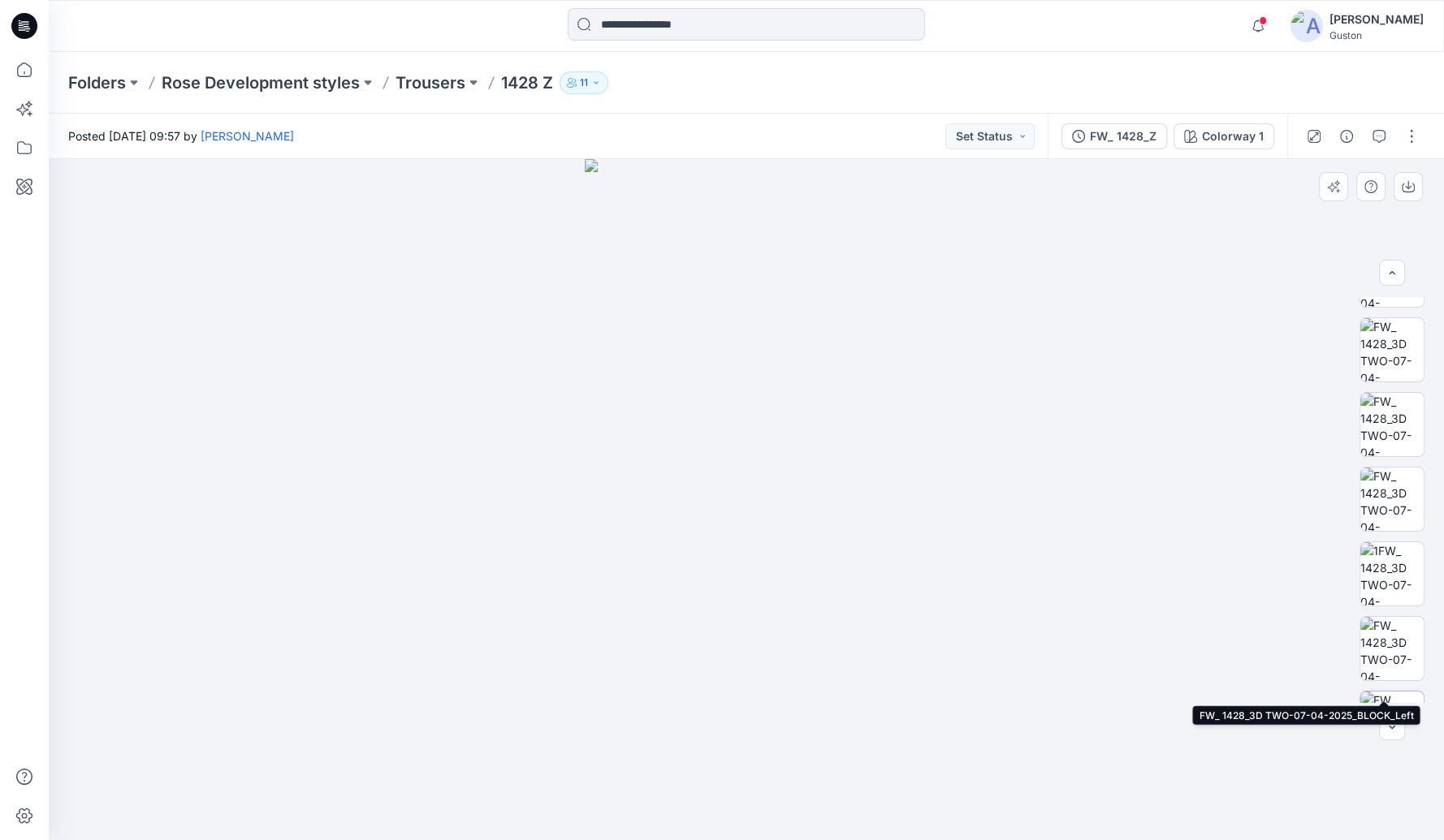
scroll to position [0, 0]
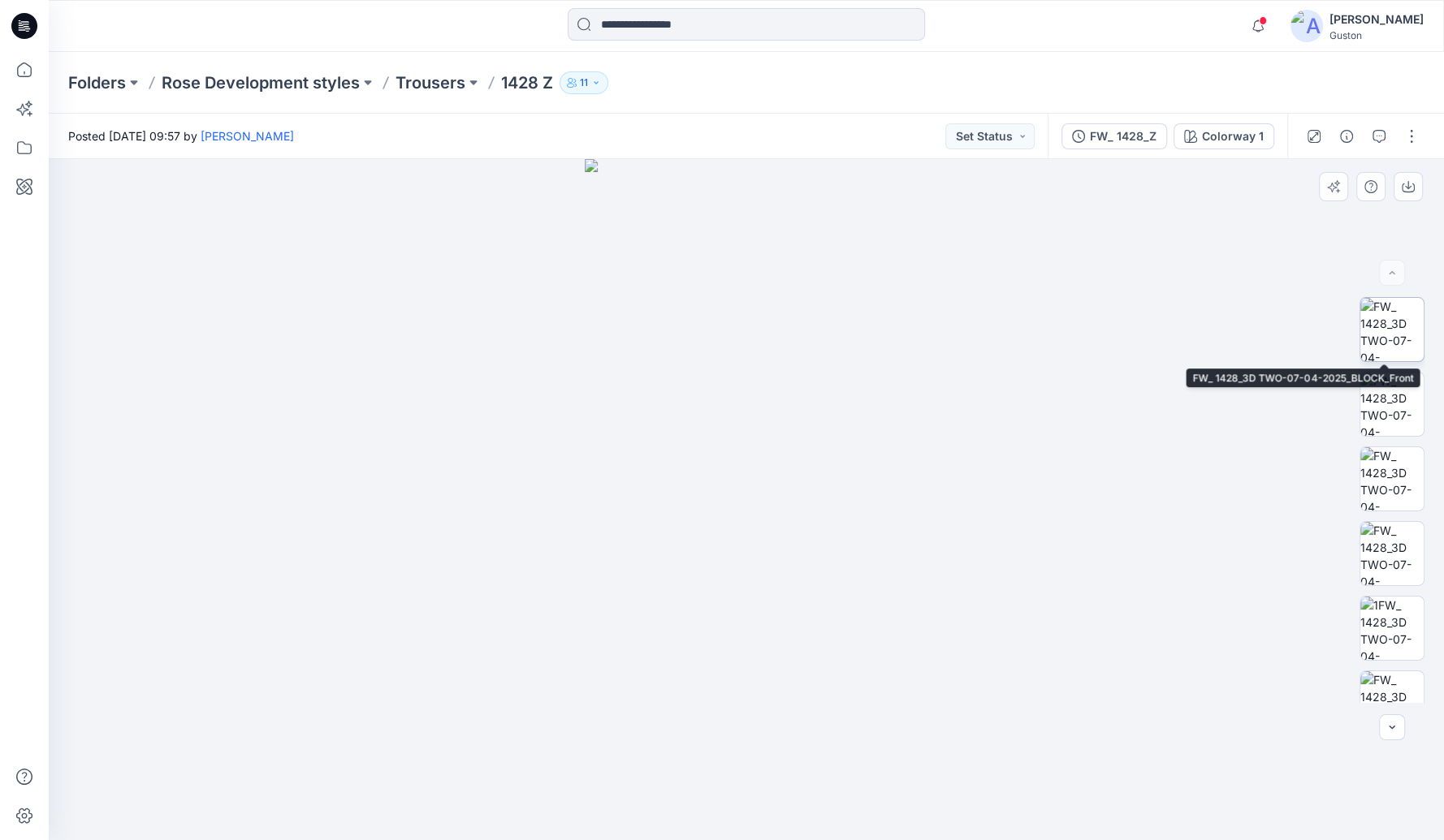
click at [1387, 333] on img at bounding box center [1392, 329] width 64 height 64
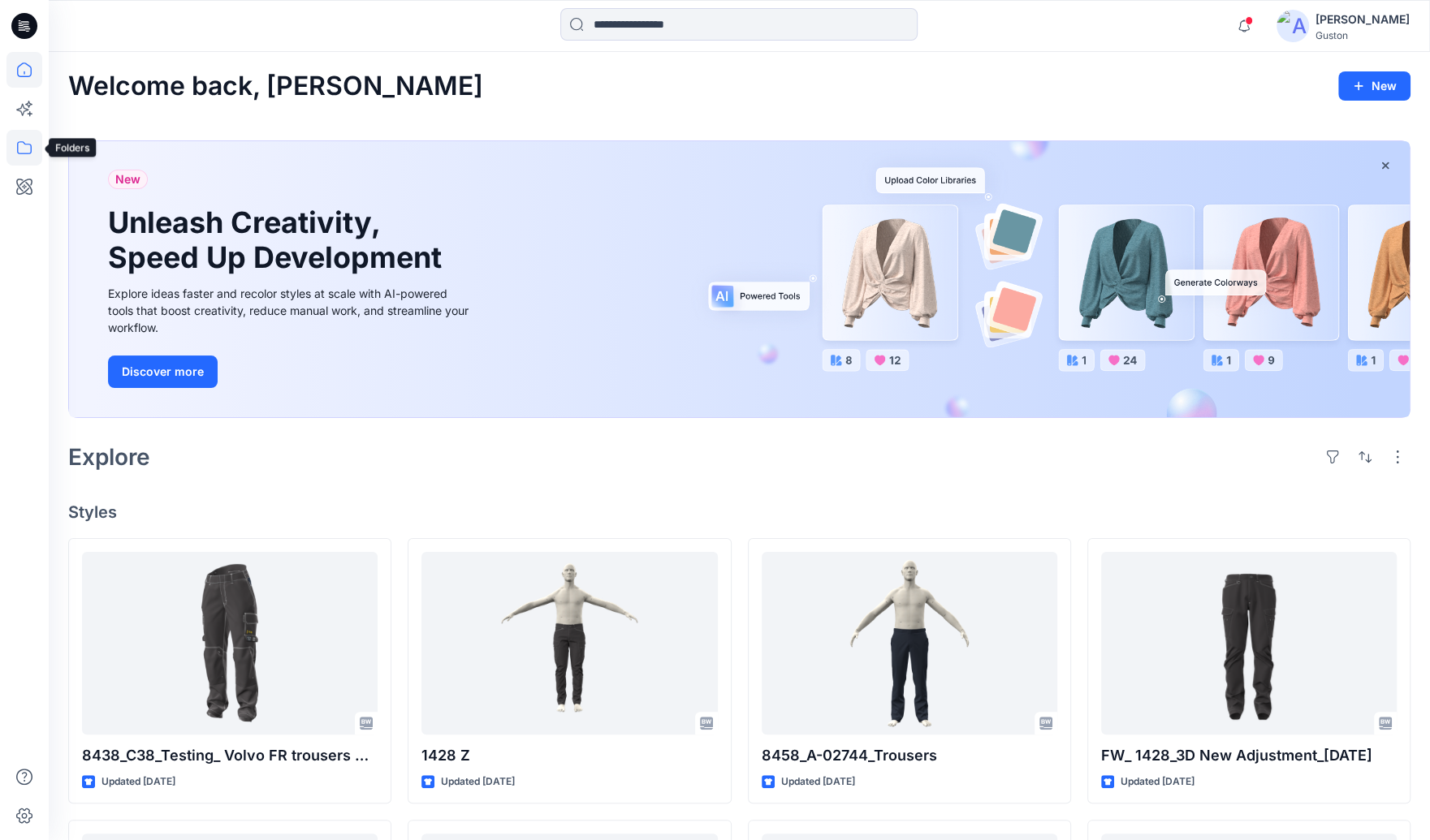
click at [15, 152] on icon at bounding box center [24, 148] width 36 height 36
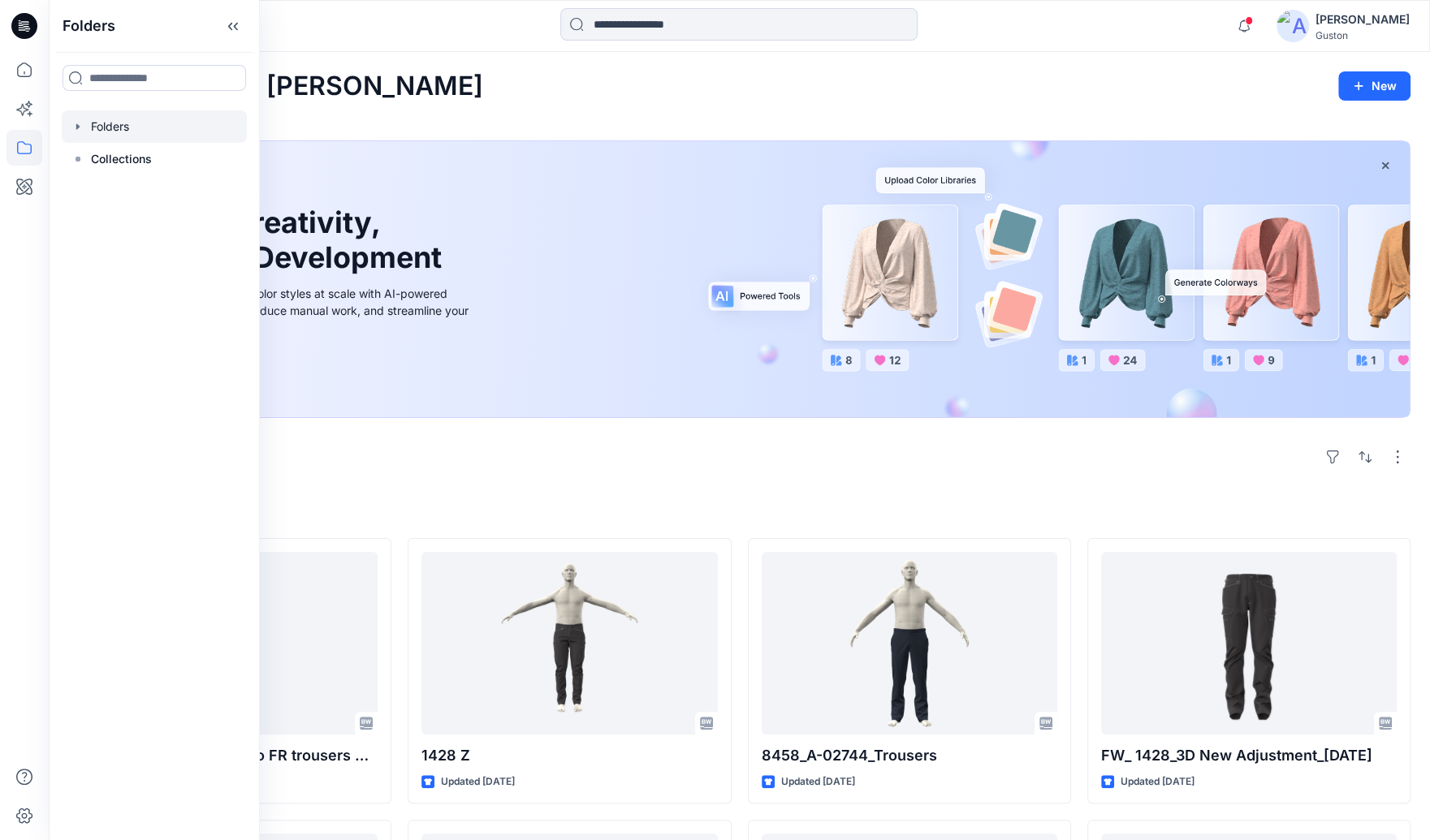
click at [146, 128] on div at bounding box center [154, 126] width 186 height 32
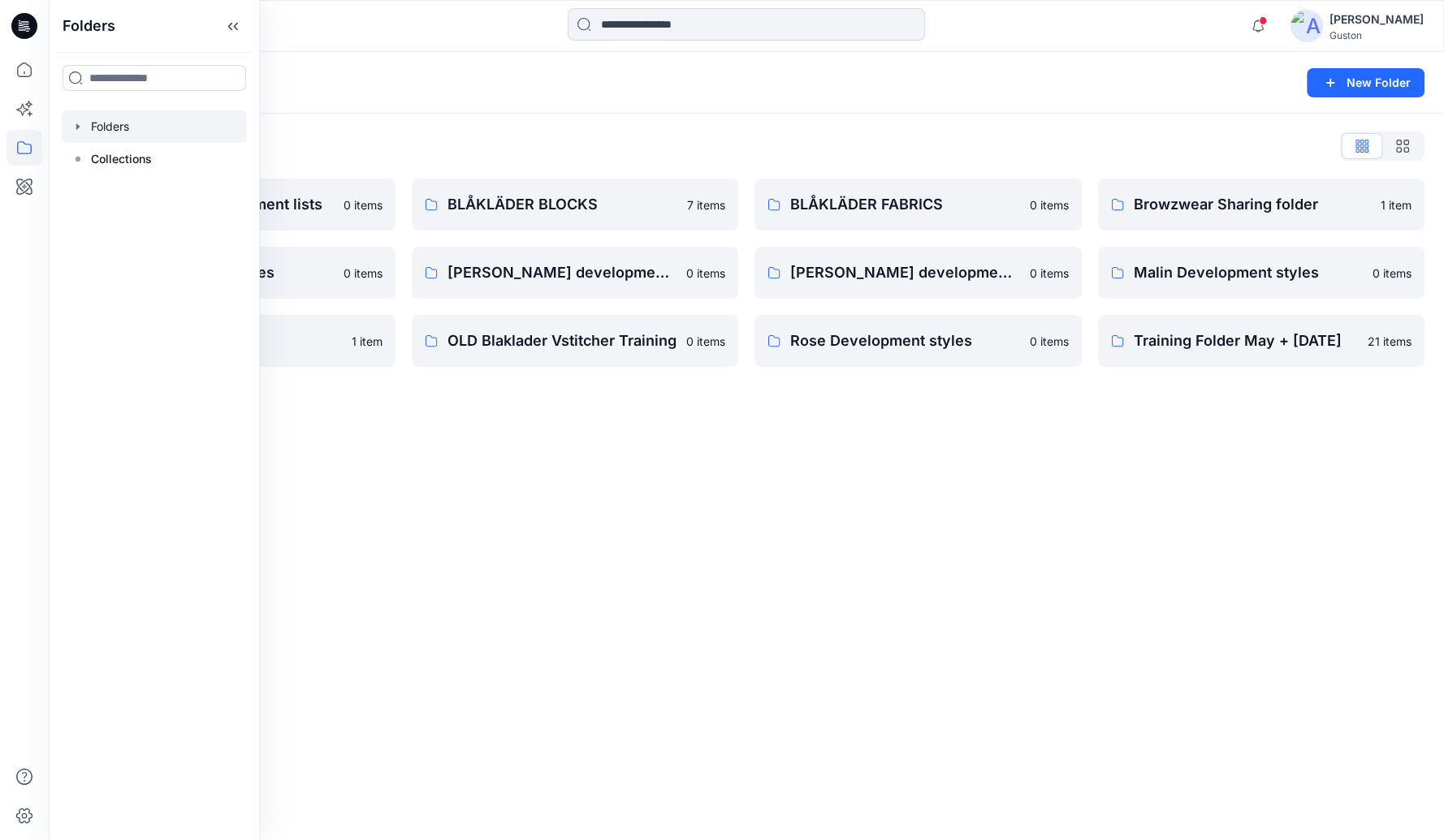
click at [1177, 569] on div "Folders New Folder Folders List Avatars and measurement lists 0 items Elin deve…" at bounding box center [746, 446] width 1396 height 788
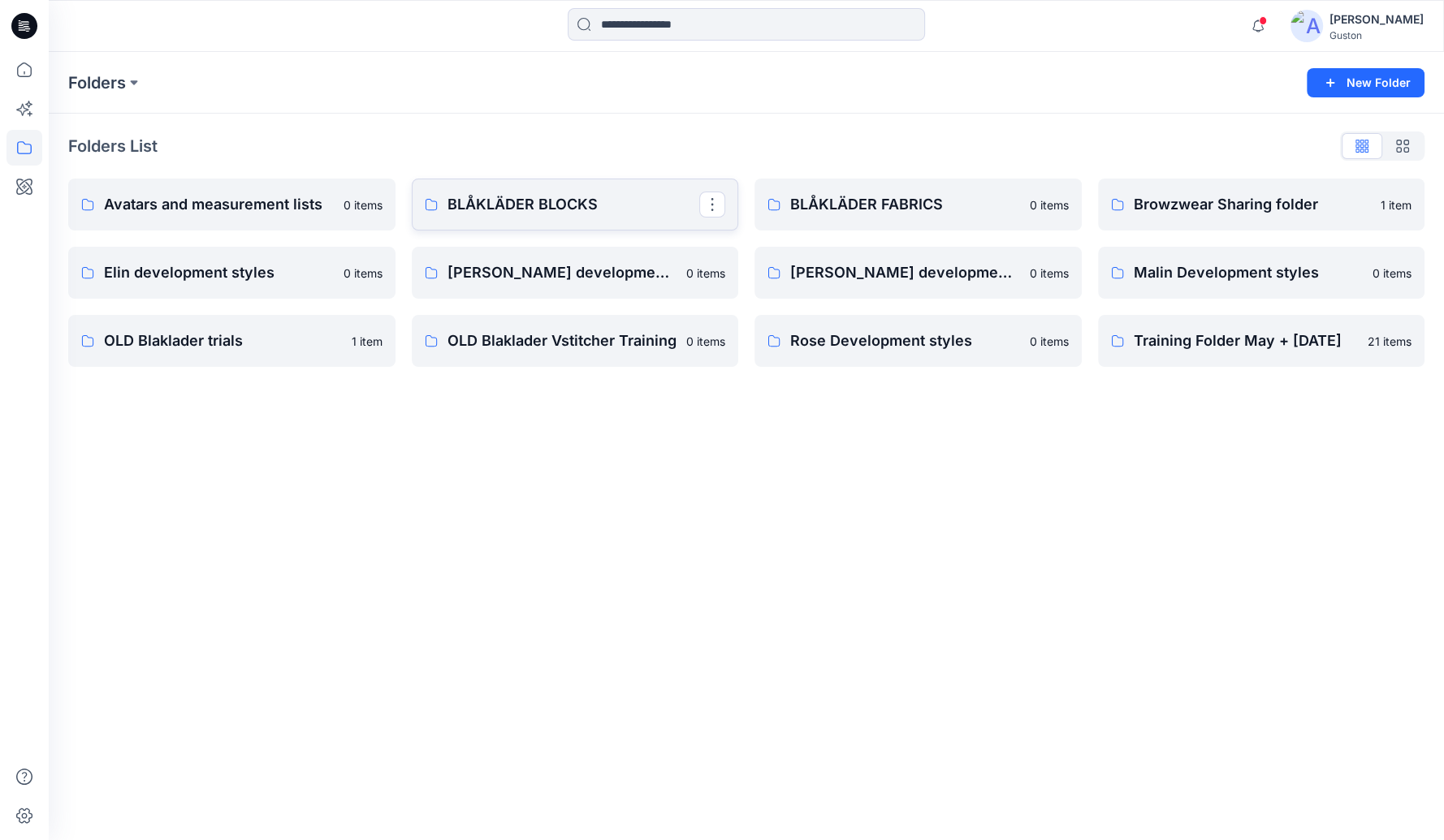
click at [543, 214] on p "BLÅKLÄDER BLOCKS" at bounding box center [574, 204] width 253 height 22
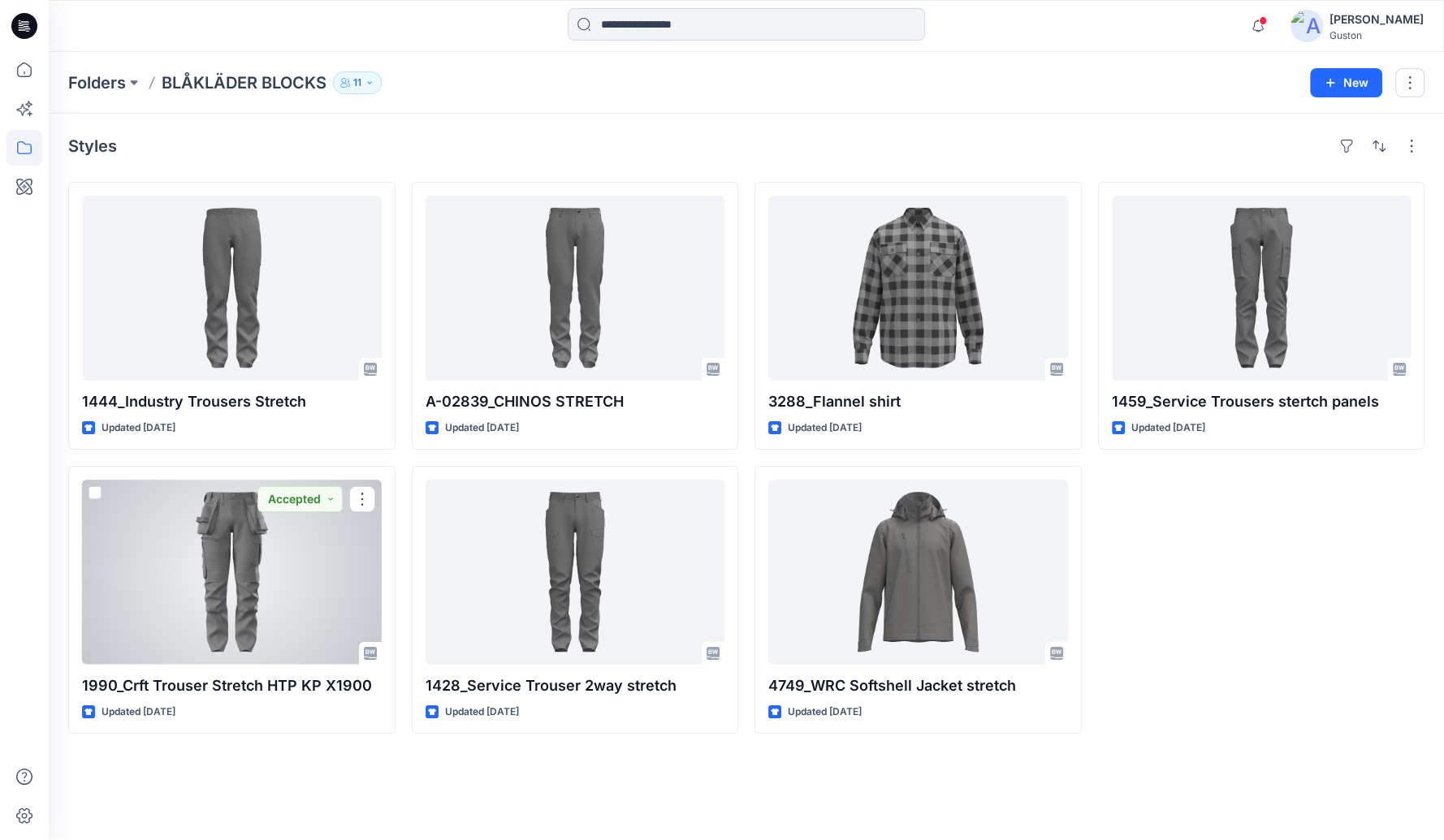
click at [298, 559] on div at bounding box center [231, 572] width 300 height 186
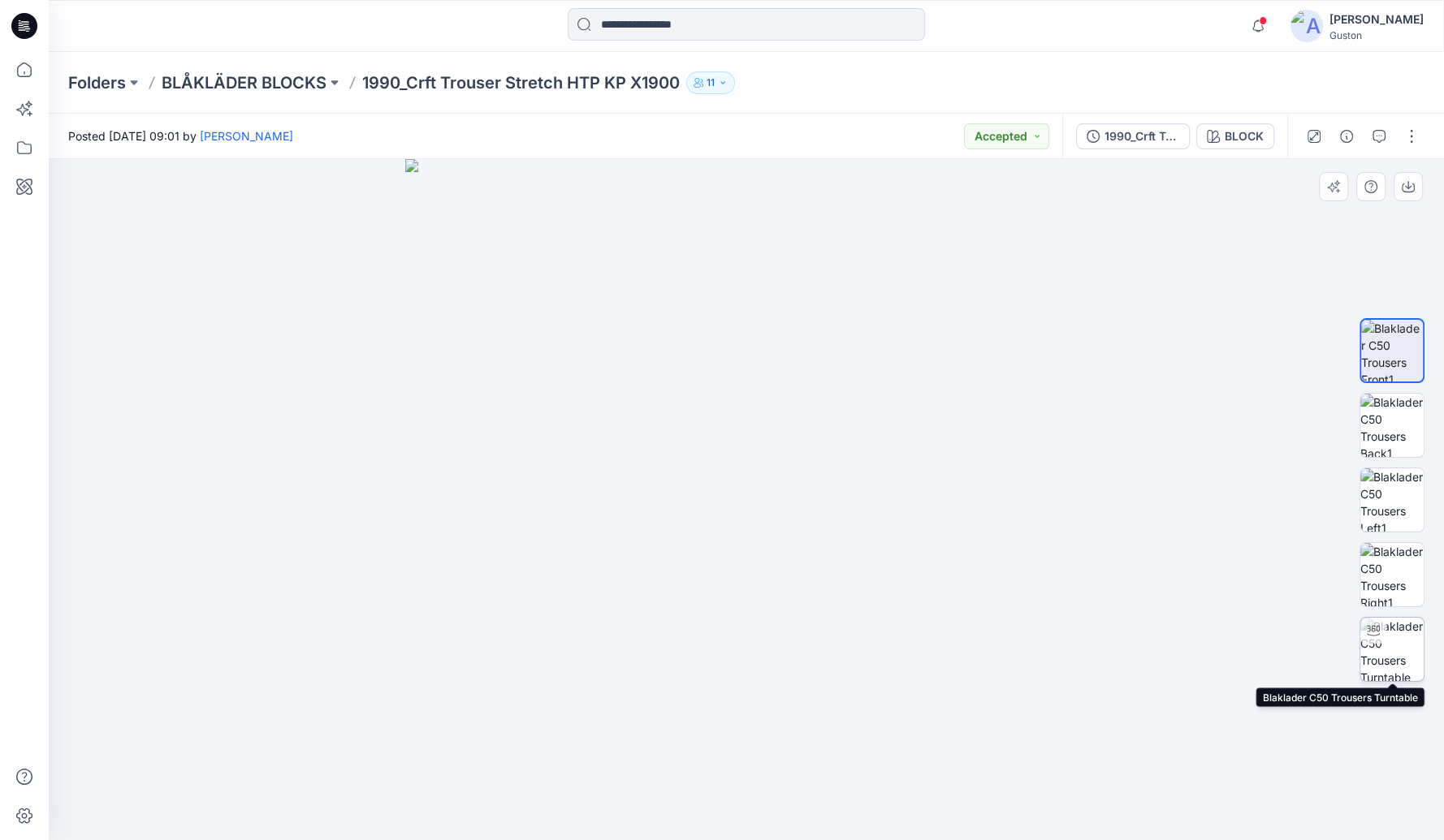
click at [1396, 646] on img at bounding box center [1392, 649] width 64 height 64
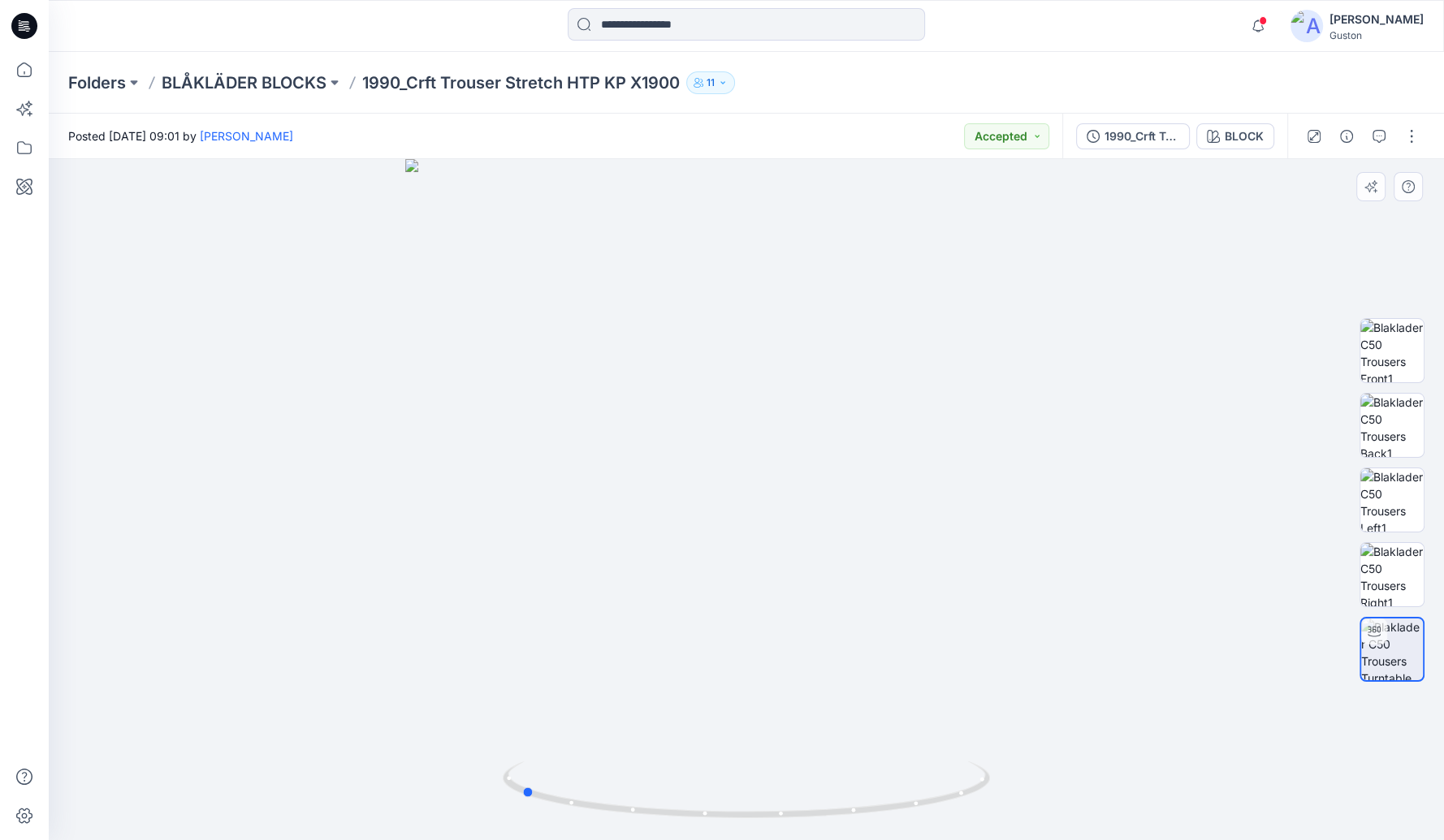
drag, startPoint x: 883, startPoint y: 701, endPoint x: 654, endPoint y: 737, distance: 231.8
click at [654, 737] on div at bounding box center [746, 500] width 1396 height 681
drag, startPoint x: 883, startPoint y: 696, endPoint x: 680, endPoint y: 692, distance: 203.0
click at [680, 692] on div at bounding box center [746, 500] width 1396 height 681
click at [315, 82] on p "BLÅKLÄDER BLOCKS" at bounding box center [244, 82] width 165 height 22
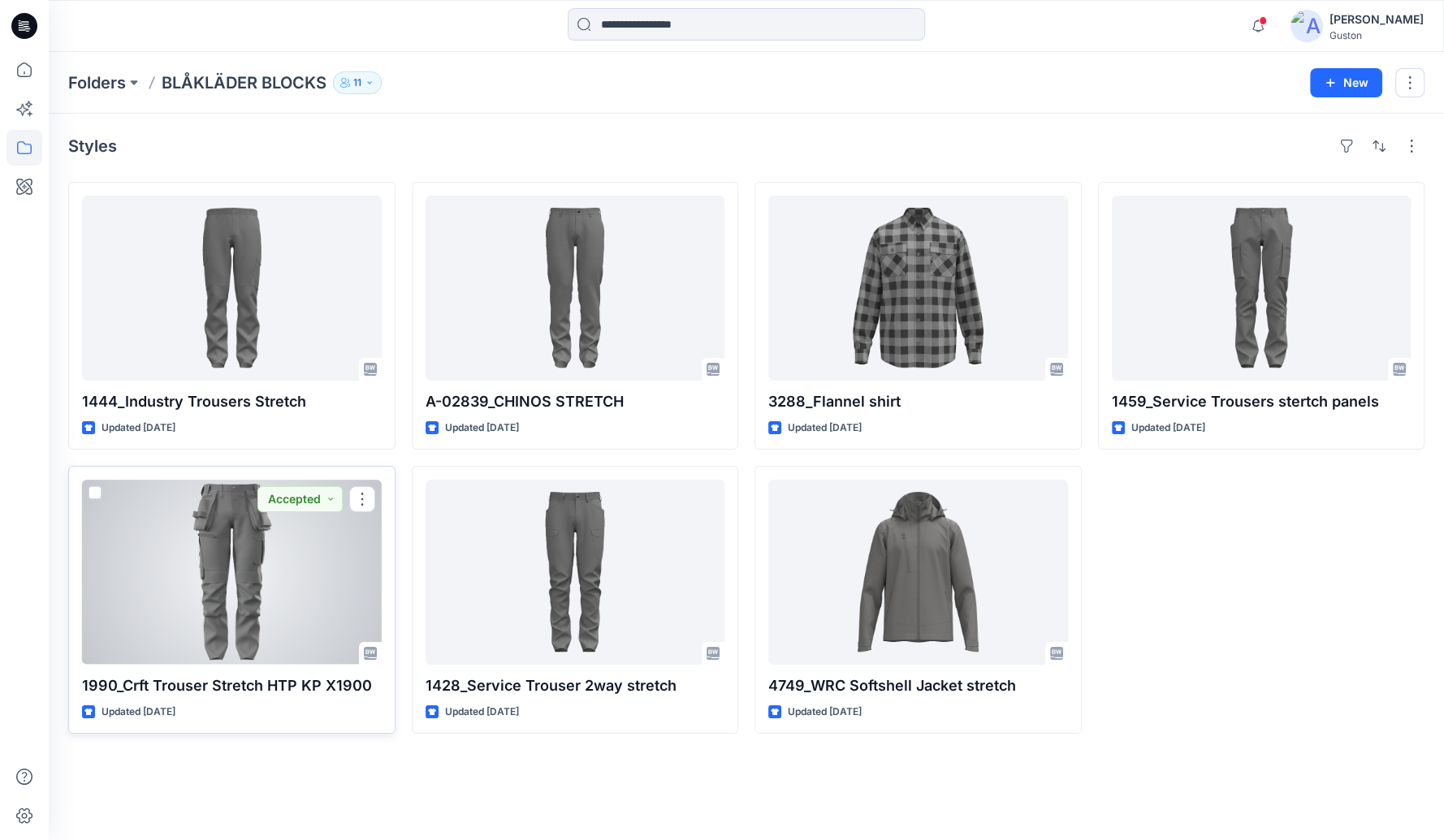
click at [302, 532] on div at bounding box center [231, 572] width 300 height 186
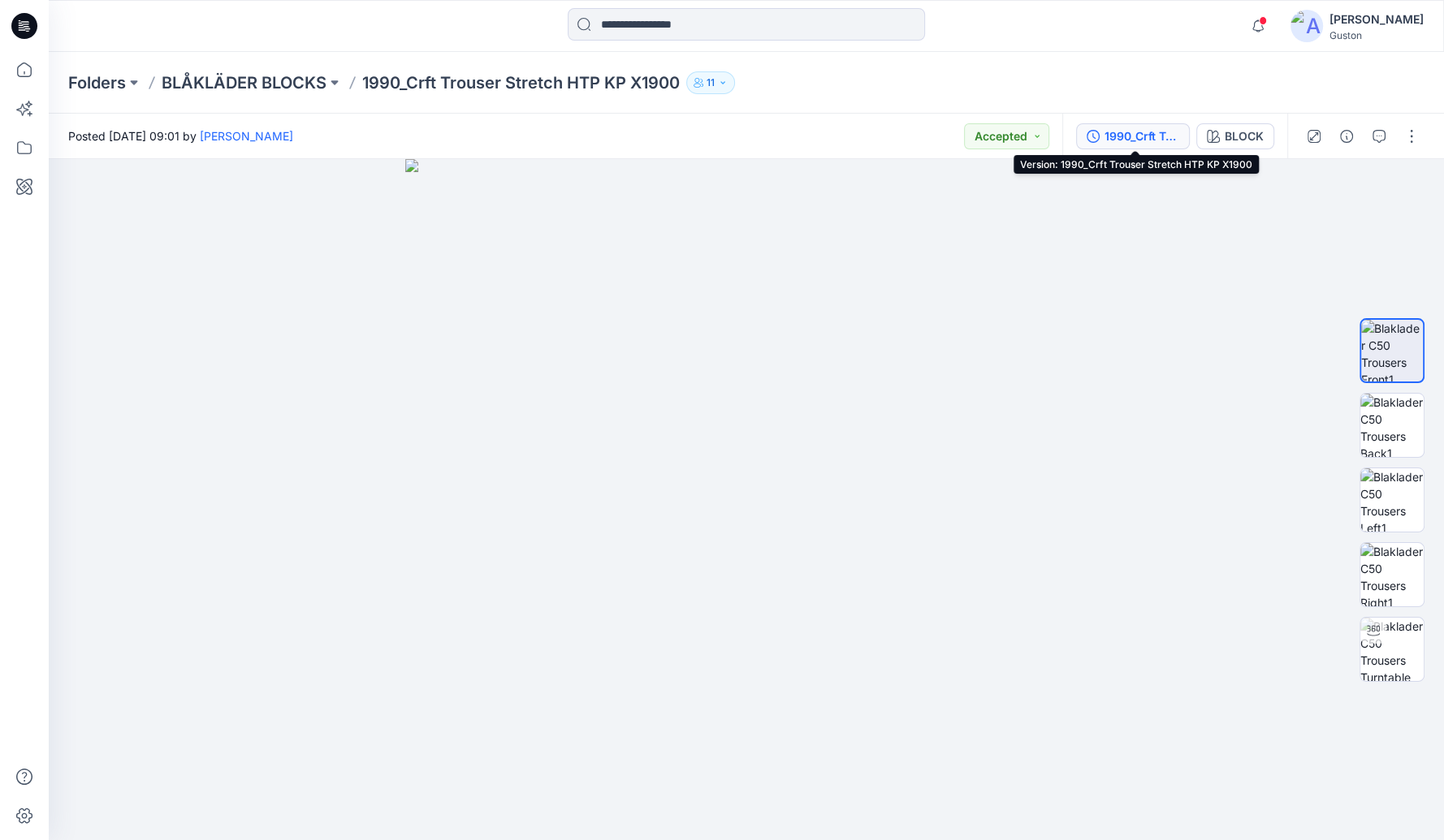
click at [1143, 135] on div "1990_Crft Trouser Stretch HTP KP X1900" at bounding box center [1142, 136] width 74 height 18
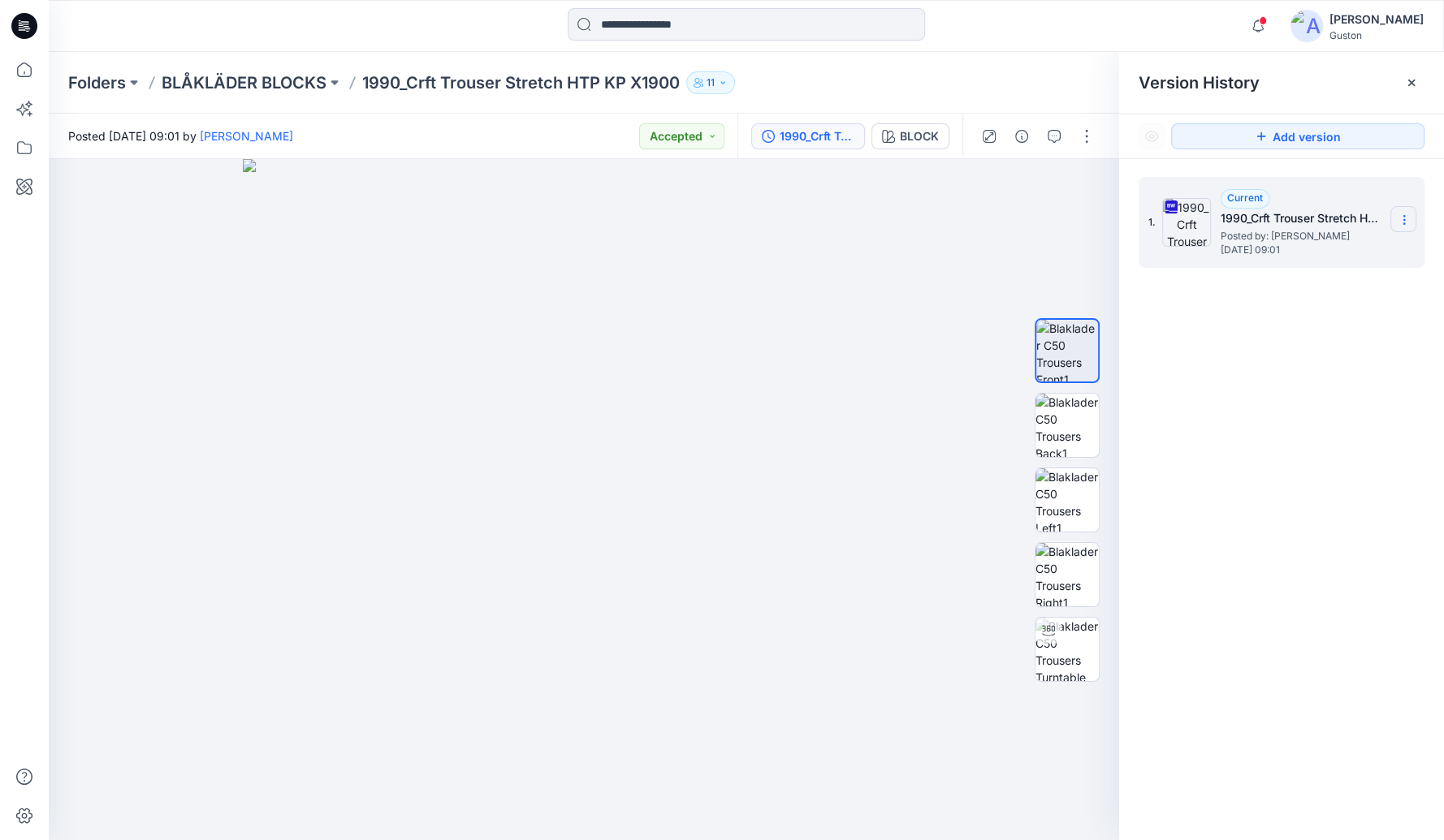
click at [1406, 220] on icon at bounding box center [1405, 220] width 13 height 13
click at [104, 74] on p "Folders" at bounding box center [97, 82] width 57 height 22
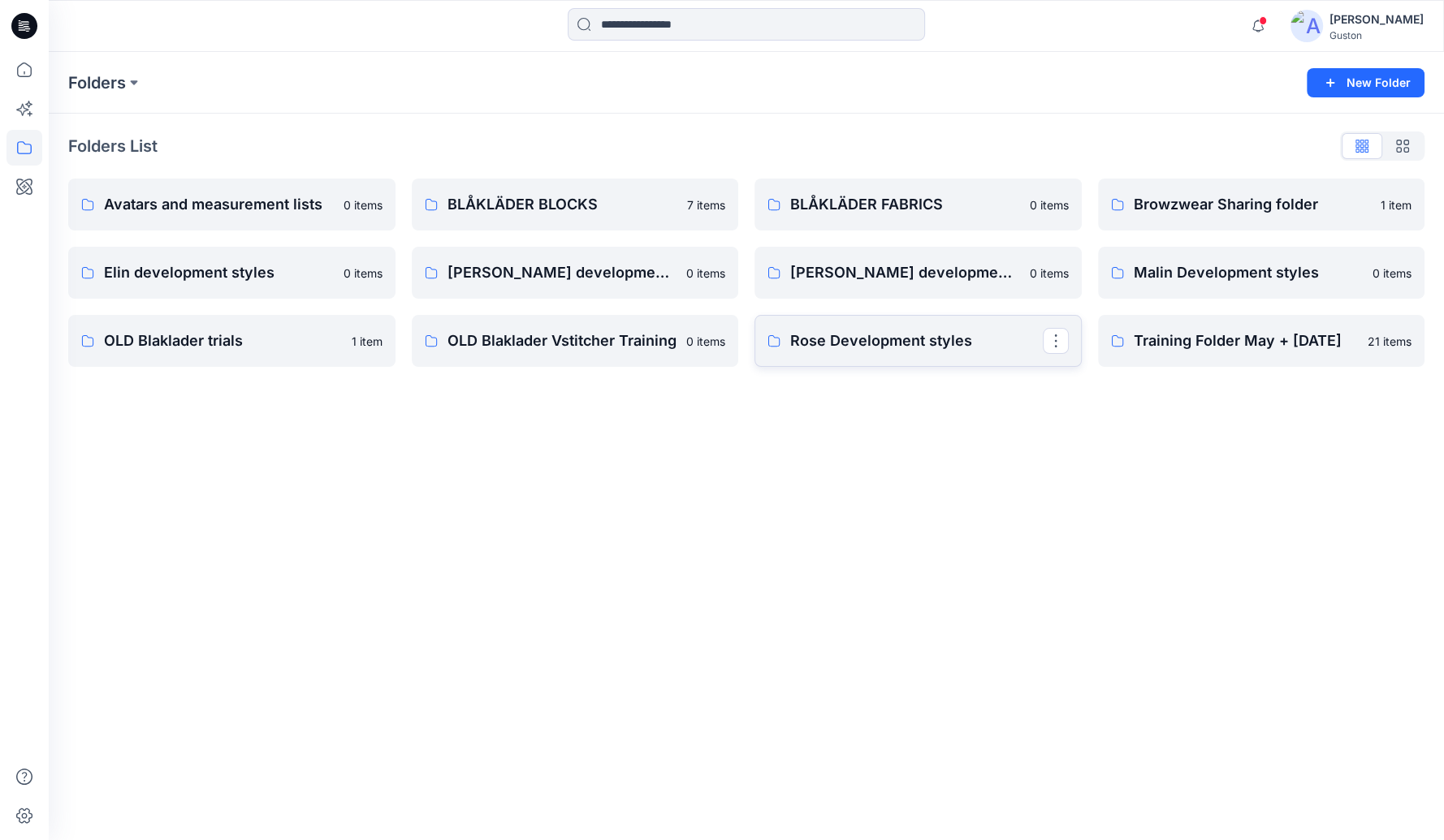
click at [883, 338] on p "Rose Development styles" at bounding box center [917, 341] width 253 height 22
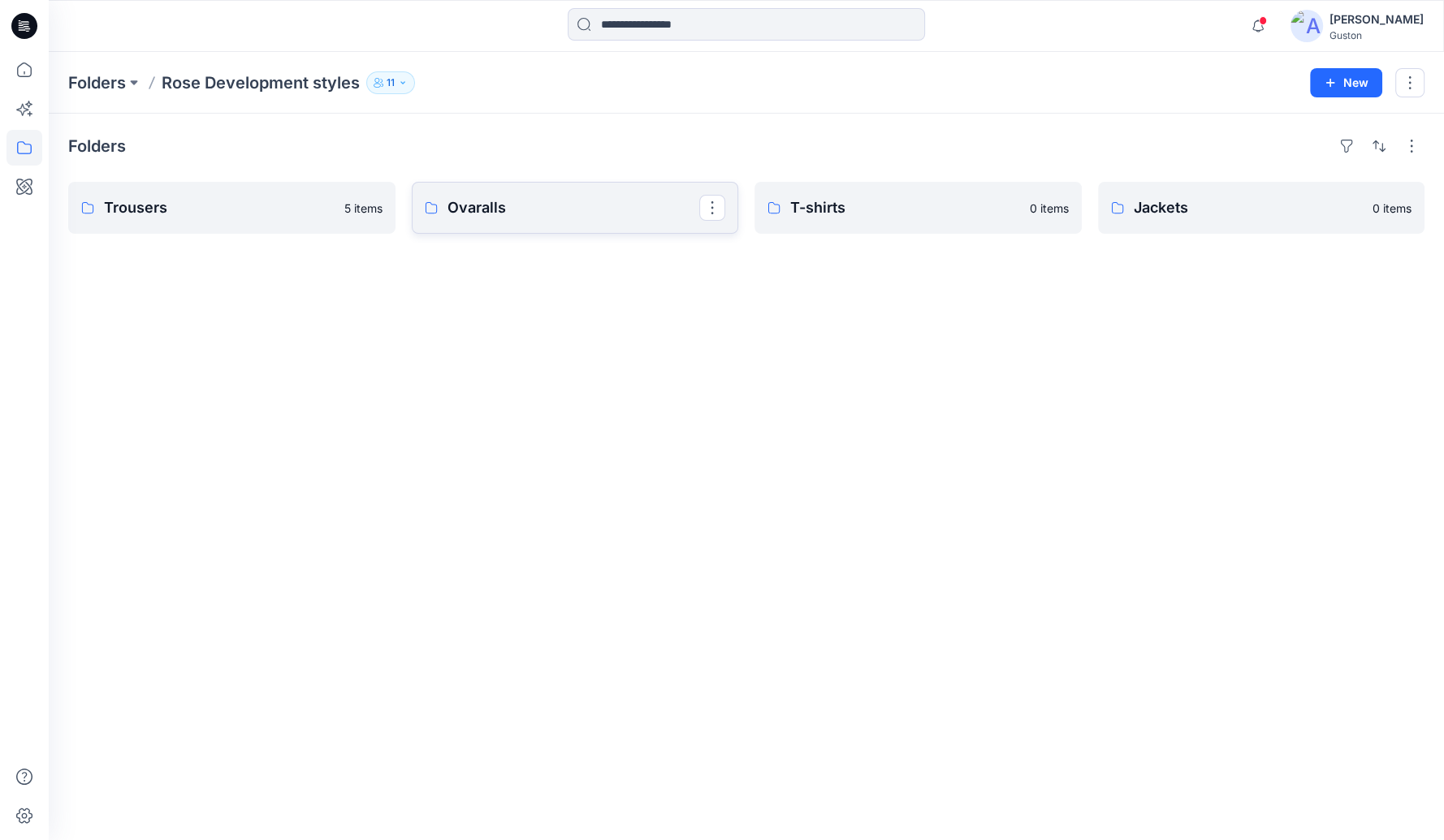
click at [556, 218] on p "Ovaralls" at bounding box center [574, 207] width 253 height 22
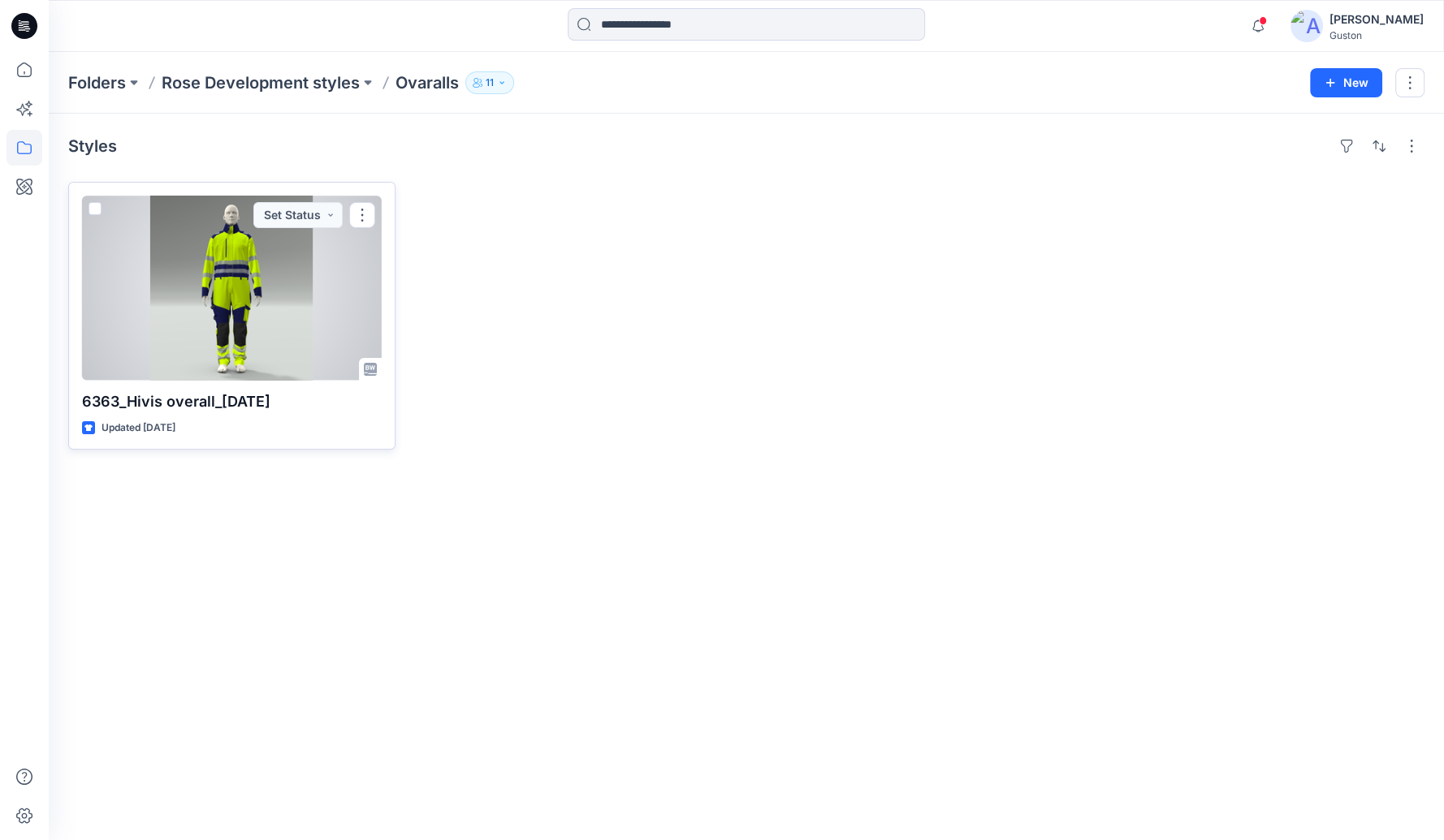
click at [228, 403] on p "6363_Hivis overall_[DATE]" at bounding box center [231, 402] width 300 height 22
click at [230, 290] on div at bounding box center [231, 288] width 300 height 186
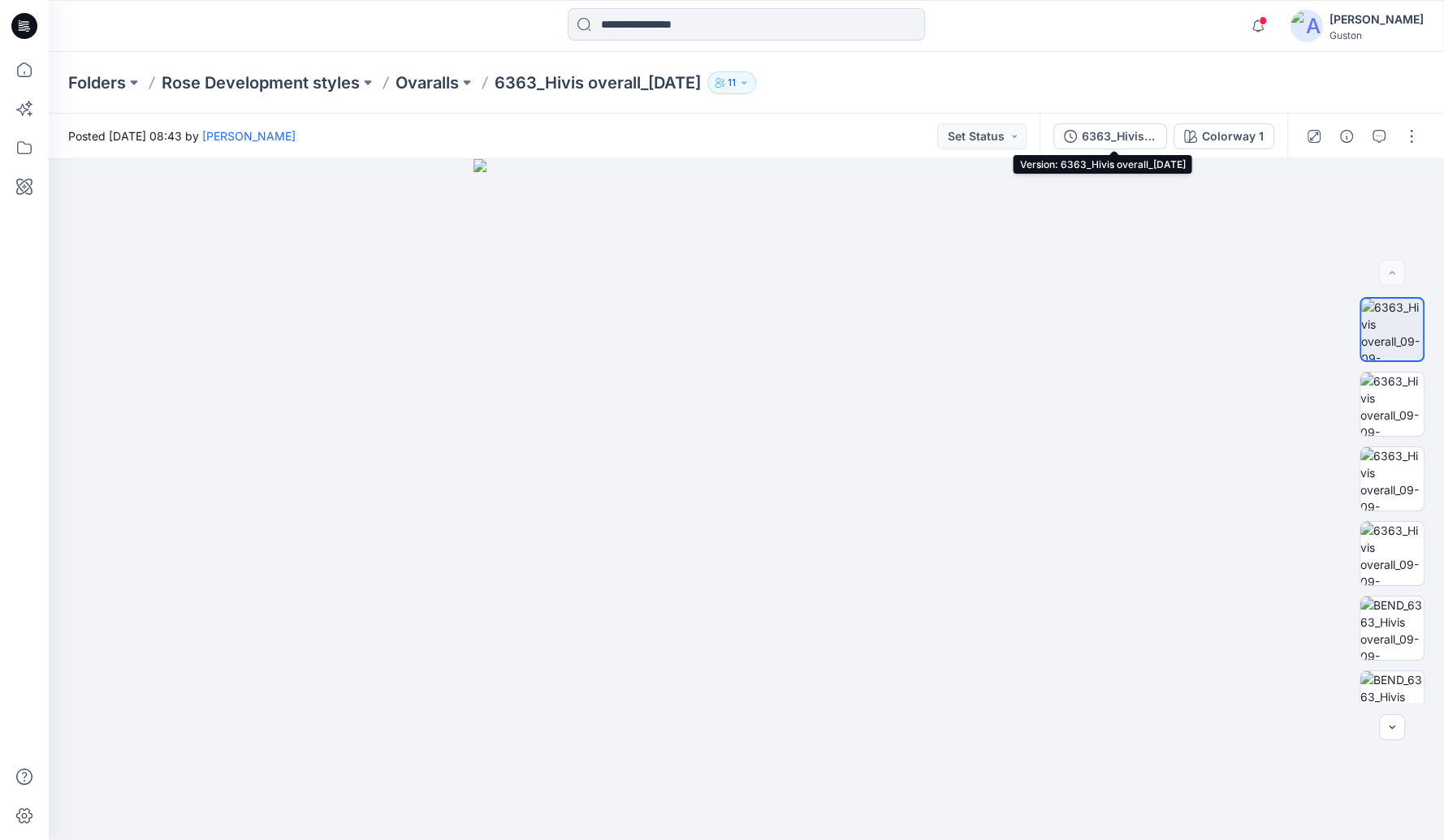
click at [1140, 144] on button "6363_Hivis overall_[DATE]" at bounding box center [1110, 136] width 114 height 26
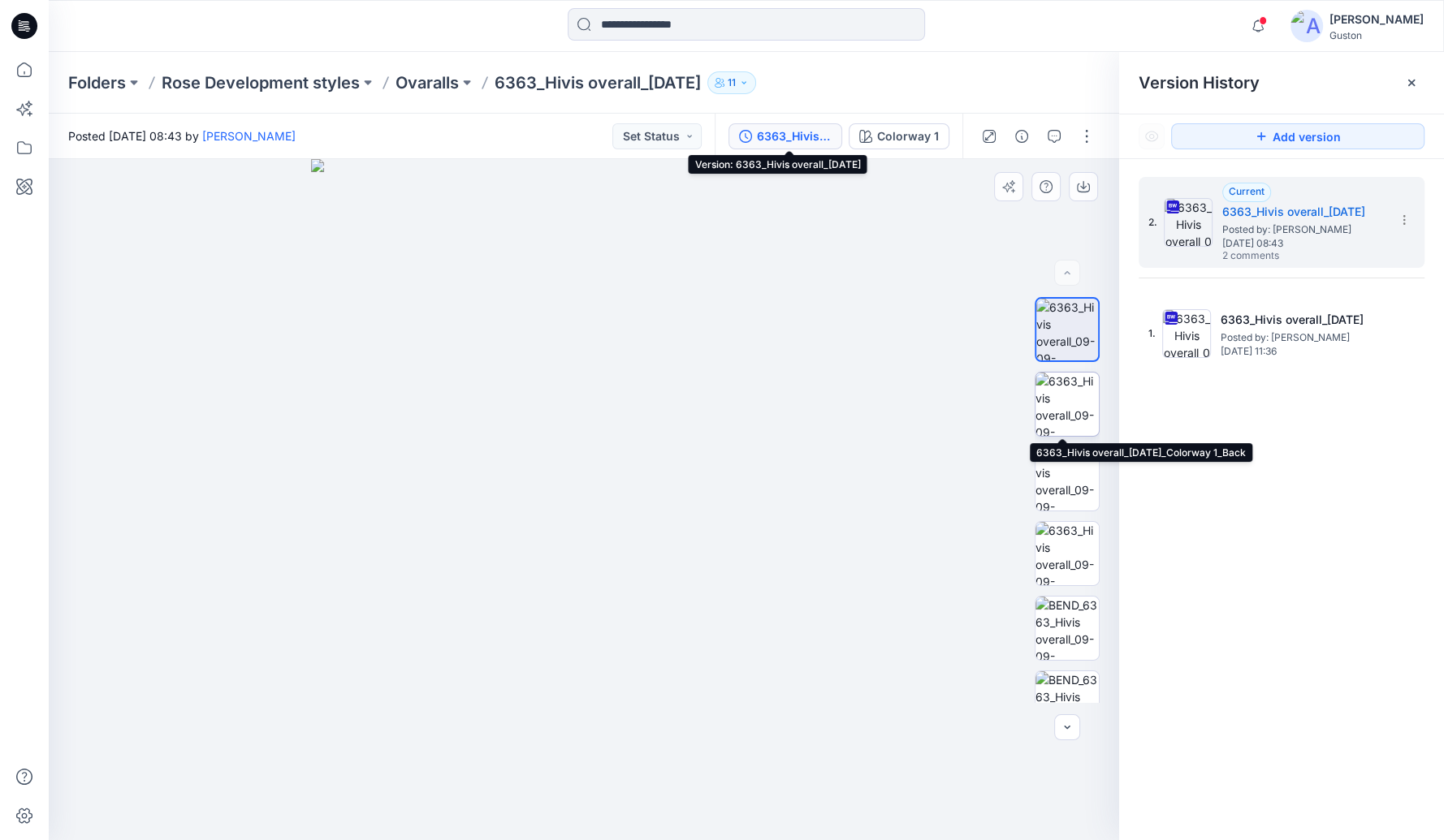
click at [1054, 400] on img at bounding box center [1067, 404] width 64 height 64
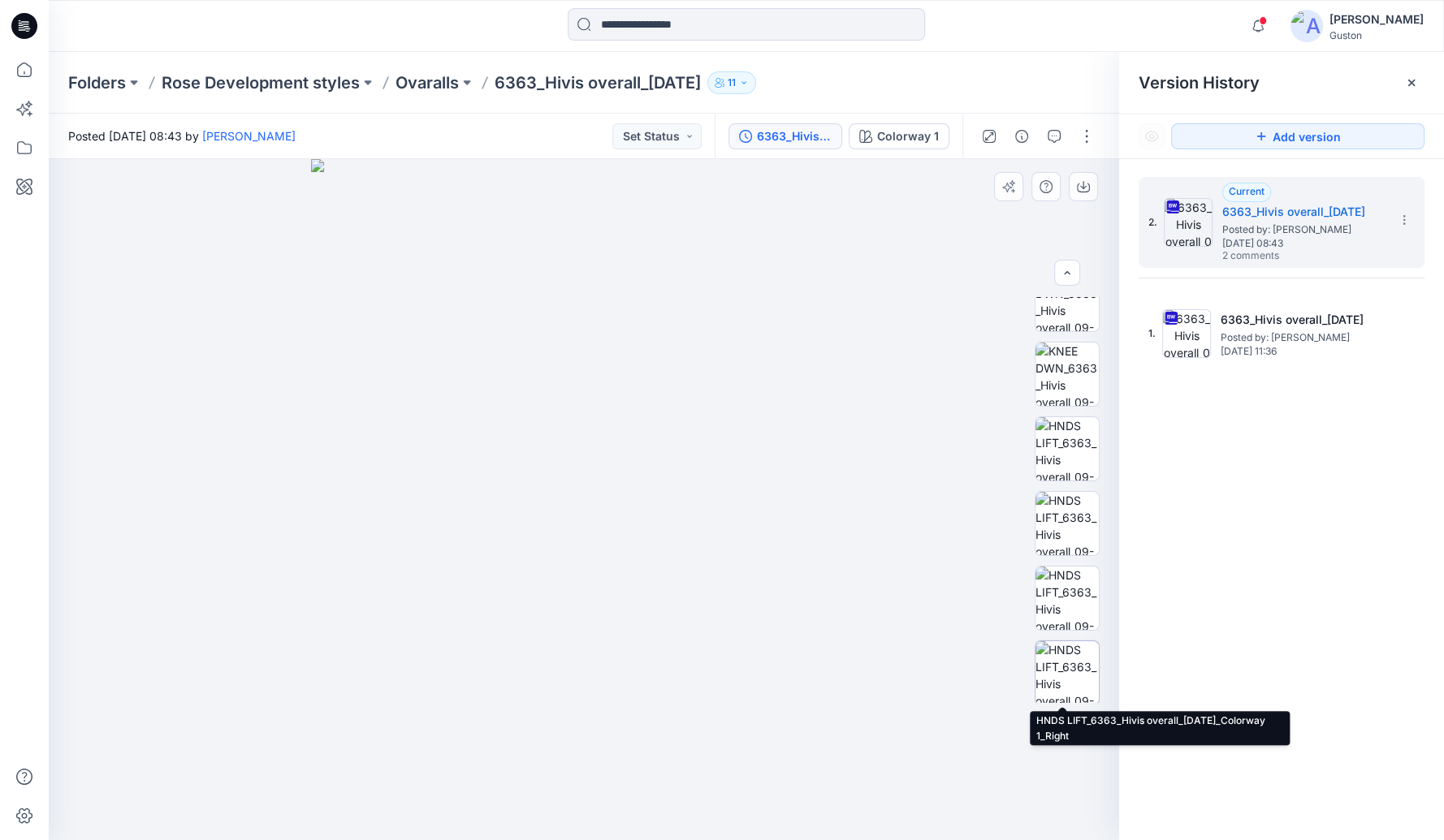
scroll to position [763, 0]
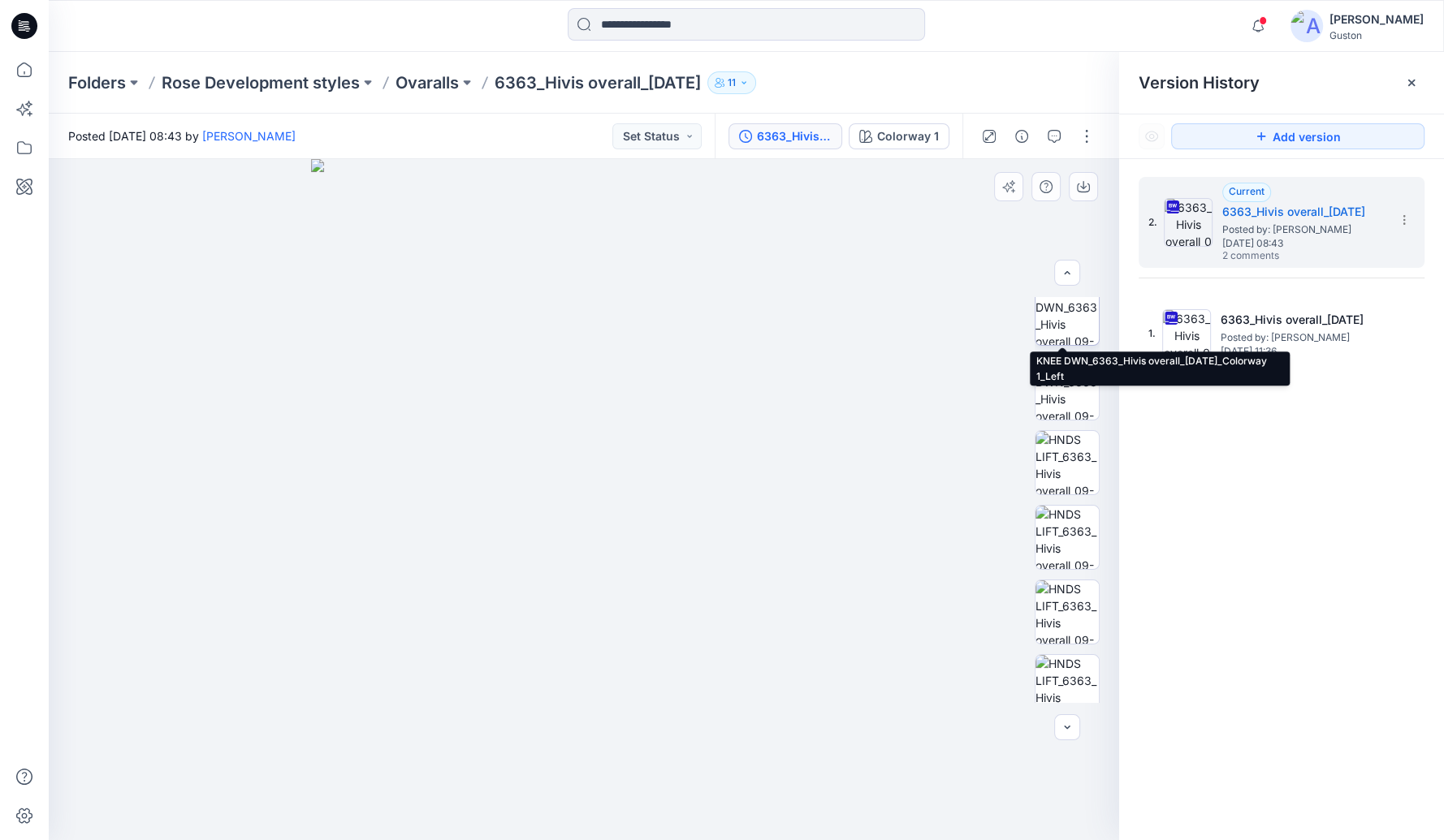
click at [1067, 317] on img at bounding box center [1067, 313] width 64 height 64
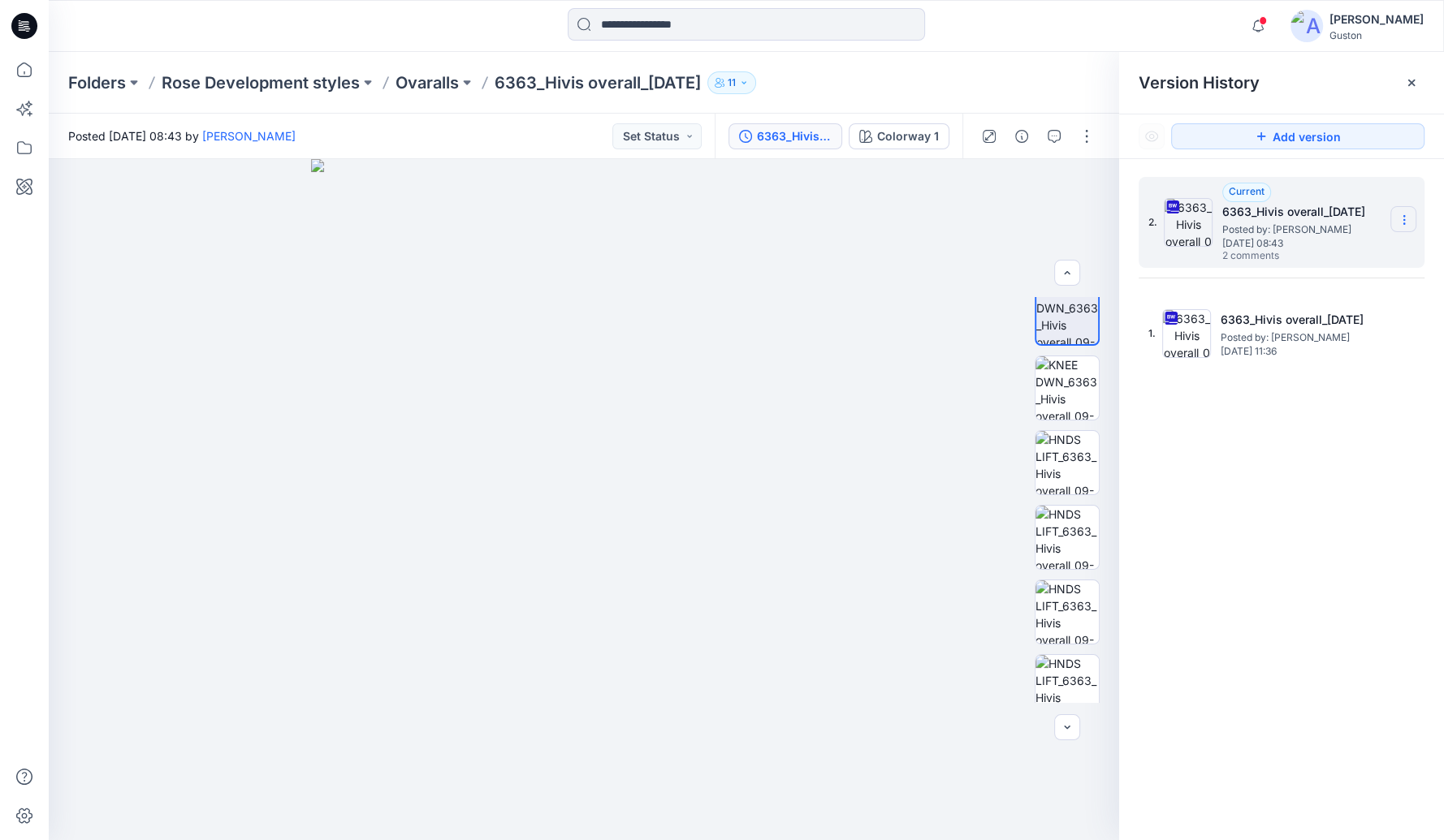
click at [1406, 220] on icon at bounding box center [1405, 220] width 13 height 13
click at [1294, 249] on span "Download Source BW File" at bounding box center [1323, 252] width 136 height 20
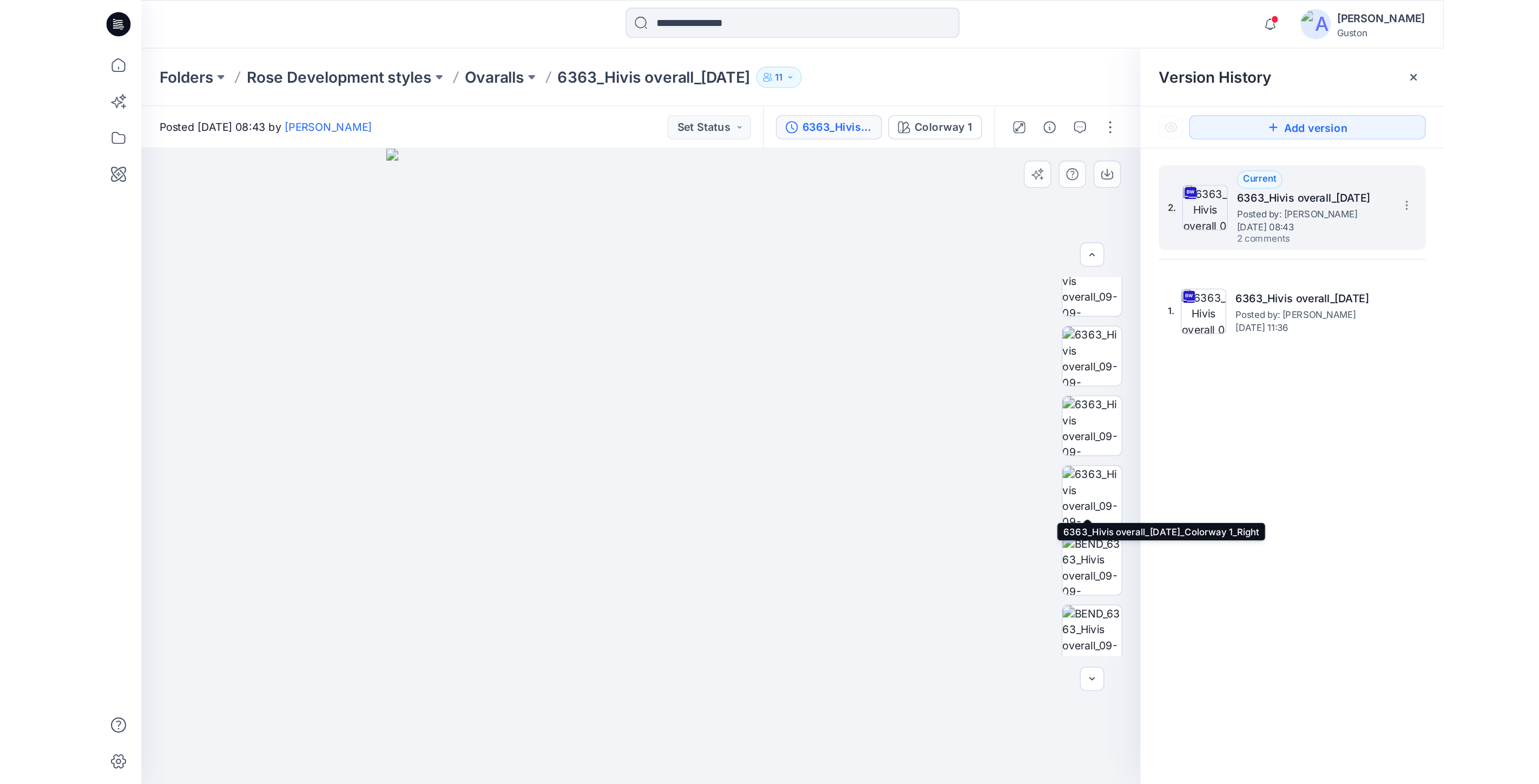
scroll to position [0, 0]
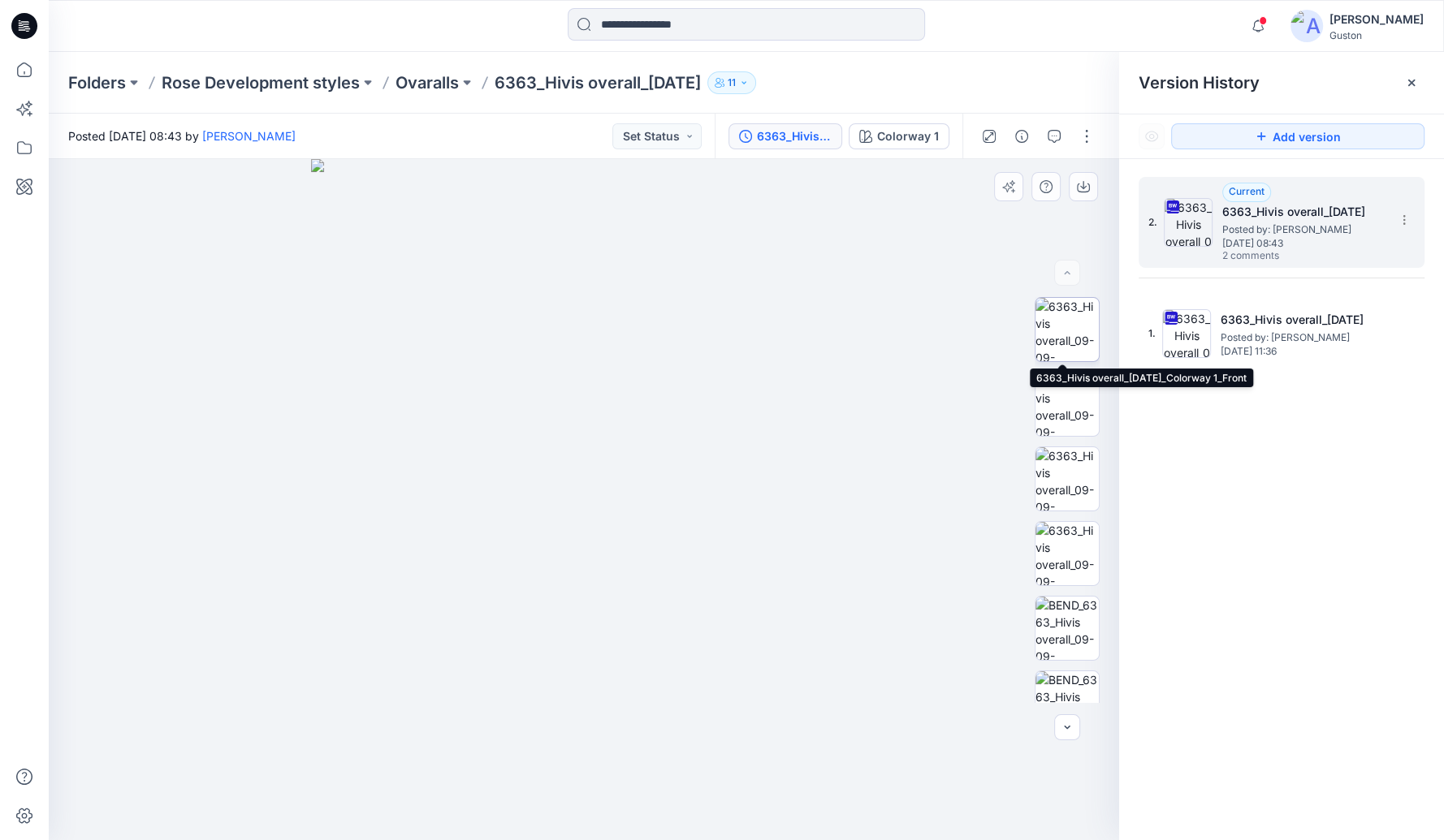
click at [1066, 332] on img at bounding box center [1067, 329] width 64 height 64
